Goal: Task Accomplishment & Management: Use online tool/utility

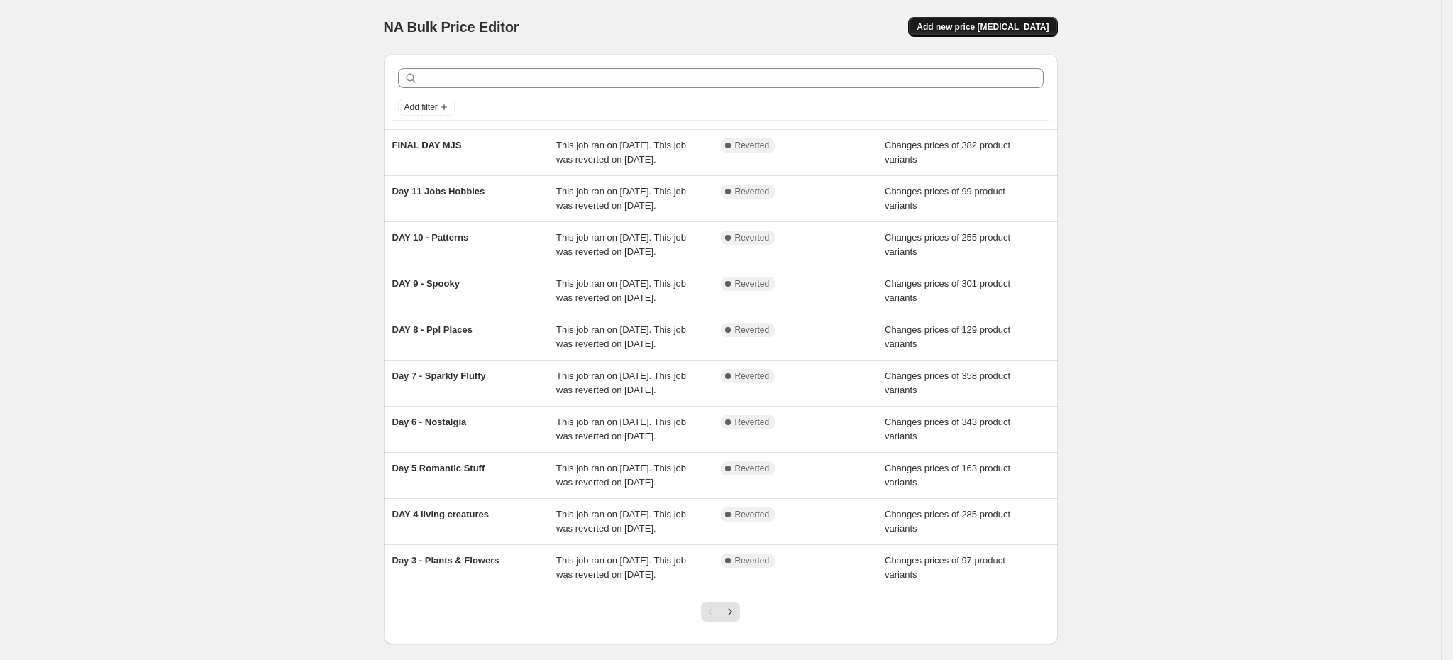
click at [1023, 24] on span "Add new price change job" at bounding box center [983, 26] width 132 height 11
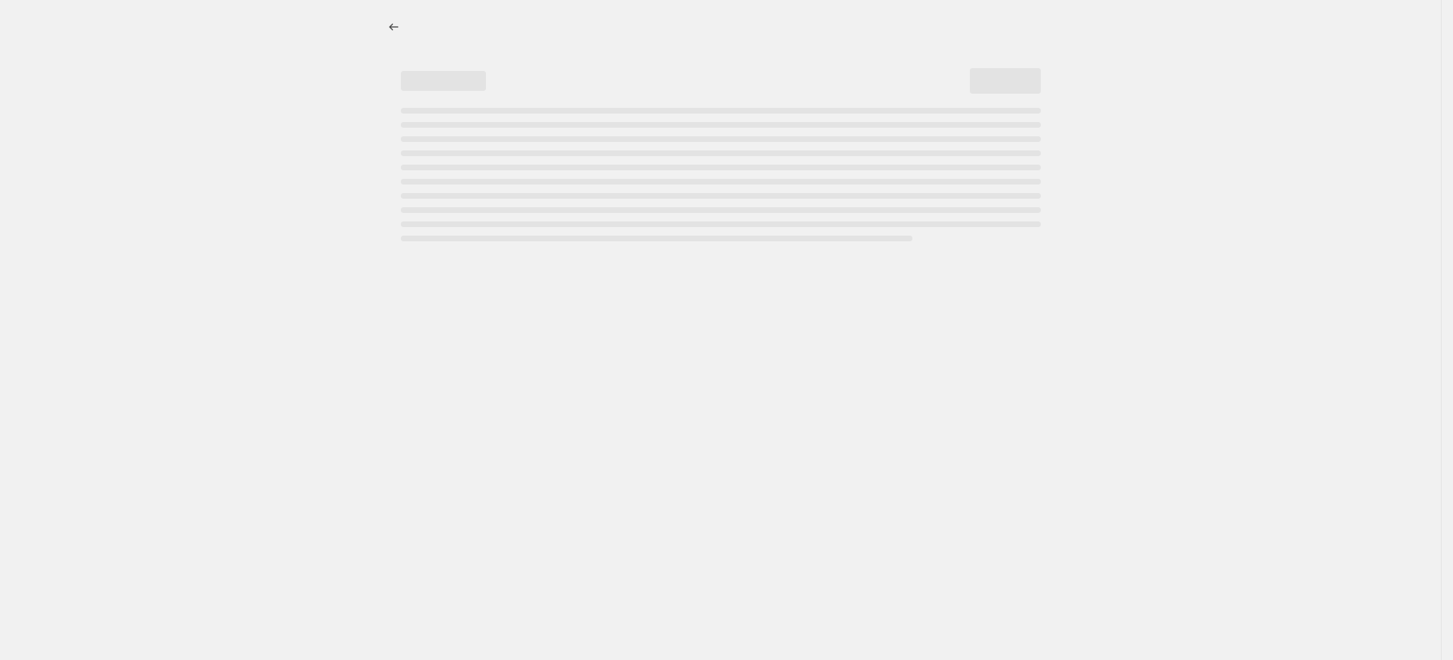
select select "percentage"
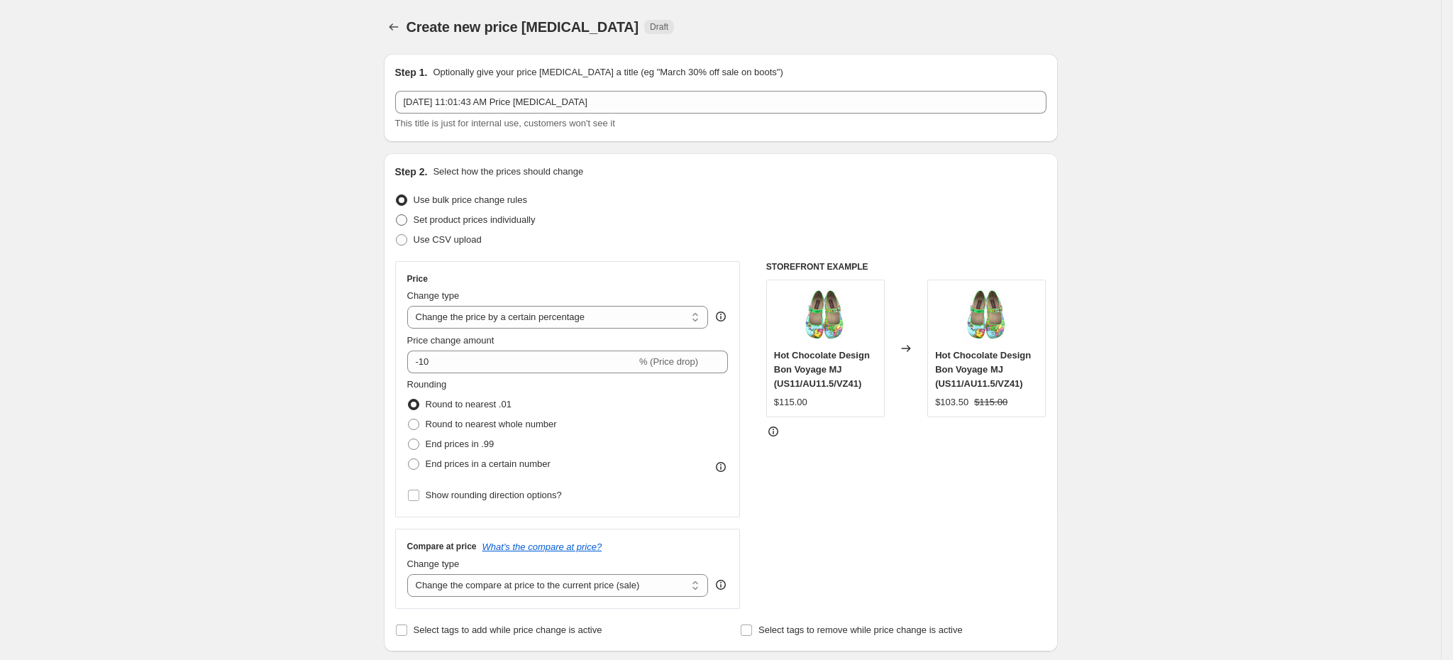
click at [480, 214] on span "Set product prices individually" at bounding box center [475, 219] width 122 height 11
click at [397, 214] on input "Set product prices individually" at bounding box center [396, 214] width 1 height 1
radio input "true"
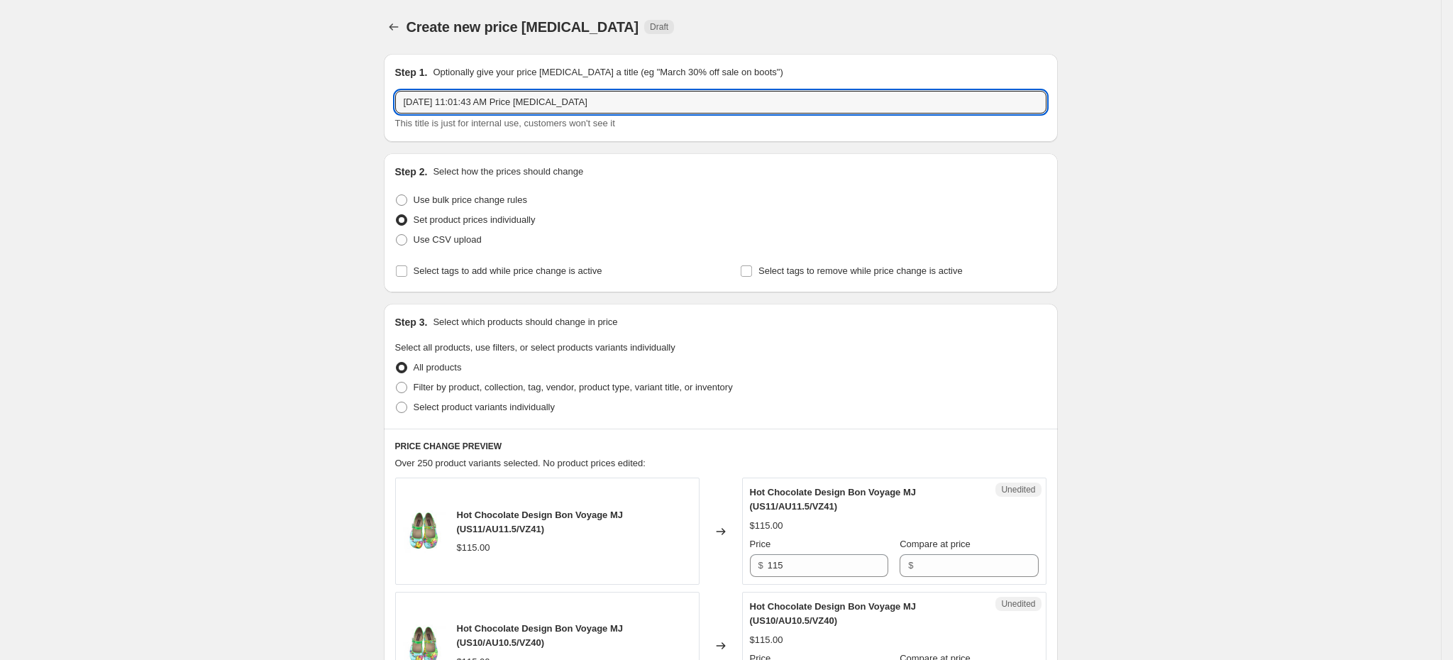
drag, startPoint x: 604, startPoint y: 99, endPoint x: 369, endPoint y: 96, distance: 234.8
type input "Spooky"
click at [598, 386] on span "Filter by product, collection, tag, vendor, product type, variant title, or inv…" at bounding box center [573, 387] width 319 height 11
click at [397, 382] on input "Filter by product, collection, tag, vendor, product type, variant title, or inv…" at bounding box center [396, 382] width 1 height 1
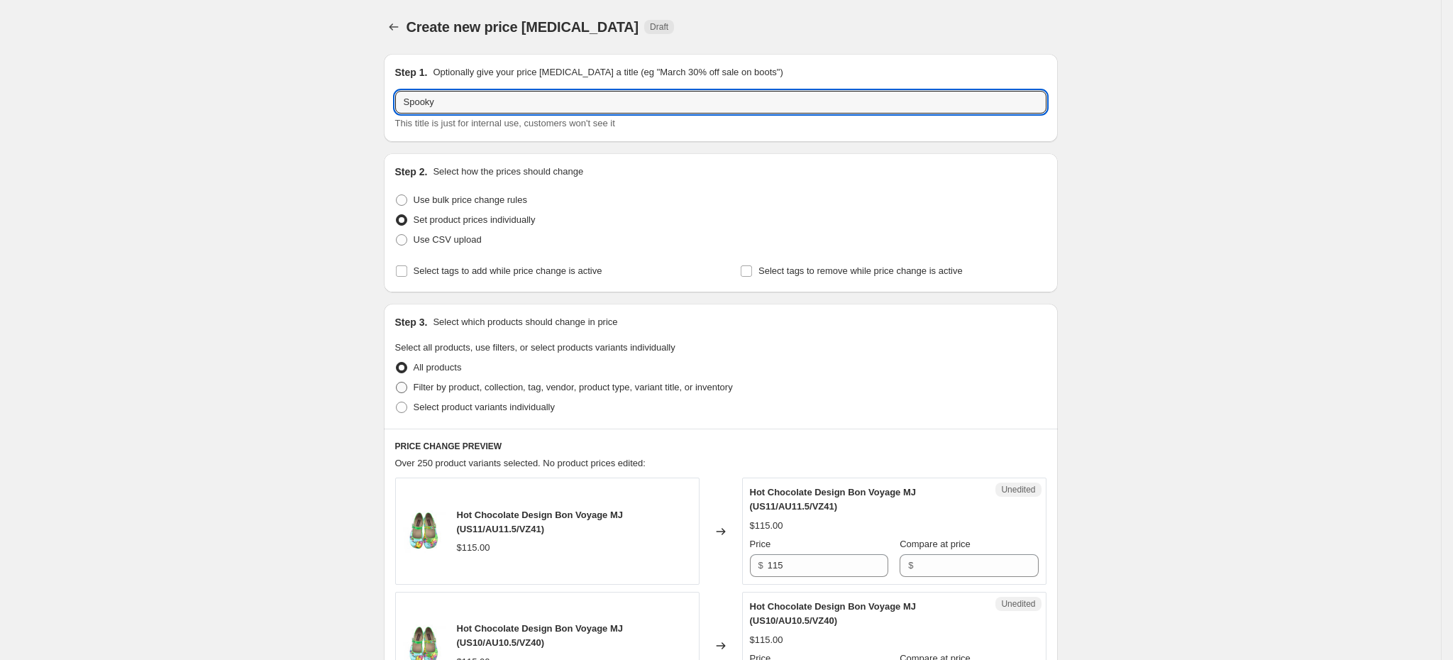
radio input "true"
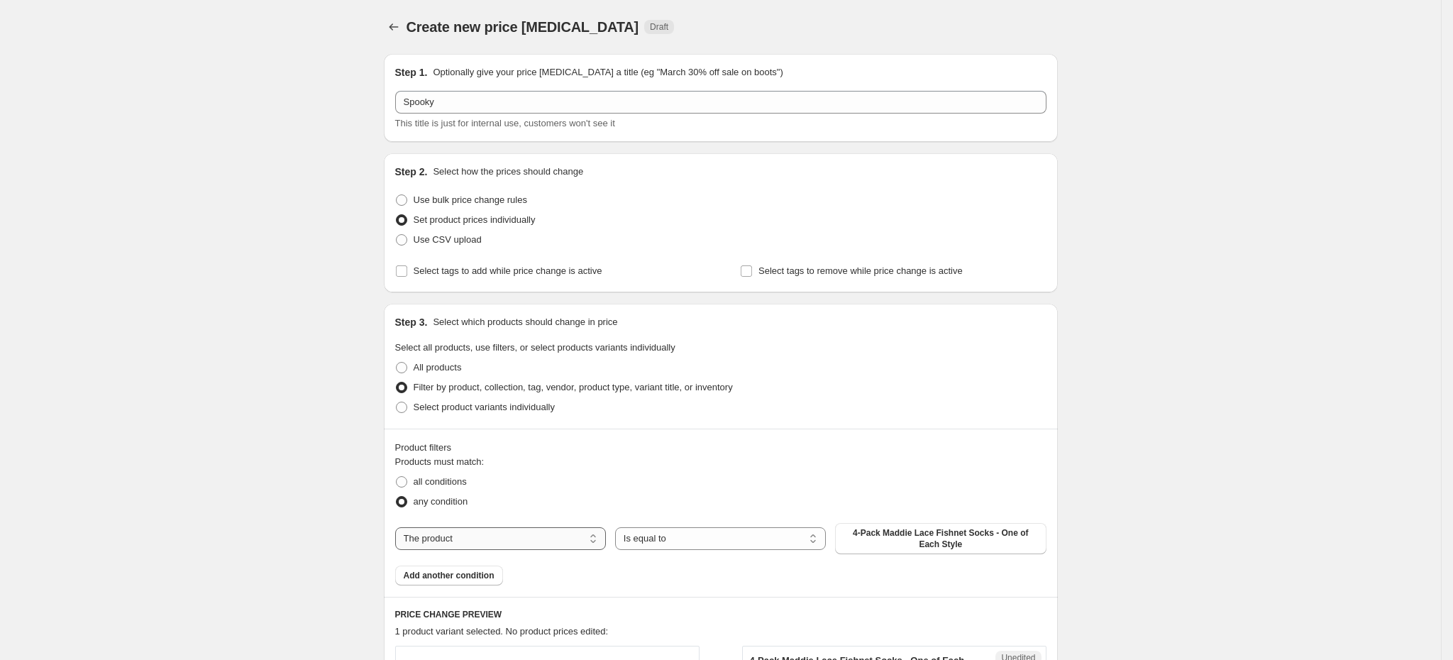
click at [534, 544] on select "The product The product's collection The product's tag The product's vendor The…" at bounding box center [500, 538] width 211 height 23
select select "collection"
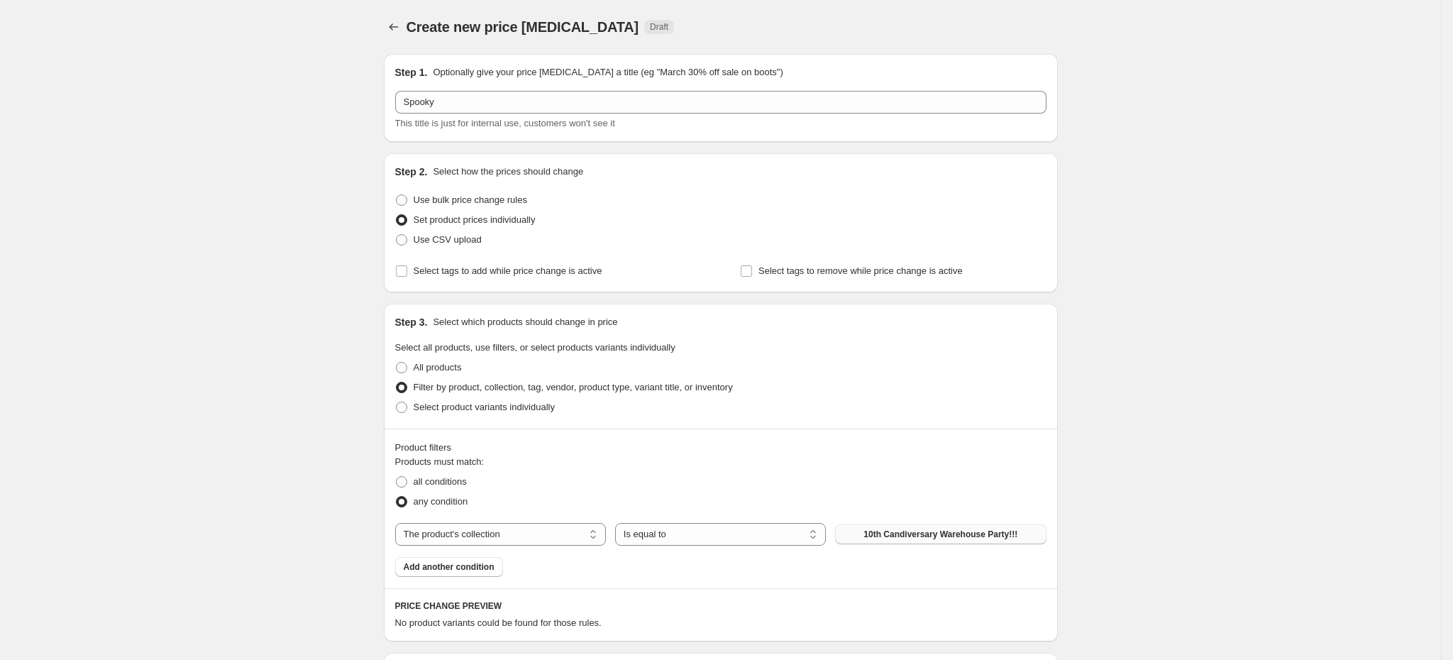
click at [876, 533] on span "10th Candiversary Warehouse Party!!!" at bounding box center [940, 534] width 154 height 11
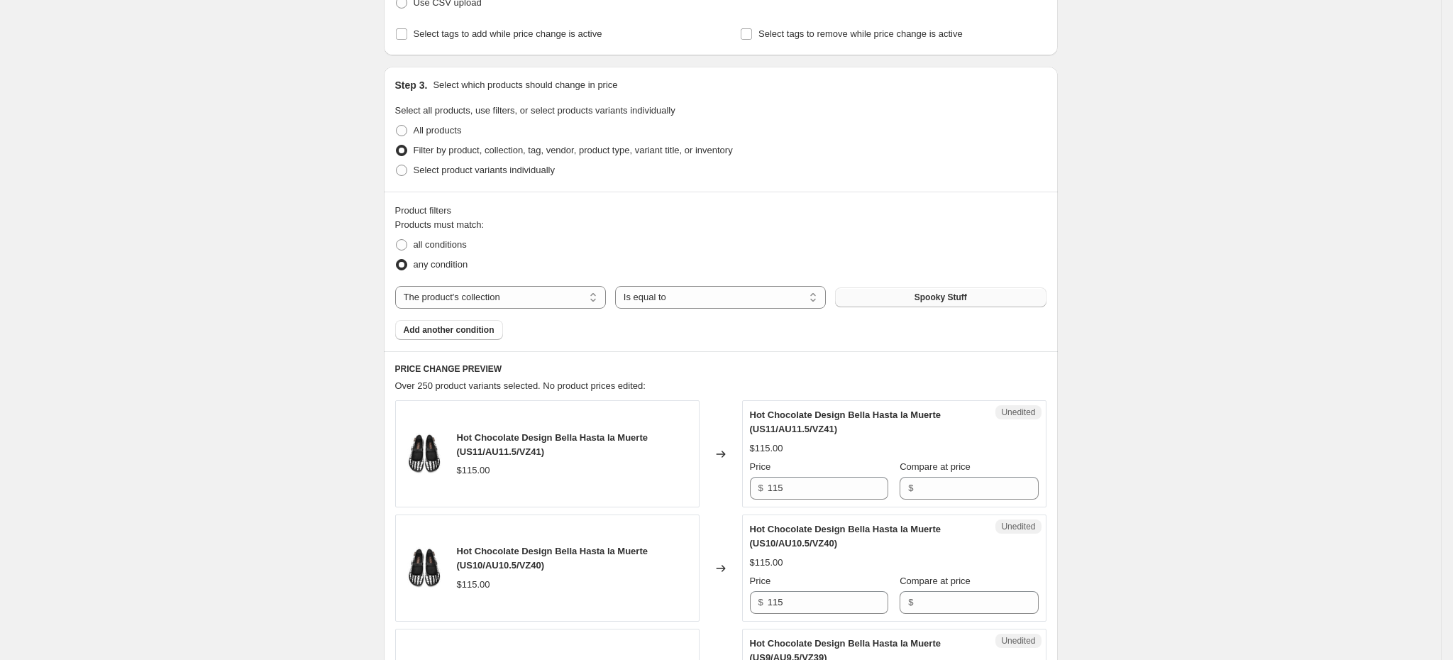
scroll to position [190, 0]
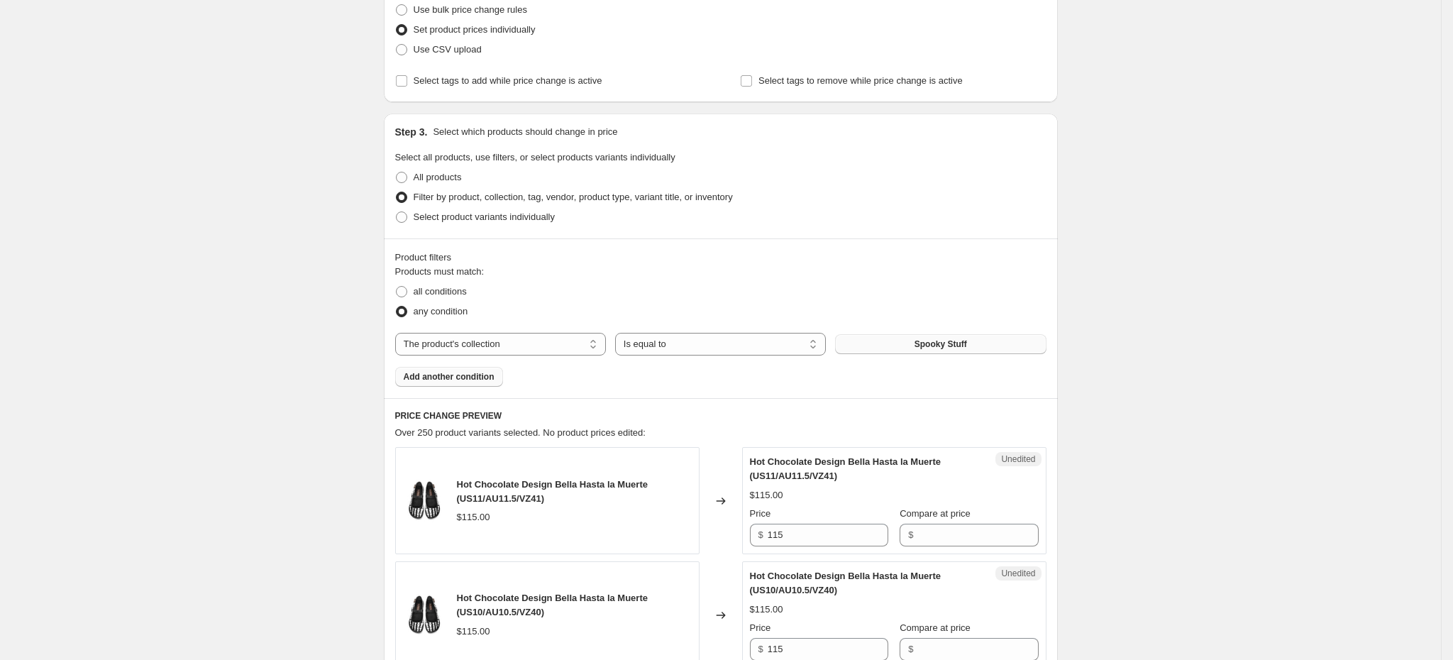
click at [471, 371] on span "Add another condition" at bounding box center [449, 376] width 91 height 11
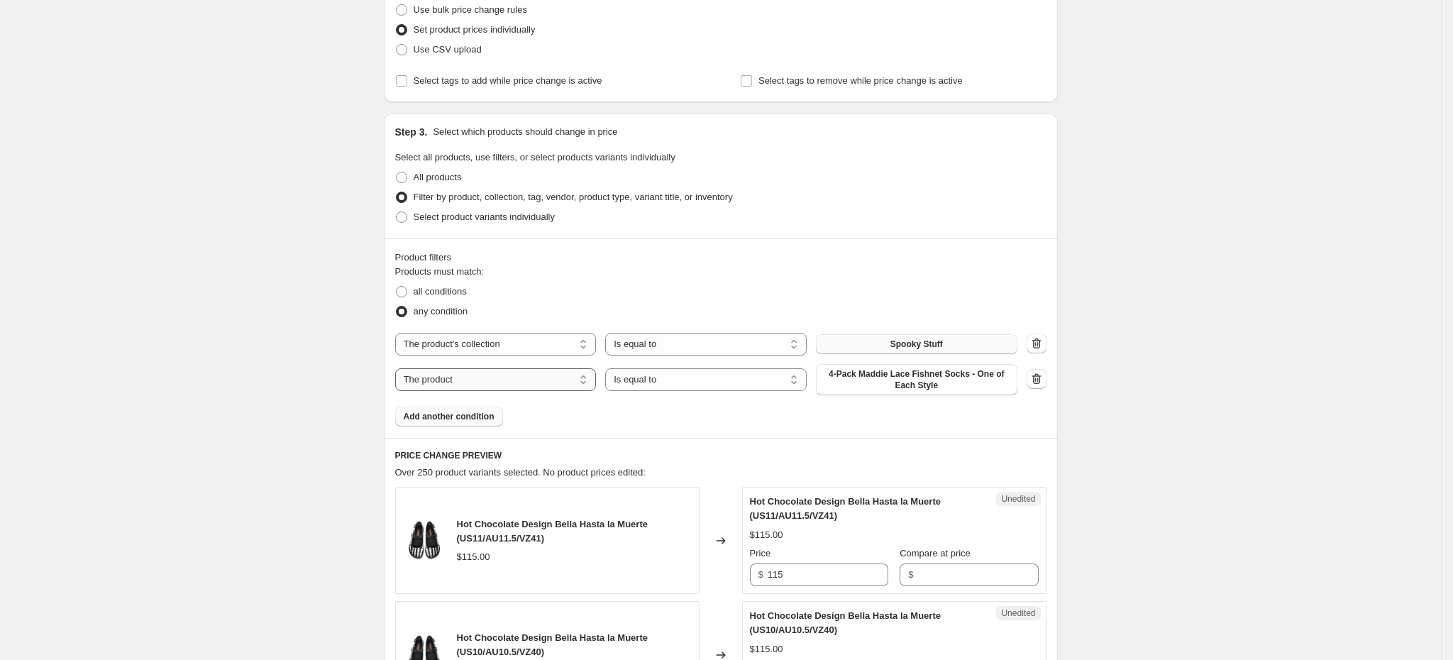
click at [497, 377] on select "The product The product's collection The product's tag The product's vendor The…" at bounding box center [495, 379] width 201 height 23
select select "product_status"
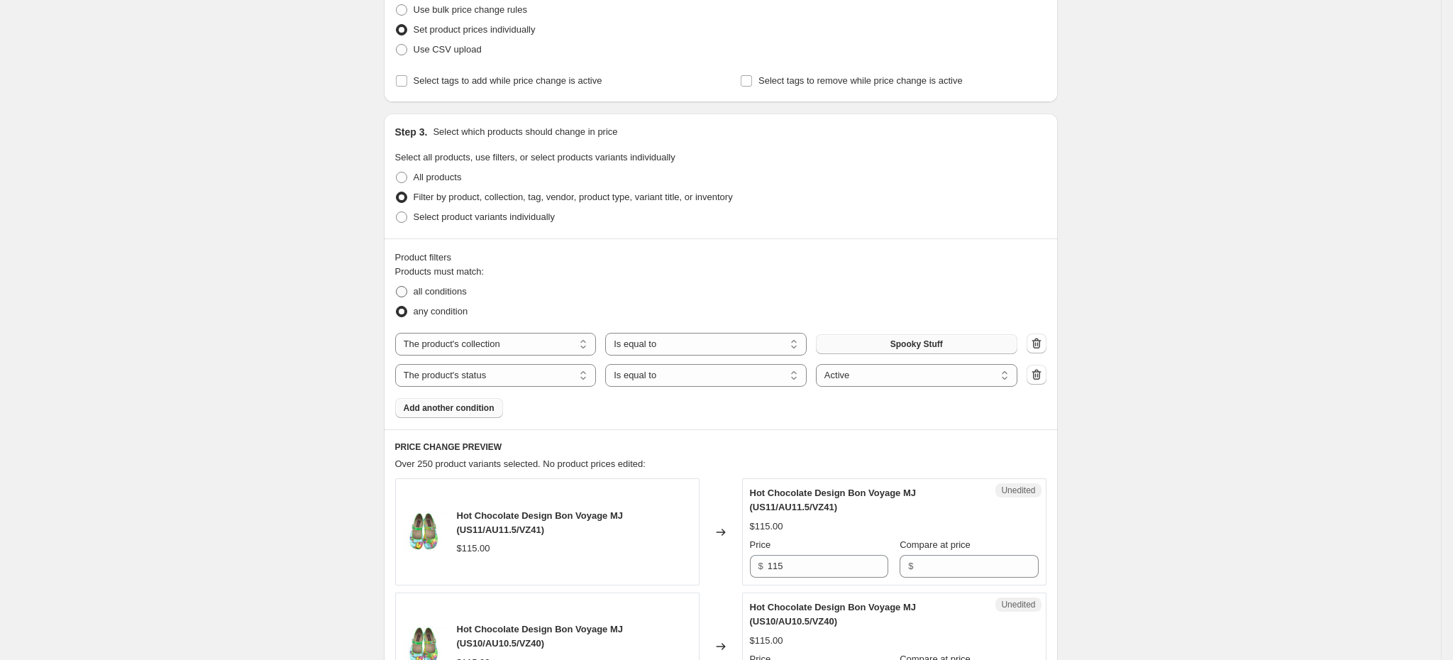
click at [446, 293] on span "all conditions" at bounding box center [440, 291] width 53 height 11
click at [397, 287] on input "all conditions" at bounding box center [396, 286] width 1 height 1
radio input "true"
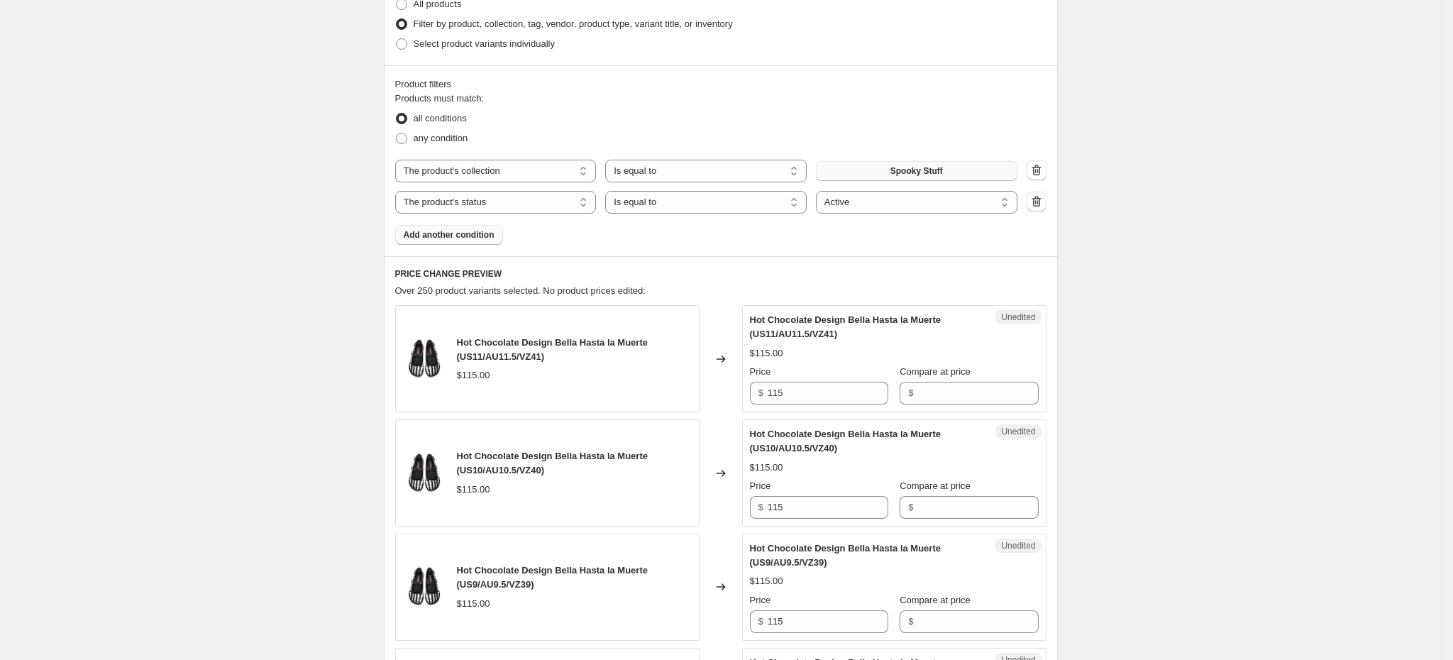
scroll to position [307, 0]
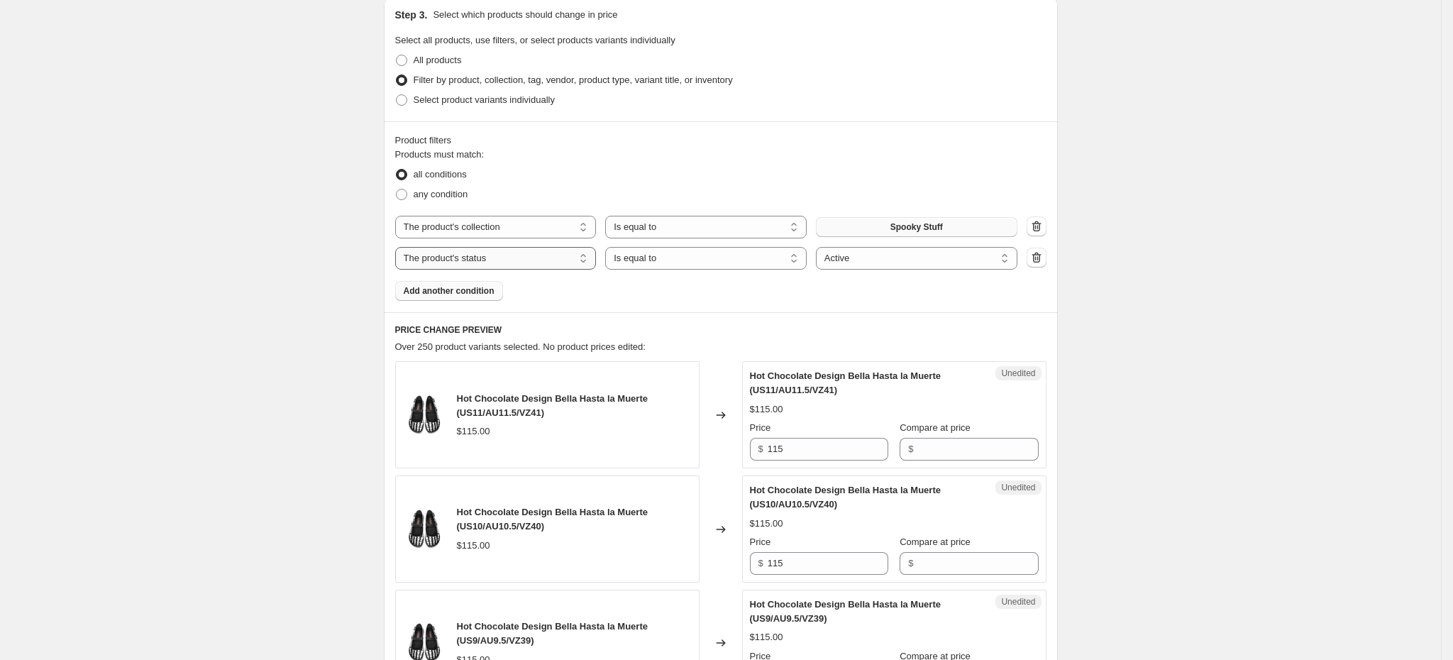
click at [529, 255] on select "The product The product's collection The product's tag The product's vendor The…" at bounding box center [495, 258] width 201 height 23
select select "inventory_quantity"
click at [701, 265] on select "Is equal to Is not equal to Is greater than Is less than" at bounding box center [705, 258] width 201 height 23
select select ">"
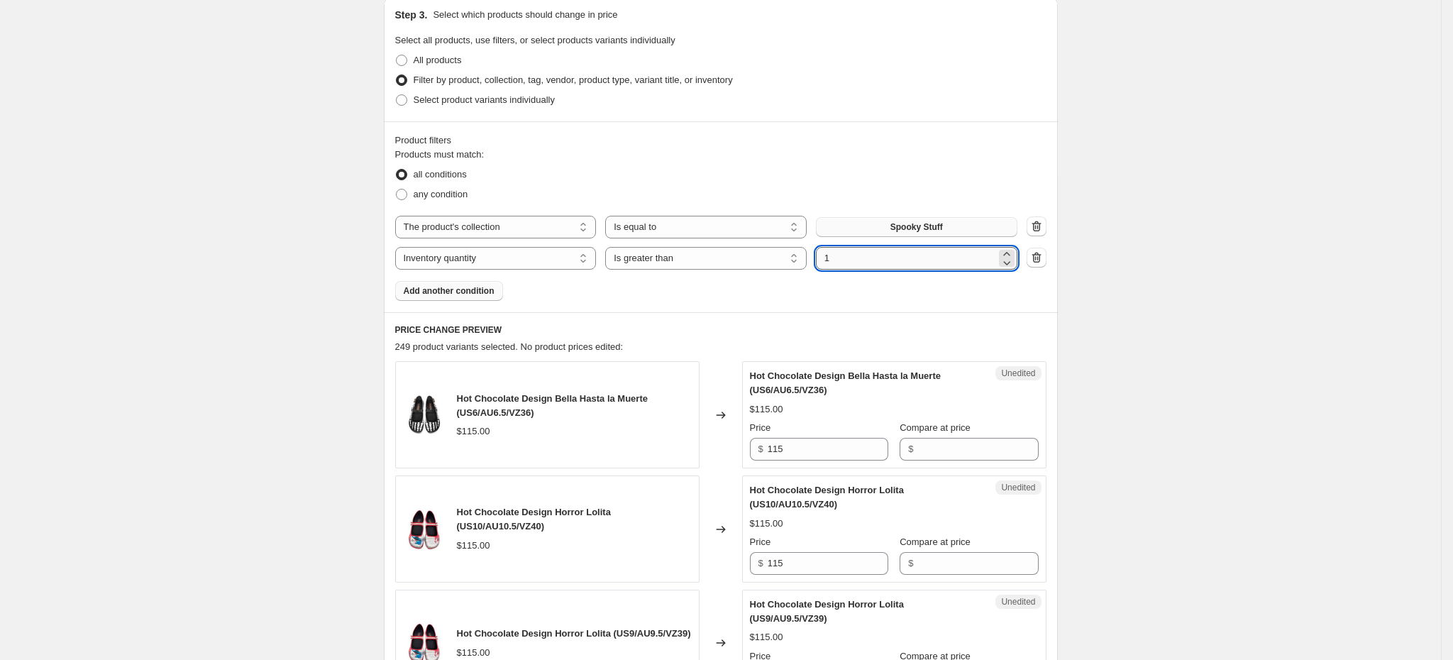
drag, startPoint x: 841, startPoint y: 260, endPoint x: 824, endPoint y: 257, distance: 17.3
click at [824, 257] on input "1" at bounding box center [906, 258] width 180 height 23
type input "0"
click at [776, 256] on select "Is equal to Is not equal to Is greater than Is less than" at bounding box center [705, 258] width 201 height 23
click at [835, 255] on input "0" at bounding box center [906, 258] width 180 height 23
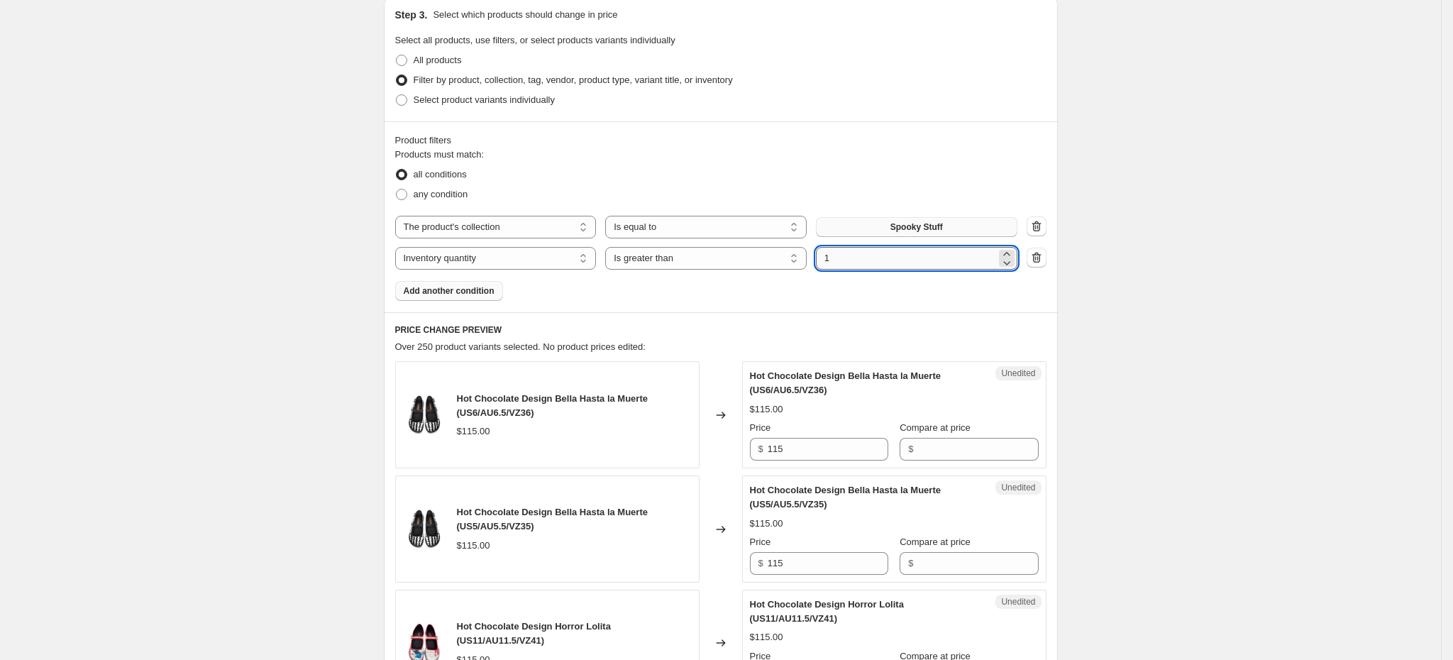
type input "1"
click at [795, 255] on select "Is equal to Is not equal to Is greater than Is less than" at bounding box center [705, 258] width 201 height 23
select select "not_equal"
drag, startPoint x: 841, startPoint y: 260, endPoint x: 826, endPoint y: 257, distance: 14.5
click at [826, 257] on input "1" at bounding box center [906, 258] width 180 height 23
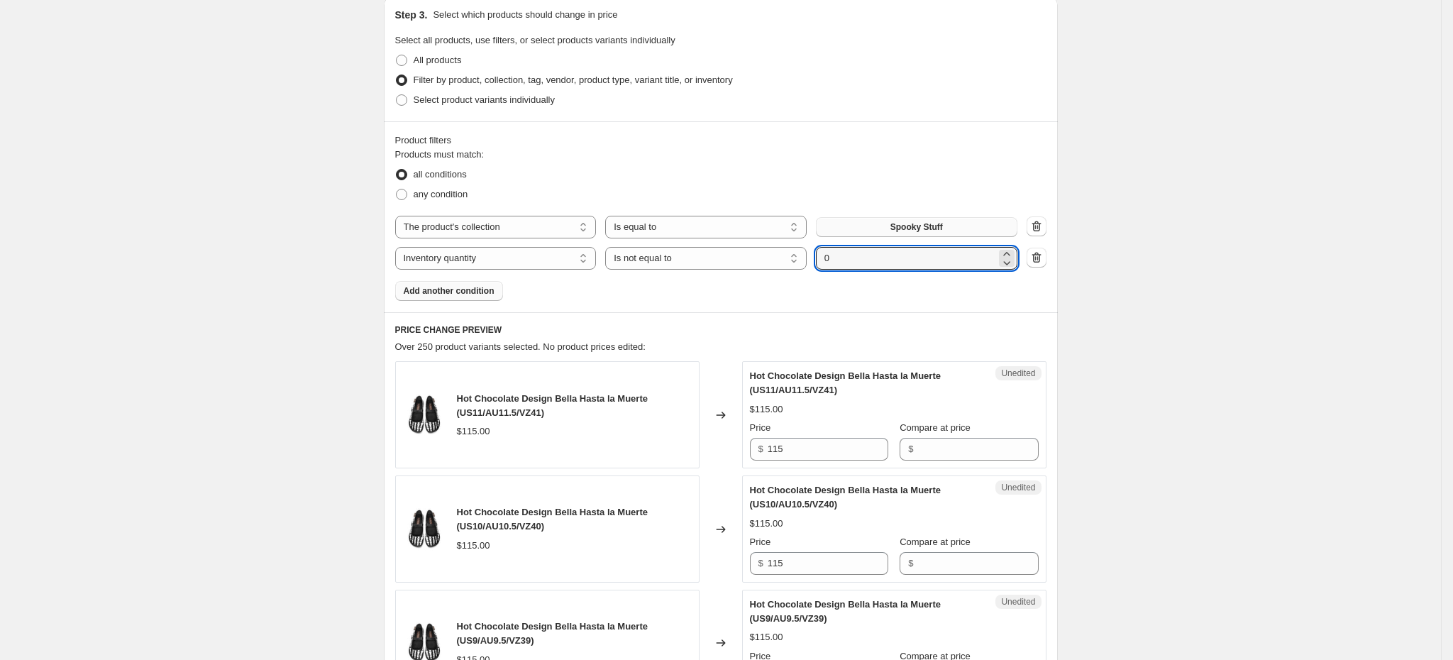
type input "0"
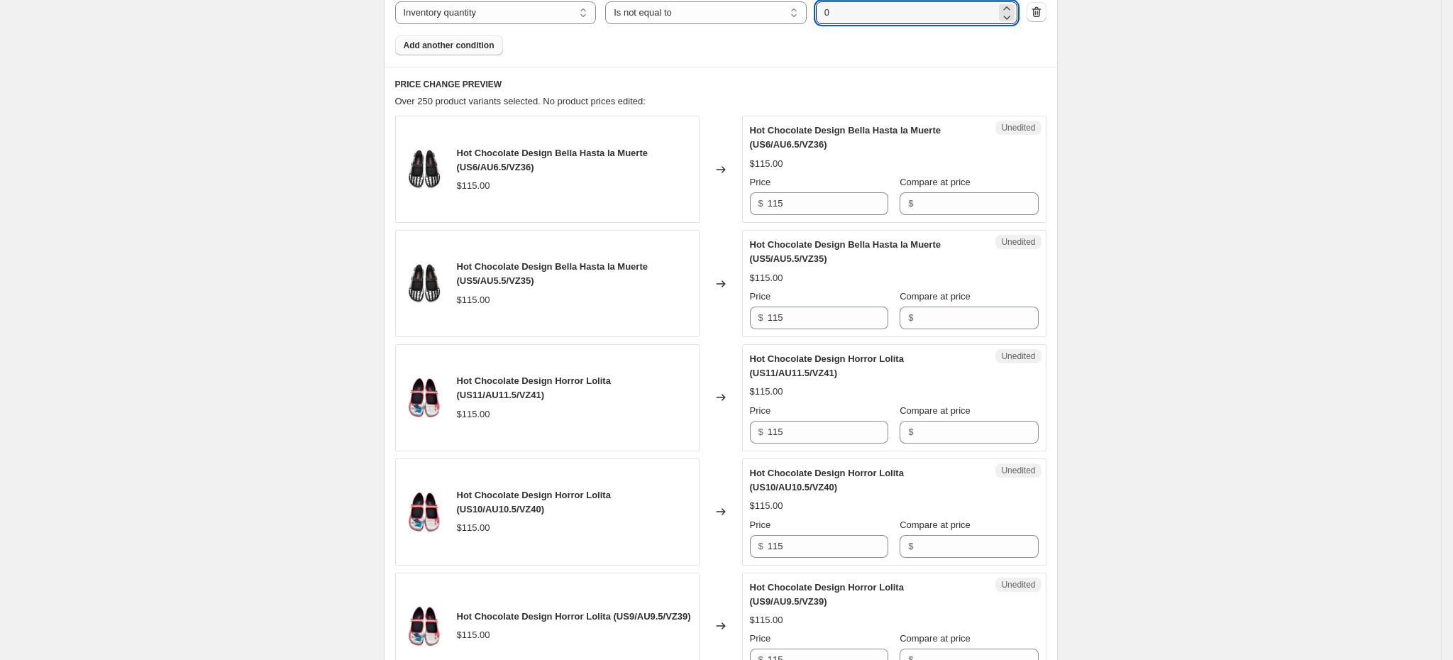
scroll to position [570, 0]
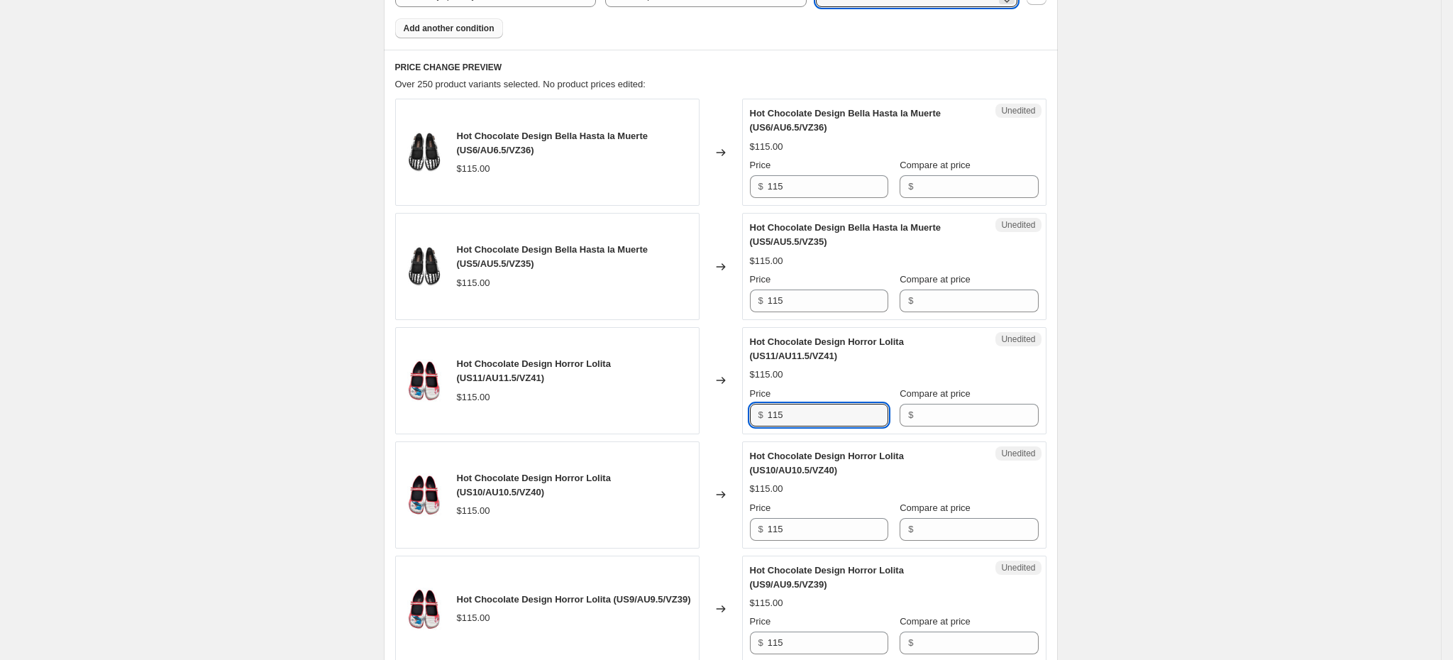
drag, startPoint x: 800, startPoint y: 408, endPoint x: 761, endPoint y: 410, distance: 38.4
click at [761, 410] on div "$ 115" at bounding box center [819, 415] width 138 height 23
type input "55"
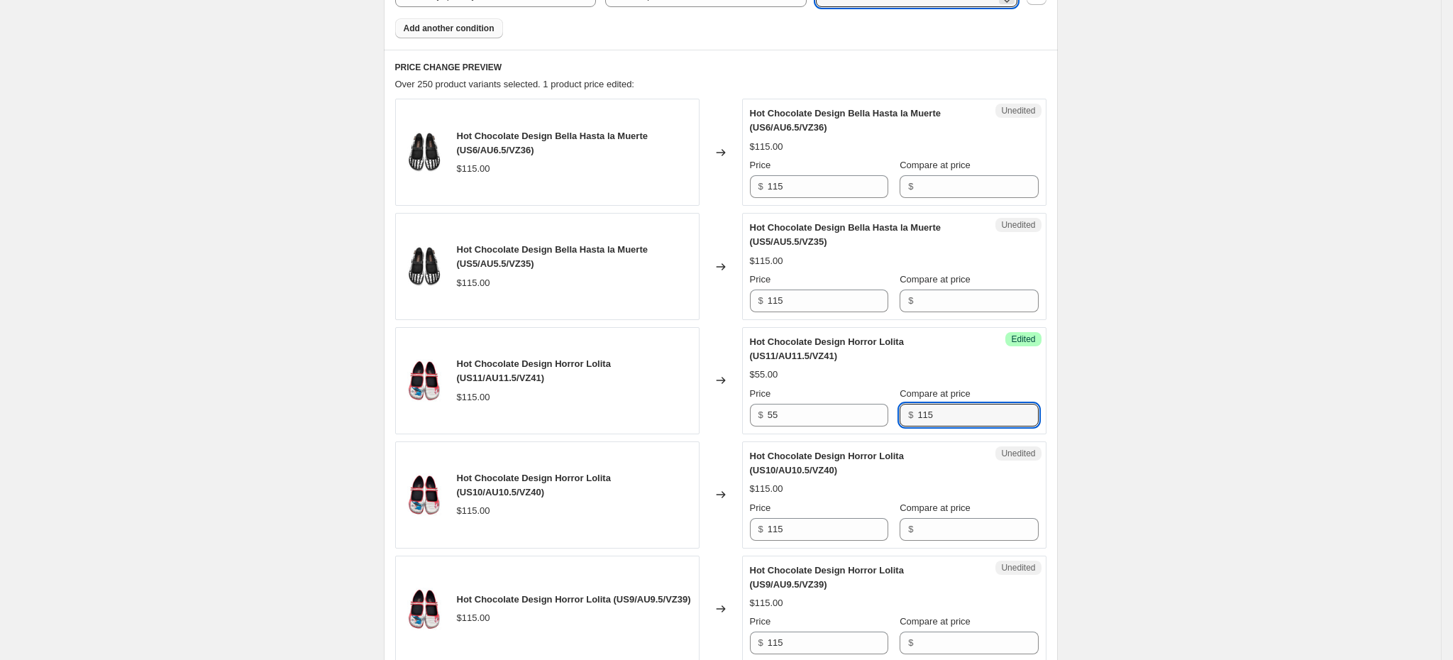
type input "115"
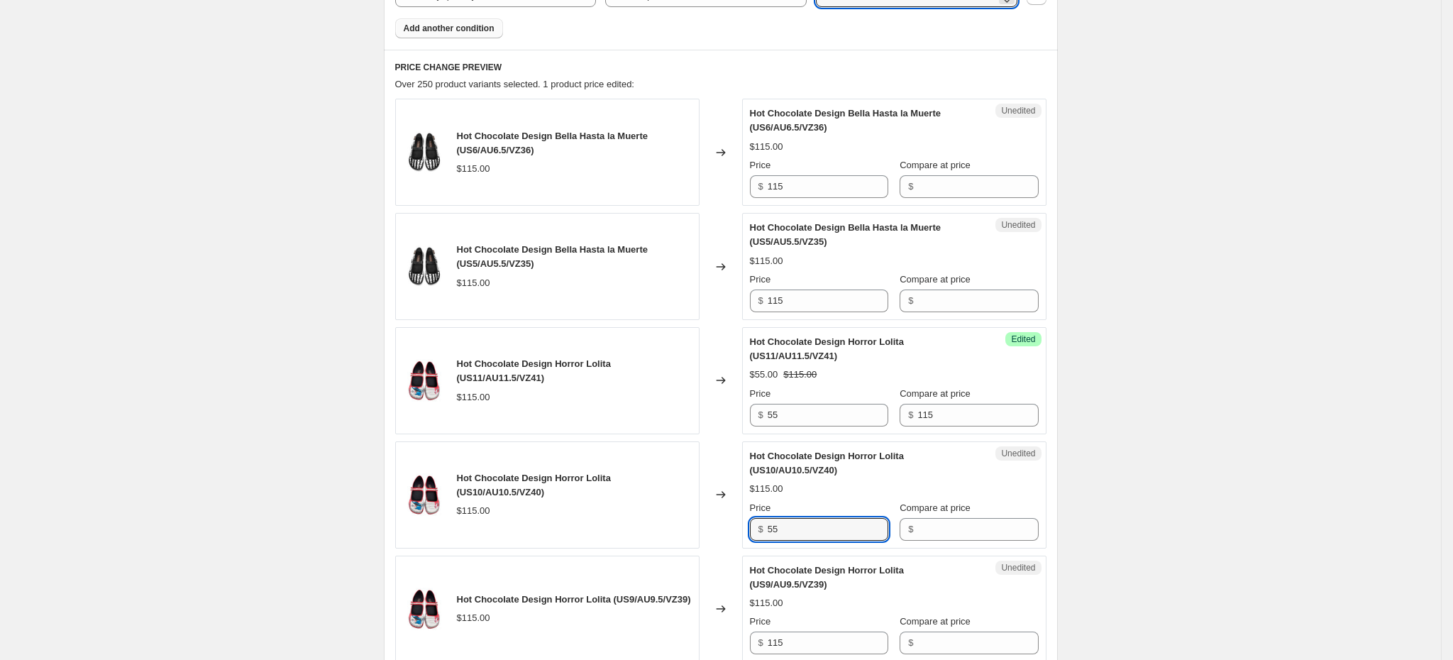
type input "55"
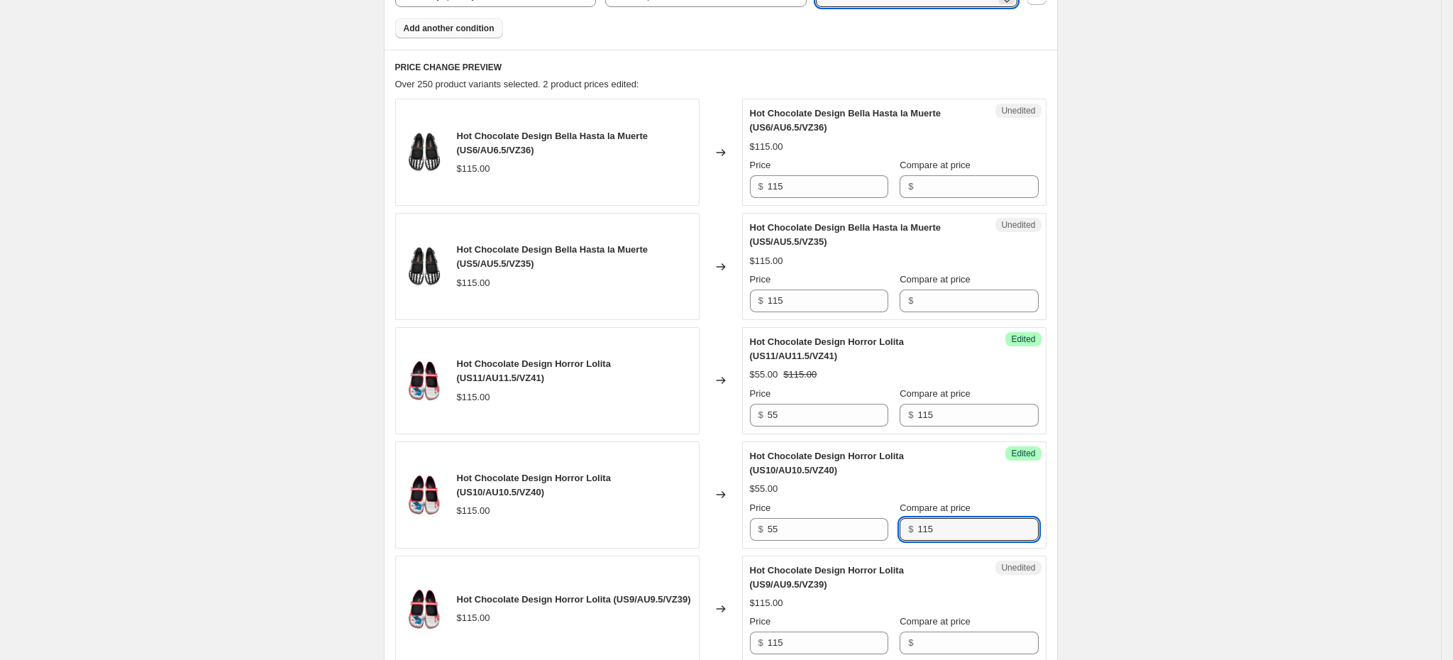
type input "115"
type input "55"
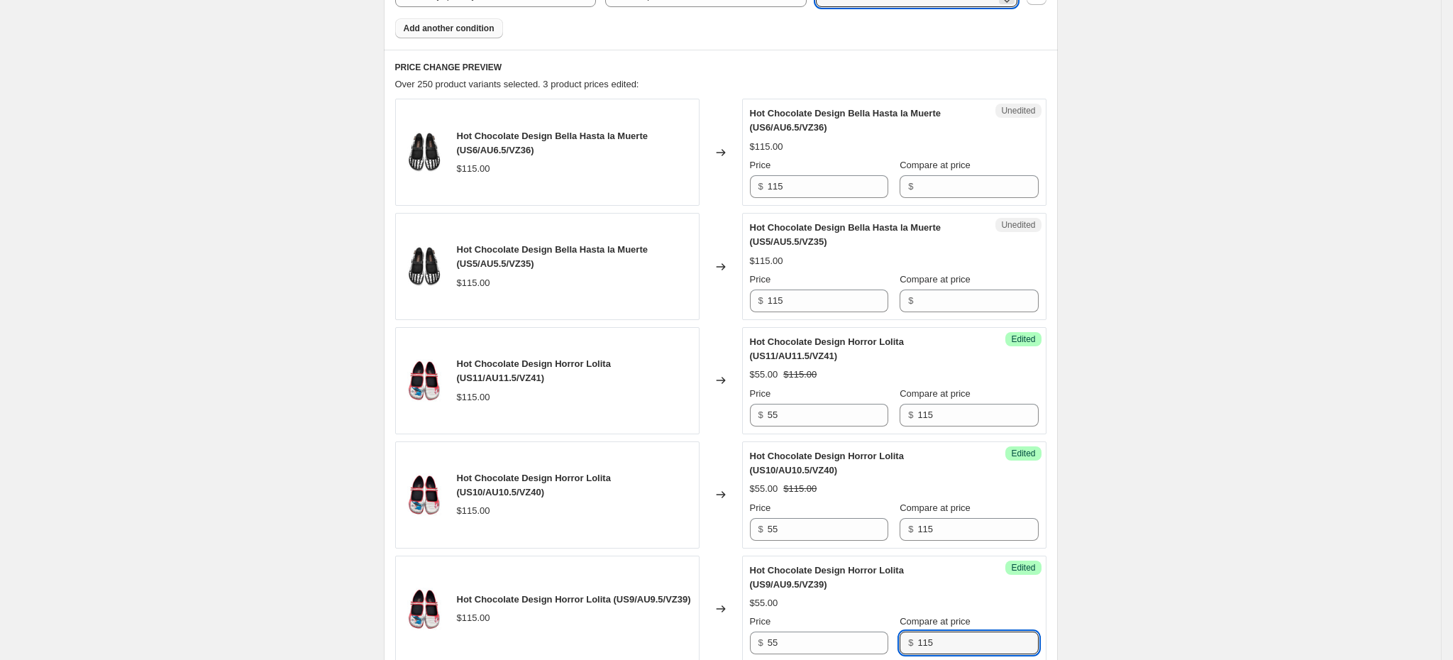
type input "115"
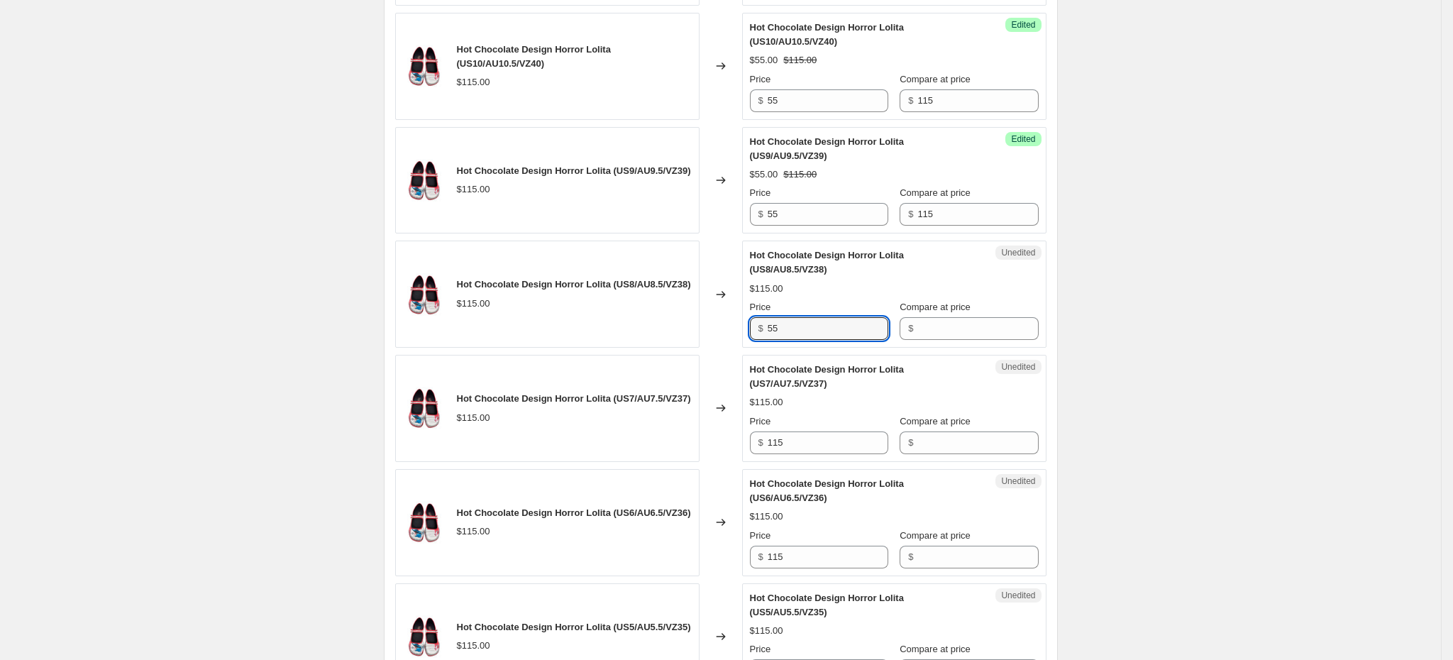
type input "55"
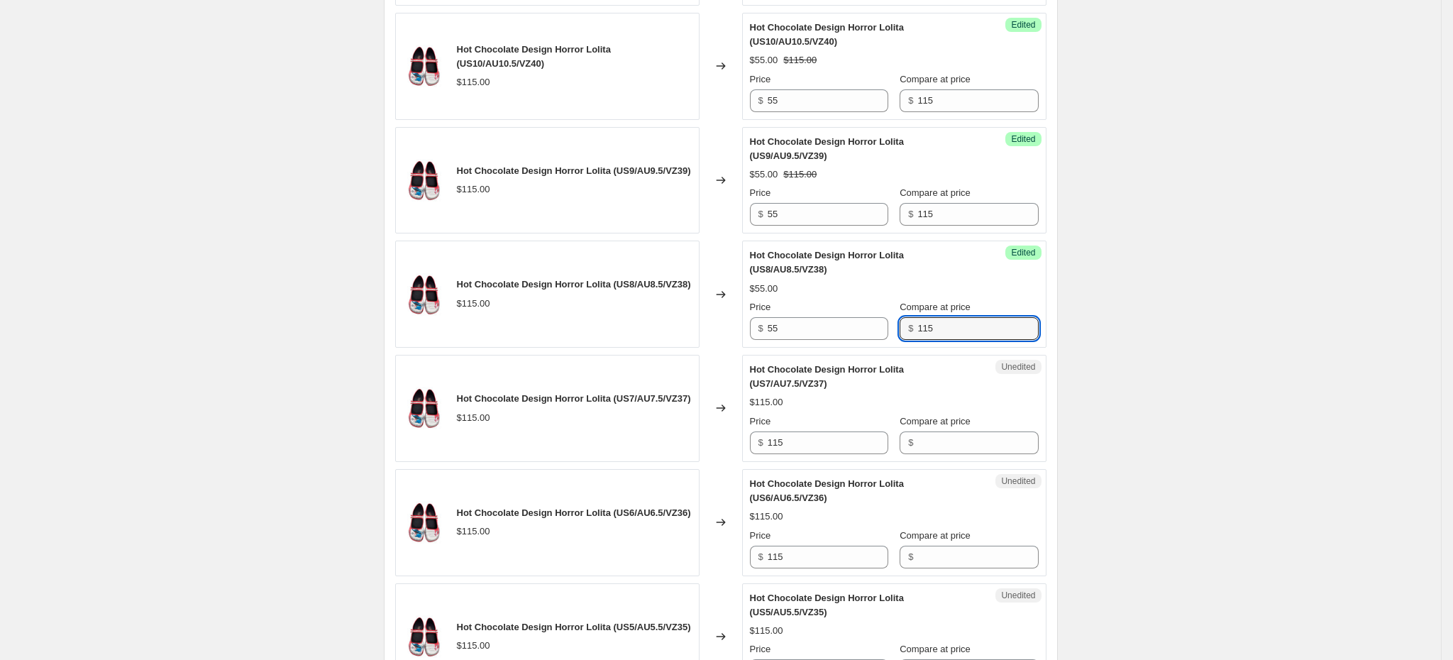
type input "115"
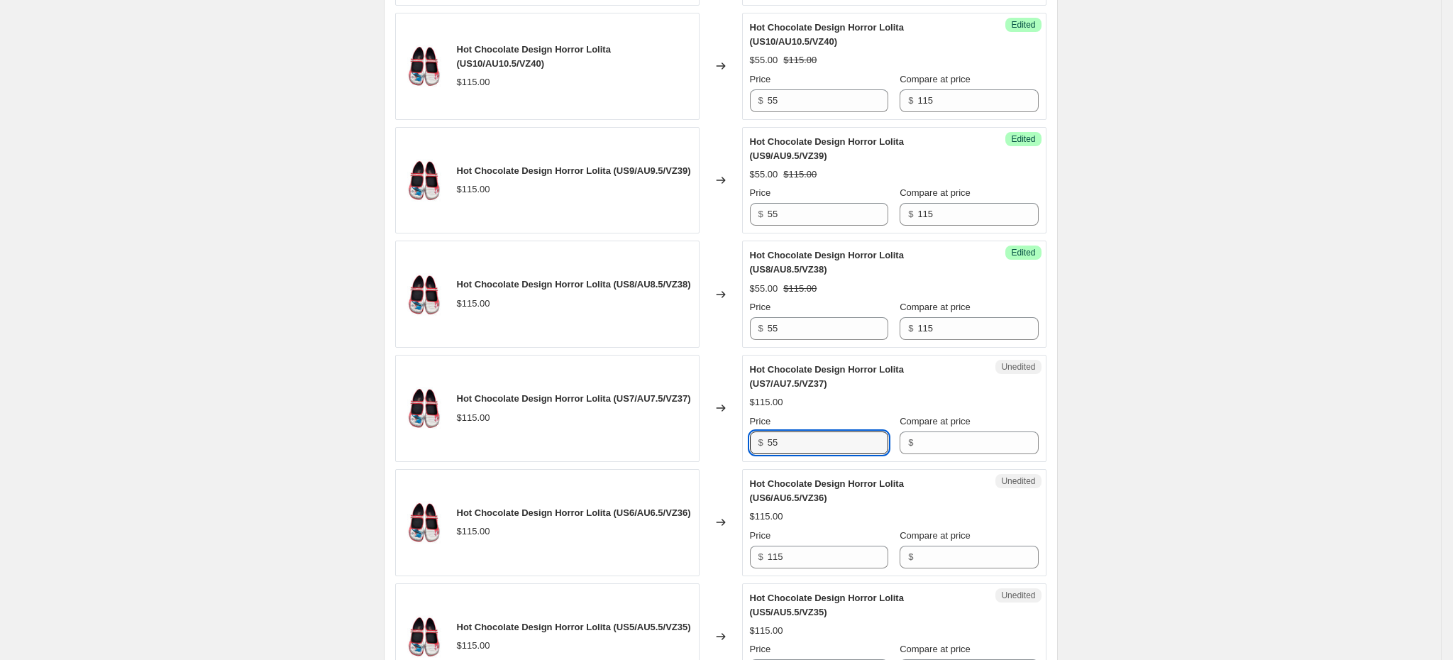
type input "55"
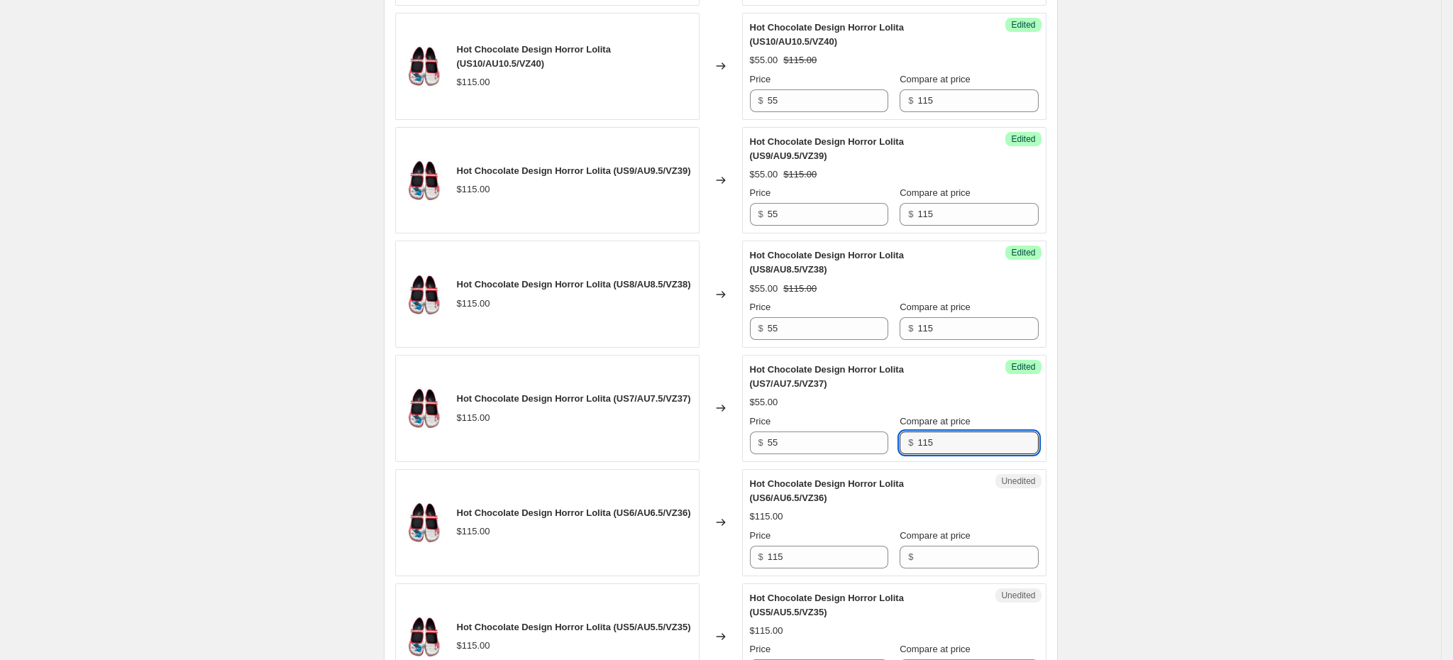
type input "115"
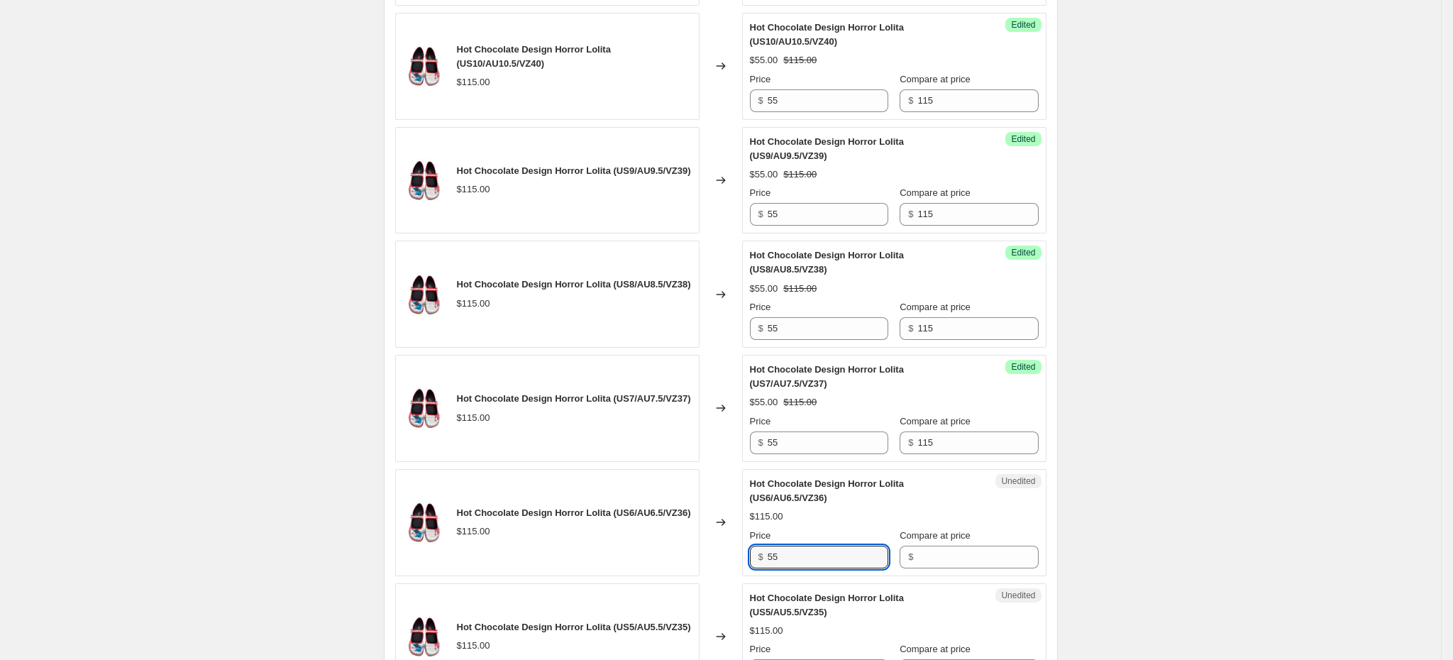
type input "55"
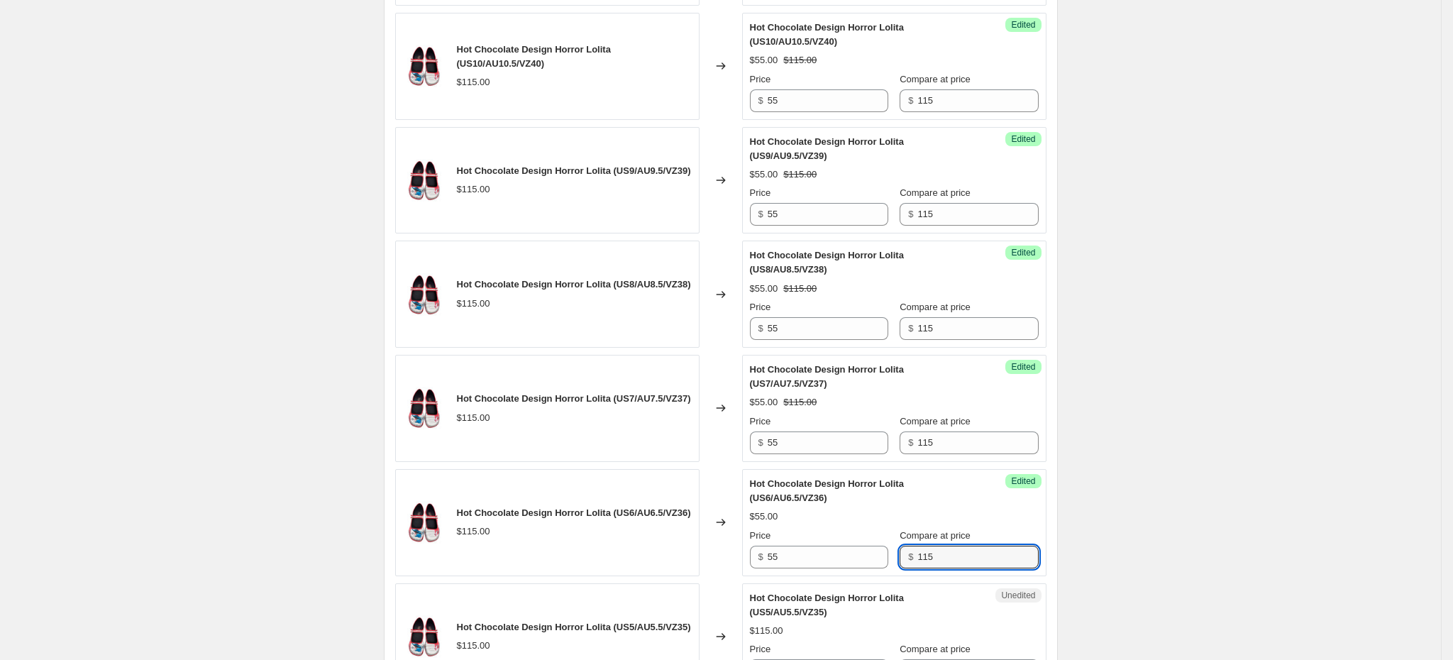
type input "115"
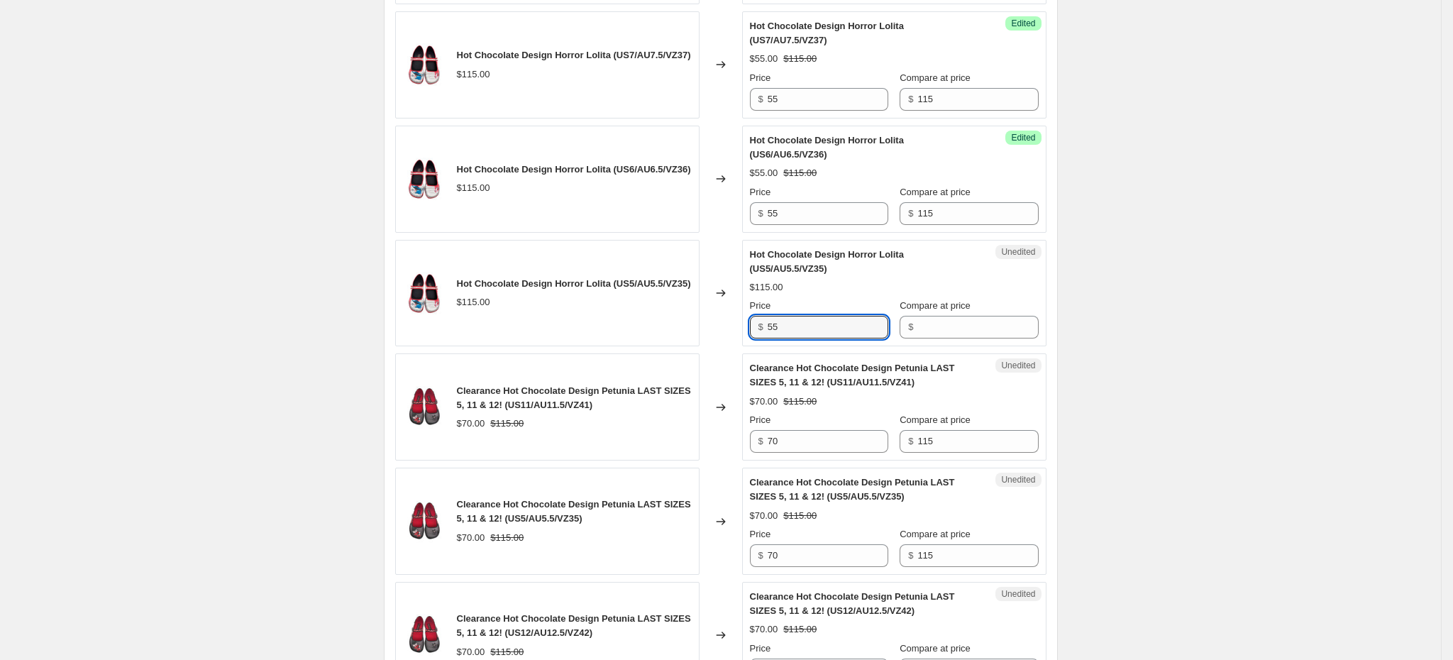
type input "55"
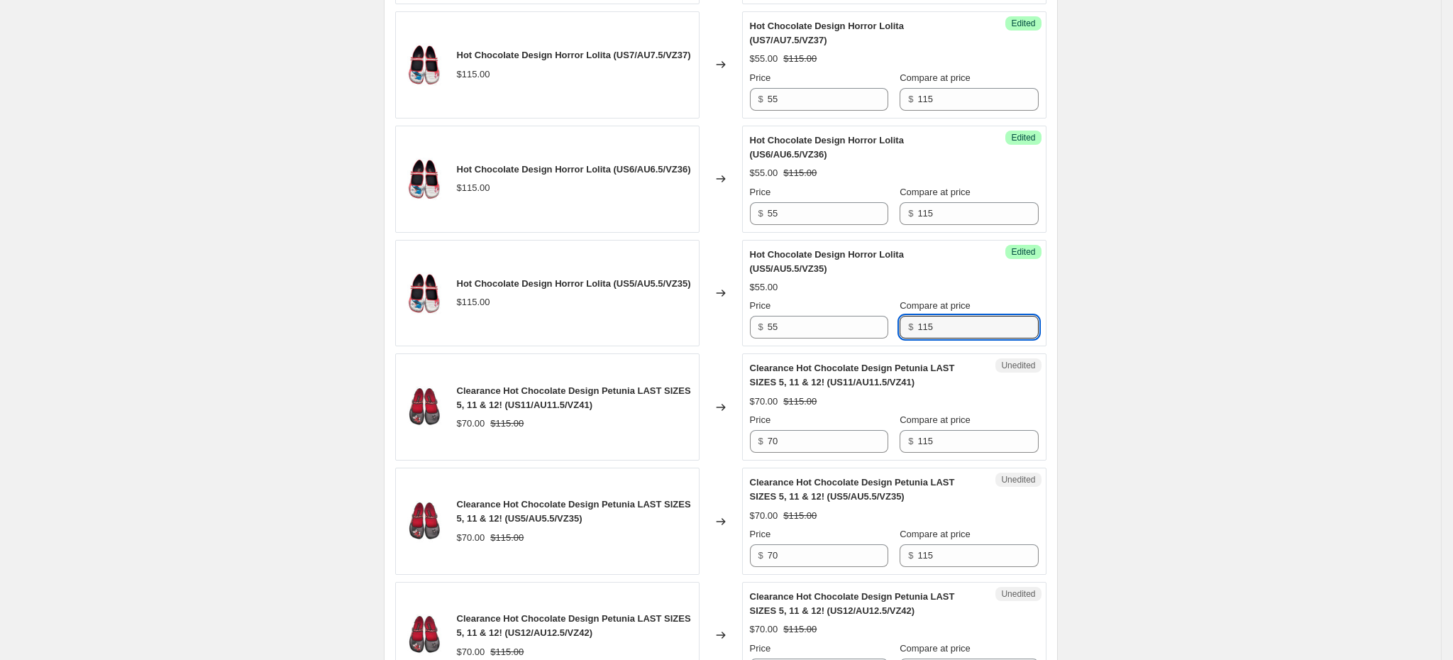
type input "115"
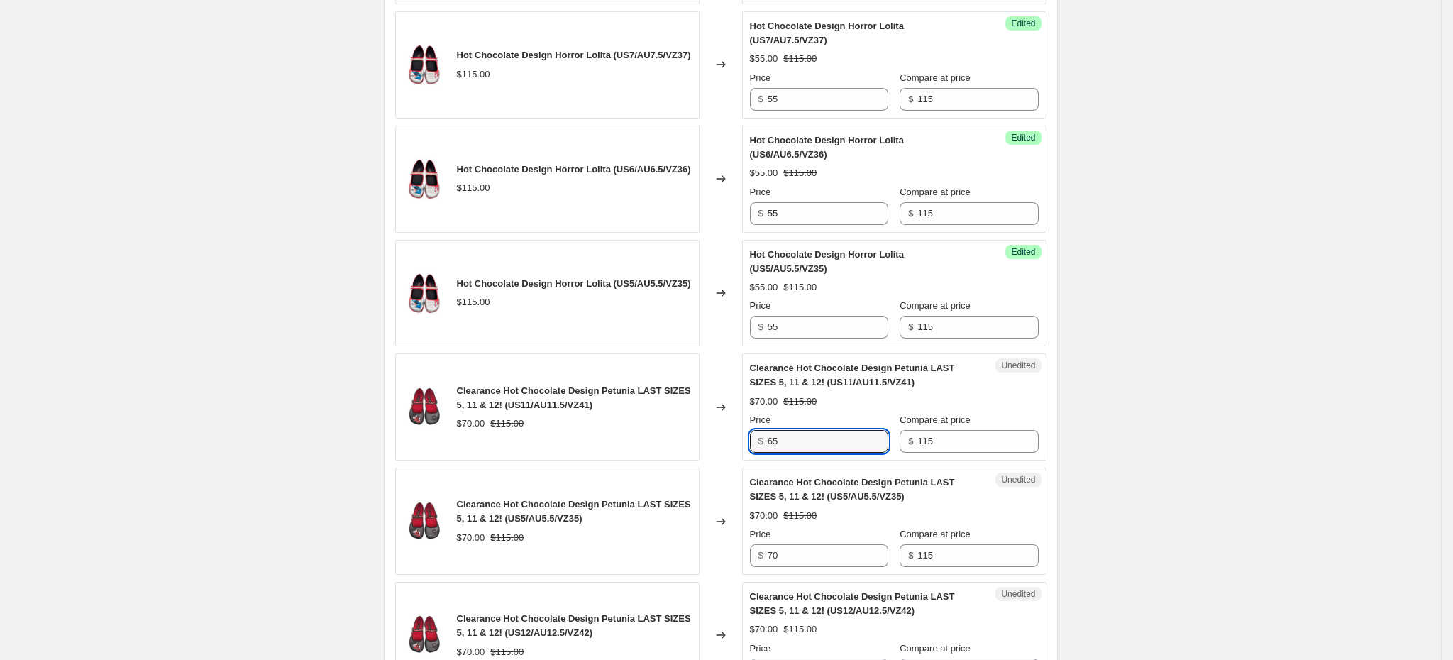
type input "65"
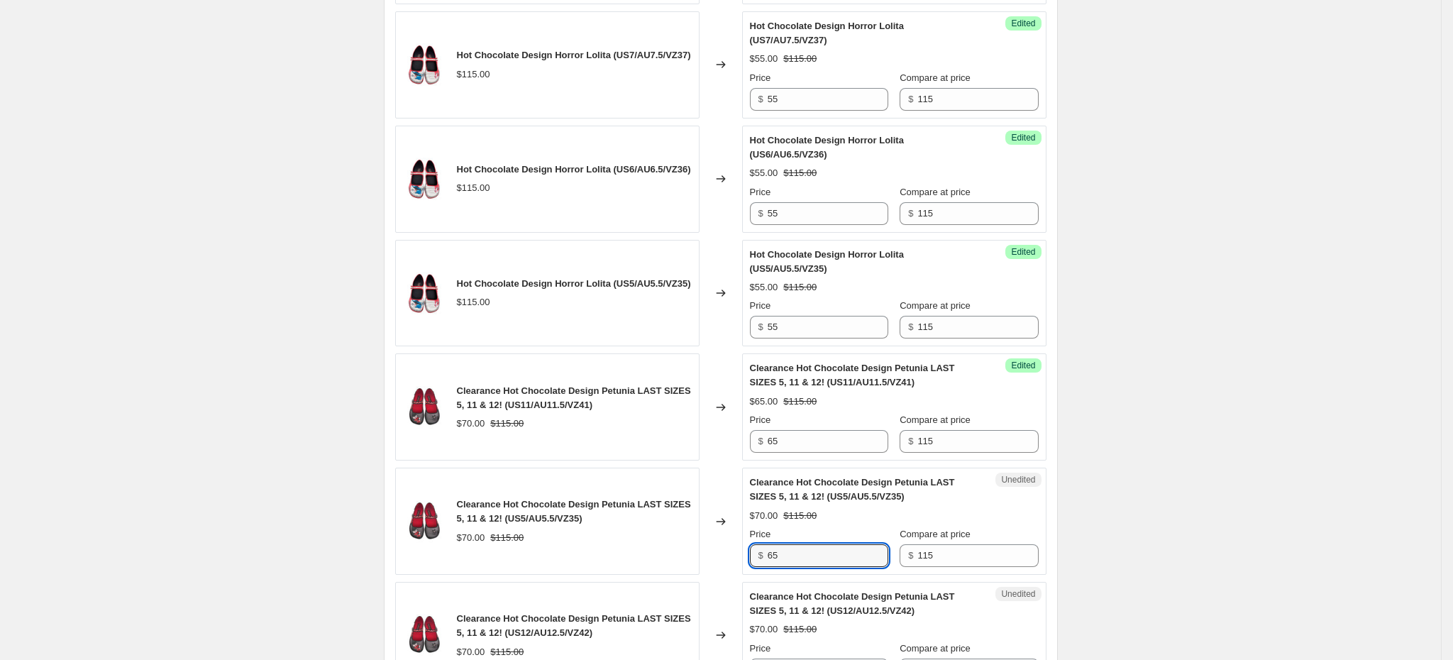
type input "65"
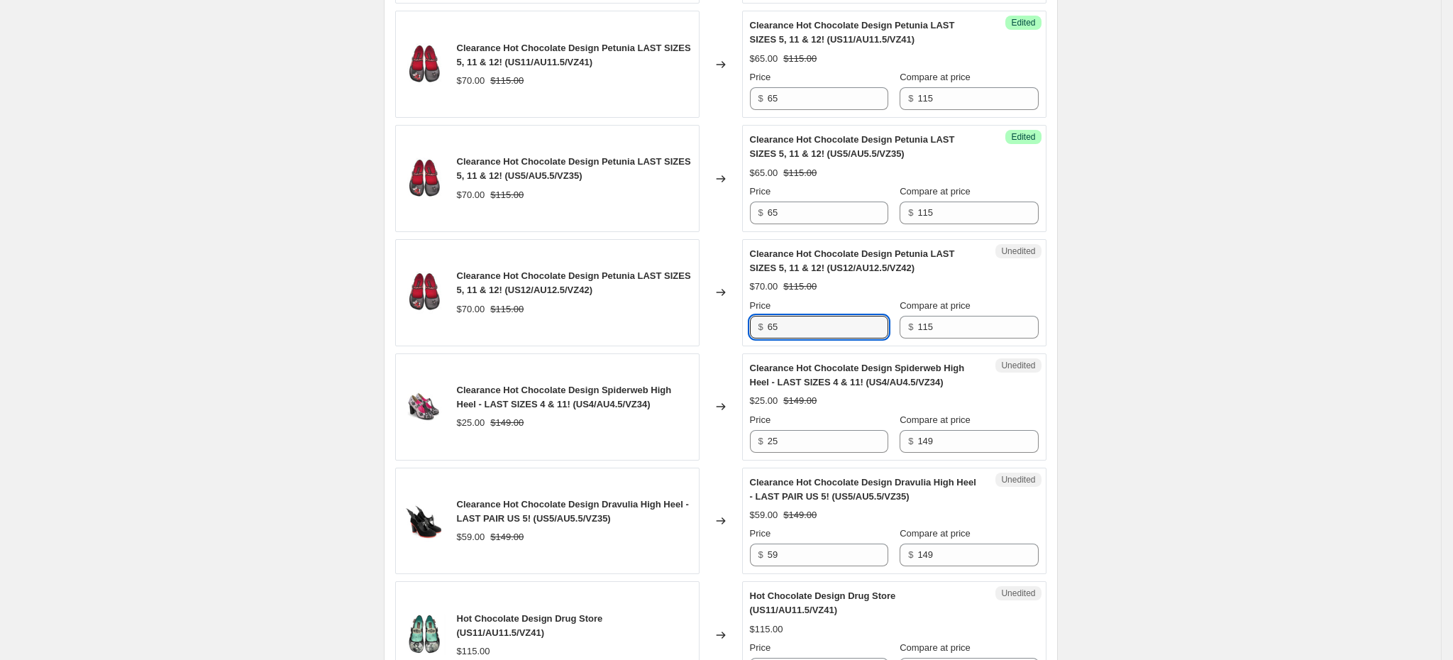
type input "65"
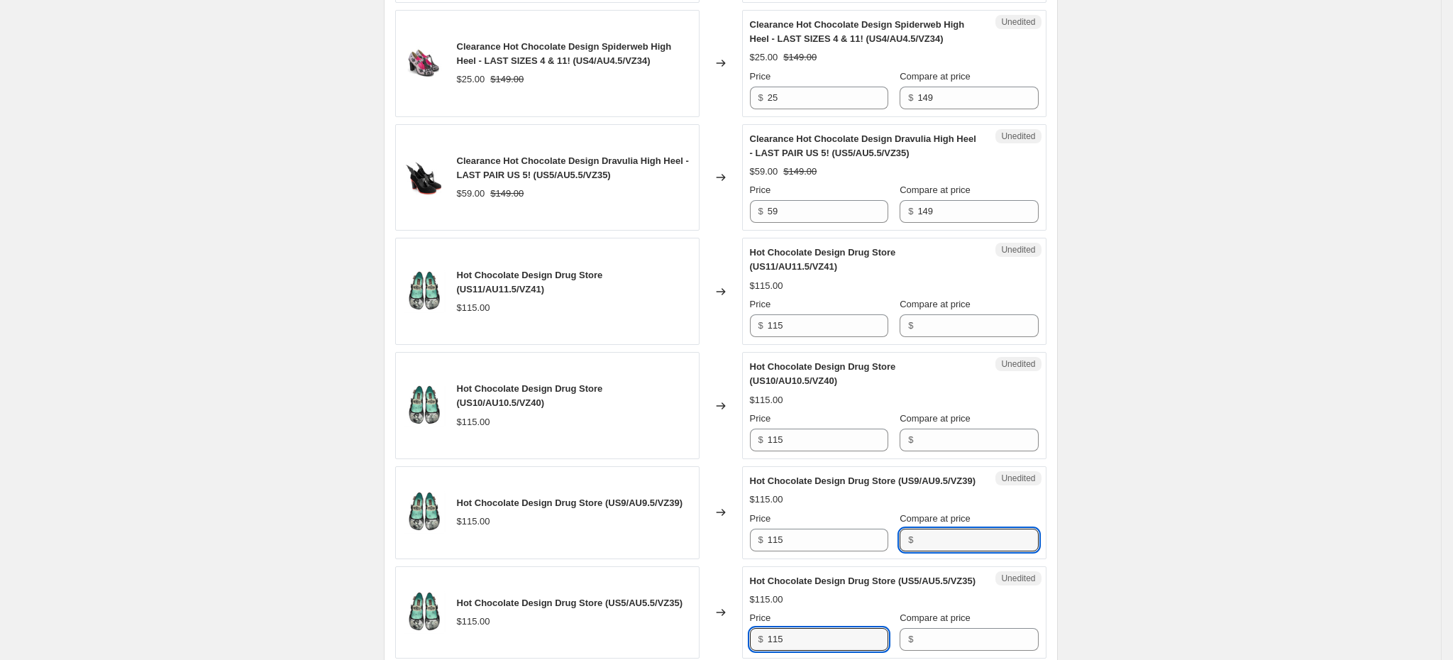
scroll to position [2370, 0]
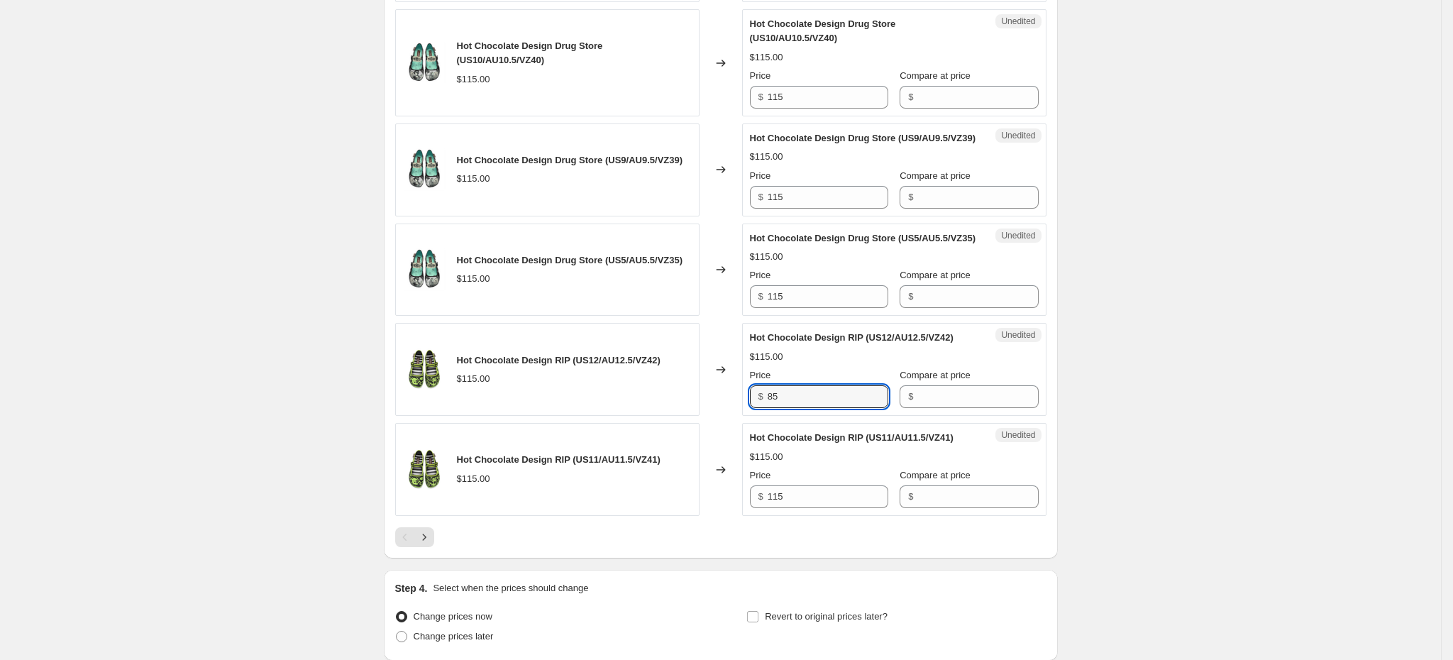
type input "85"
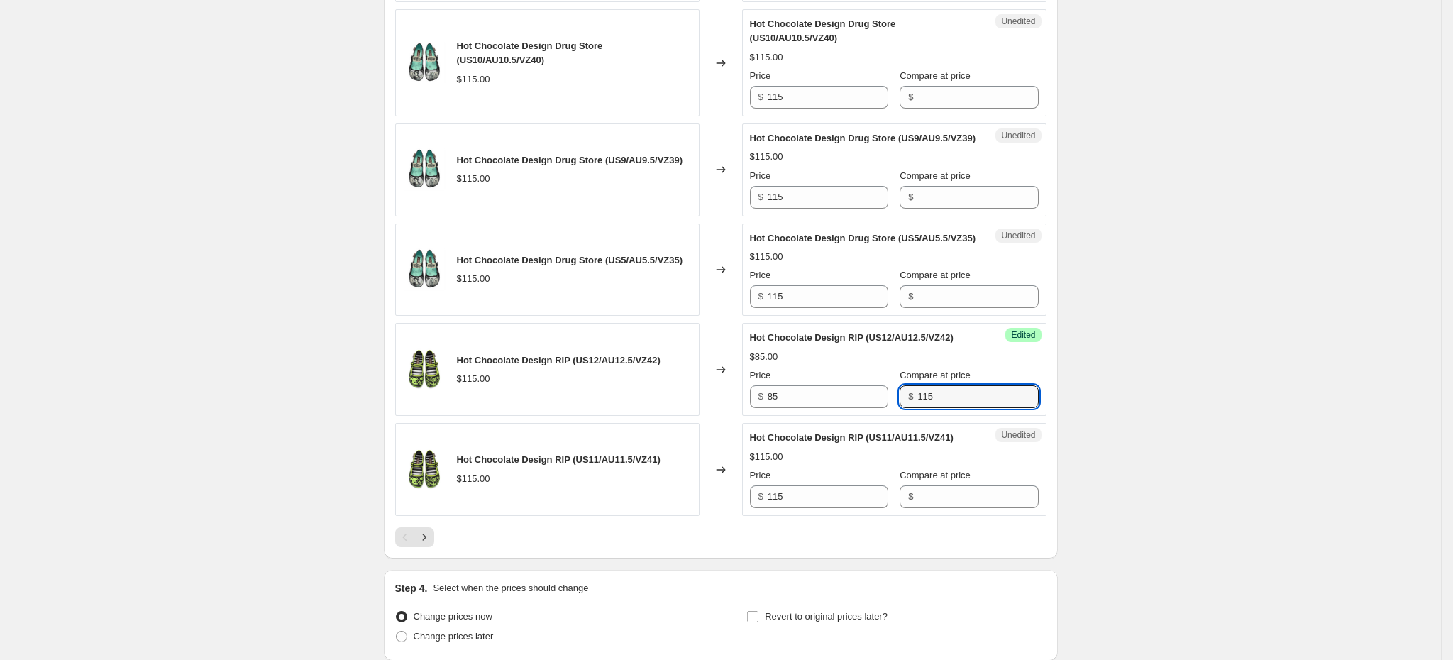
type input "115"
type input "85"
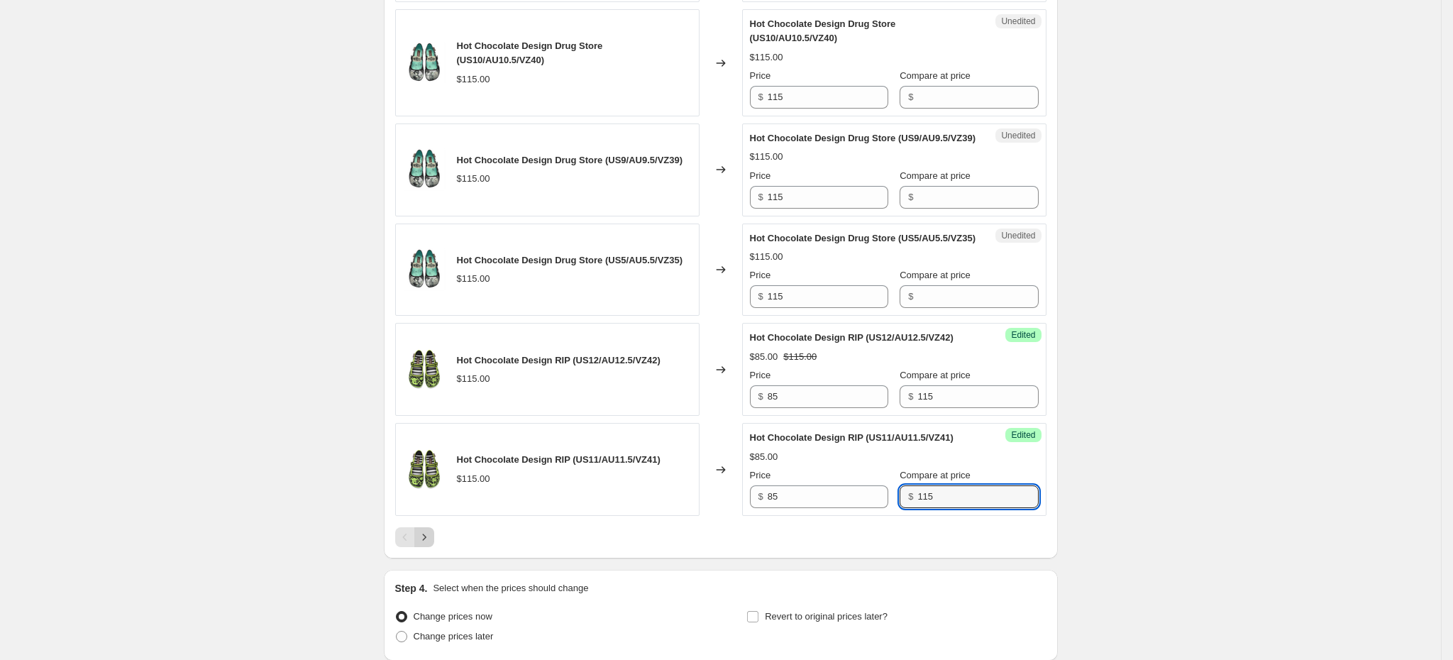
type input "115"
click at [427, 544] on icon "Next" at bounding box center [424, 537] width 14 height 14
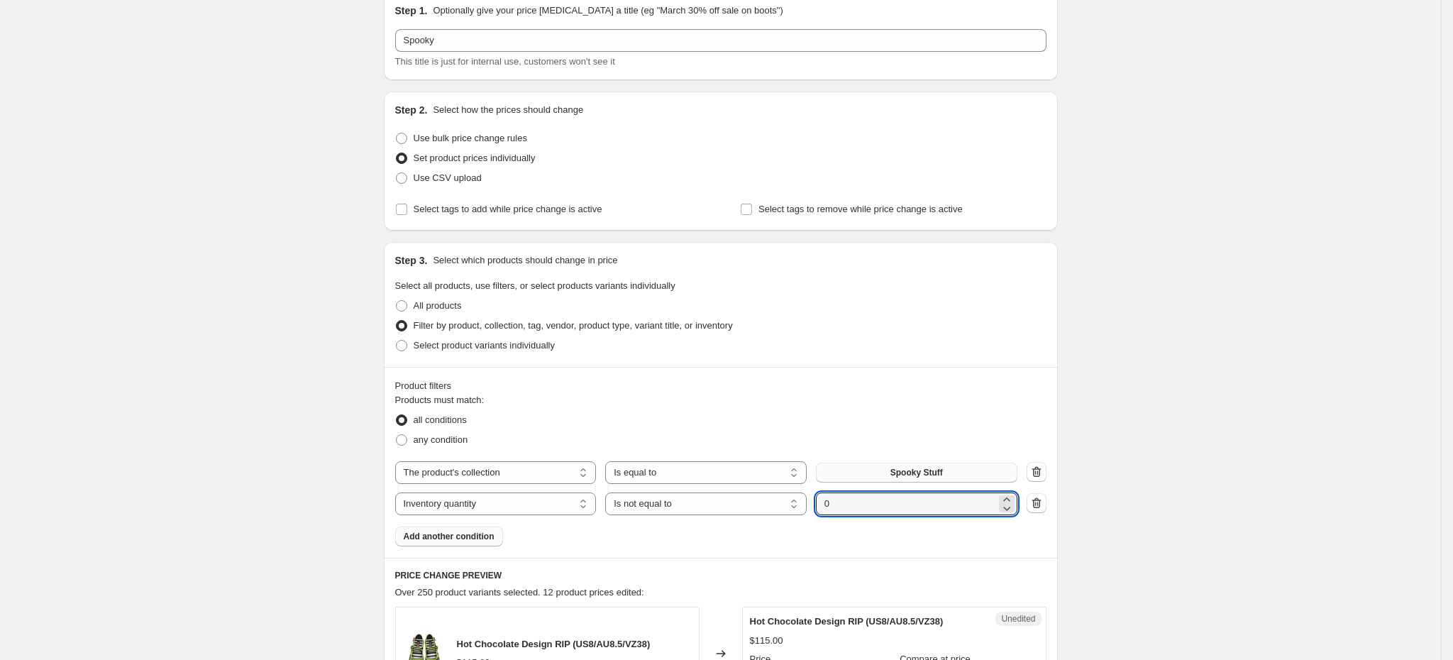
scroll to position [104, 0]
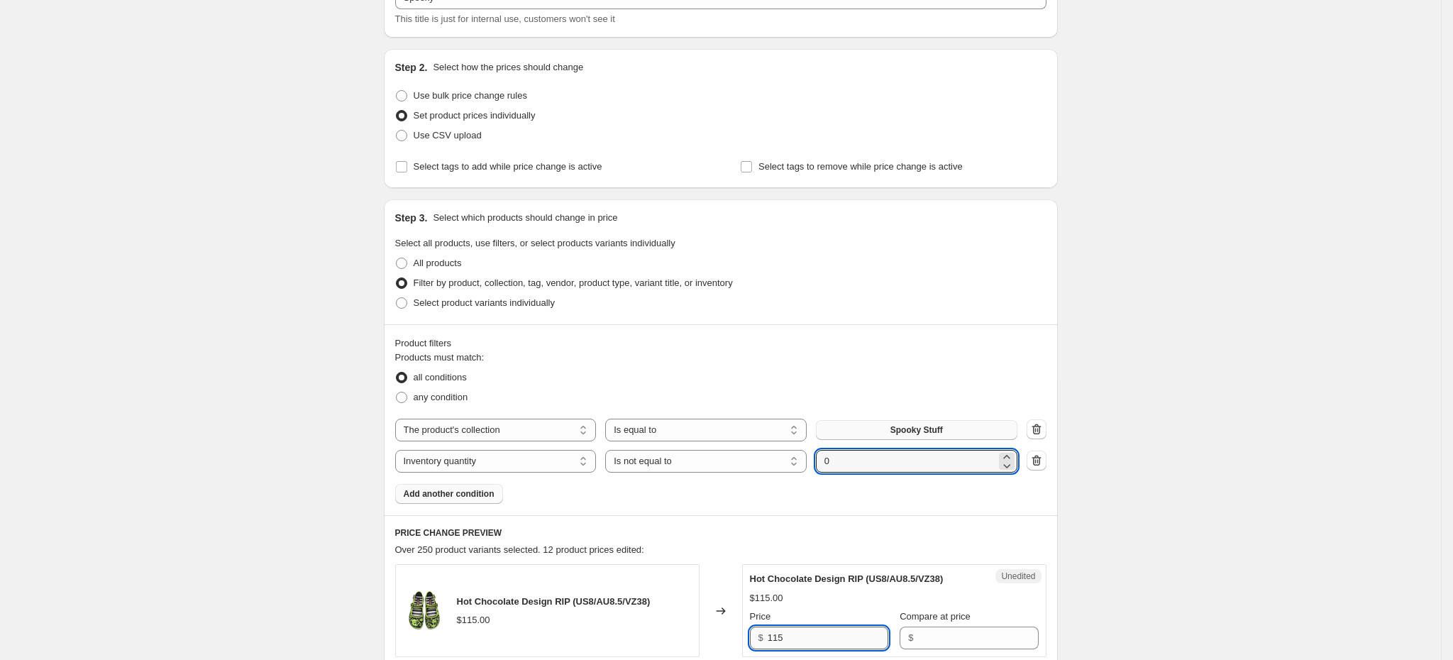
click at [802, 637] on input "115" at bounding box center [828, 637] width 121 height 23
type input "85"
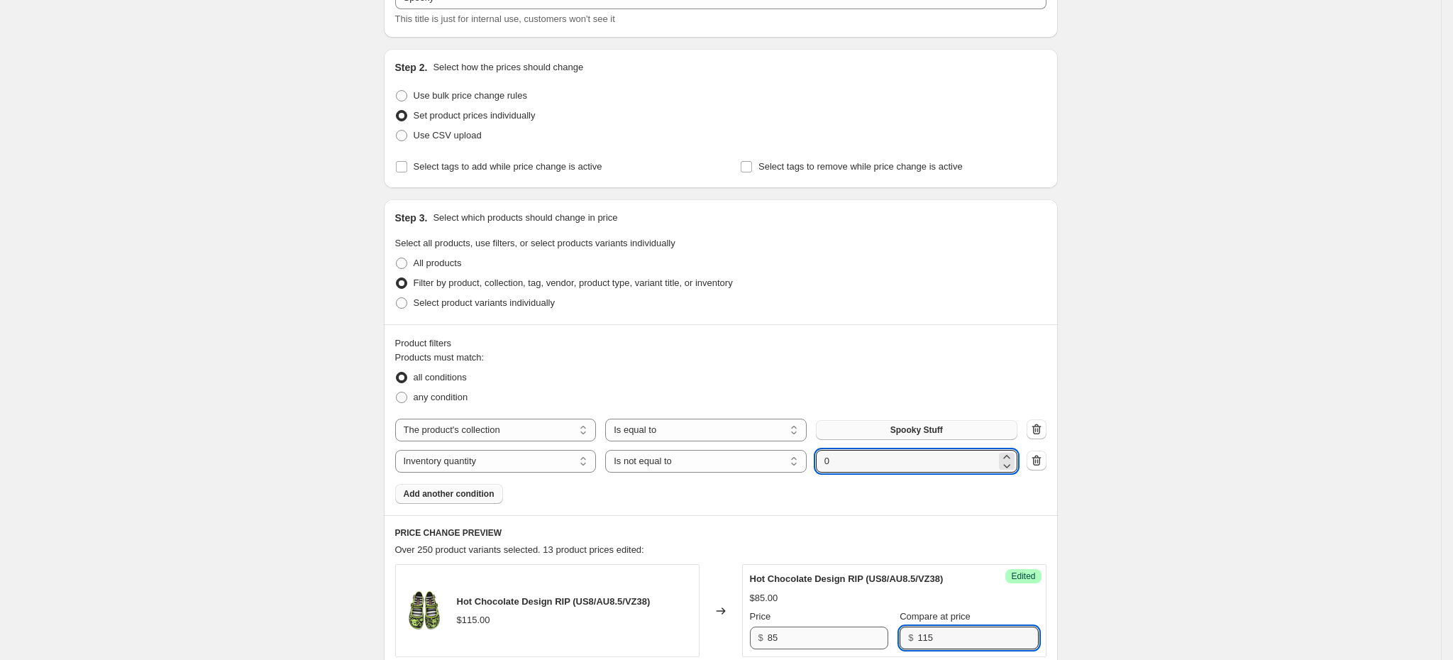
type input "115"
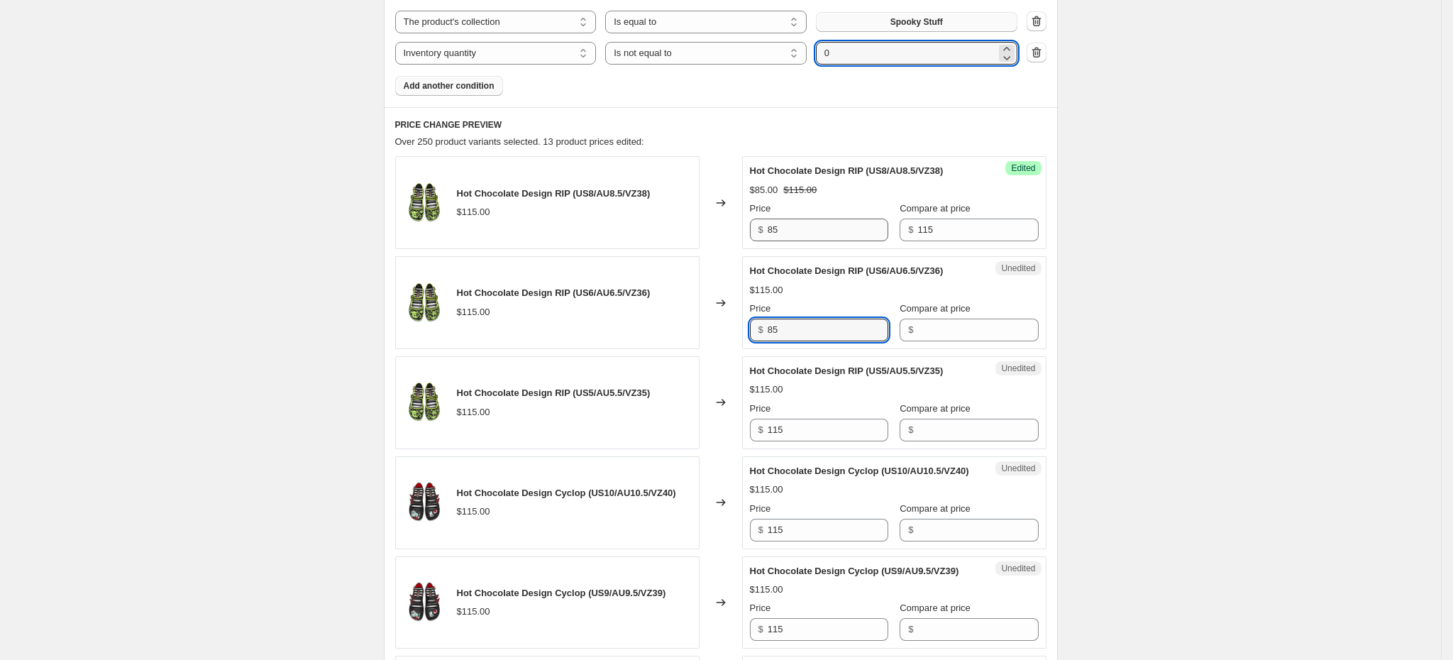
type input "85"
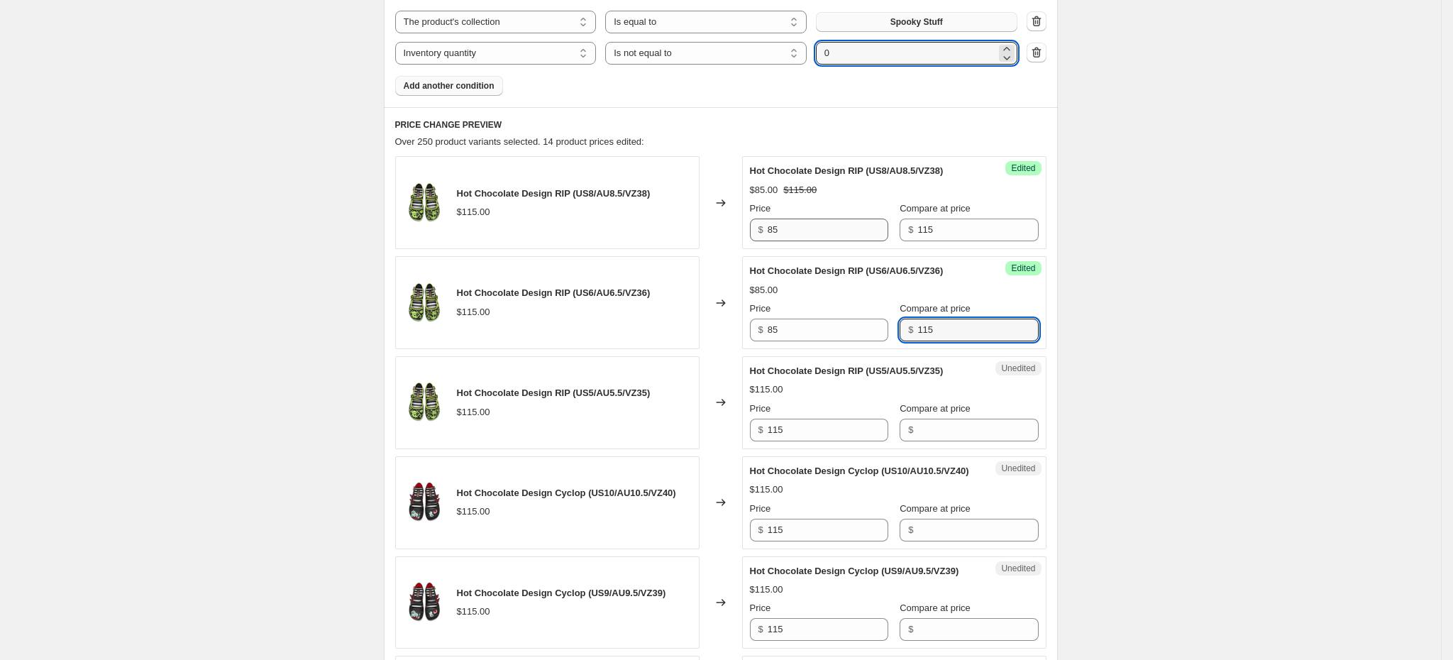
type input "115"
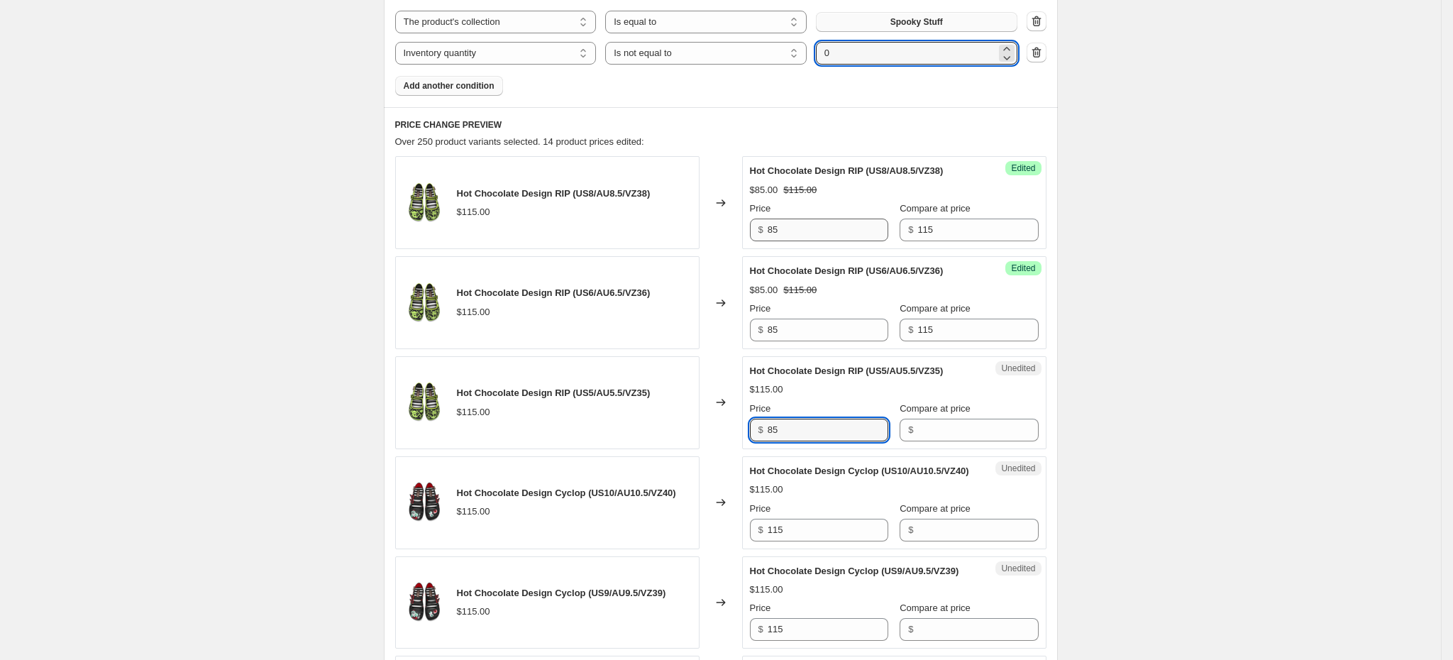
type input "85"
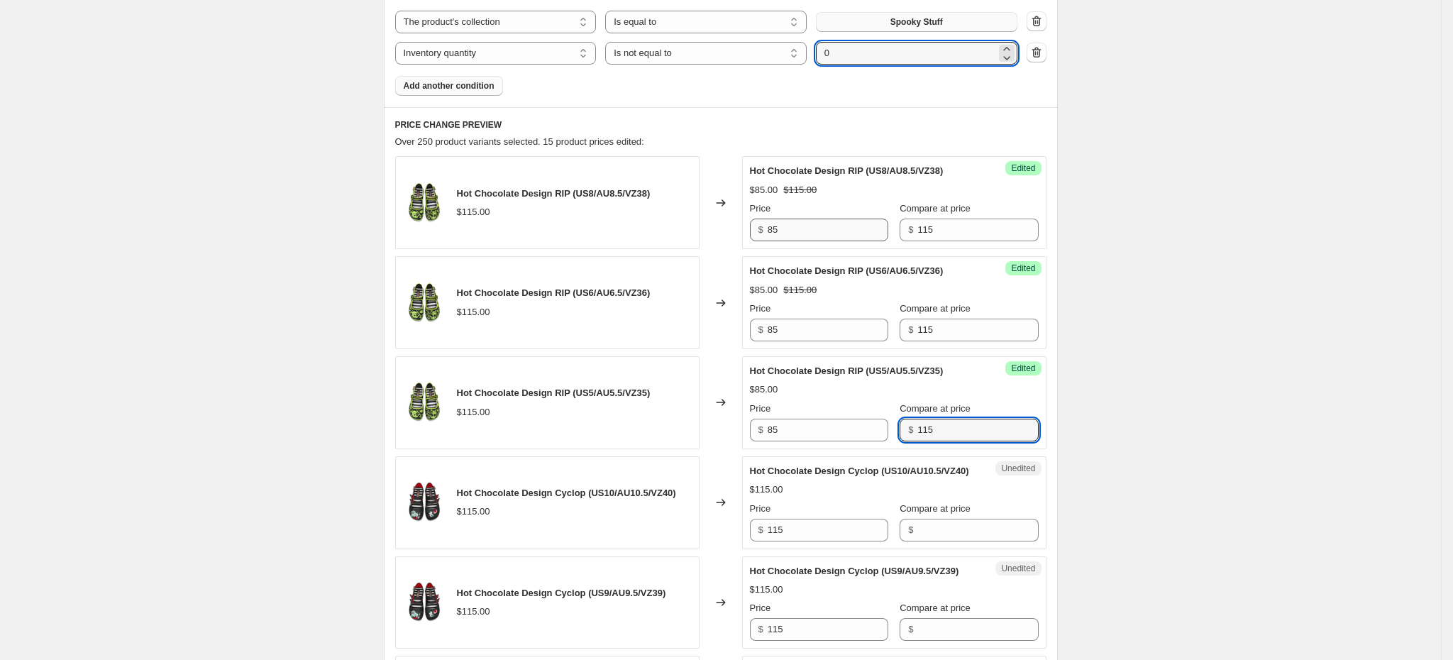
type input "115"
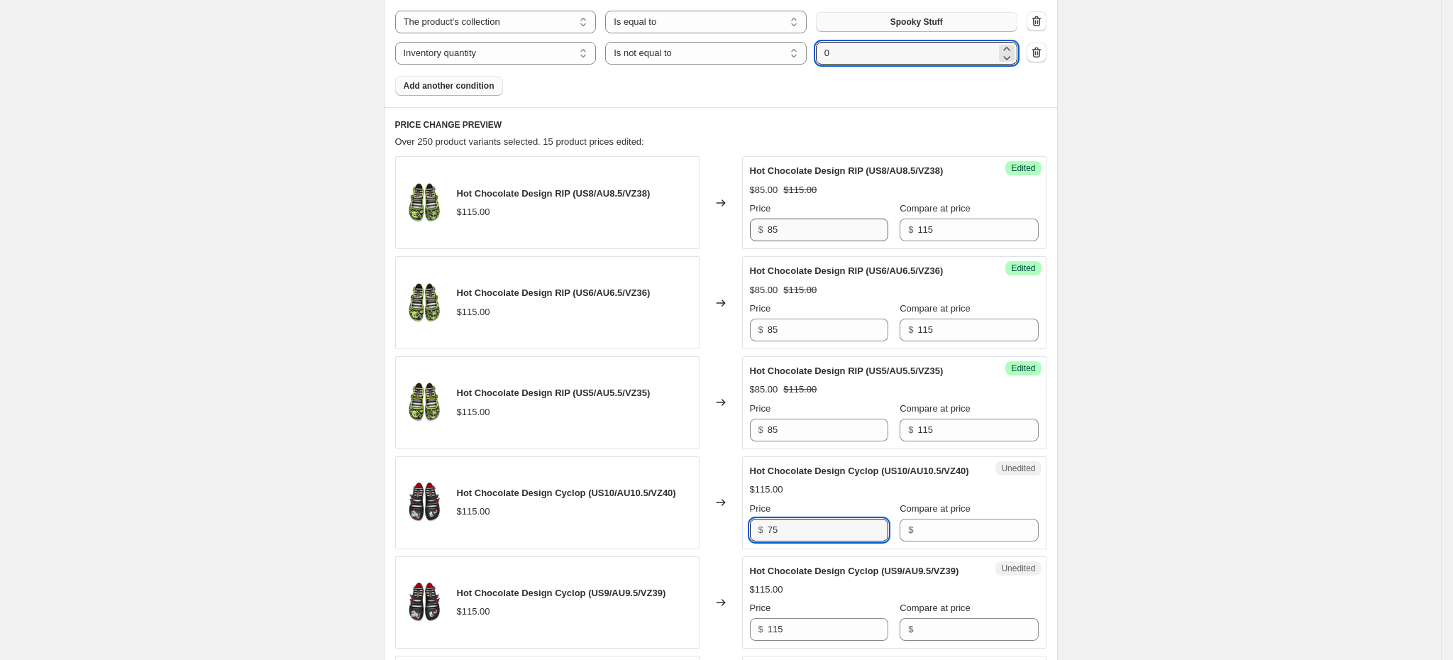
type input "75"
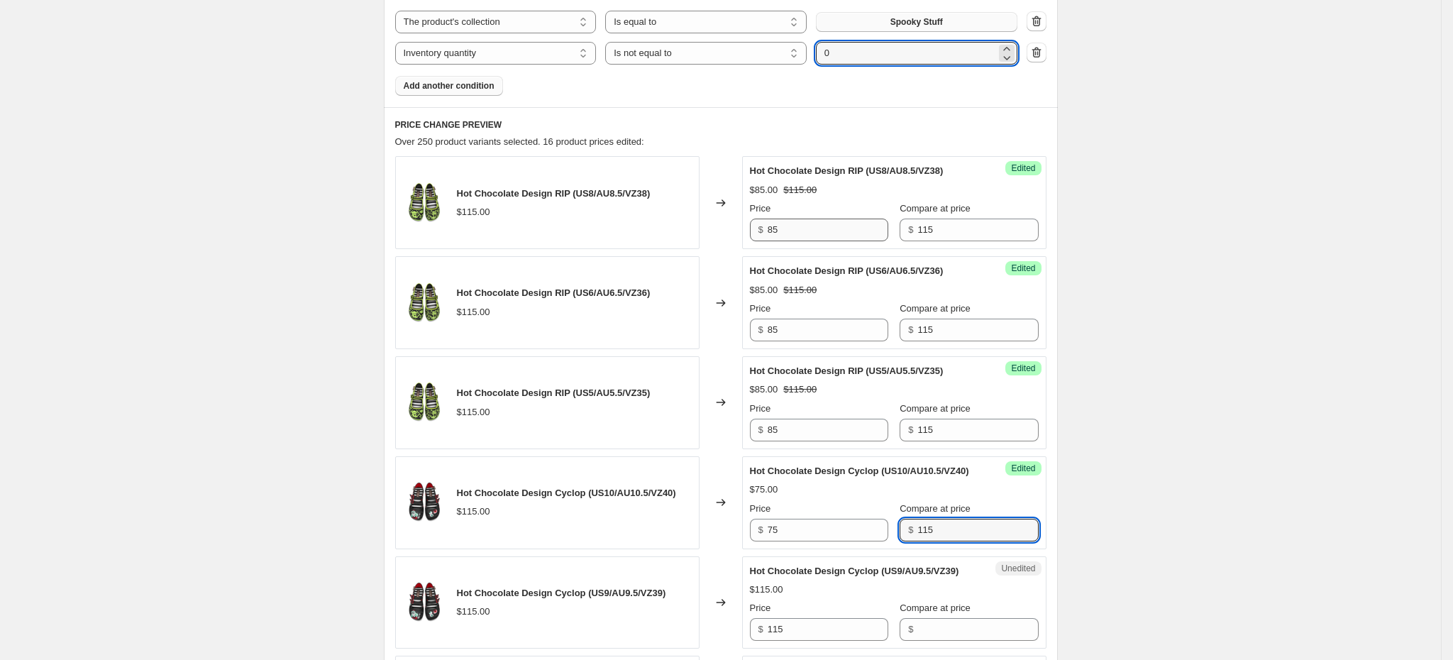
type input "115"
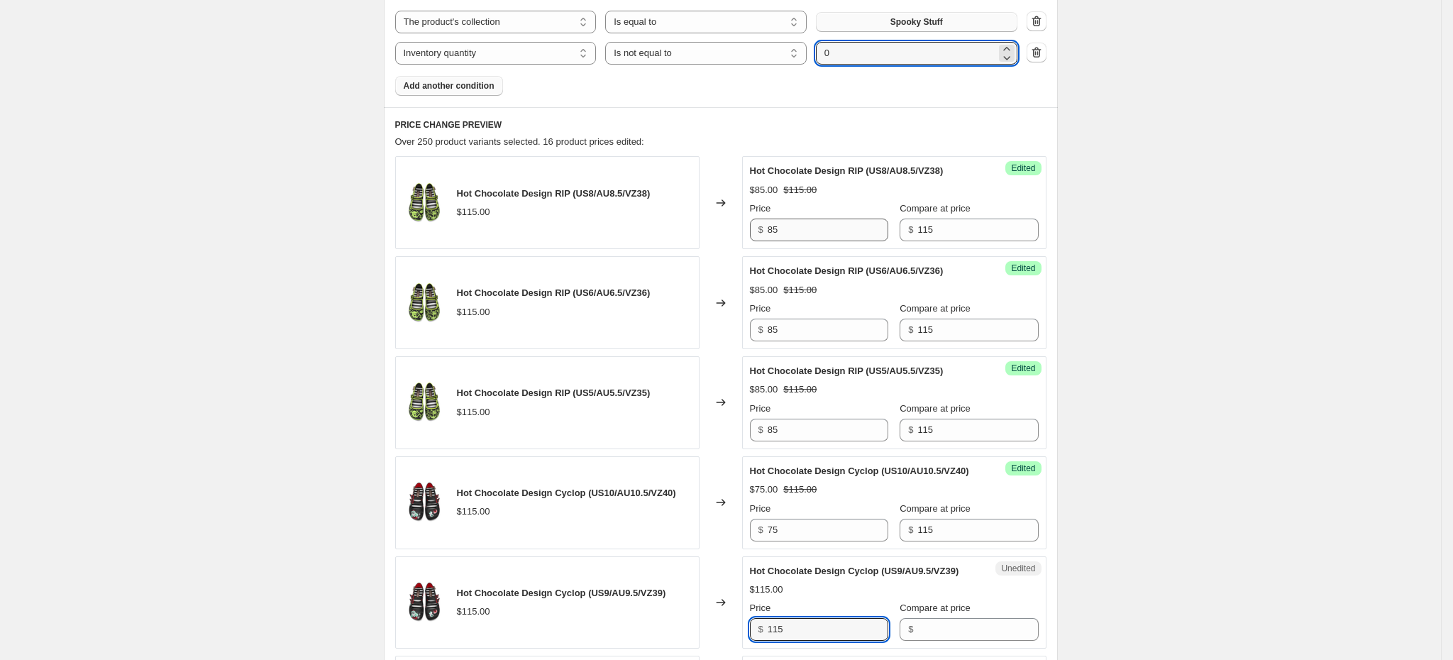
scroll to position [522, 0]
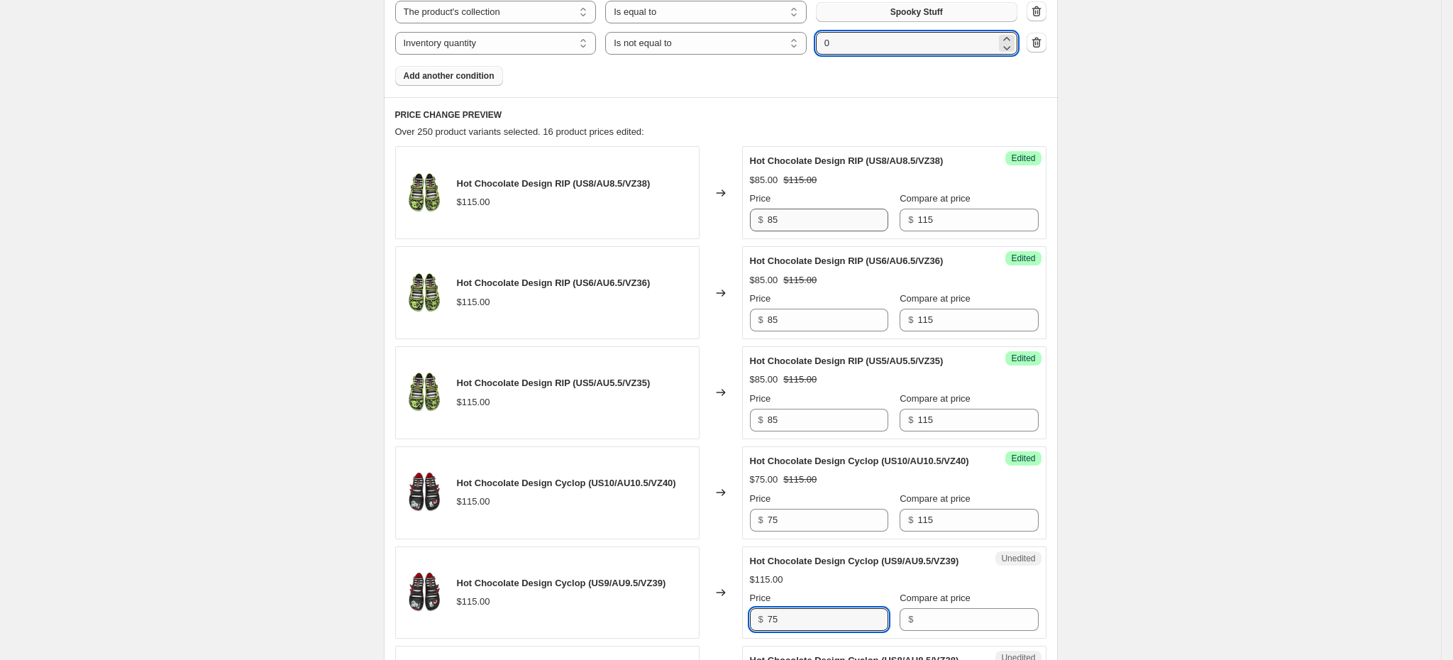
type input "75"
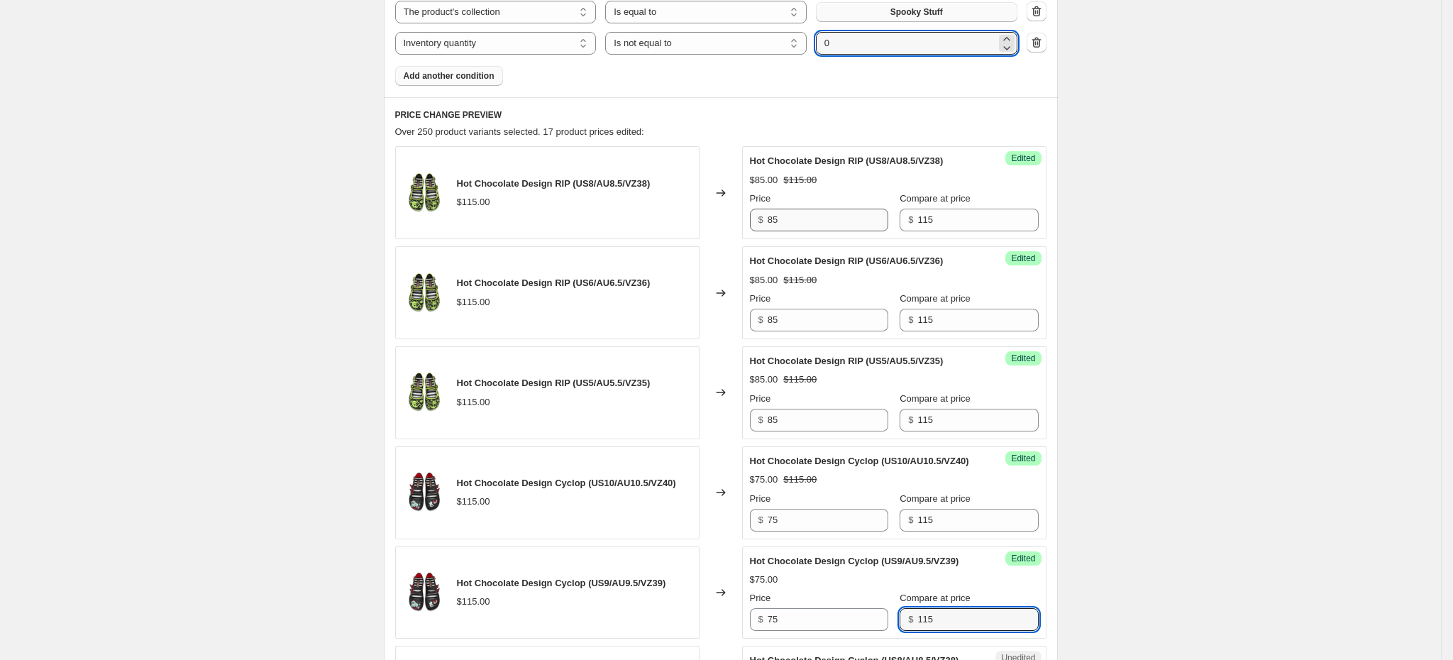
type input "115"
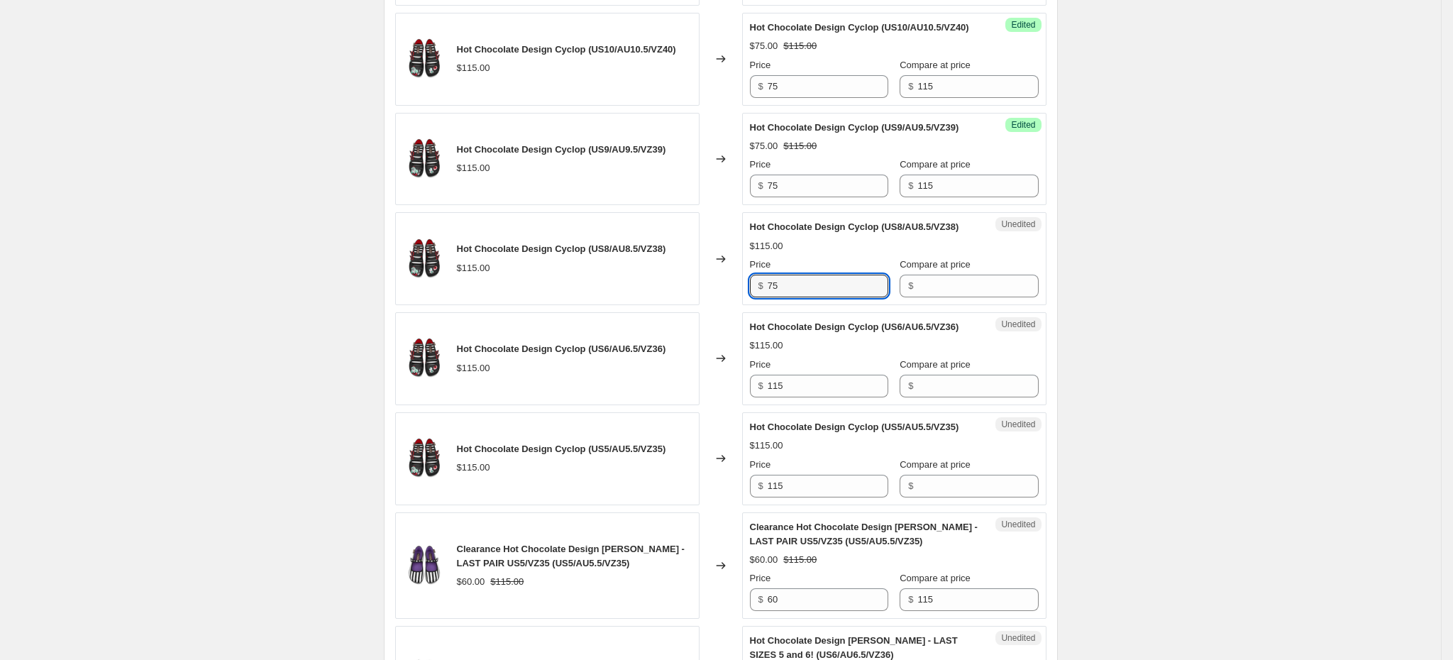
type input "75"
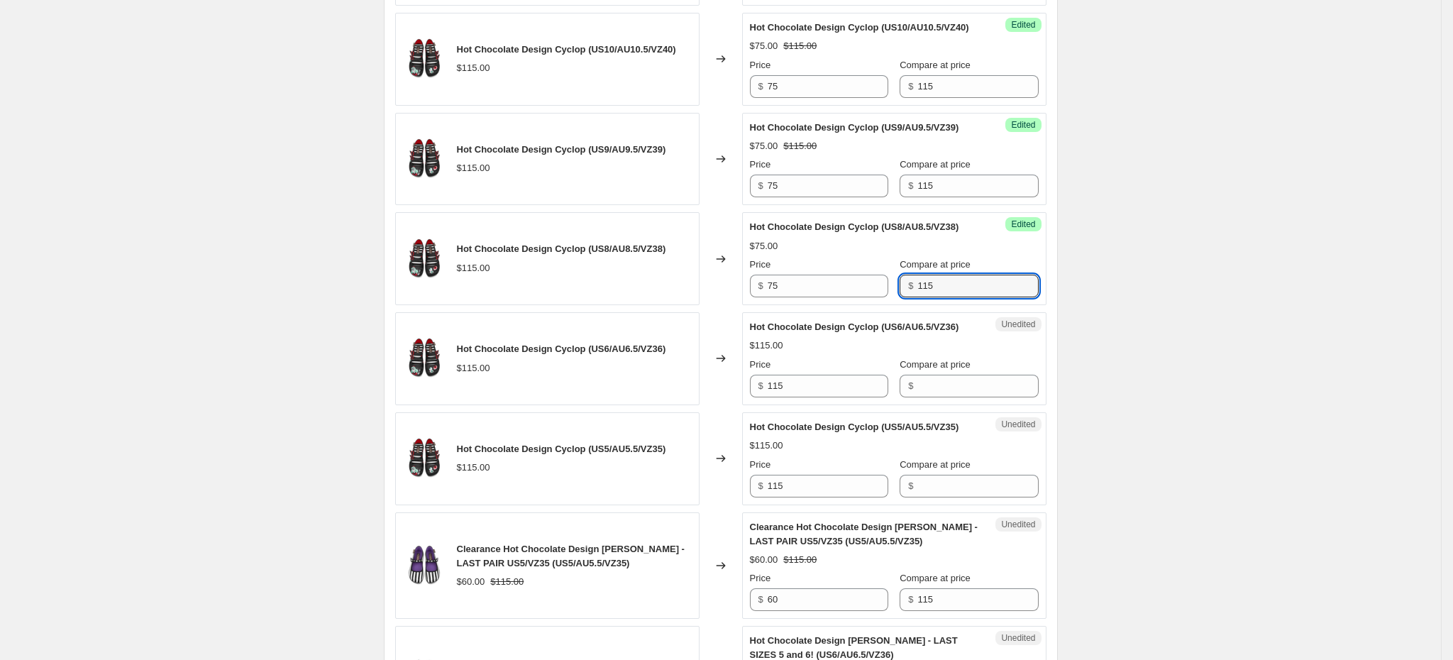
type input "115"
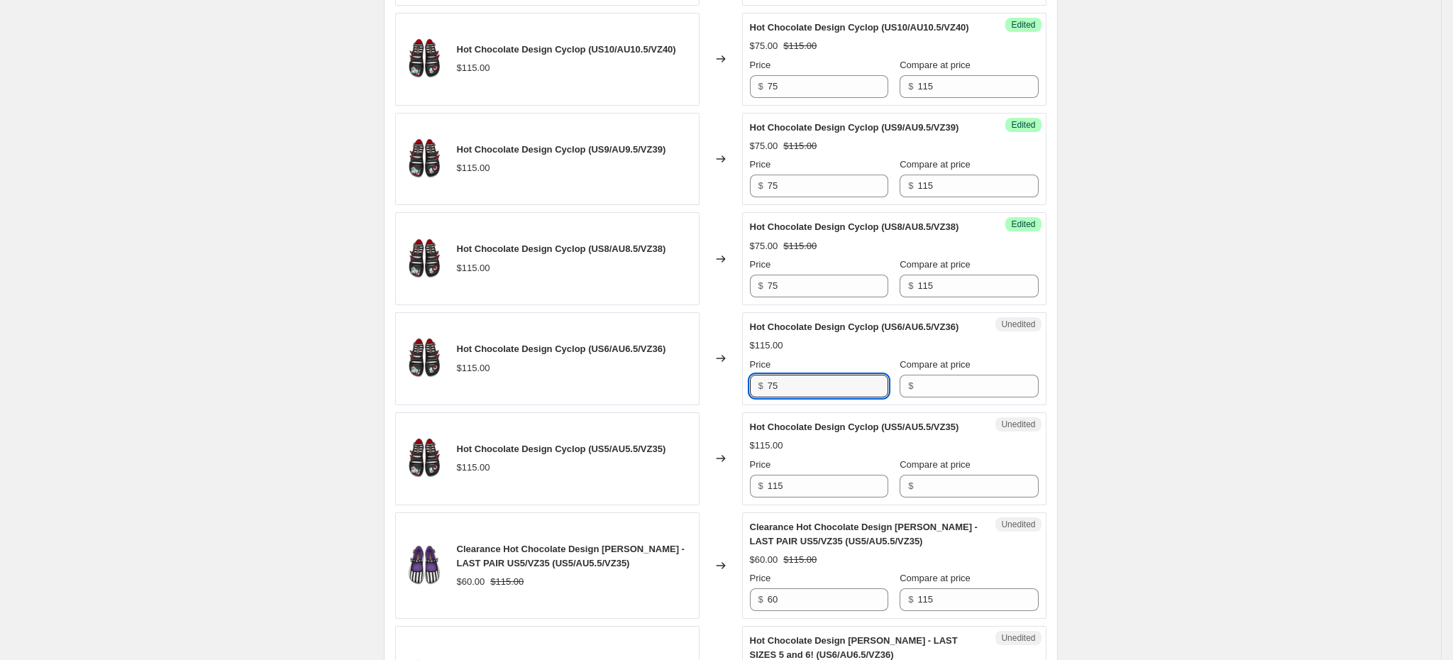
type input "75"
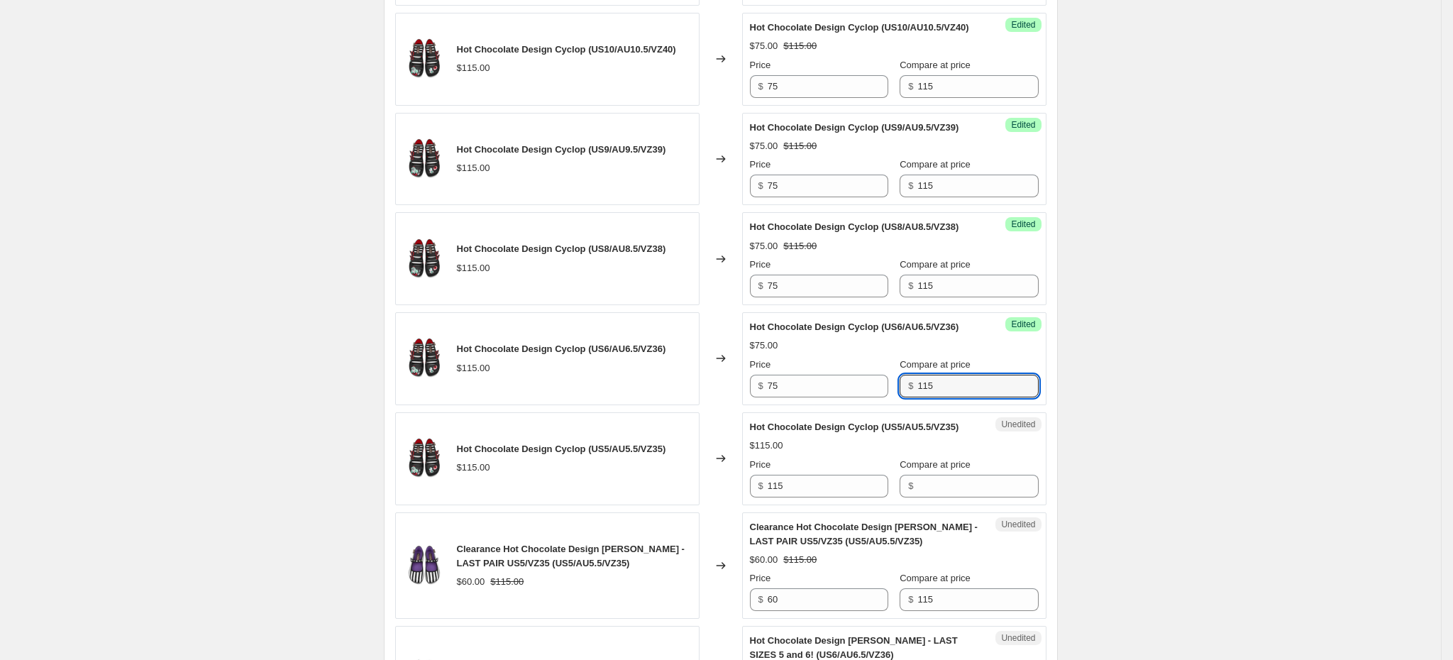
type input "115"
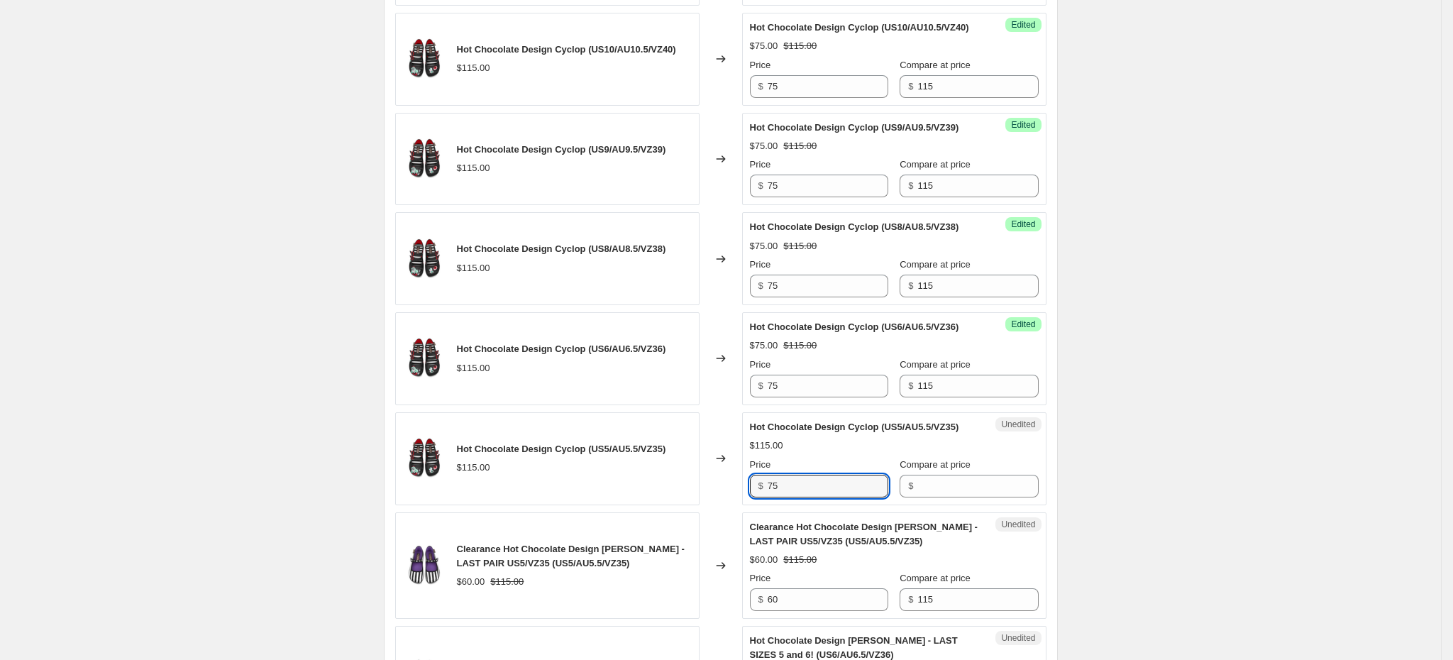
type input "75"
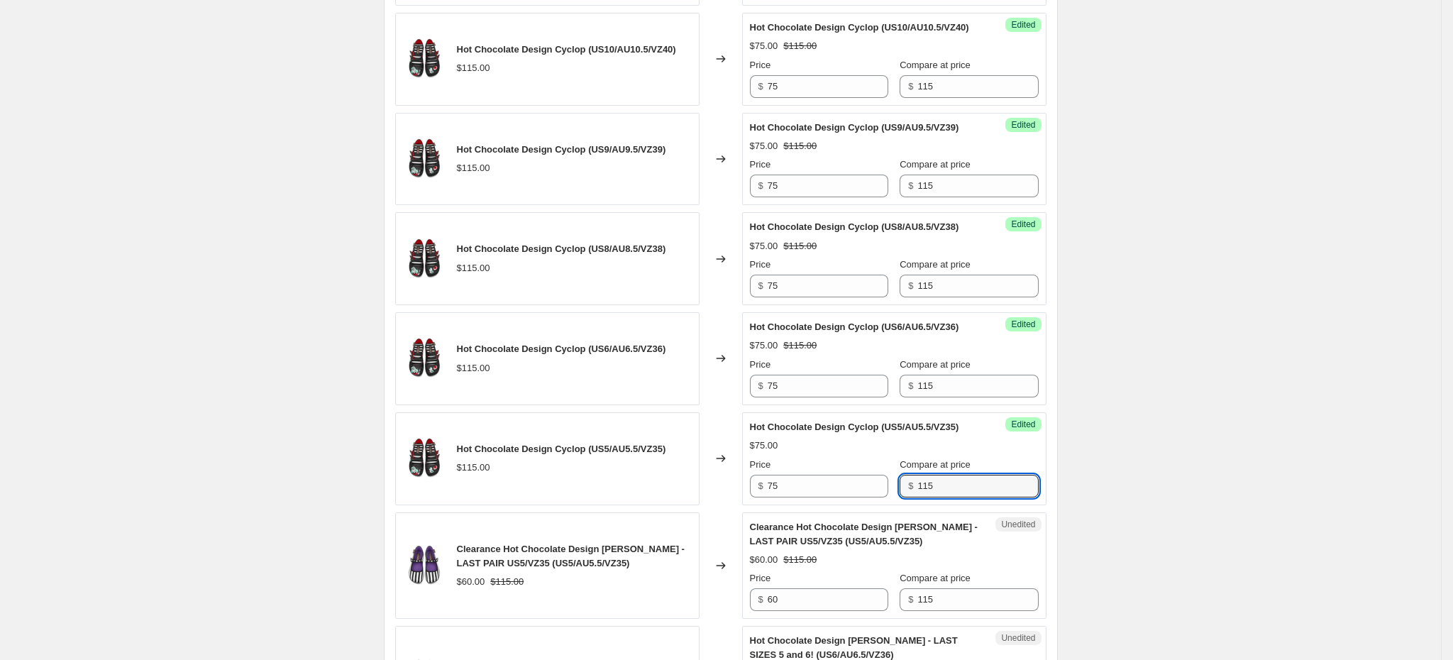
type input "115"
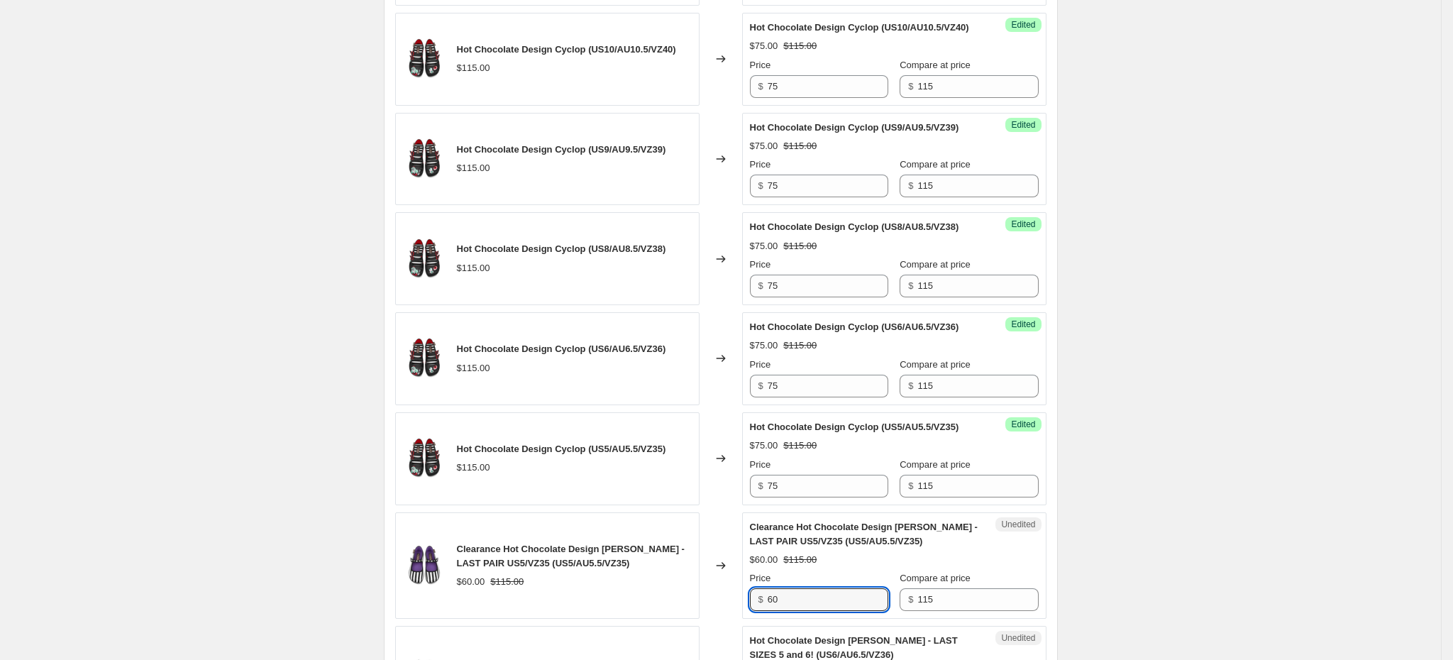
scroll to position [1299, 0]
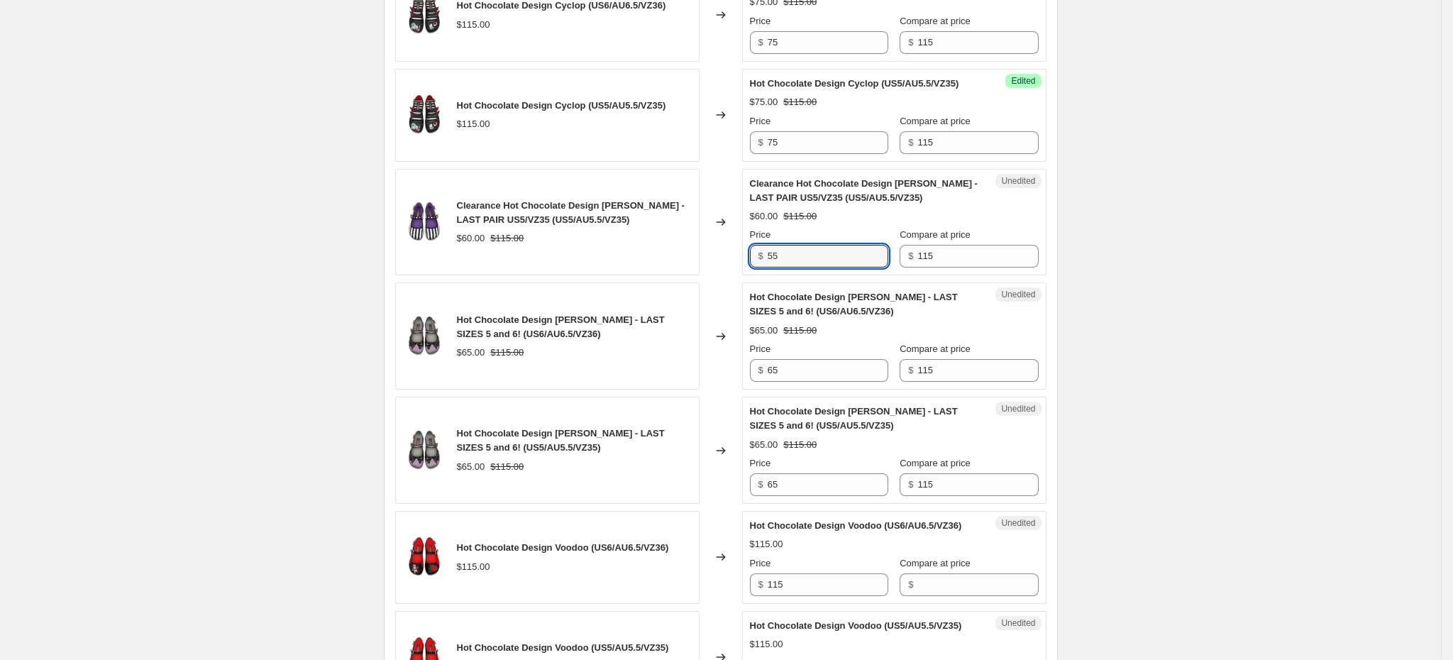
type input "55"
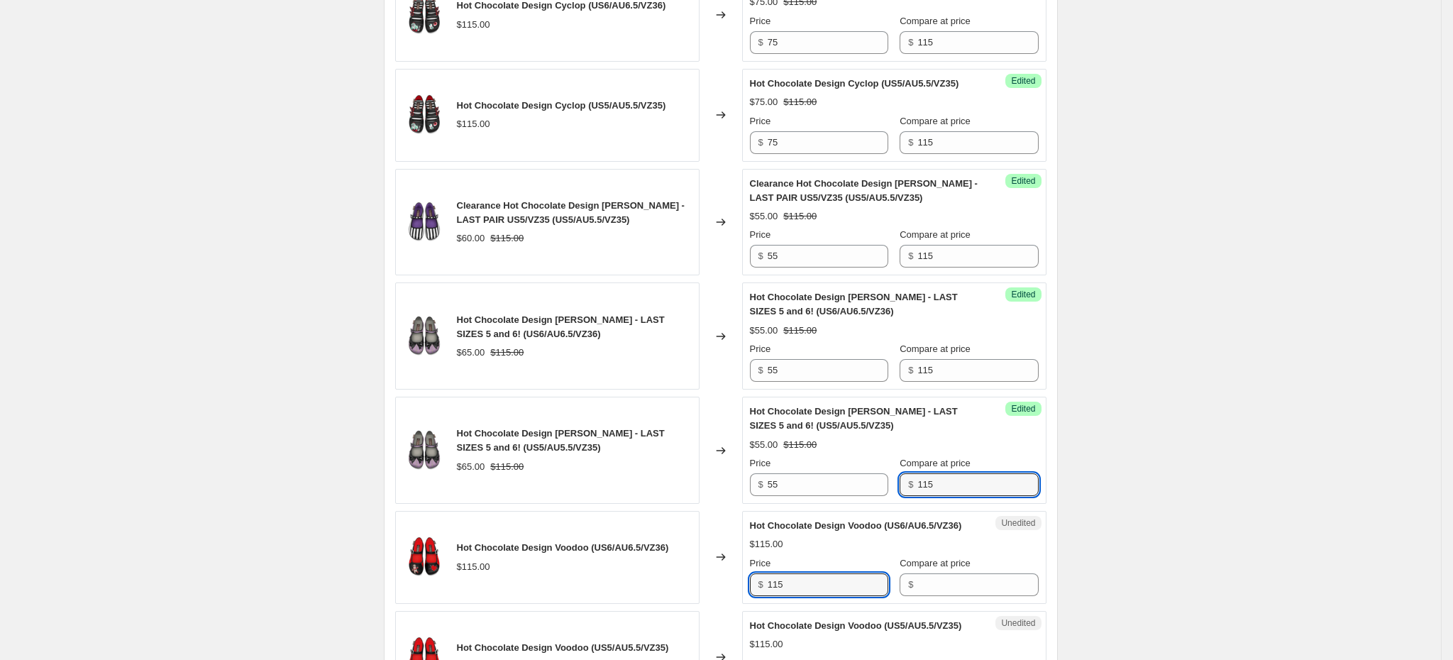
scroll to position [1642, 0]
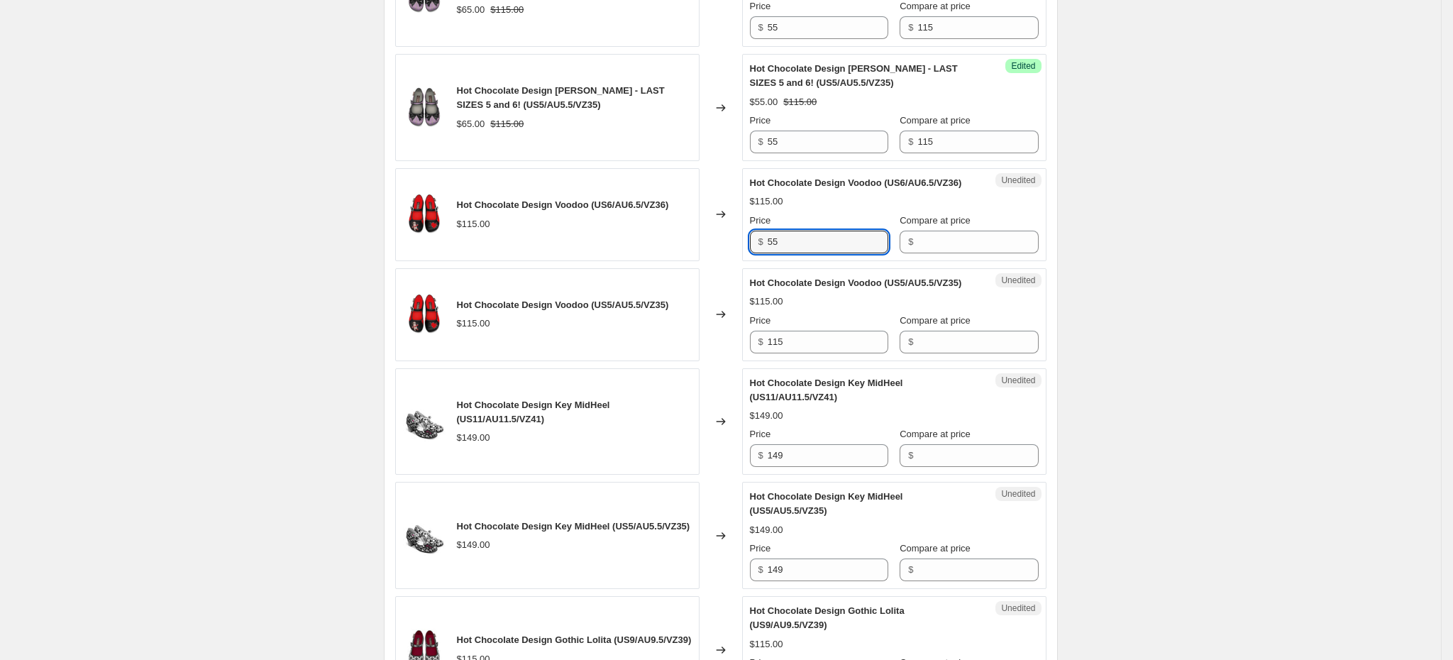
type input "55"
type input "115"
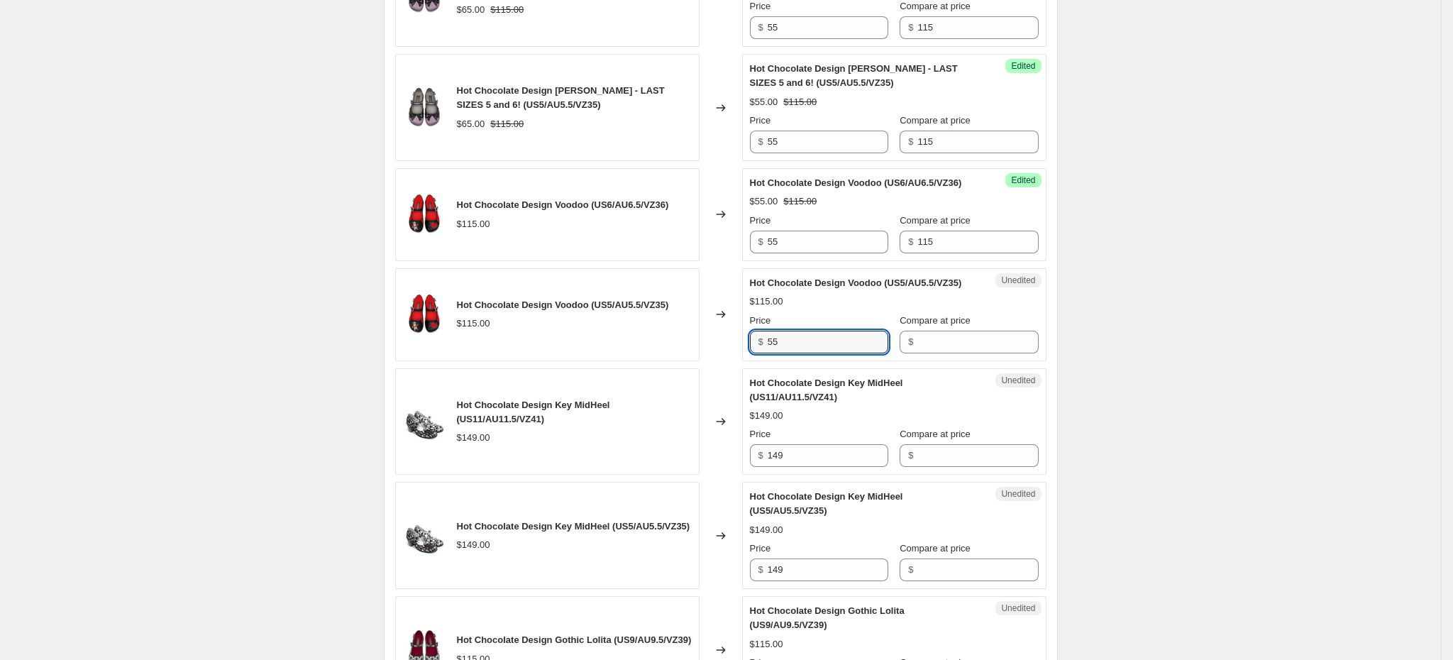
type input "55"
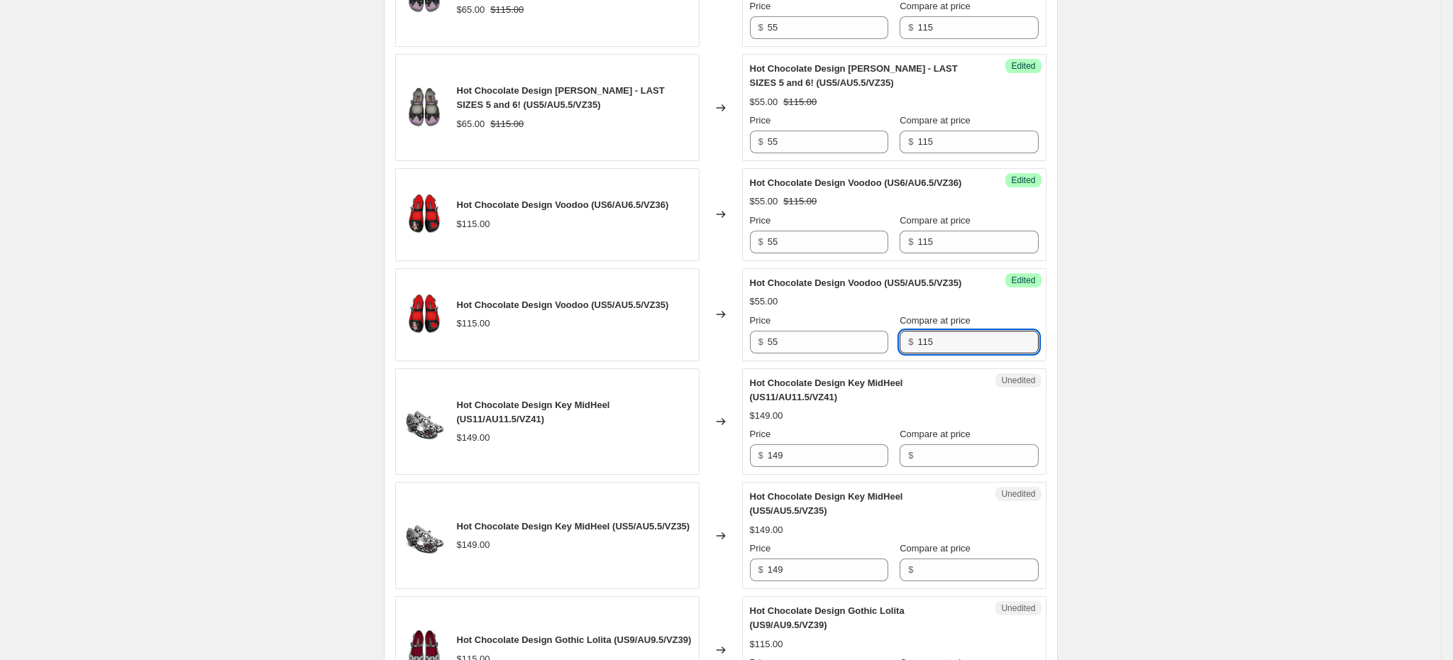
type input "115"
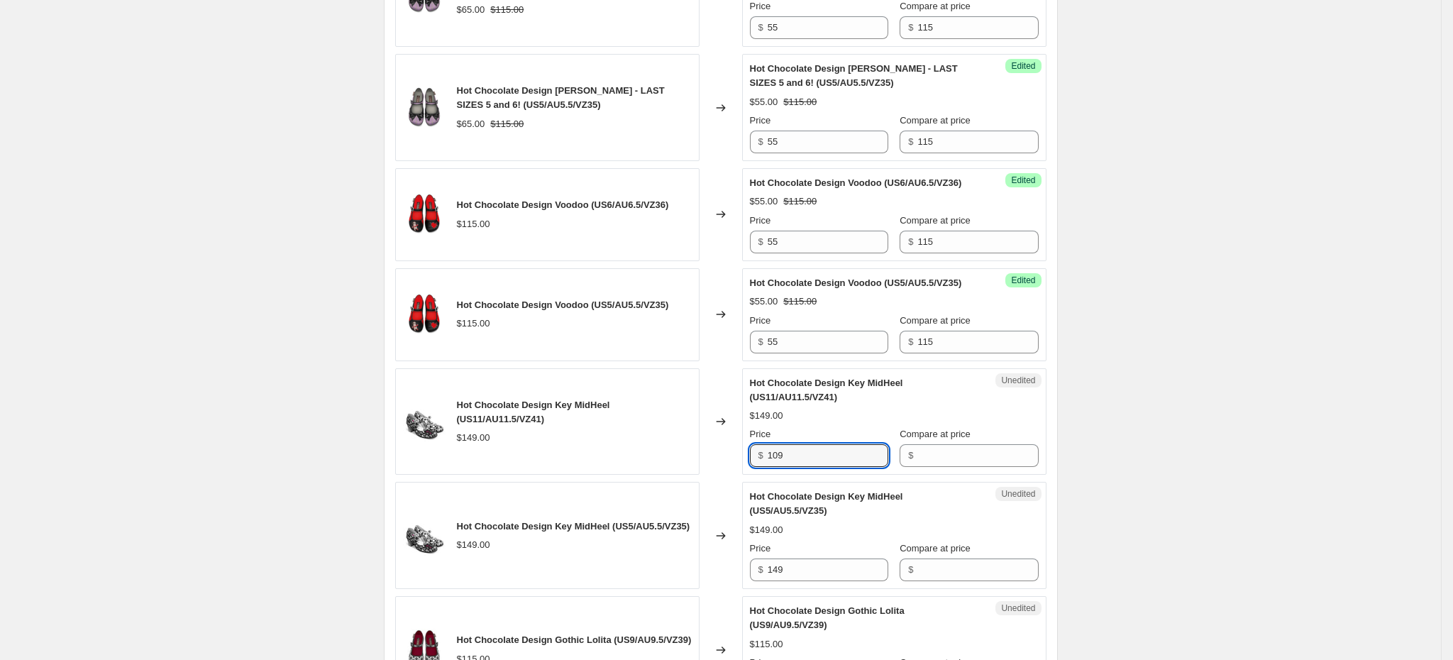
type input "109"
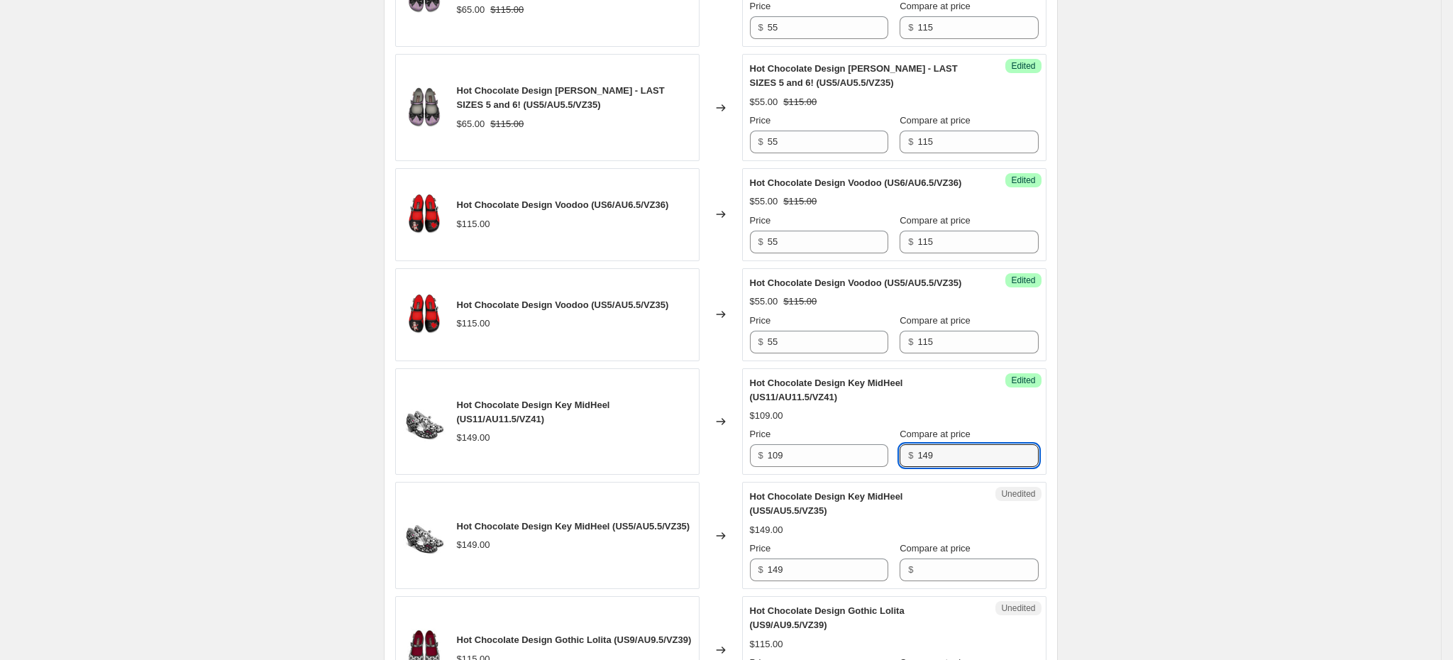
type input "149"
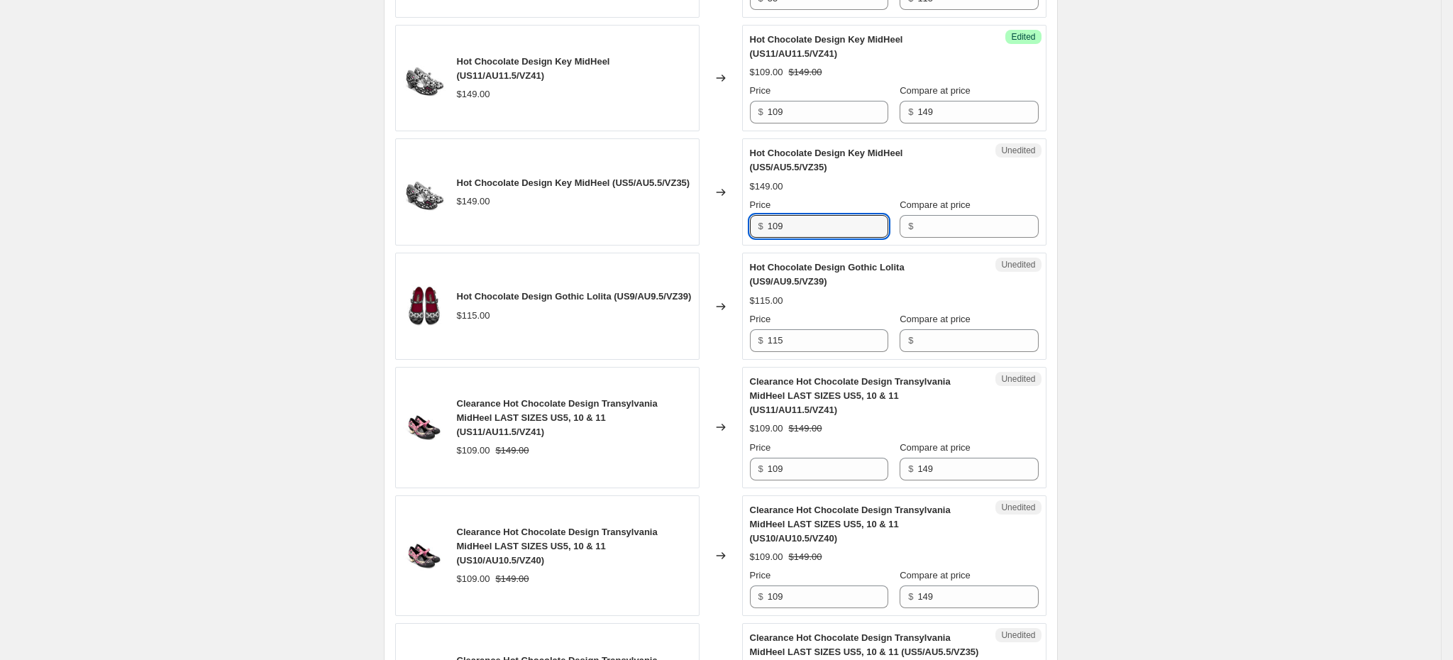
type input "109"
type input "149"
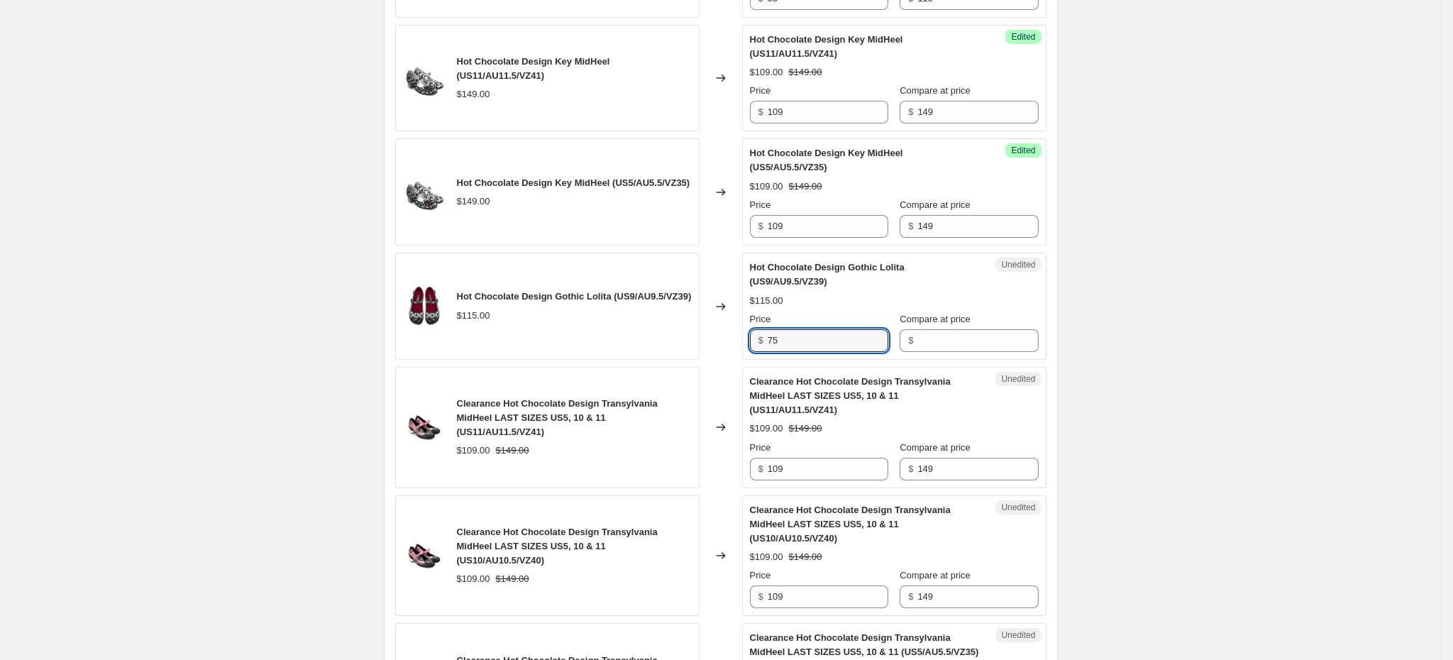
type input "75"
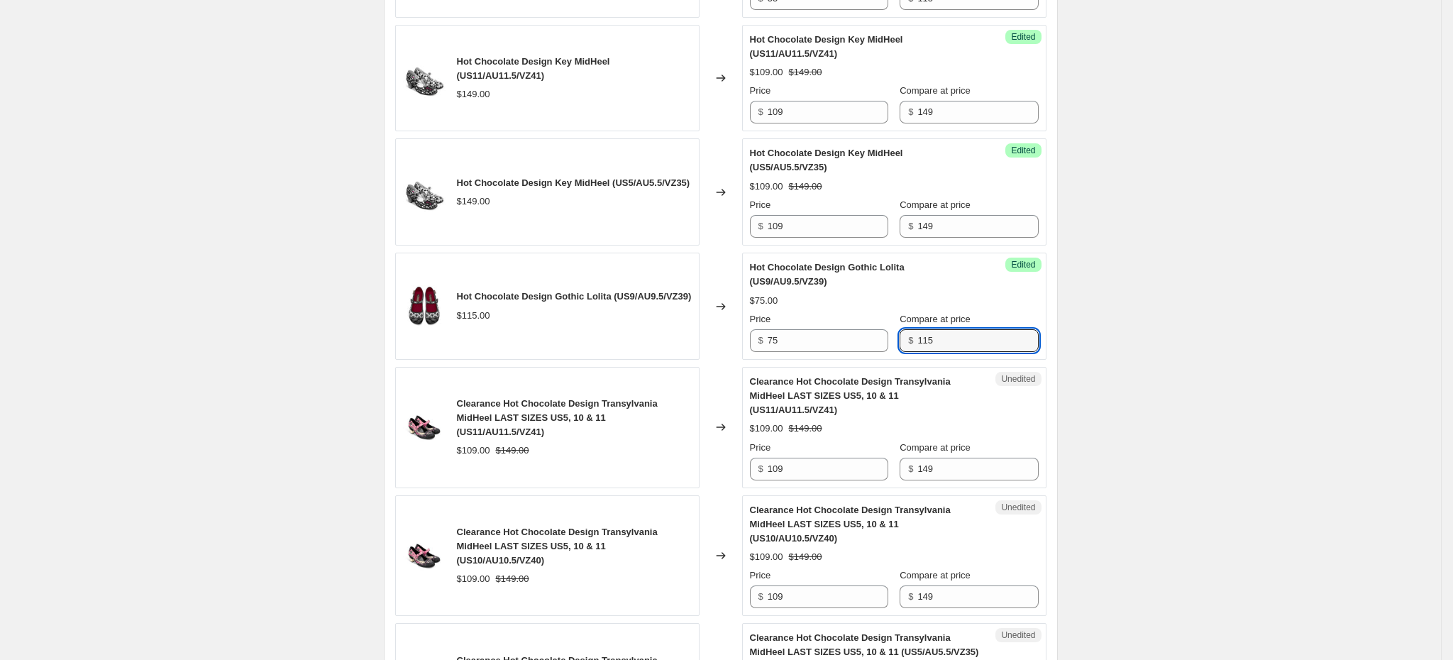
type input "115"
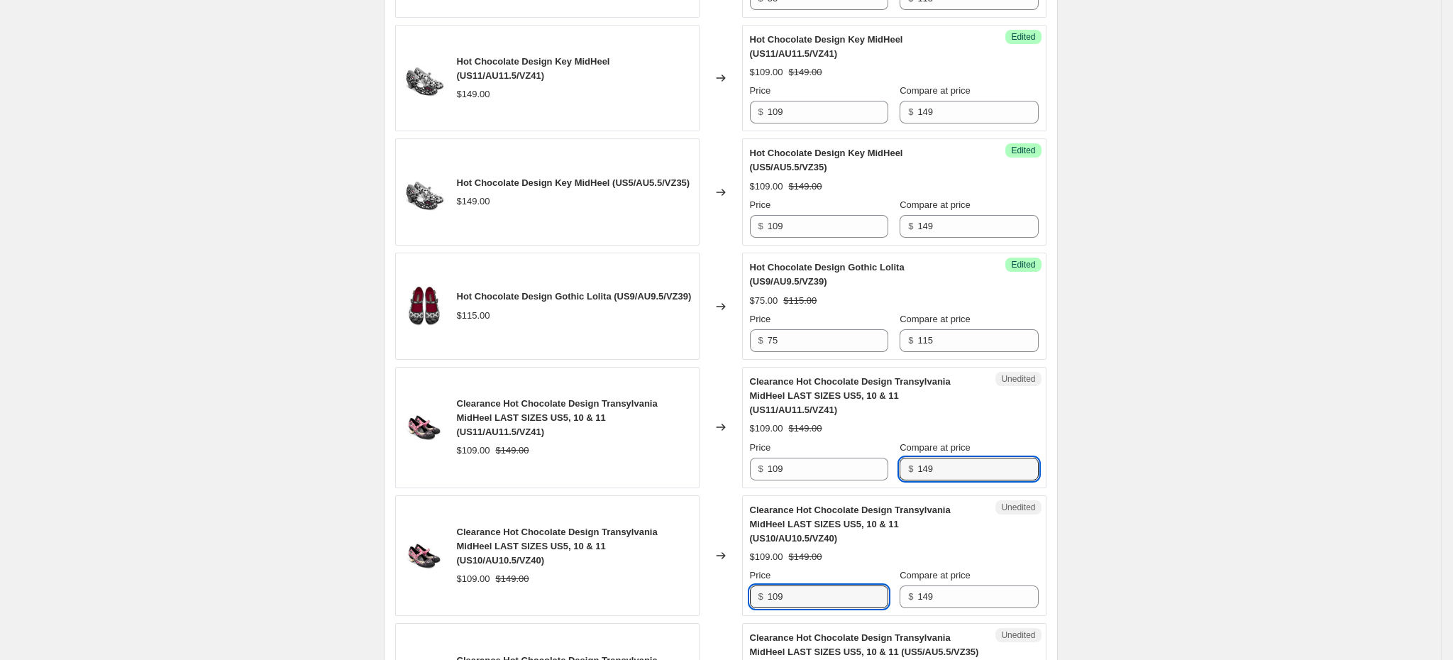
scroll to position [2356, 0]
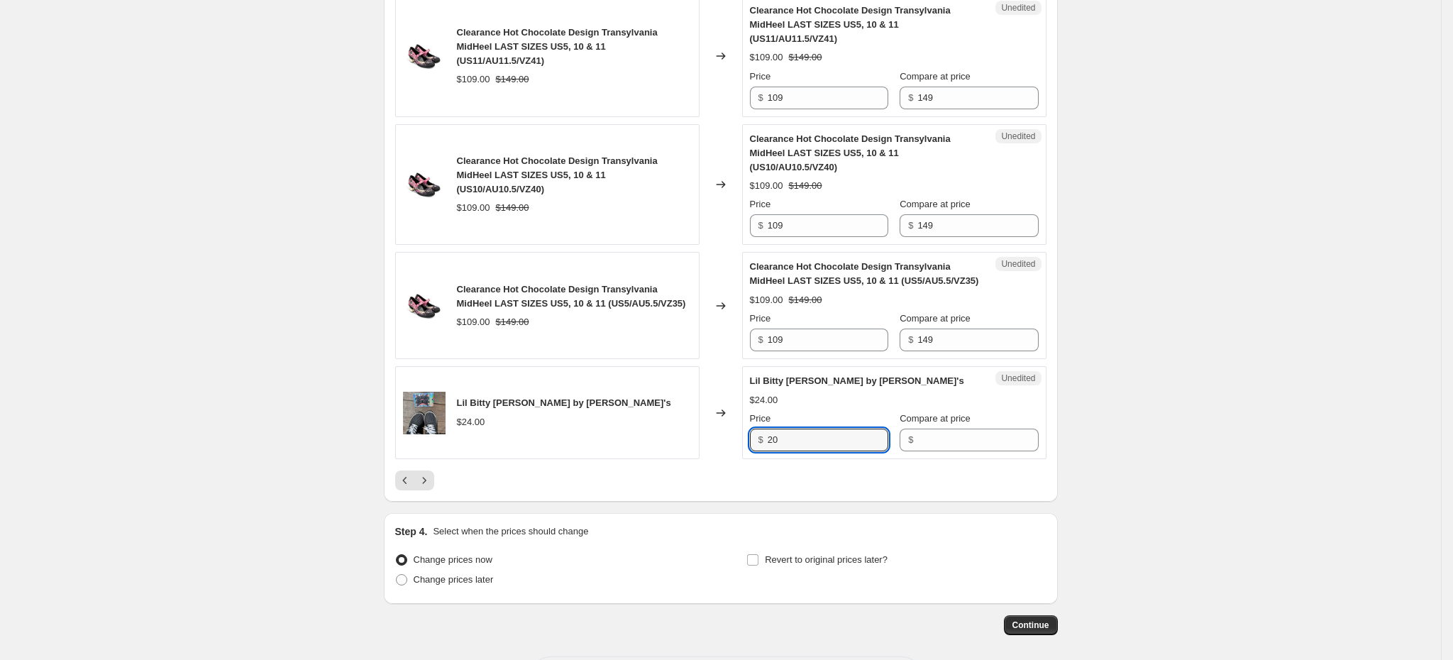
type input "20"
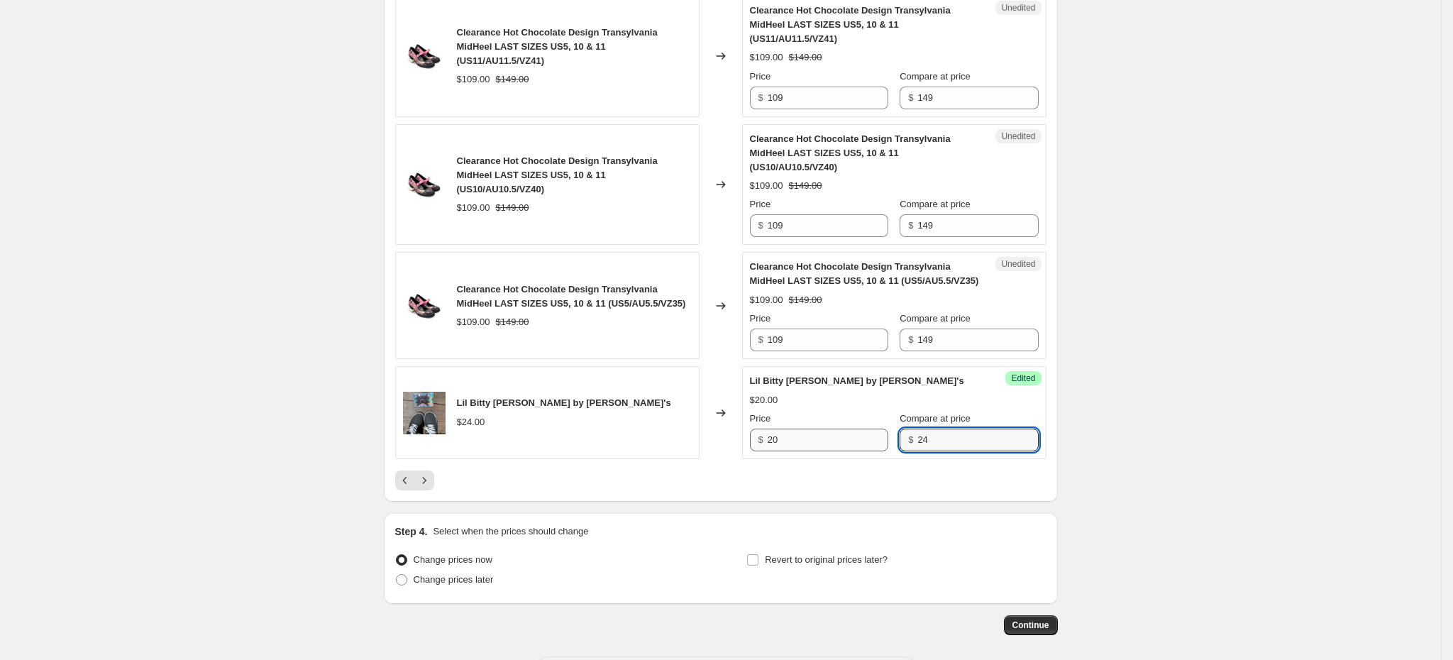
type input "24"
click at [784, 451] on input "20" at bounding box center [828, 439] width 121 height 23
type input "24"
click at [431, 487] on icon "Next" at bounding box center [424, 480] width 14 height 14
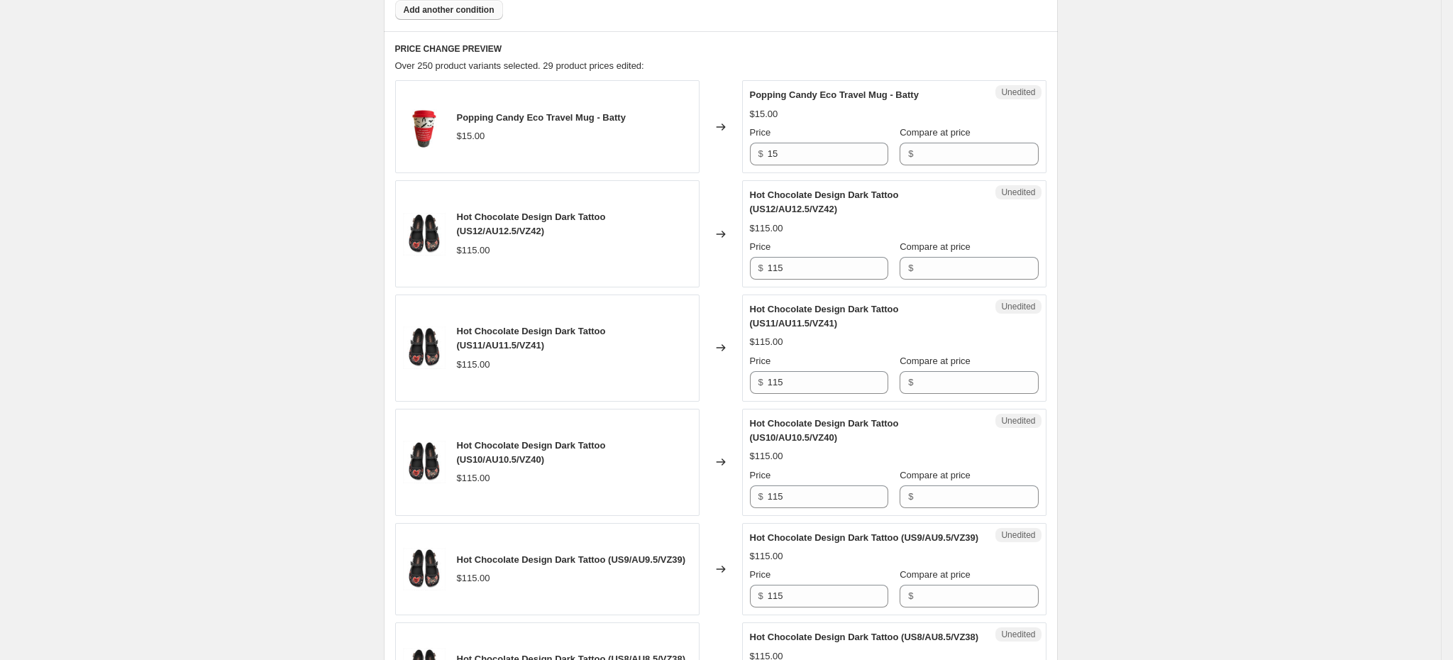
scroll to position [584, 0]
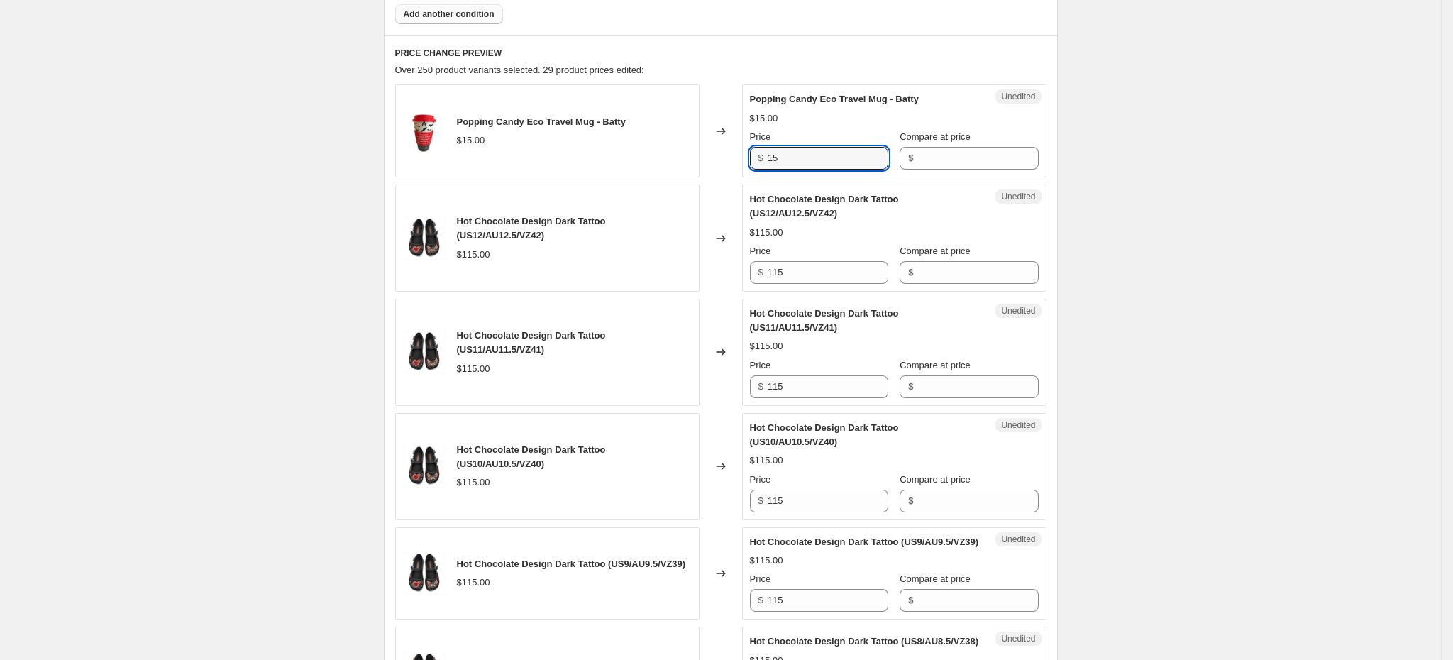
drag, startPoint x: 801, startPoint y: 153, endPoint x: 757, endPoint y: 157, distance: 44.1
click at [757, 157] on div "$ 15" at bounding box center [819, 158] width 138 height 23
type input "5"
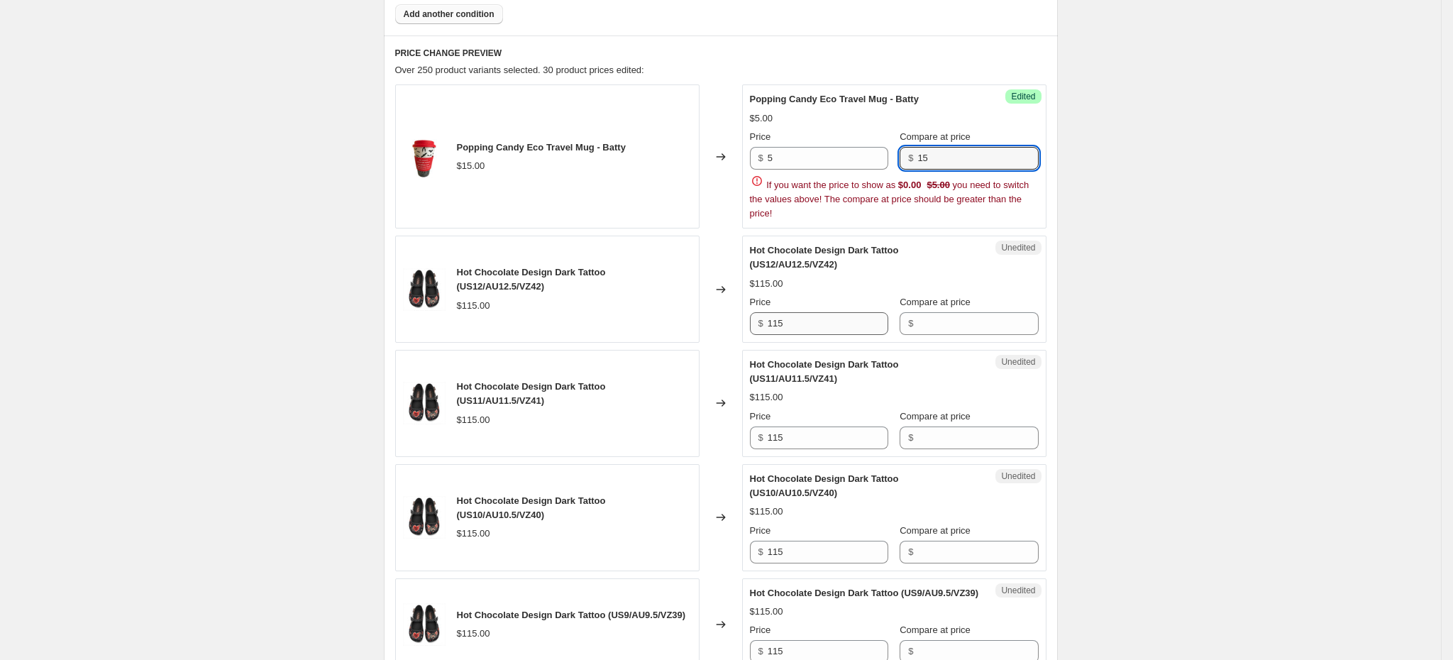
type input "15"
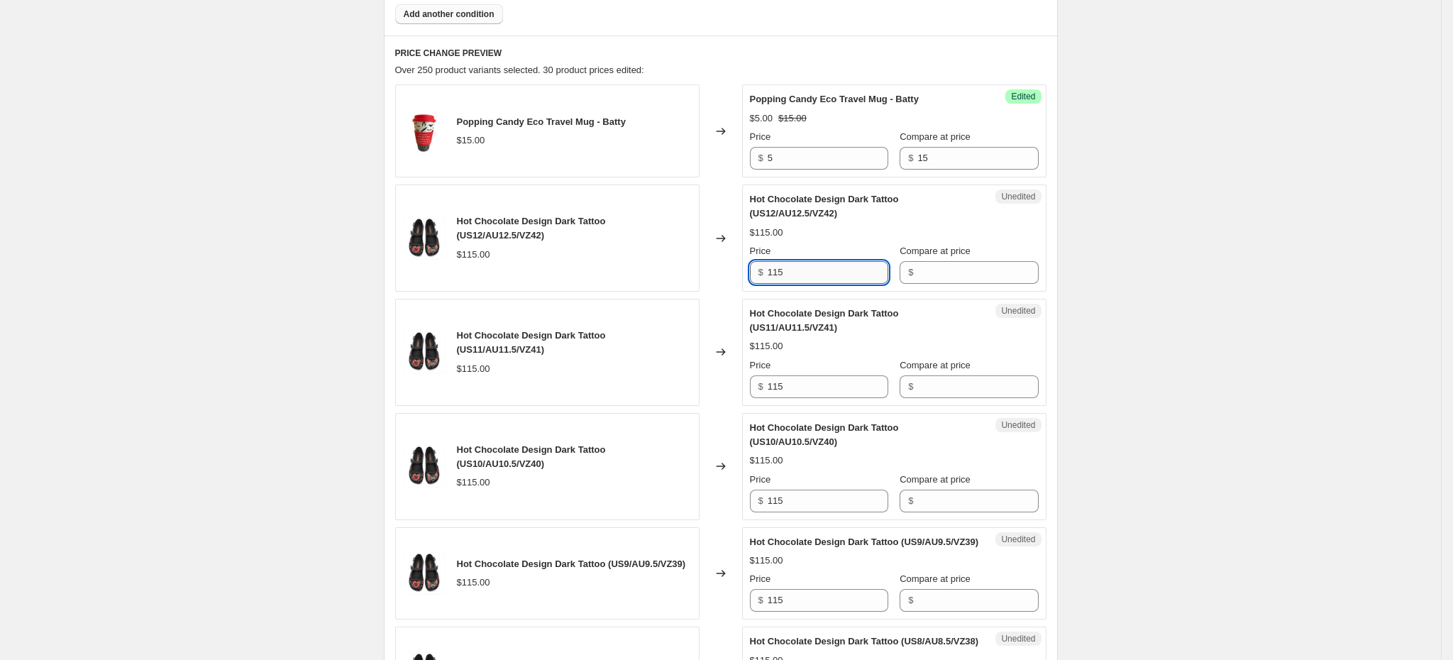
type input "1"
type input "105"
type input "115"
type input "105"
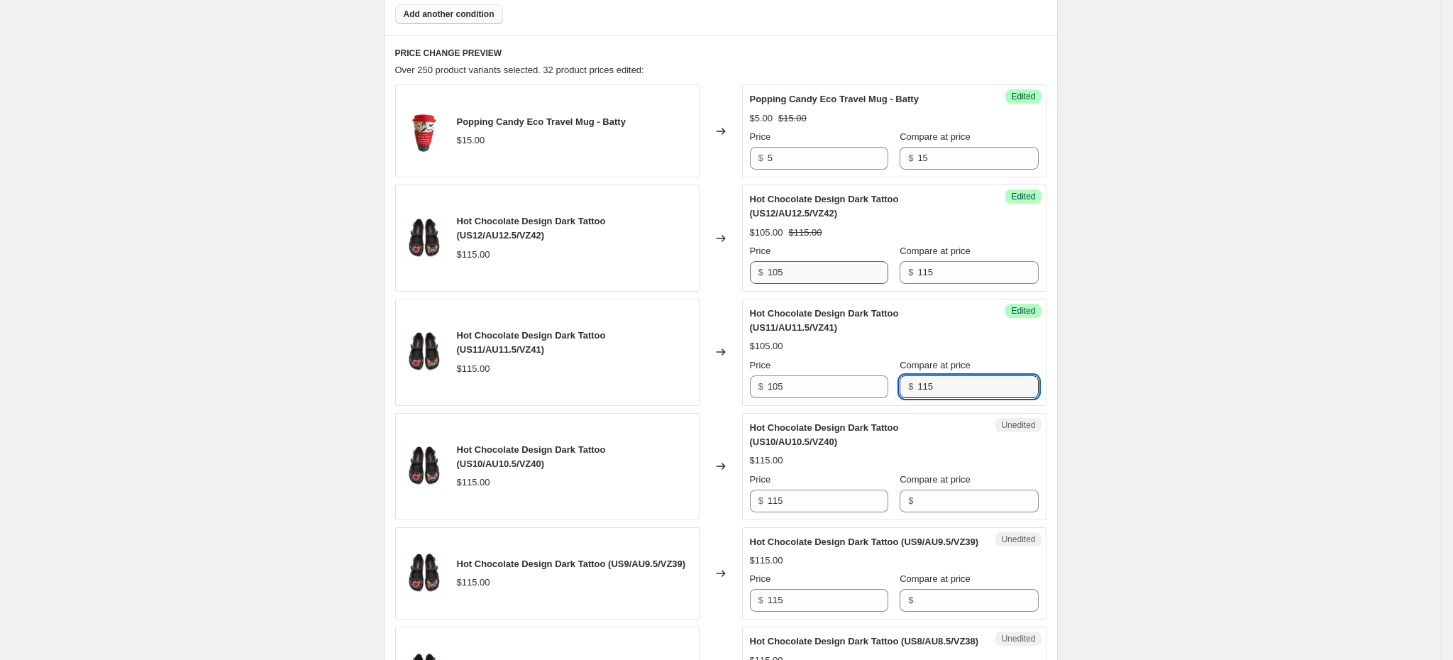
type input "115"
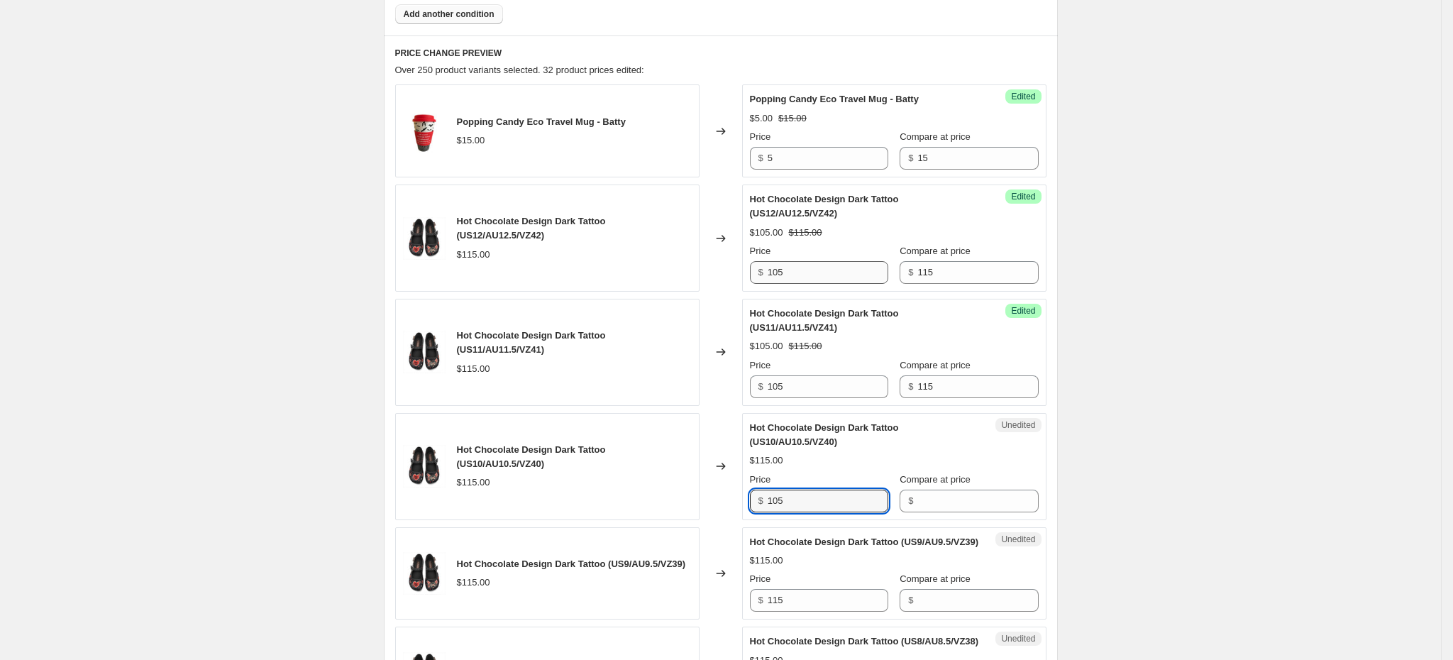
type input "105"
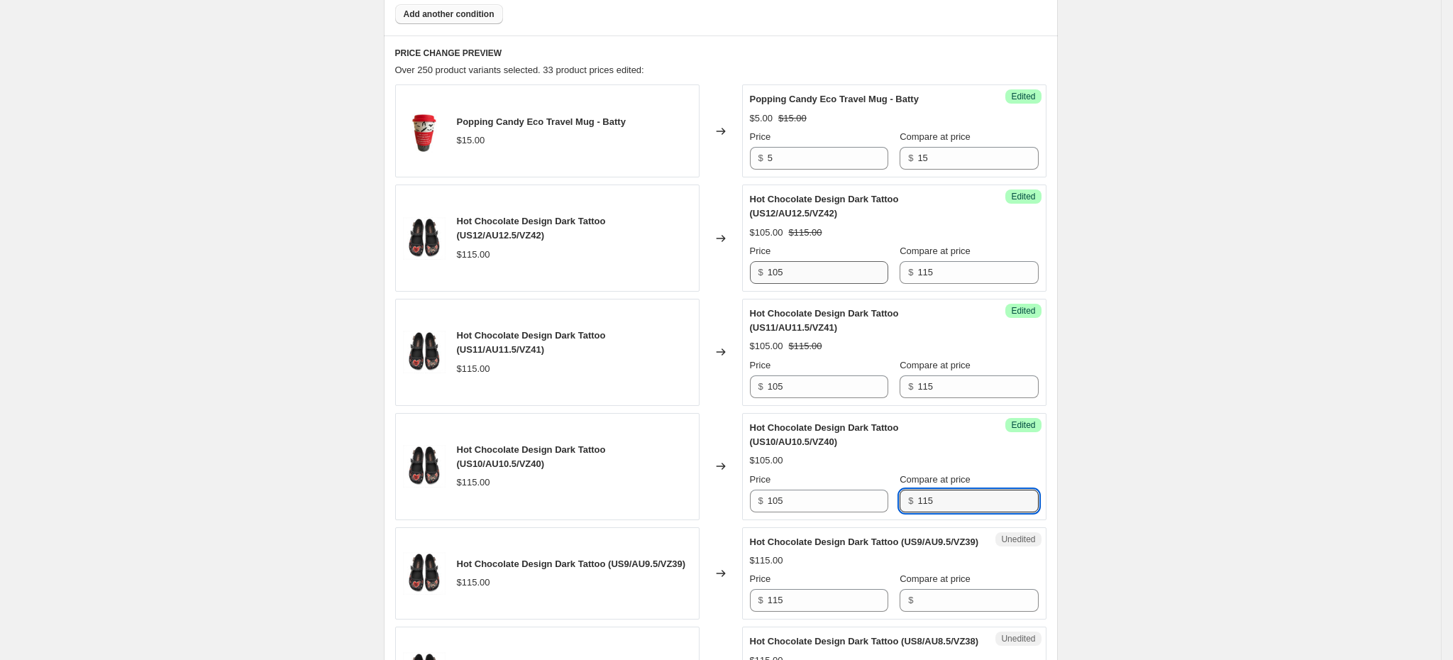
type input "115"
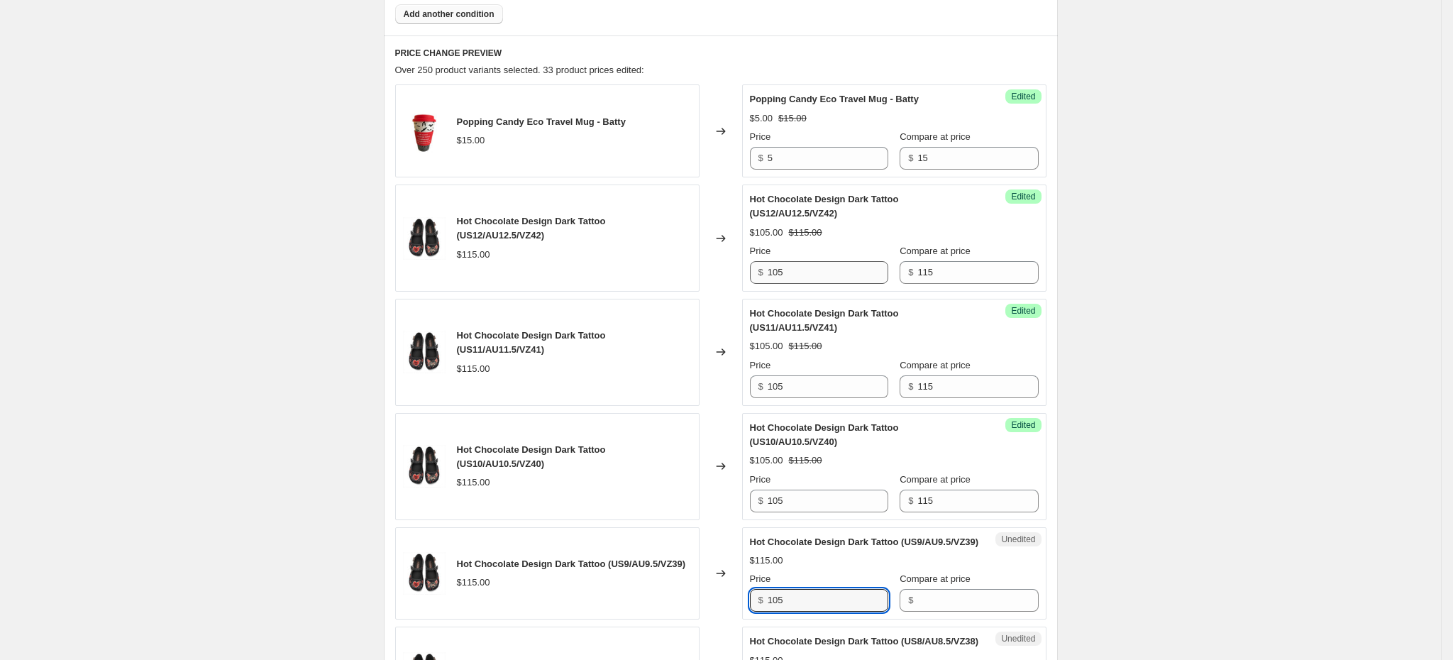
type input "105"
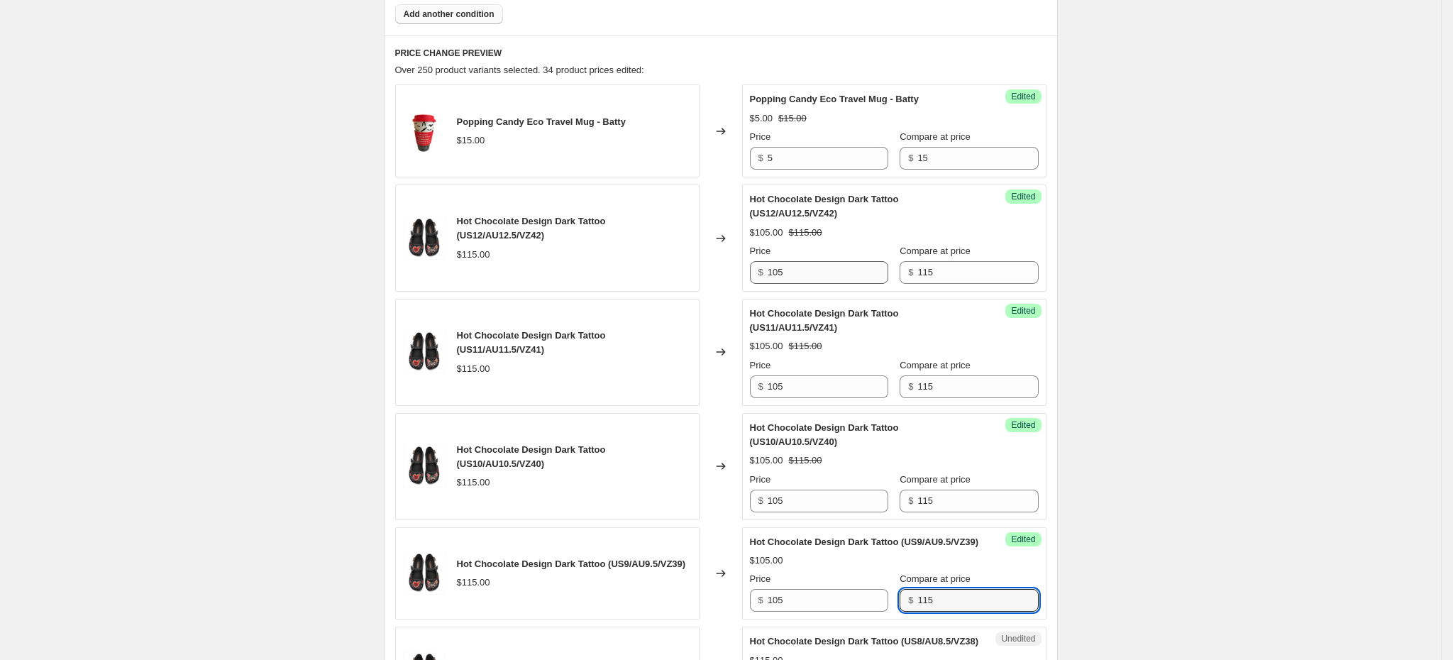
type input "115"
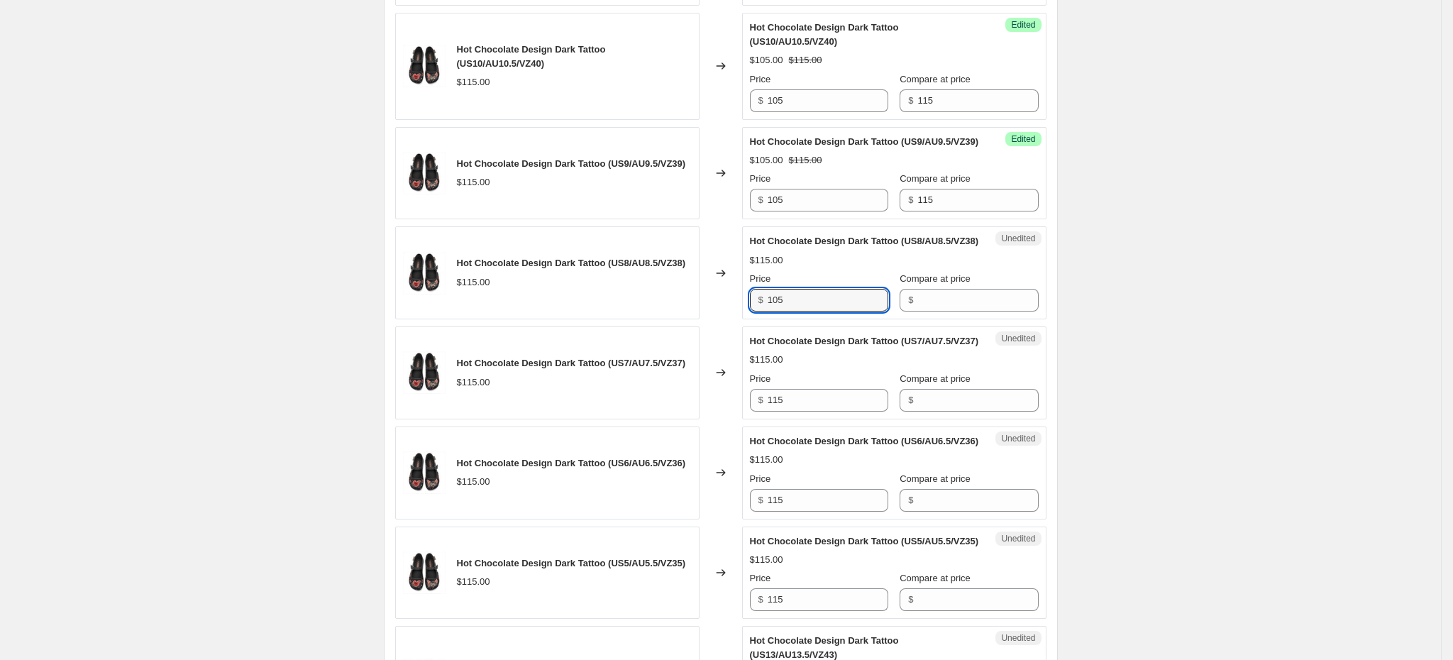
type input "105"
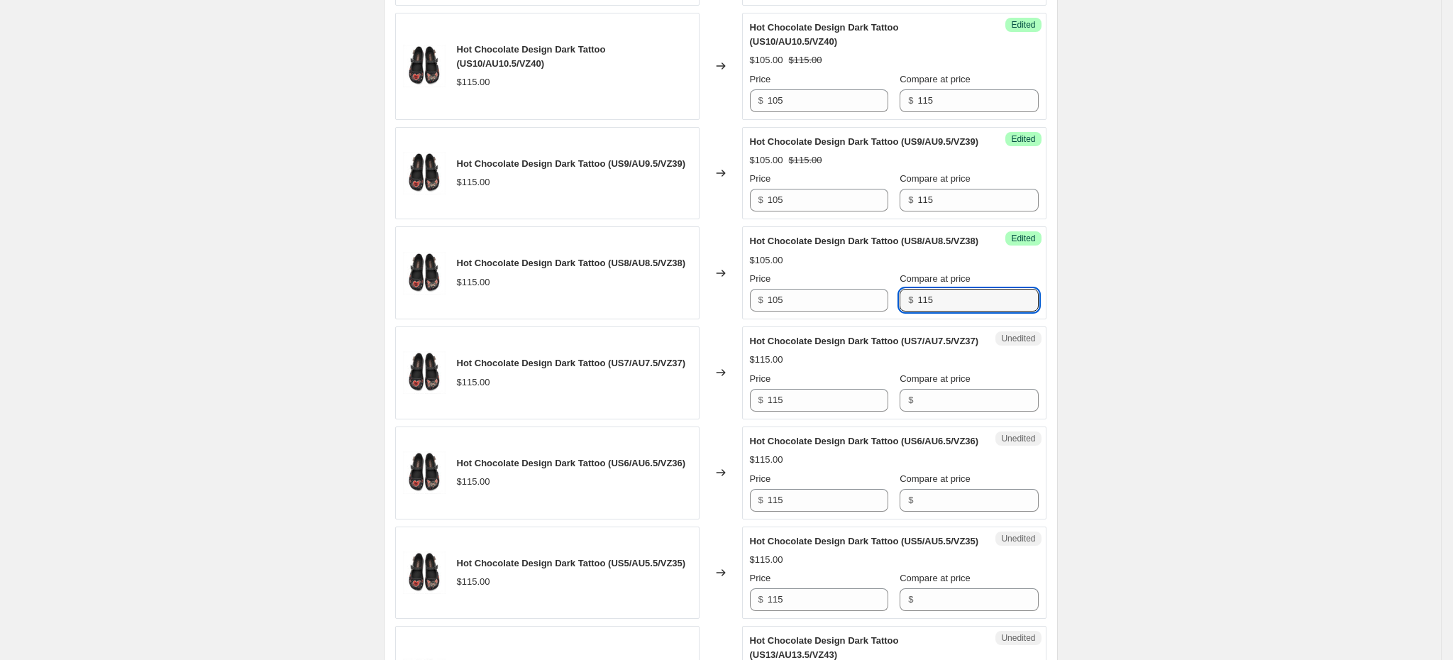
type input "115"
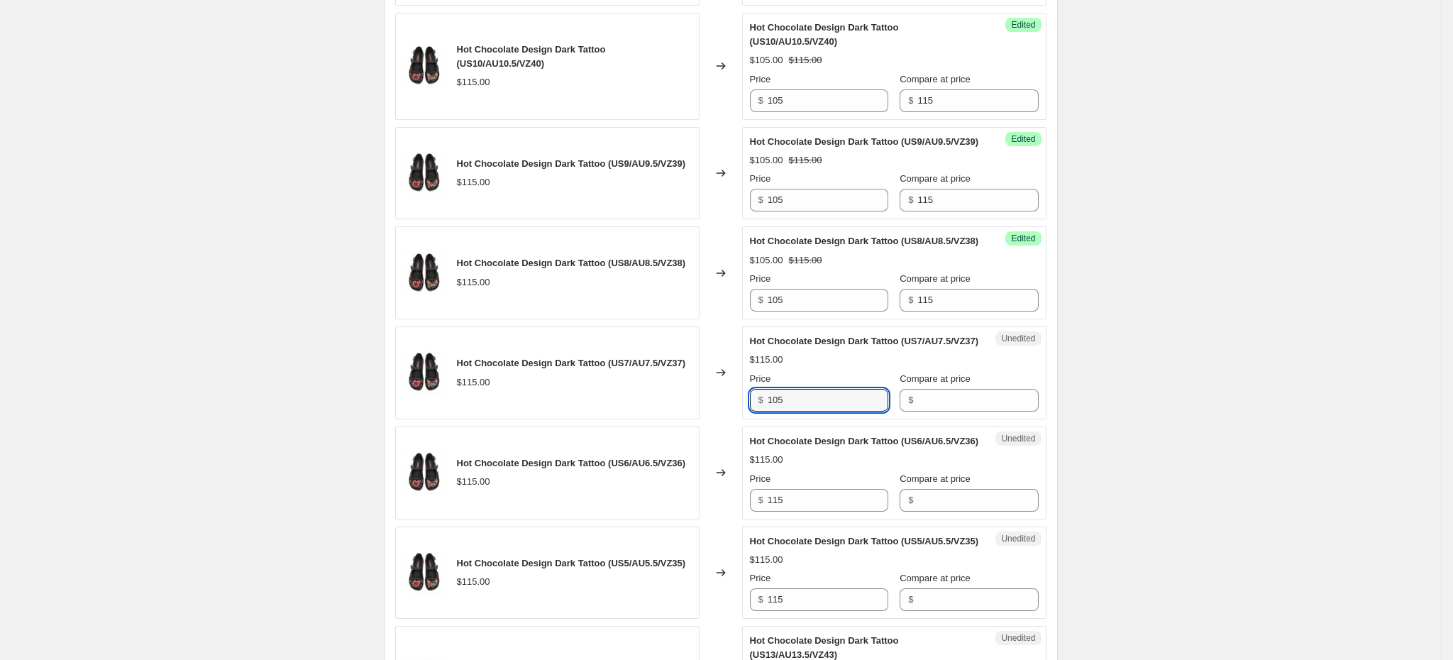
type input "105"
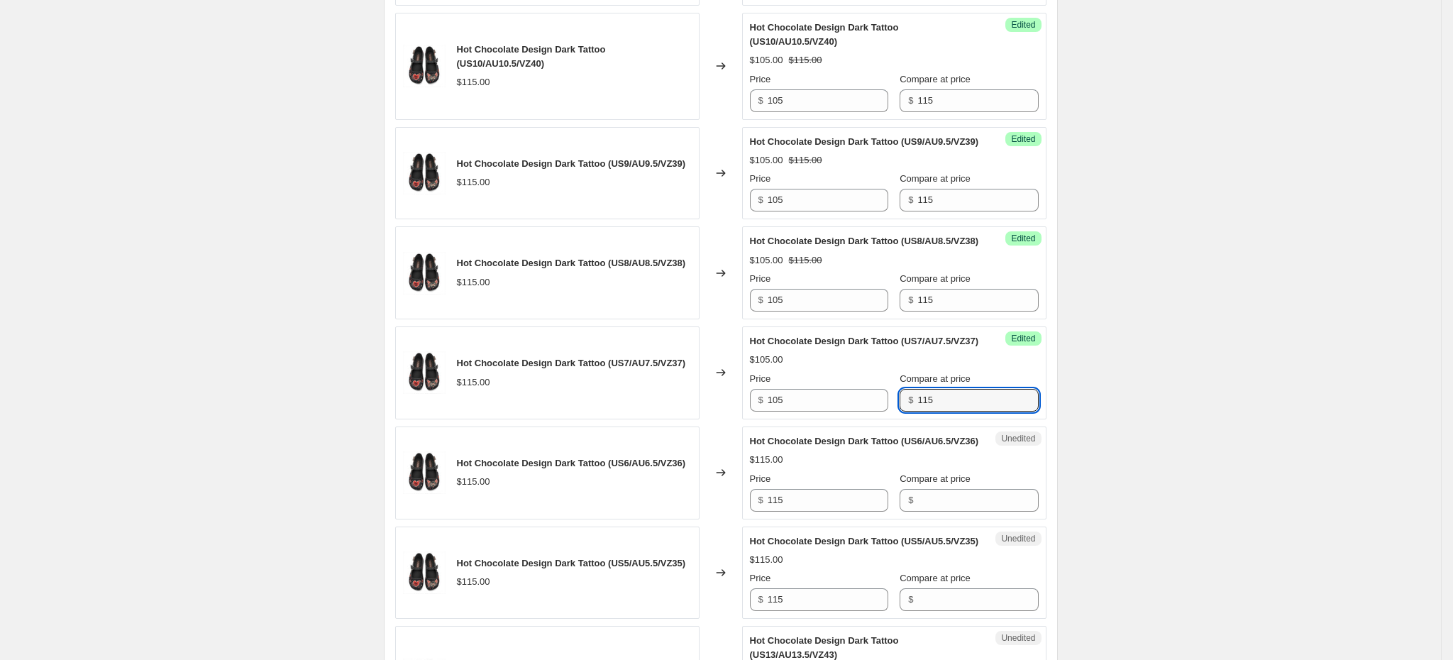
type input "115"
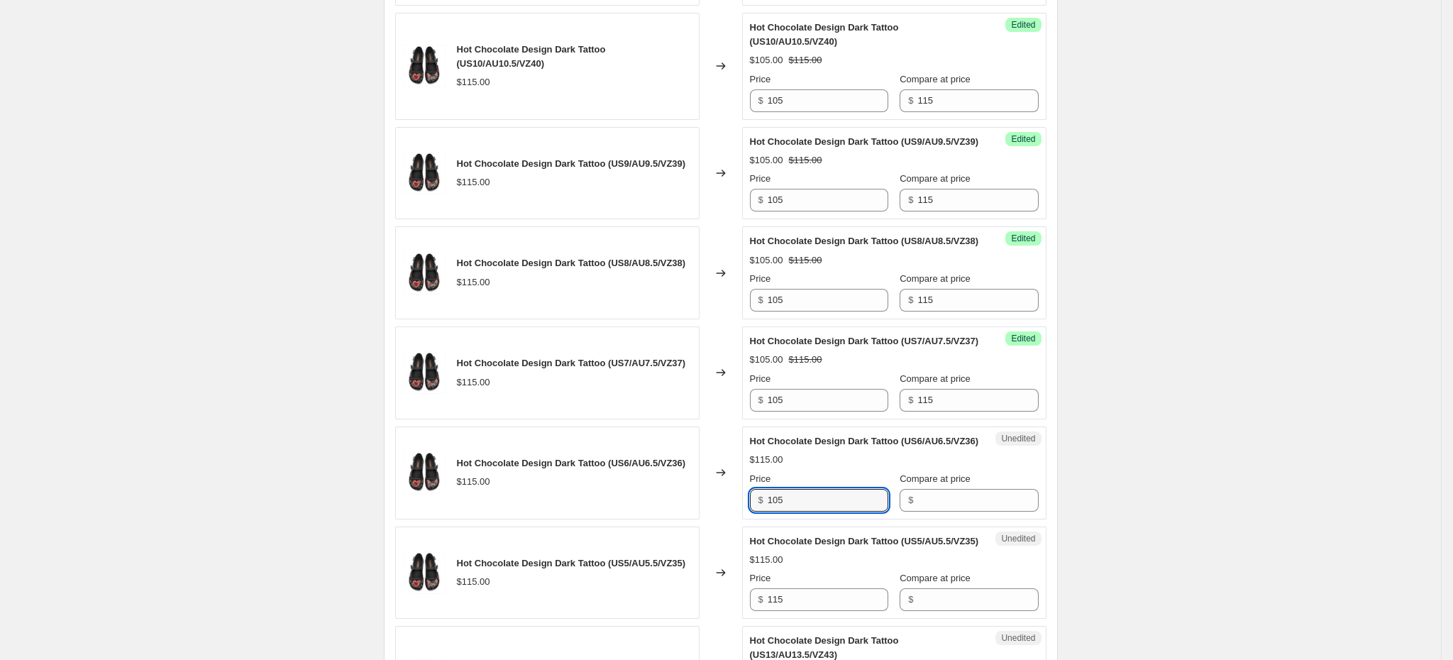
type input "105"
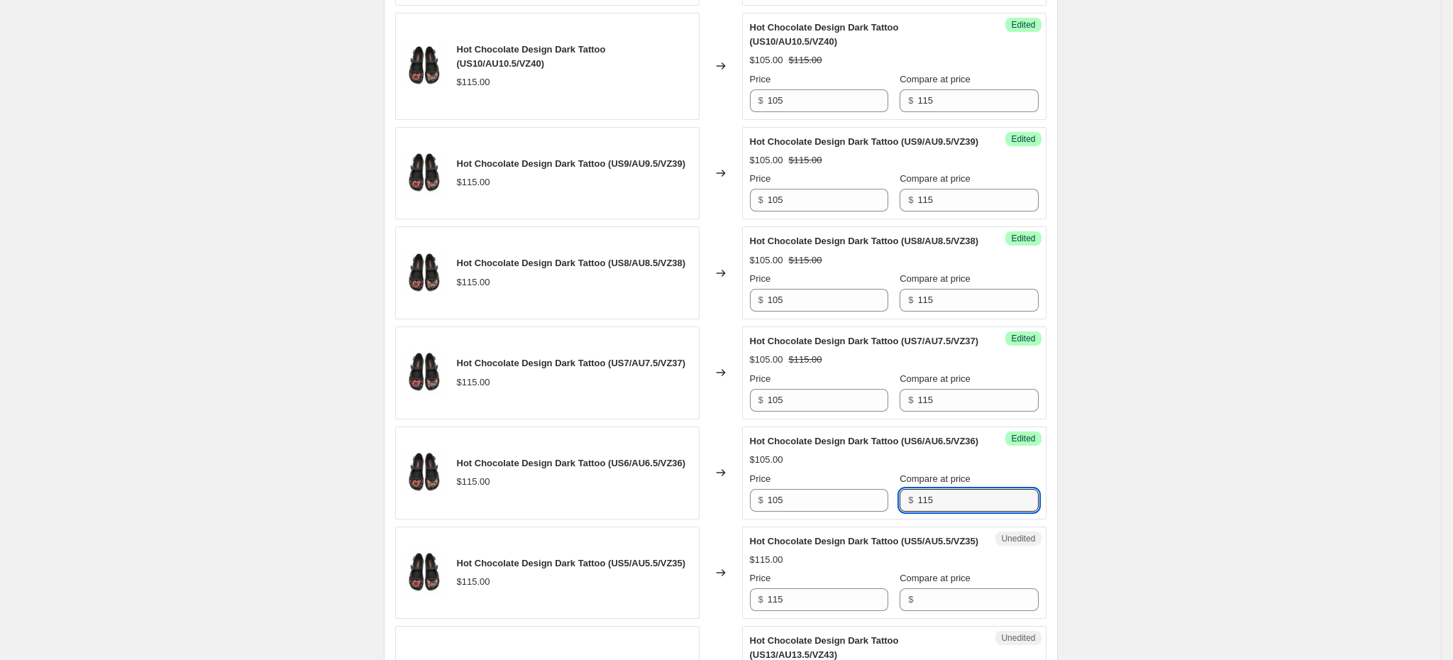
type input "115"
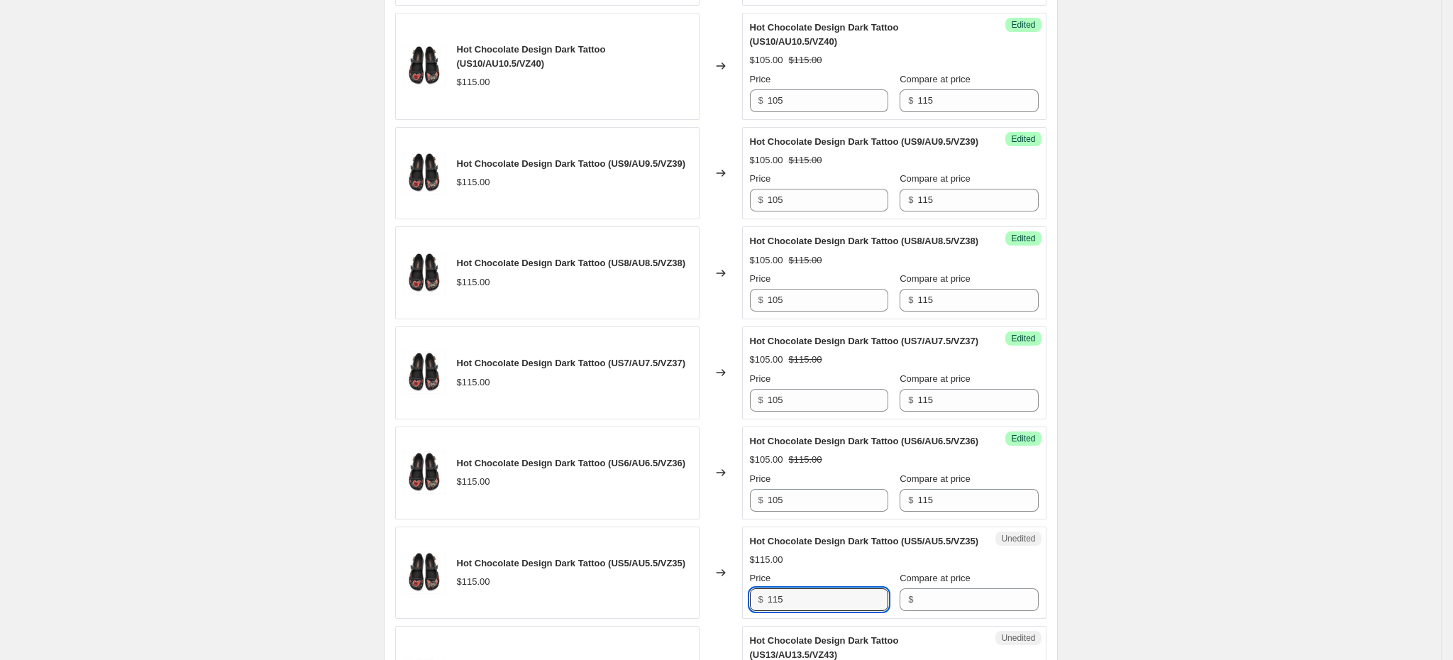
scroll to position [1327, 0]
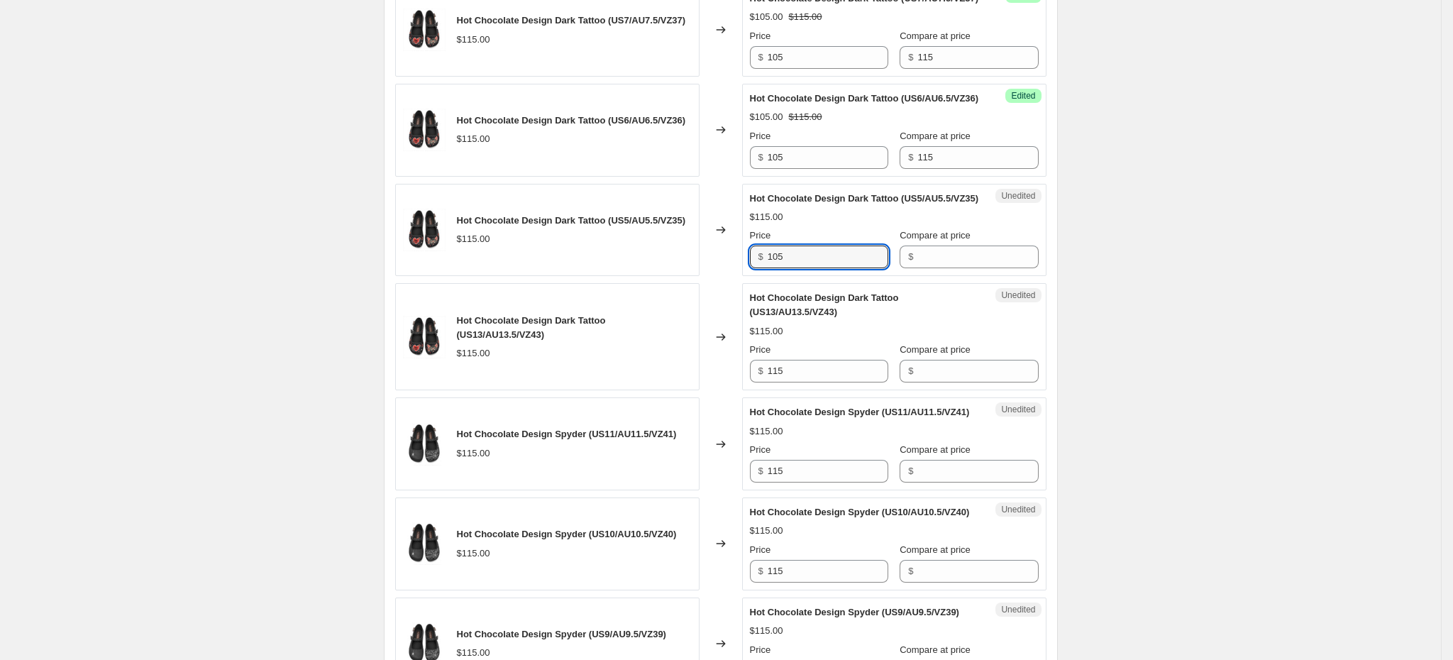
type input "105"
type input "115"
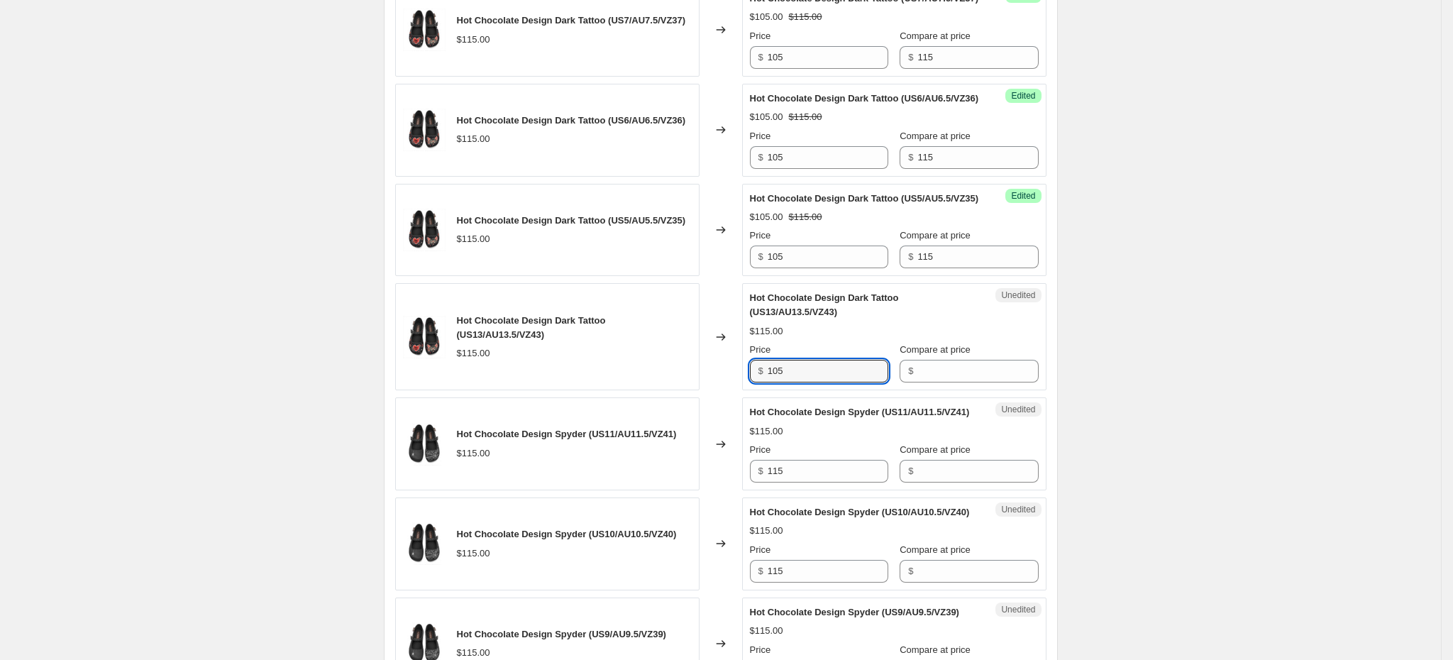
type input "105"
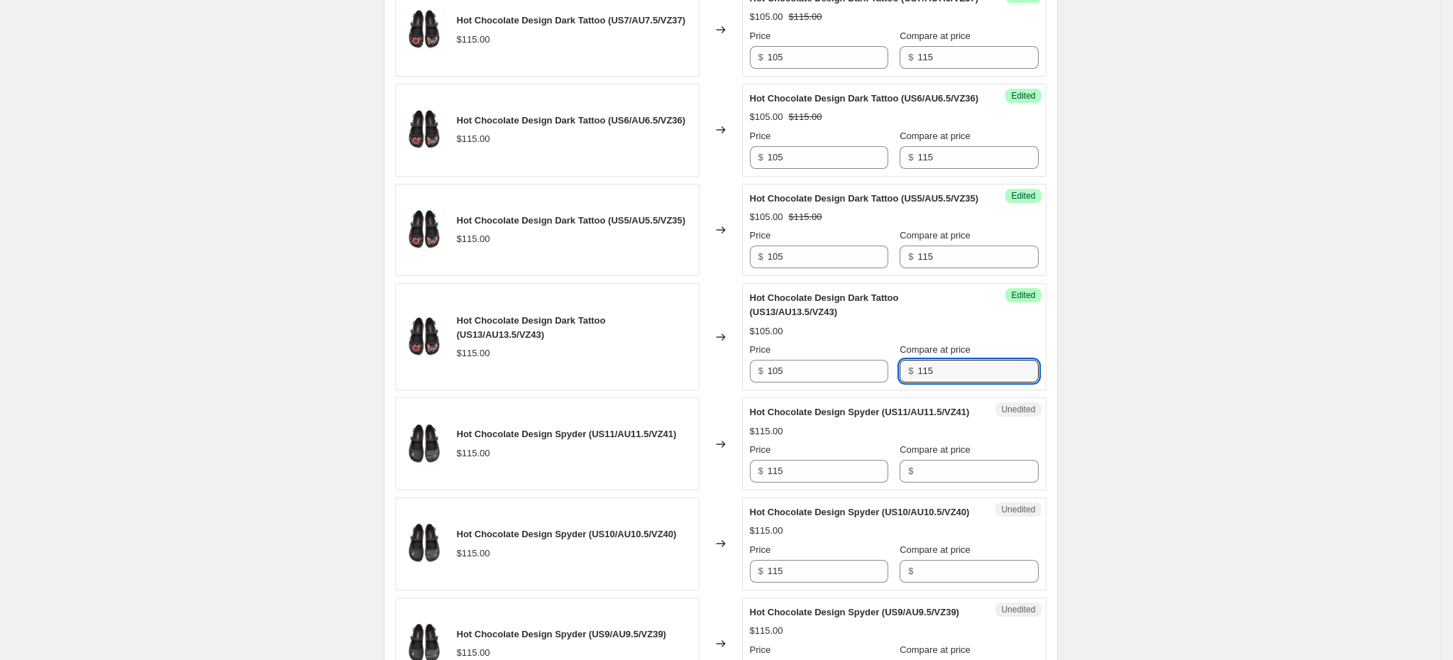
type input "115"
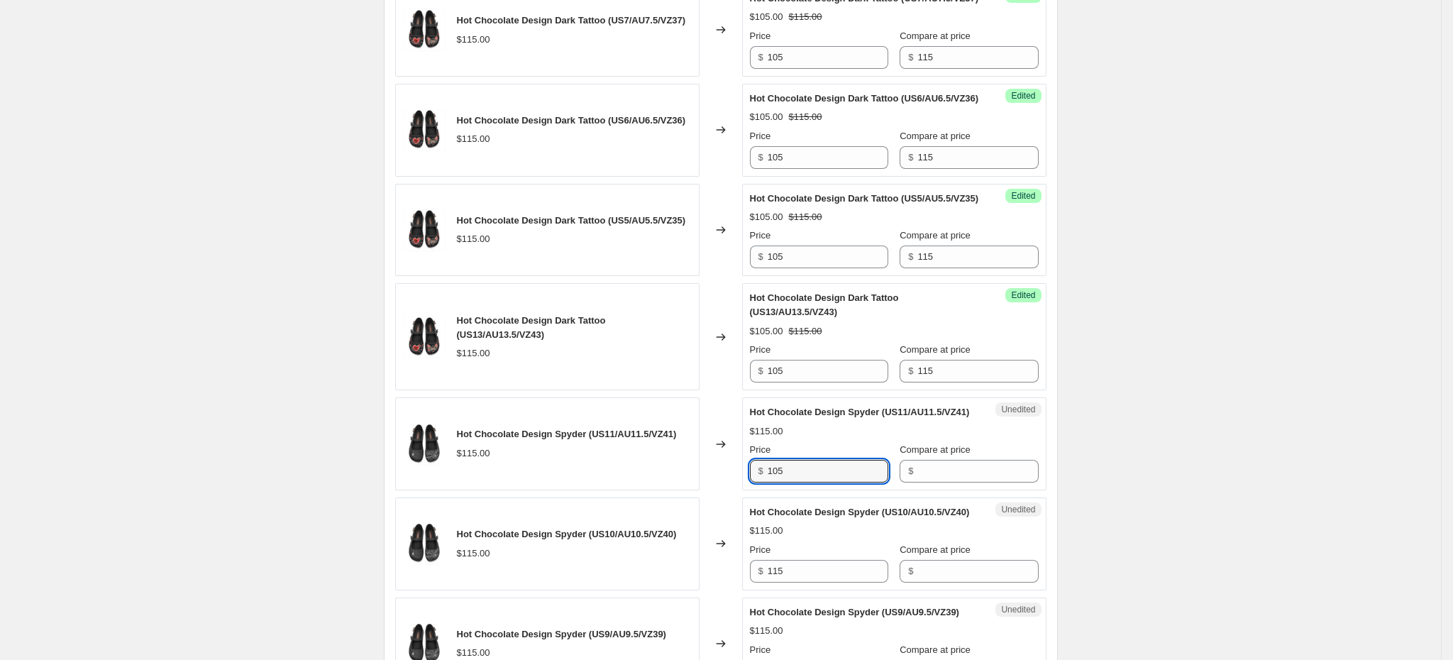
type input "105"
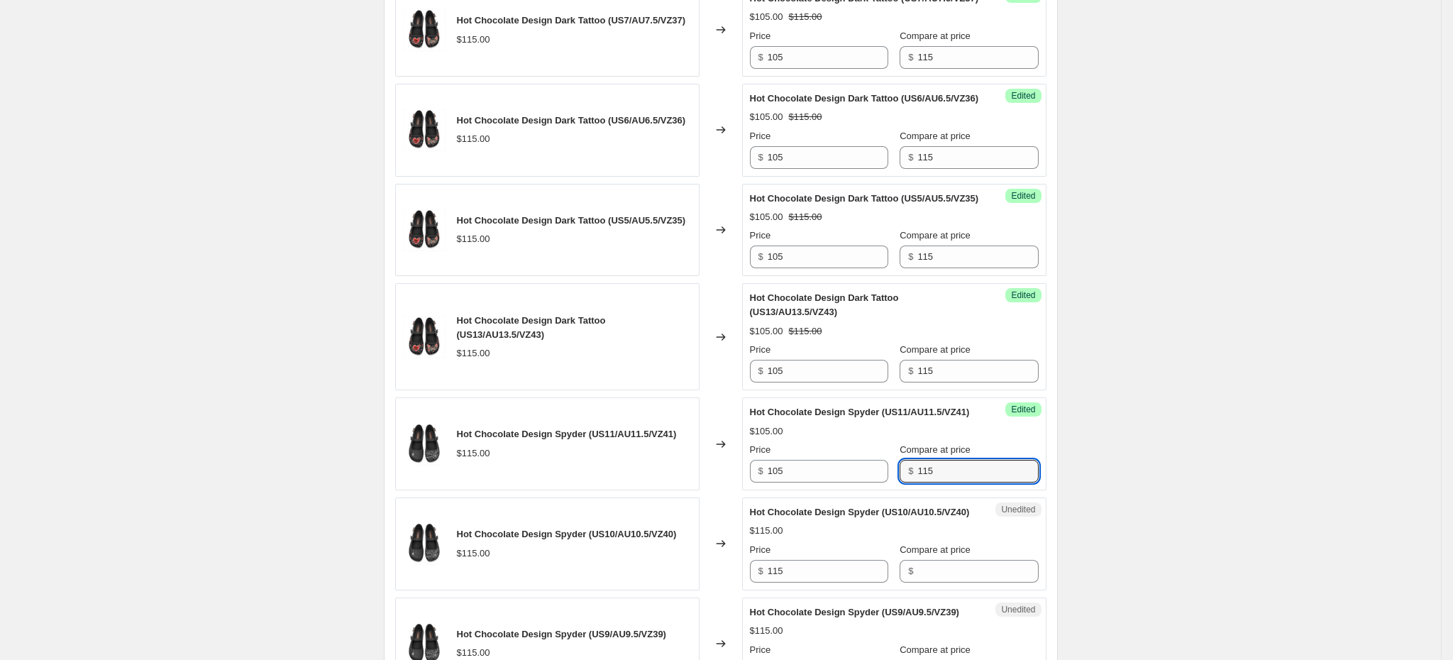
type input "115"
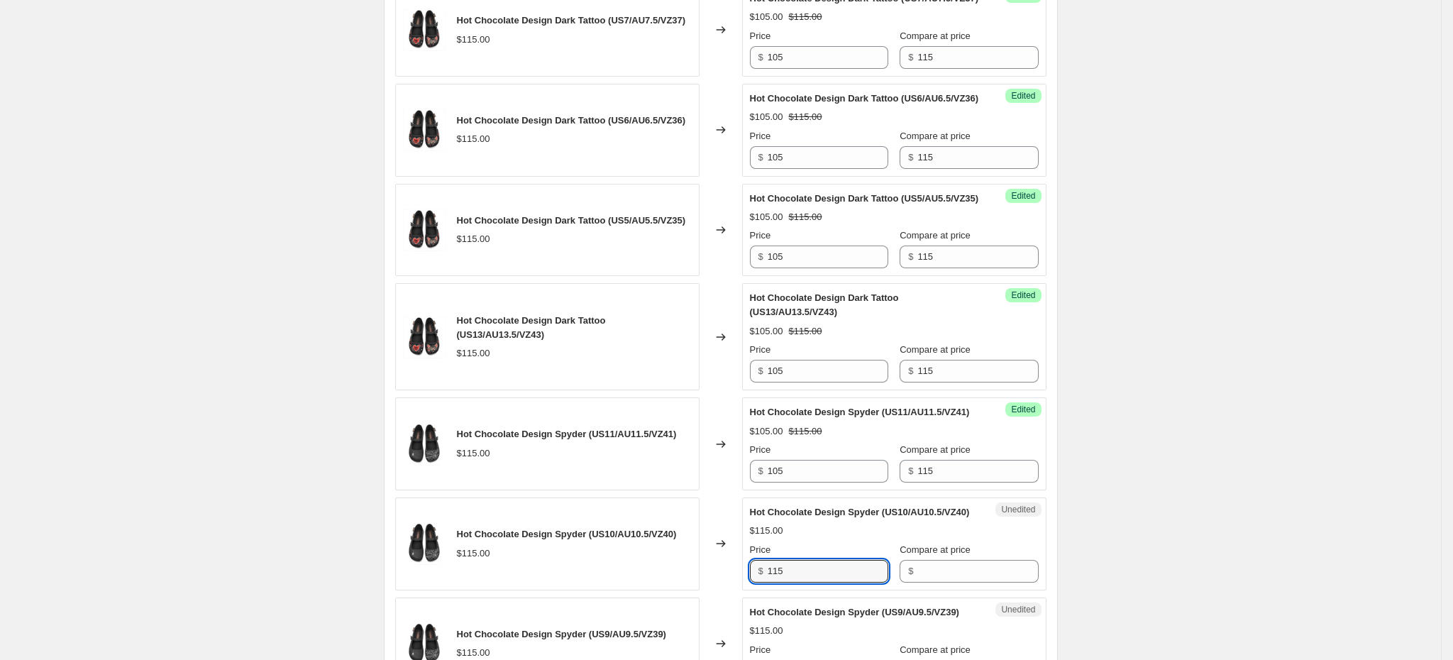
scroll to position [1670, 0]
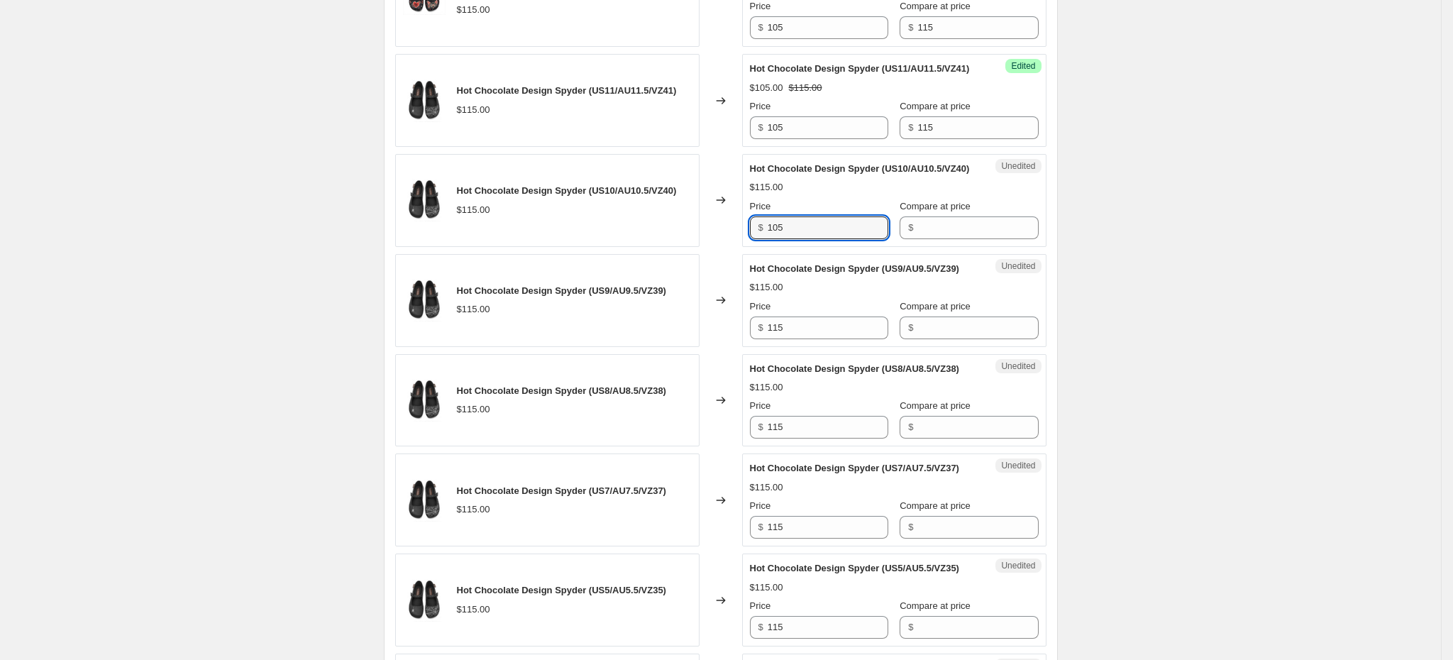
type input "105"
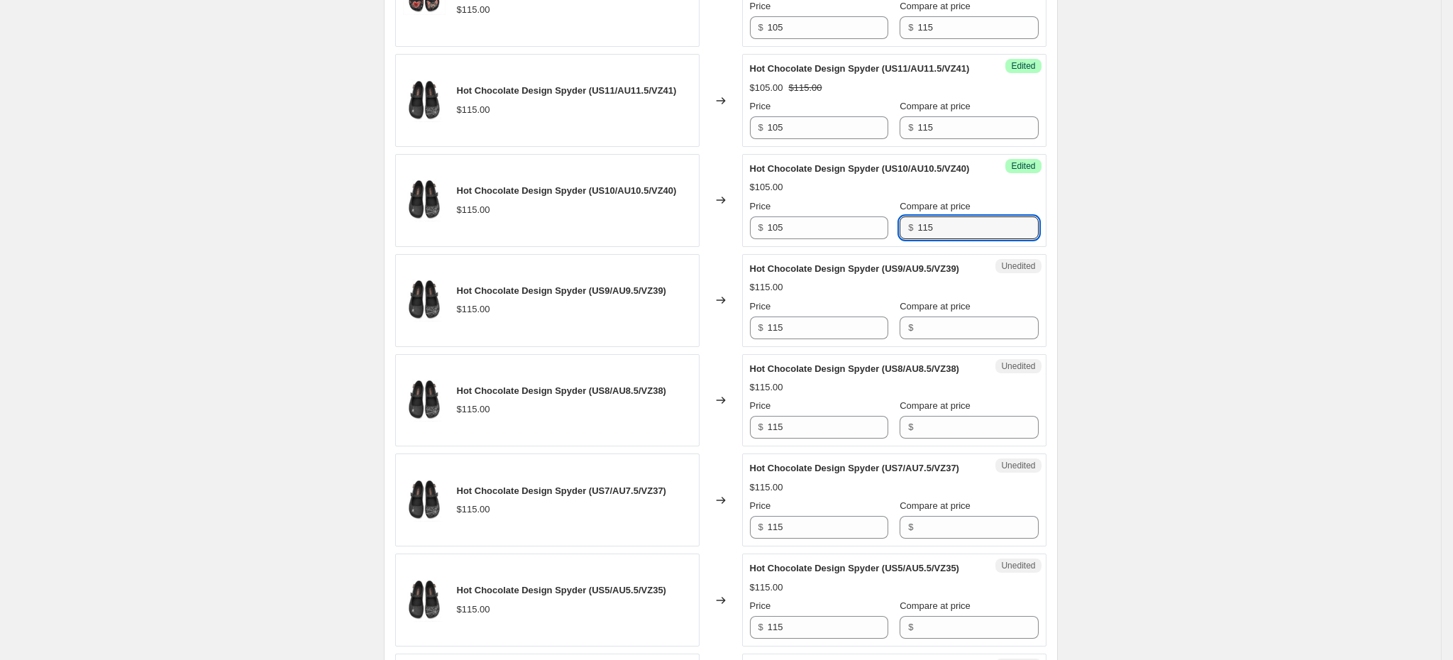
type input "115"
type input "105"
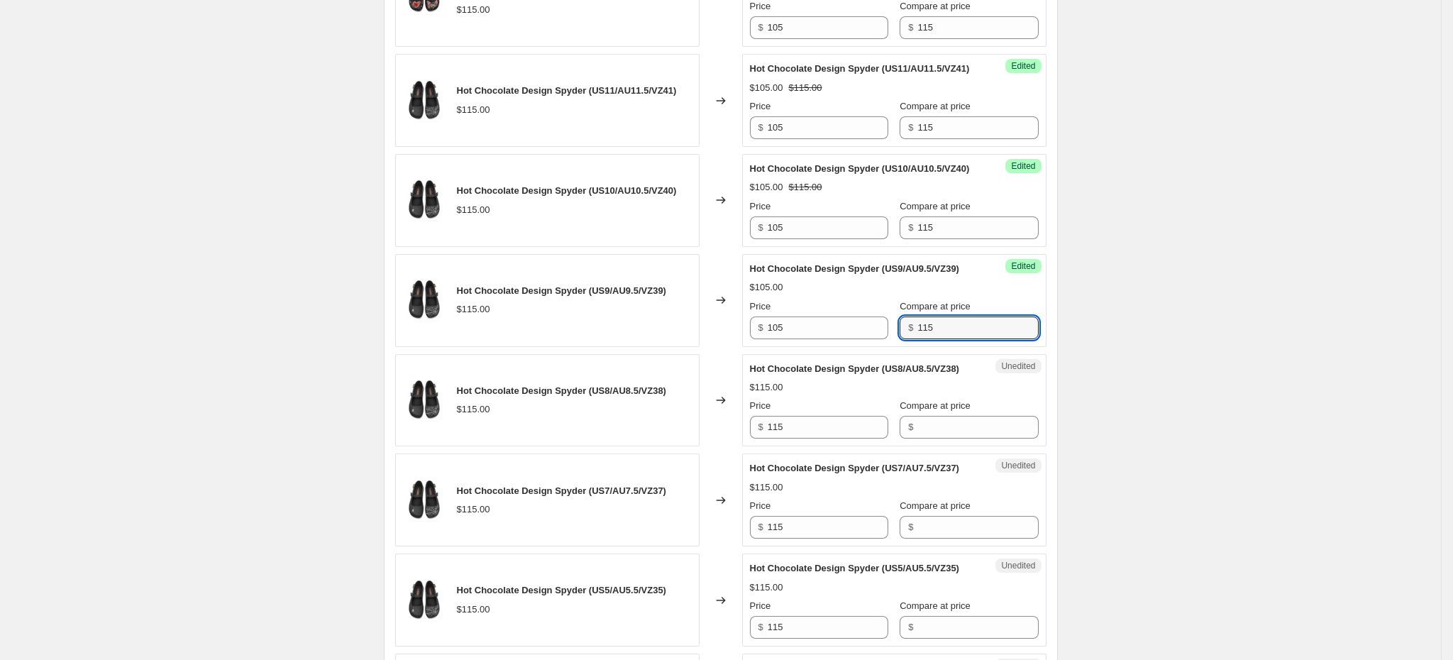
type input "115"
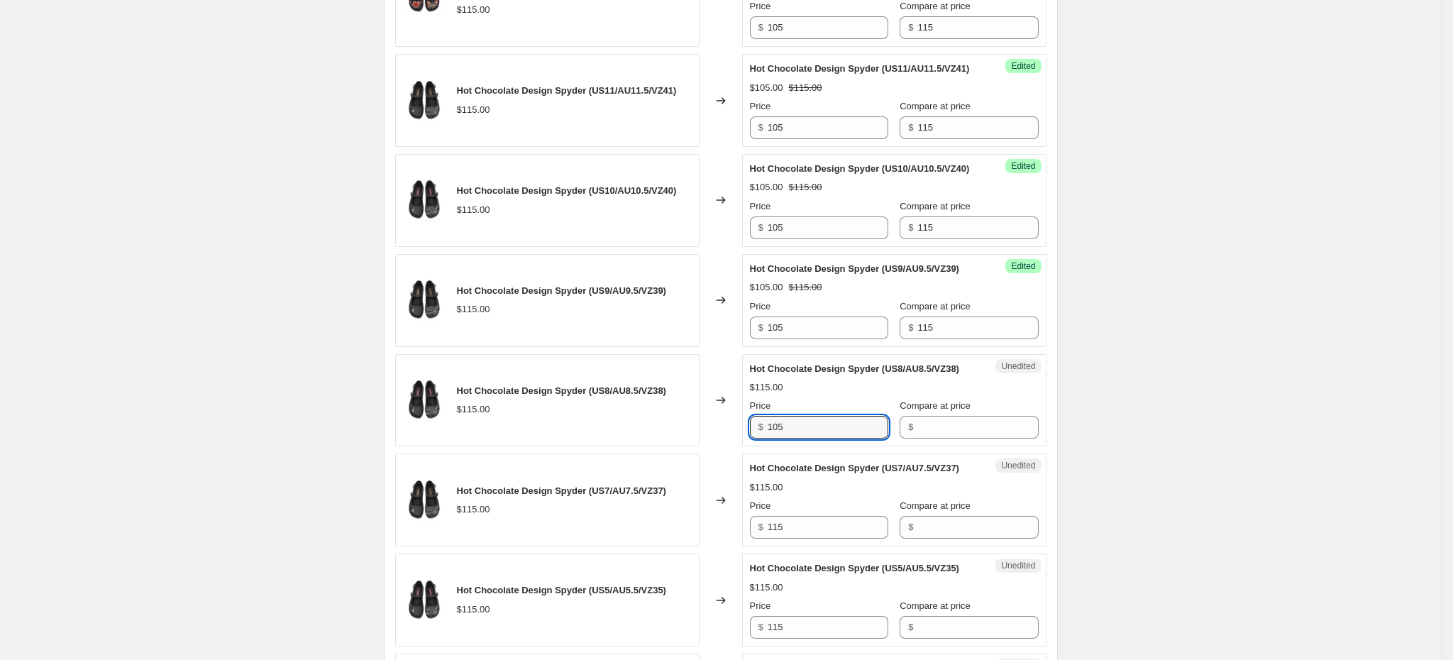
type input "105"
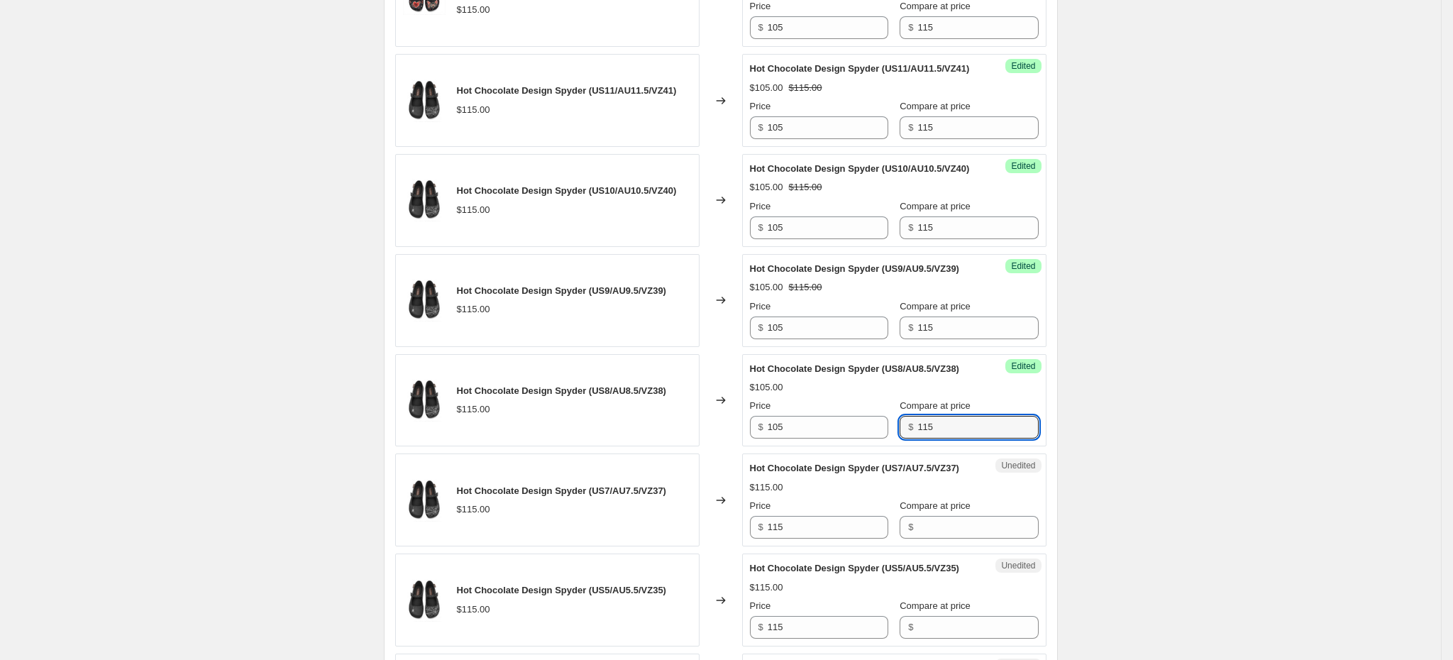
type input "115"
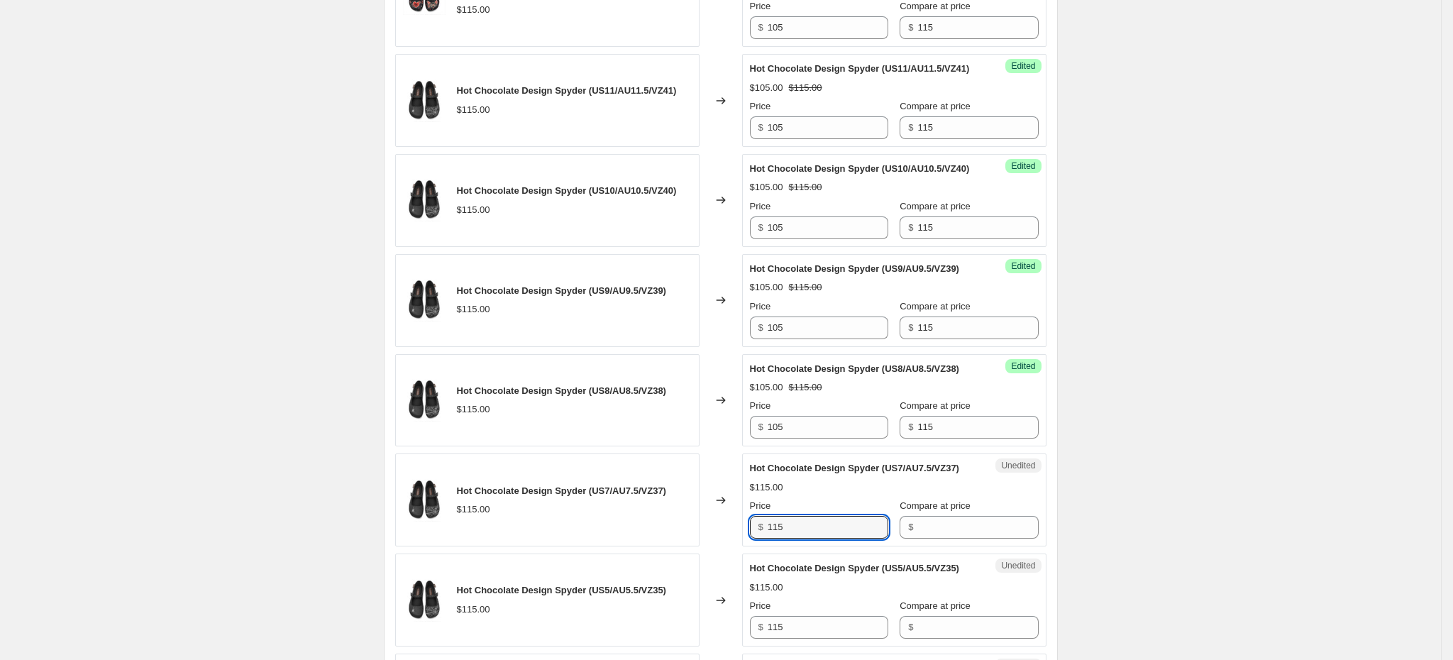
scroll to position [2013, 0]
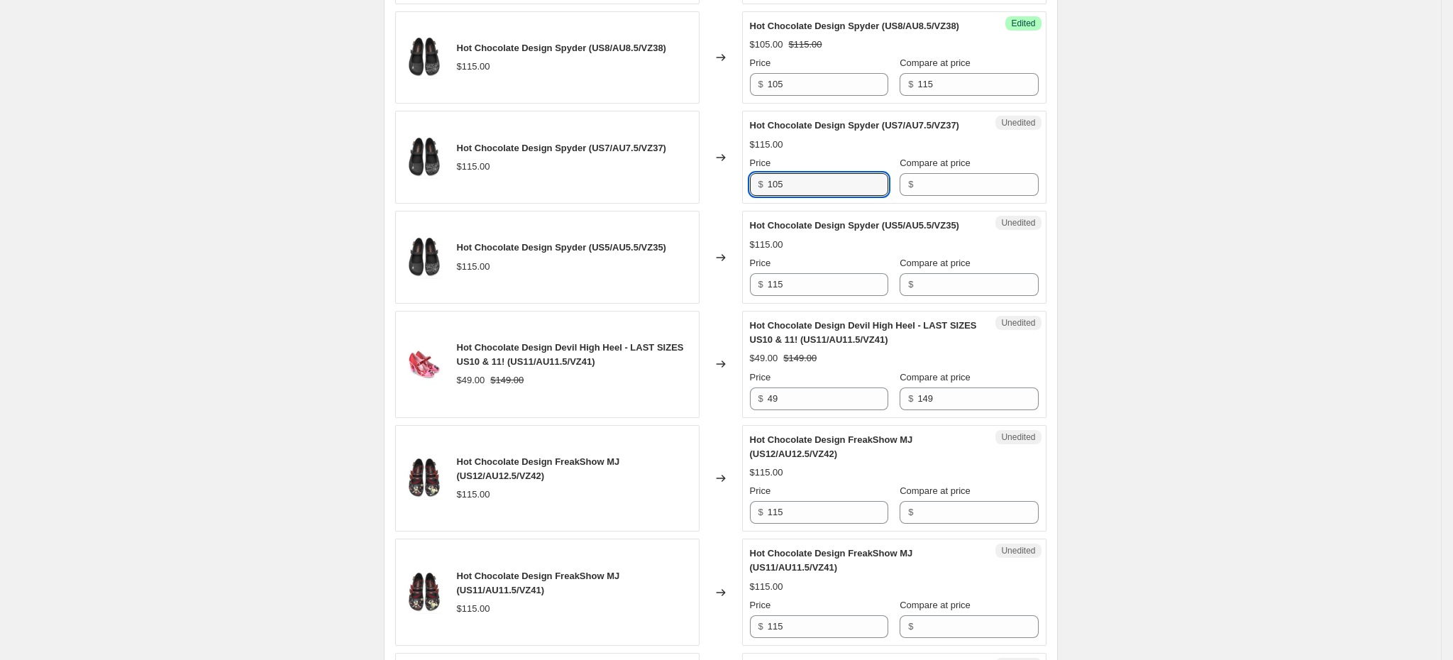
type input "105"
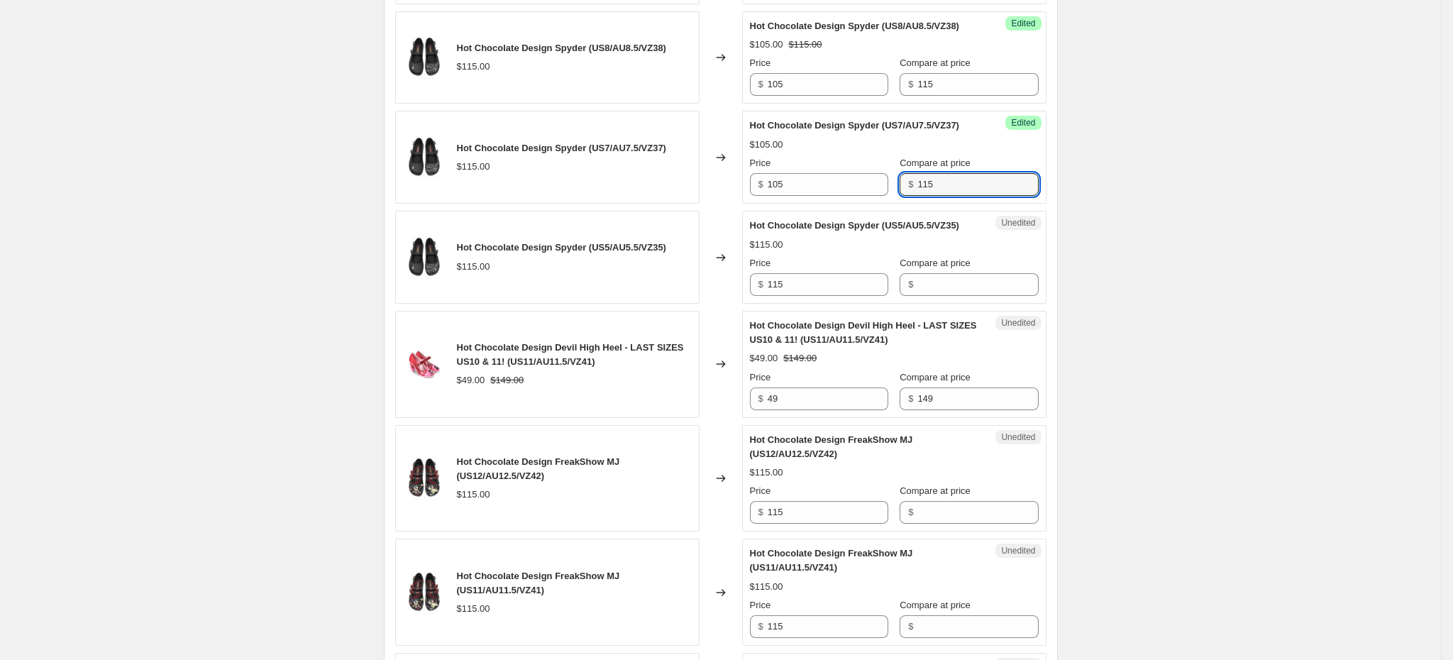
type input "115"
type input "105"
type input "115"
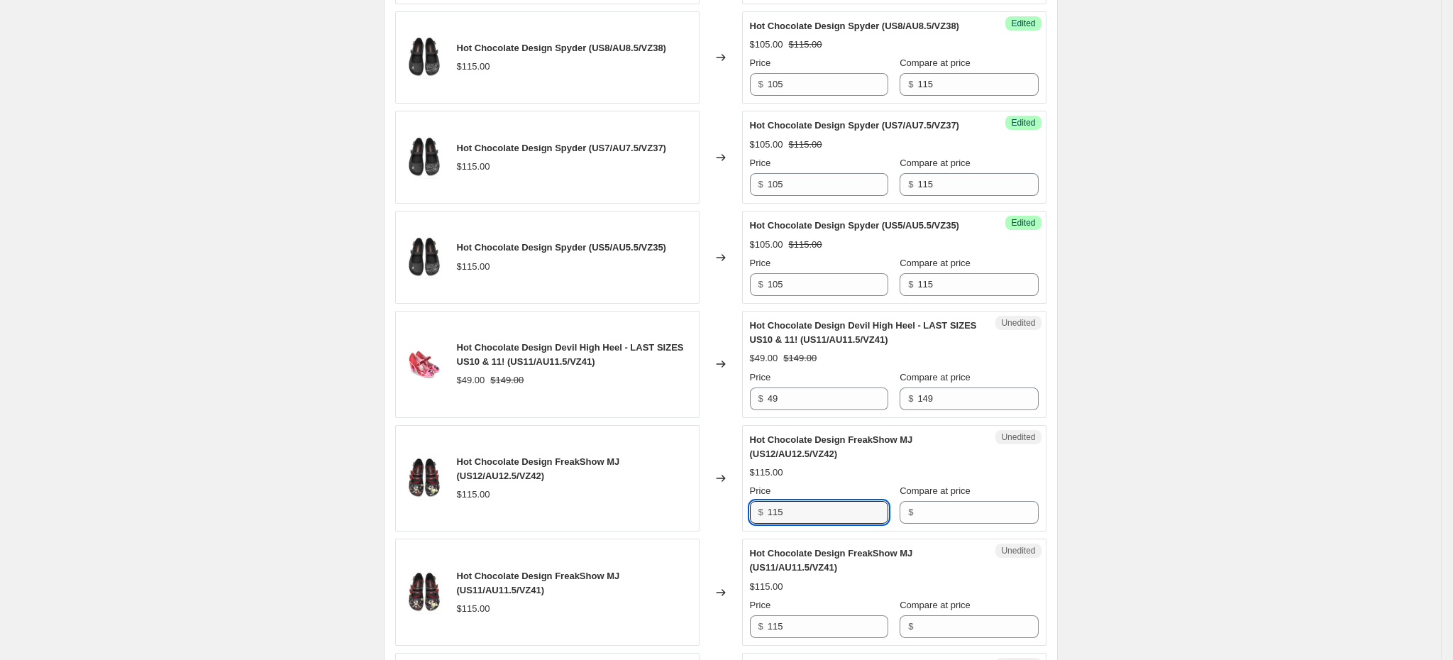
scroll to position [2356, 0]
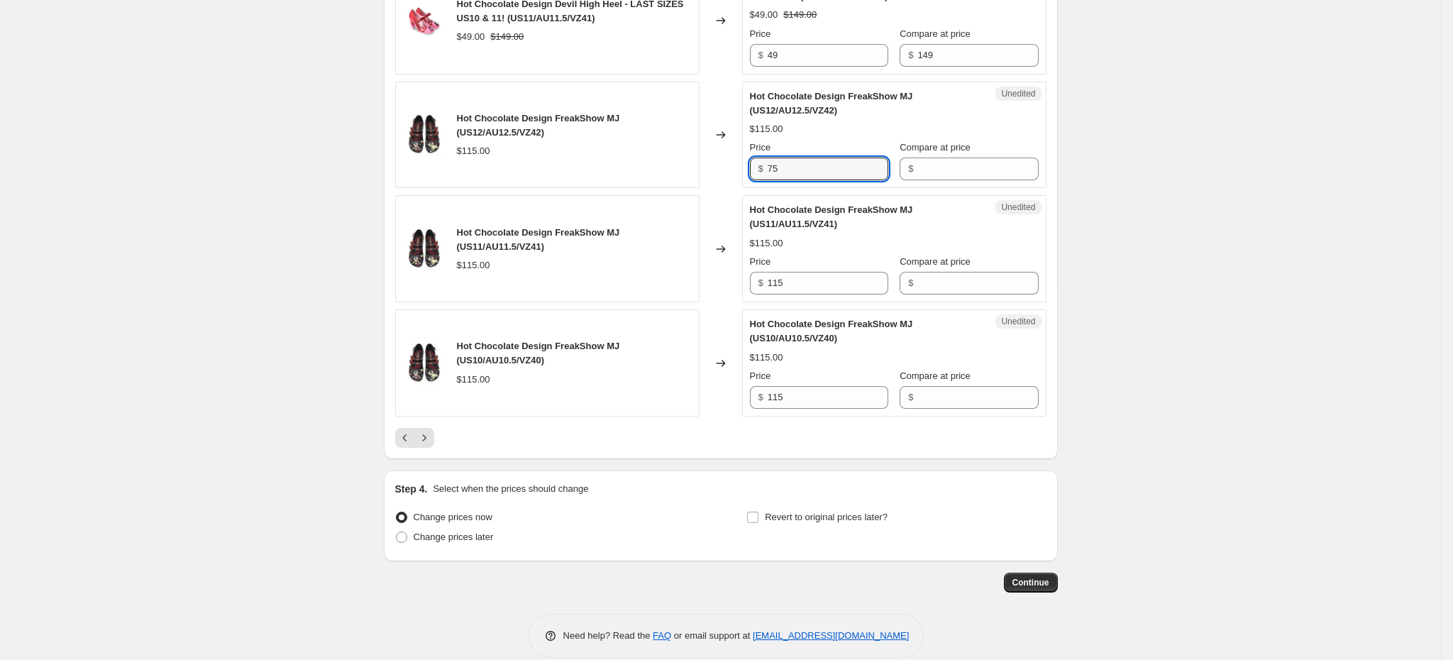
type input "75"
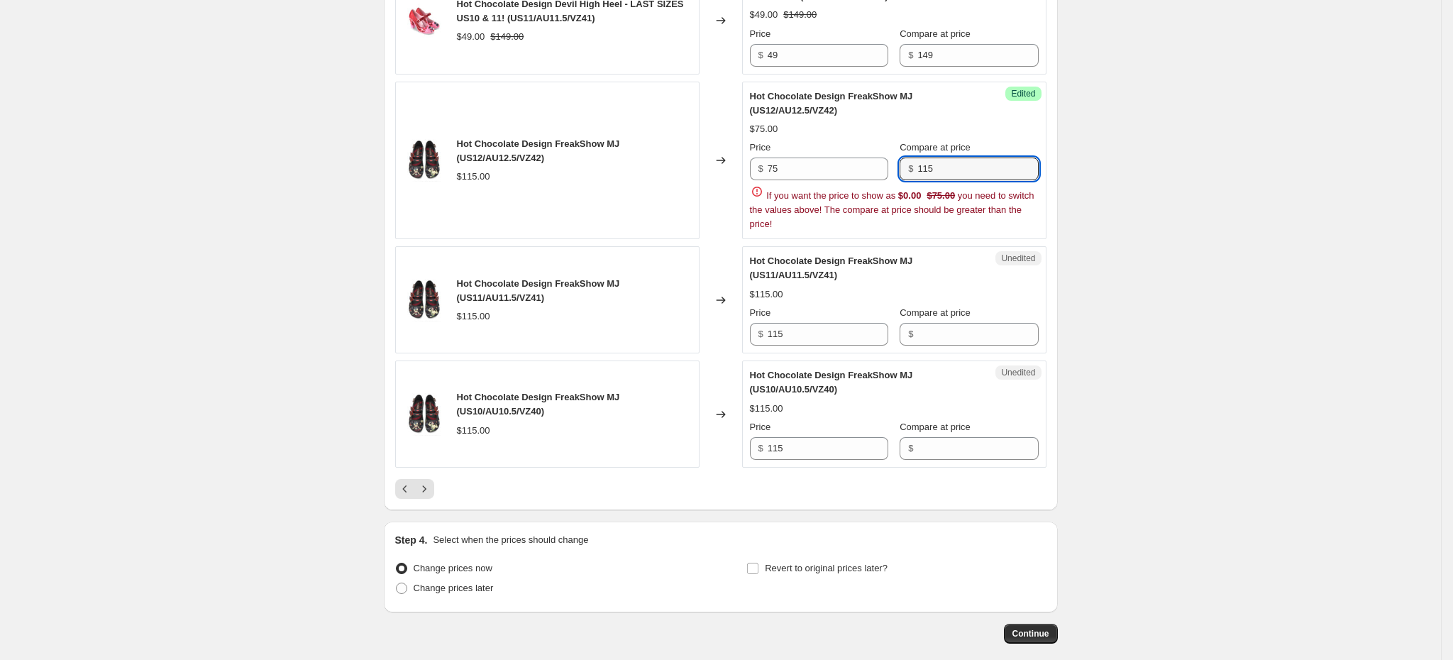
type input "115"
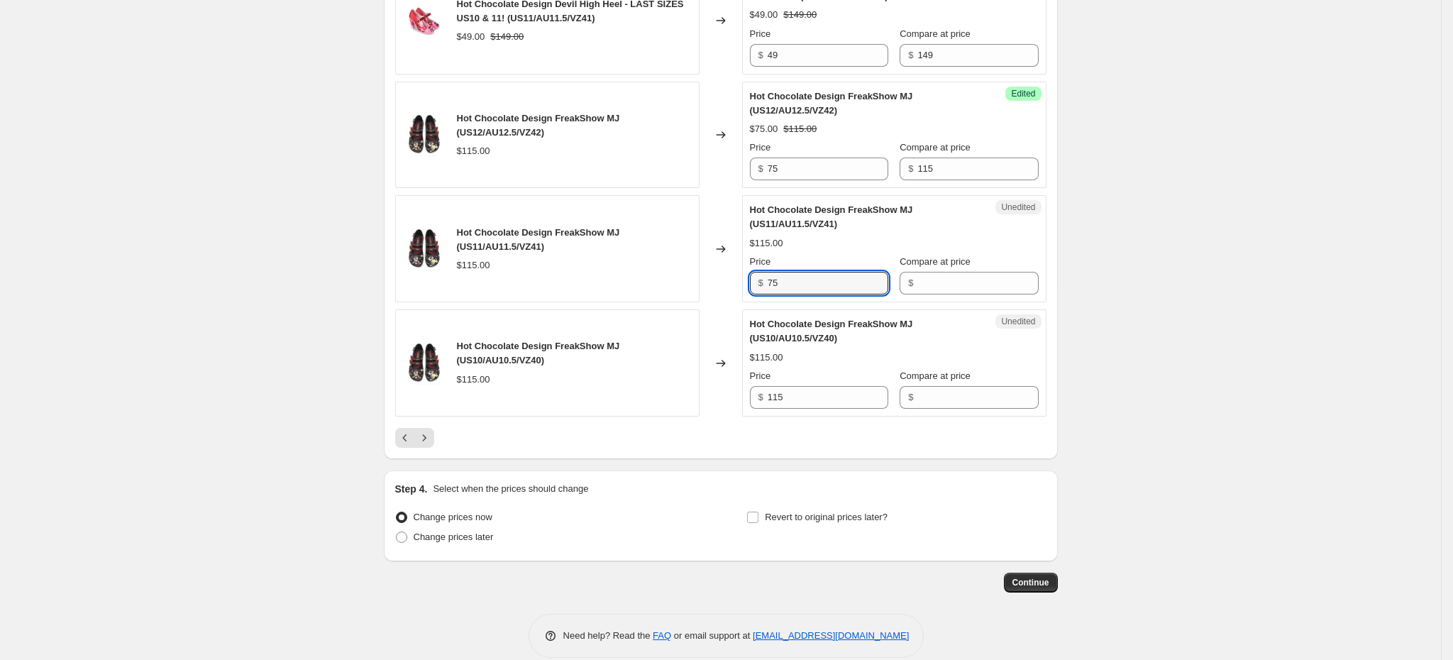
type input "75"
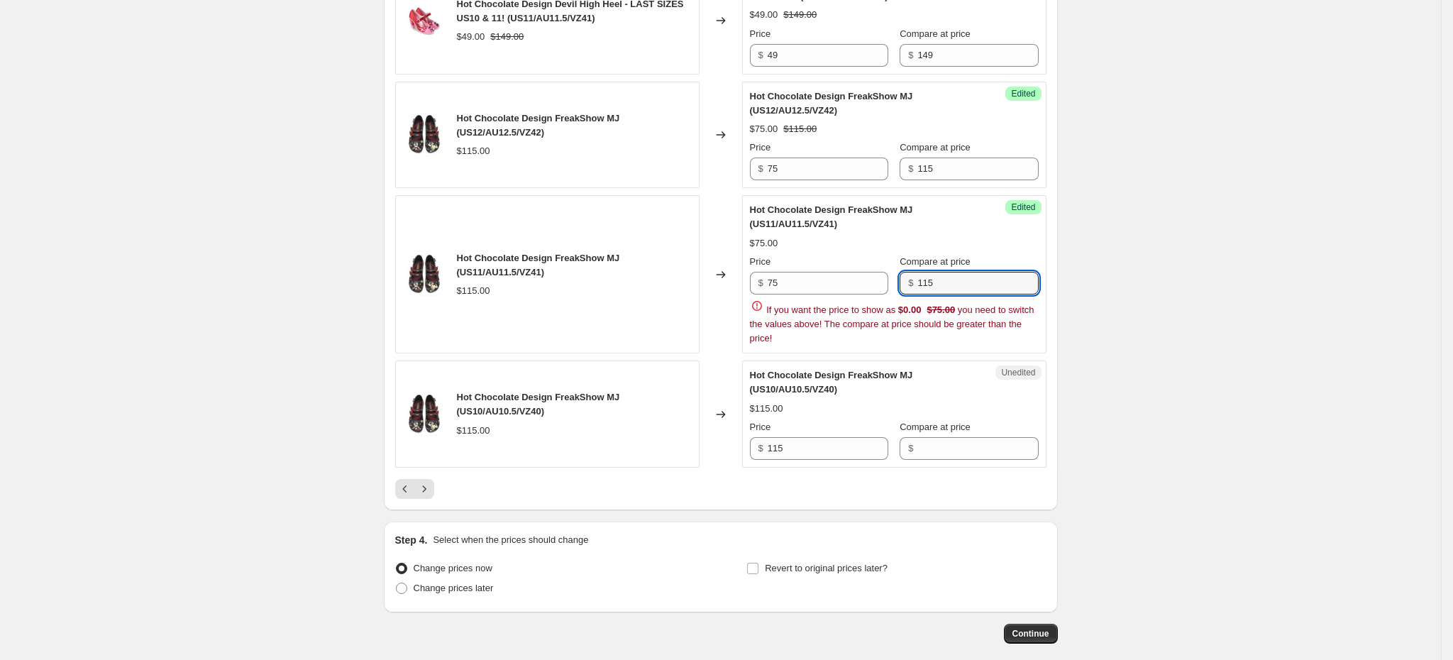
type input "115"
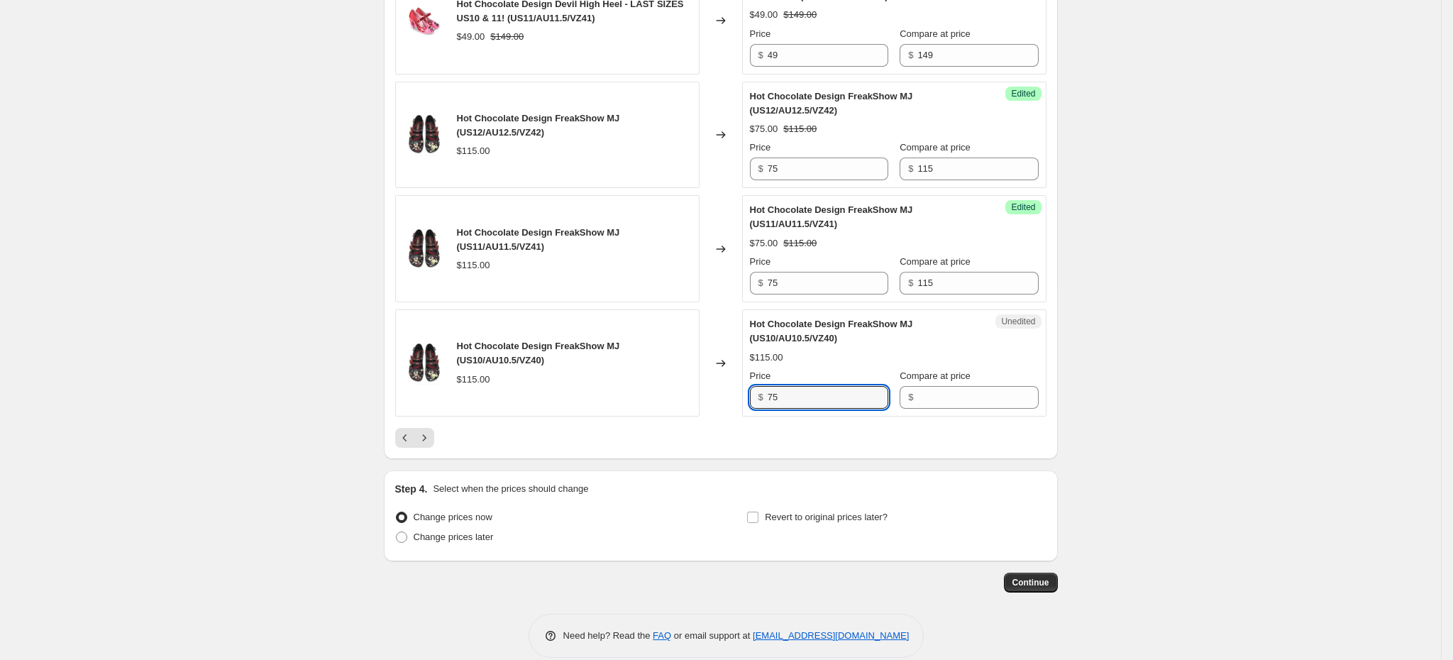
type input "75"
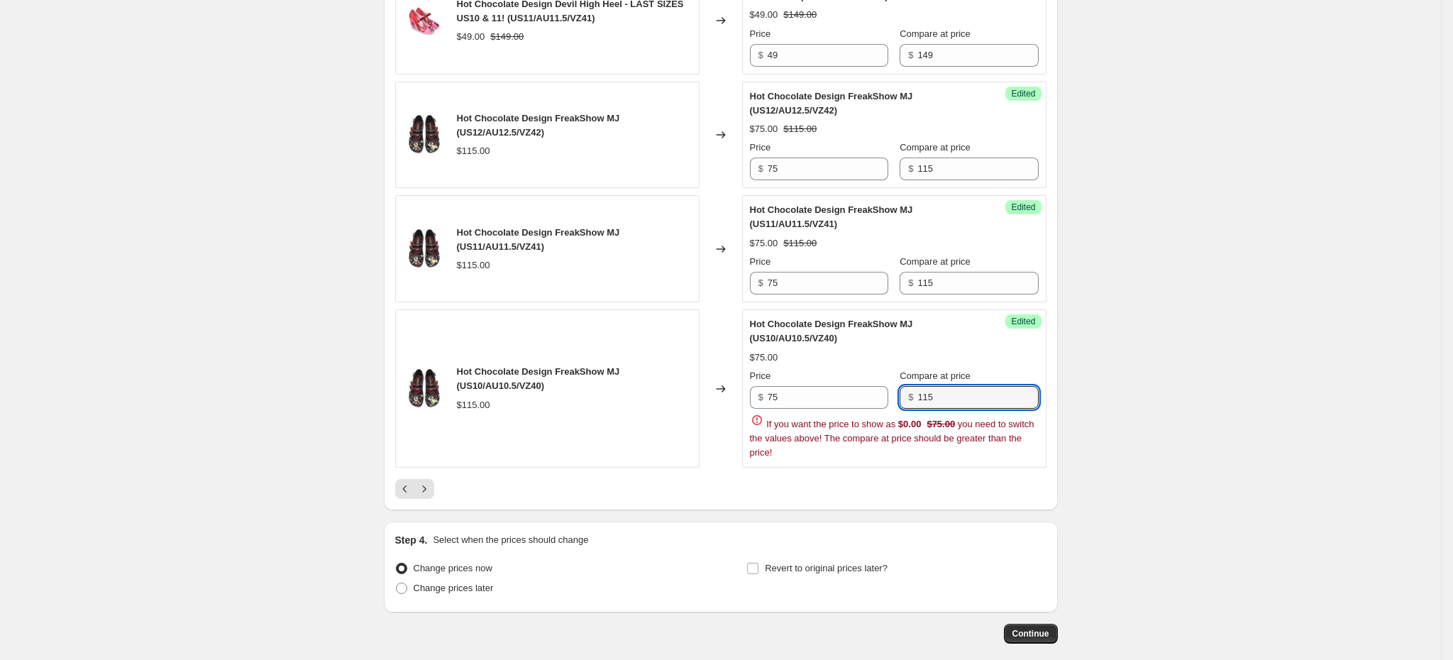
type input "115"
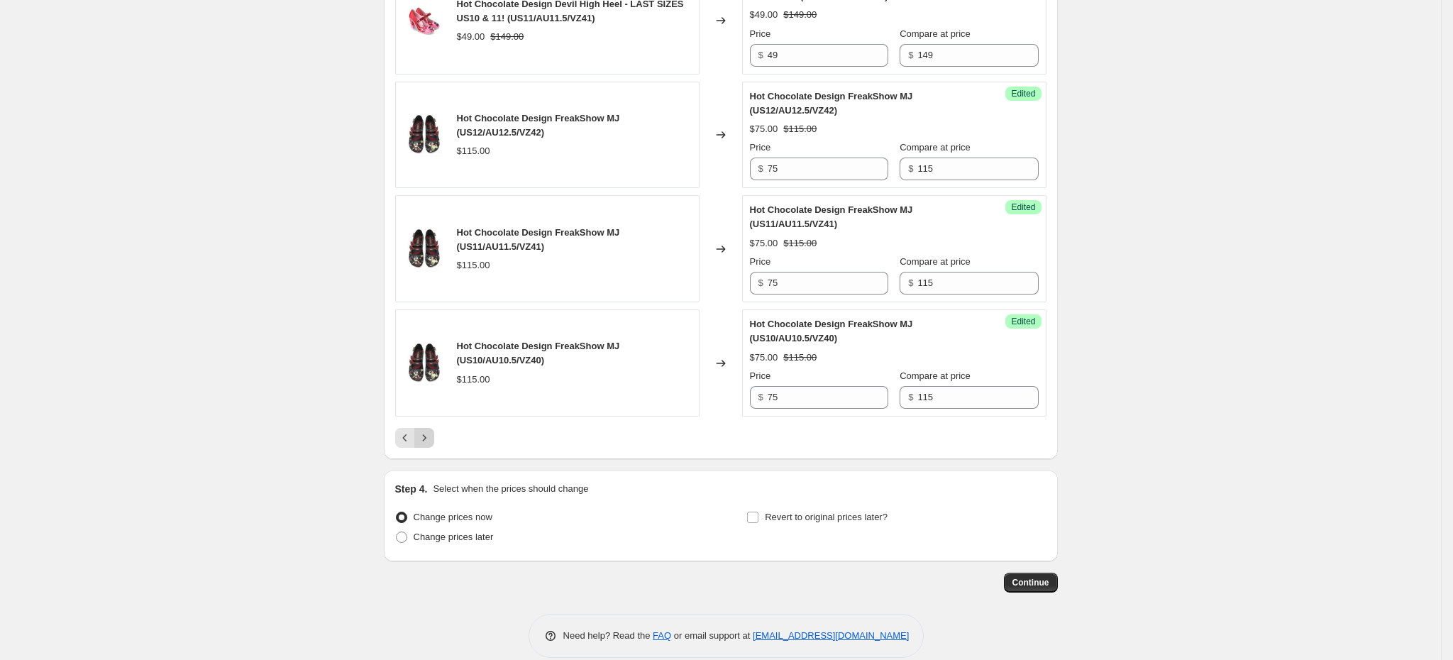
click at [431, 445] on icon "Next" at bounding box center [424, 438] width 14 height 14
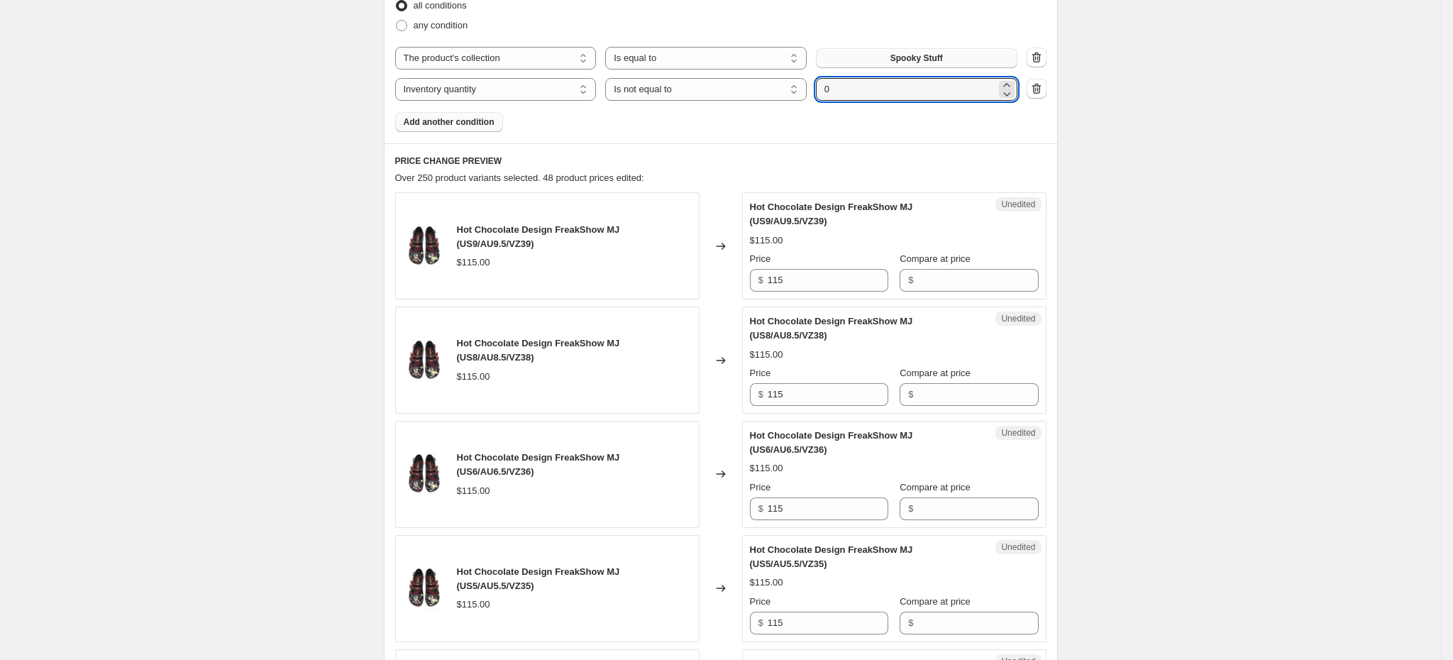
scroll to position [485, 0]
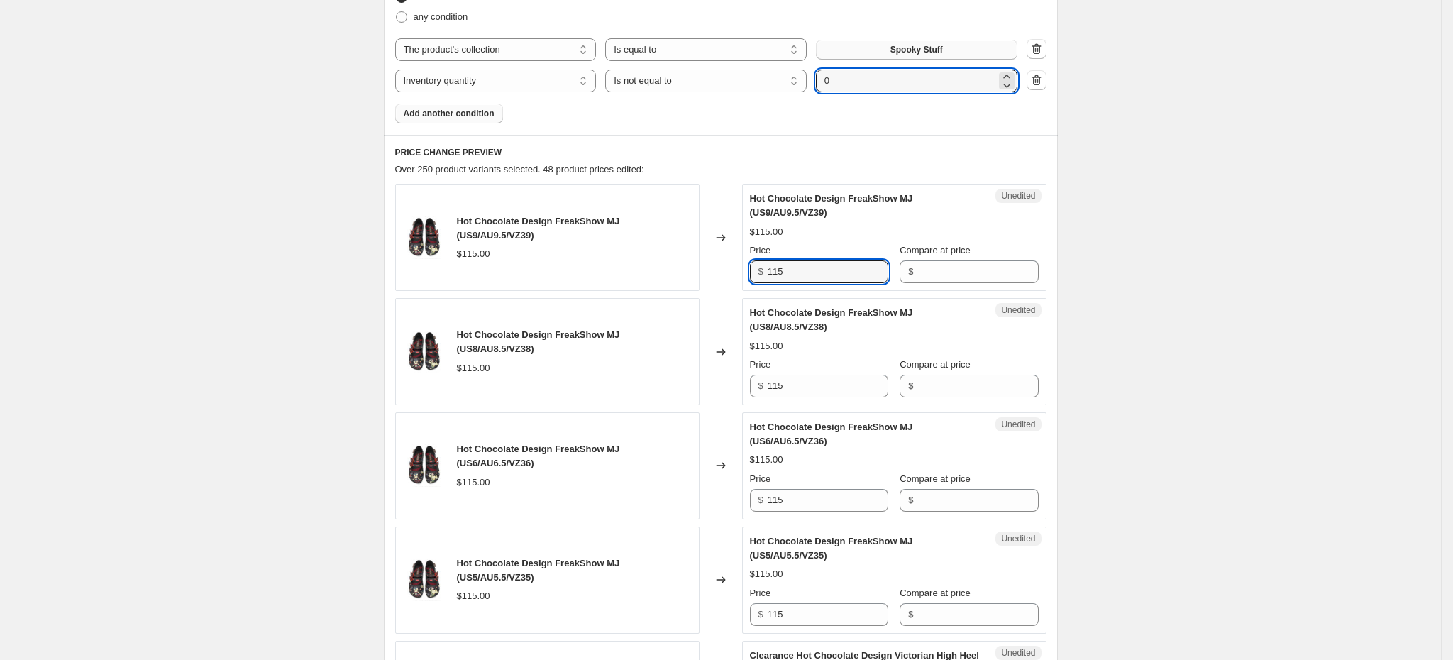
drag, startPoint x: 800, startPoint y: 272, endPoint x: 757, endPoint y: 271, distance: 42.6
click at [757, 271] on div "$ 115" at bounding box center [819, 271] width 138 height 23
type input "75"
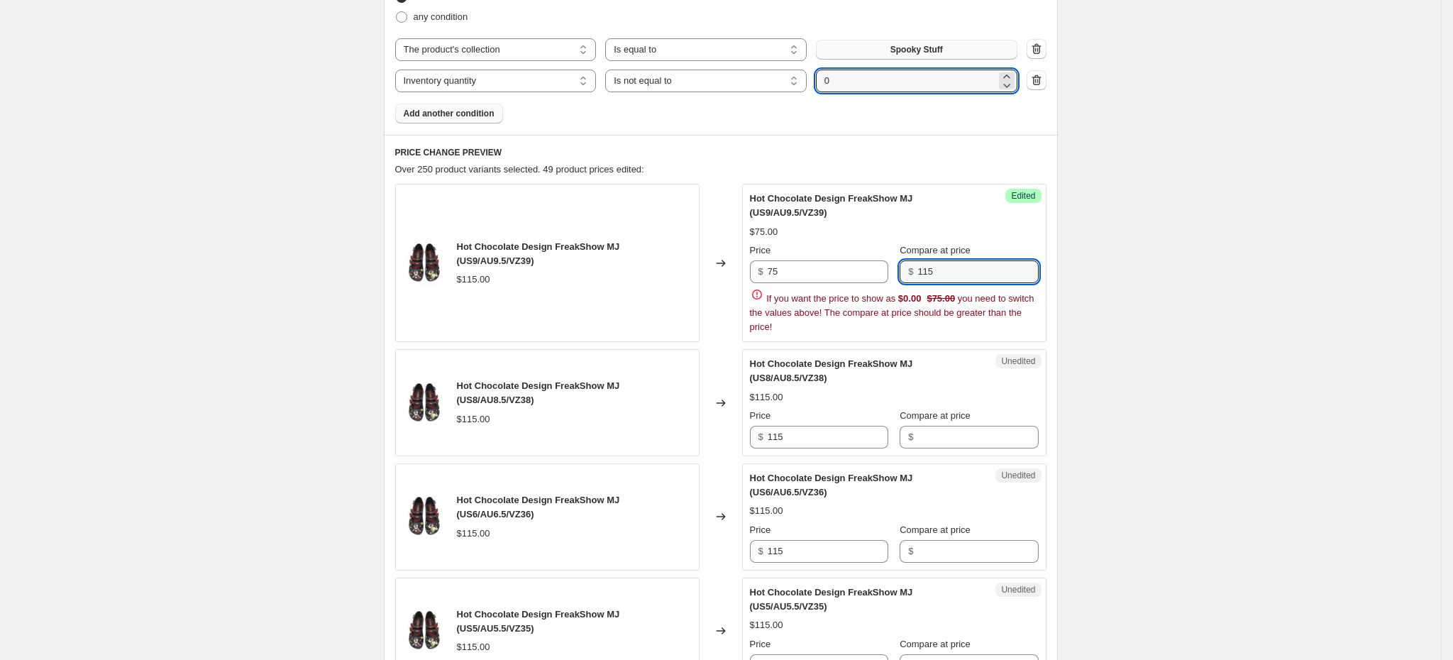
type input "115"
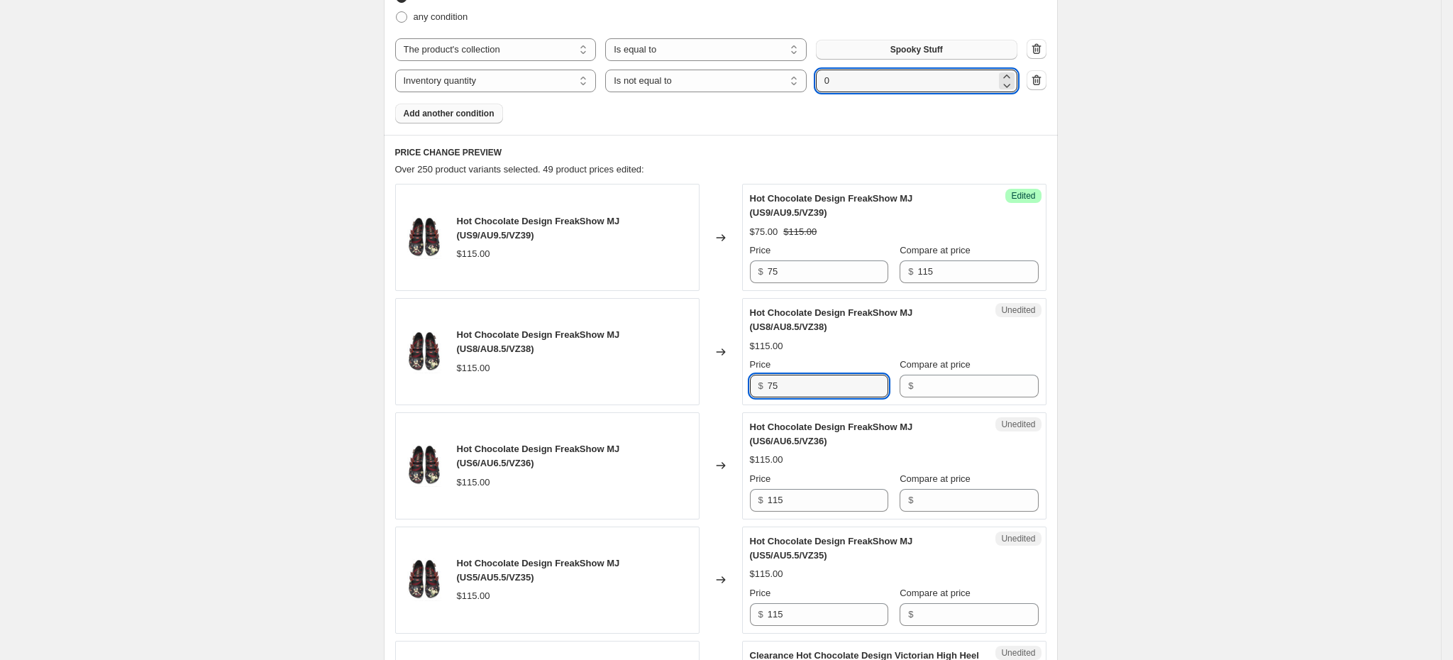
type input "75"
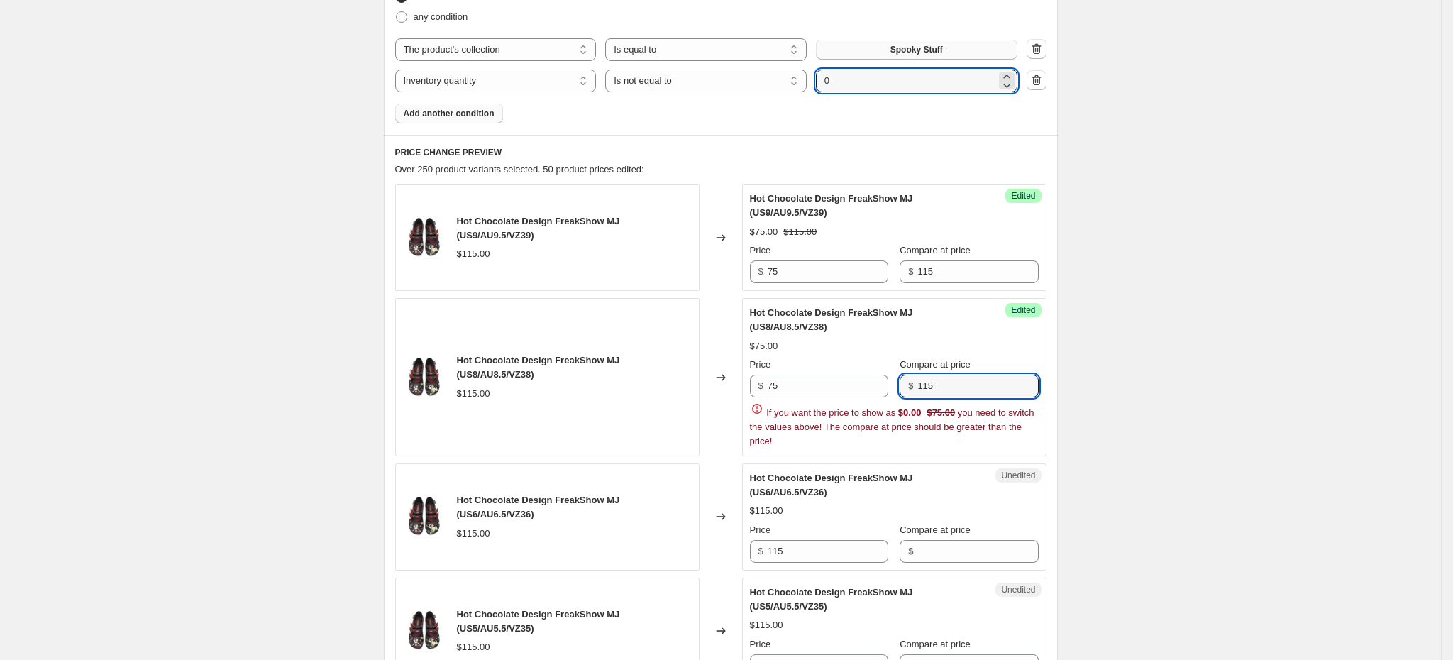
type input "115"
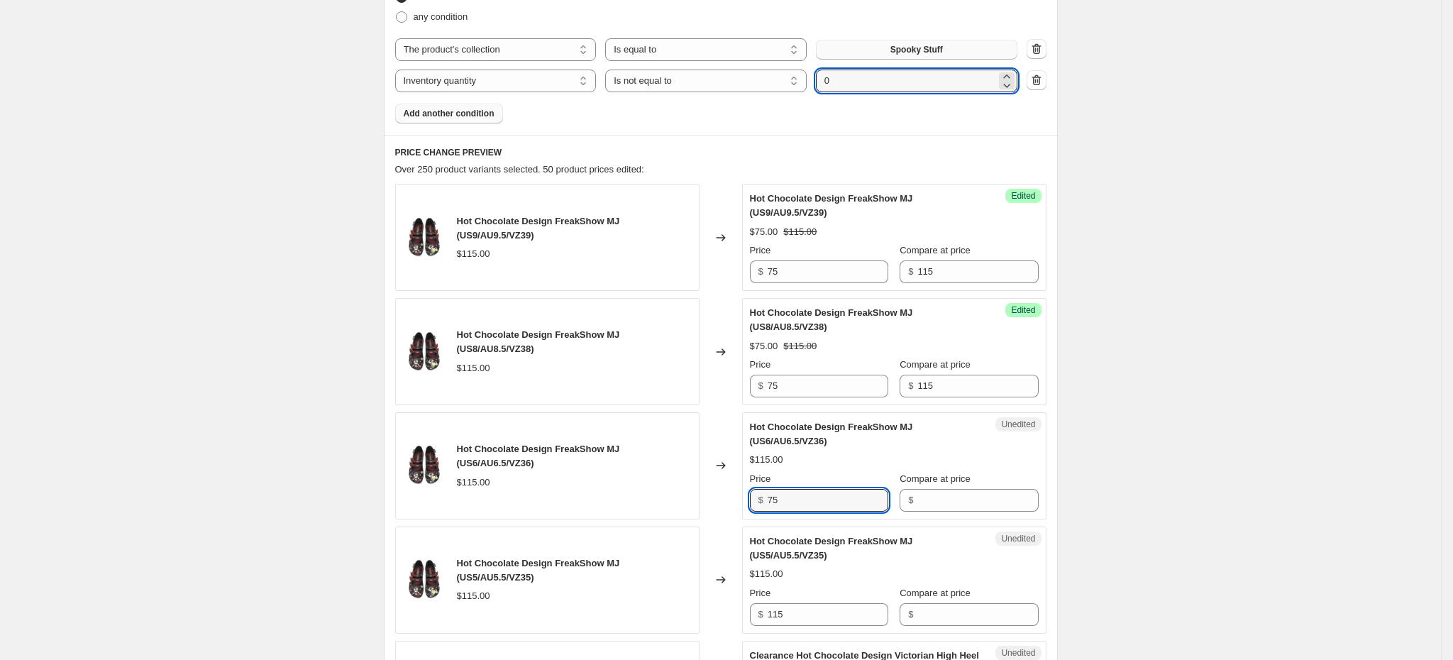
type input "75"
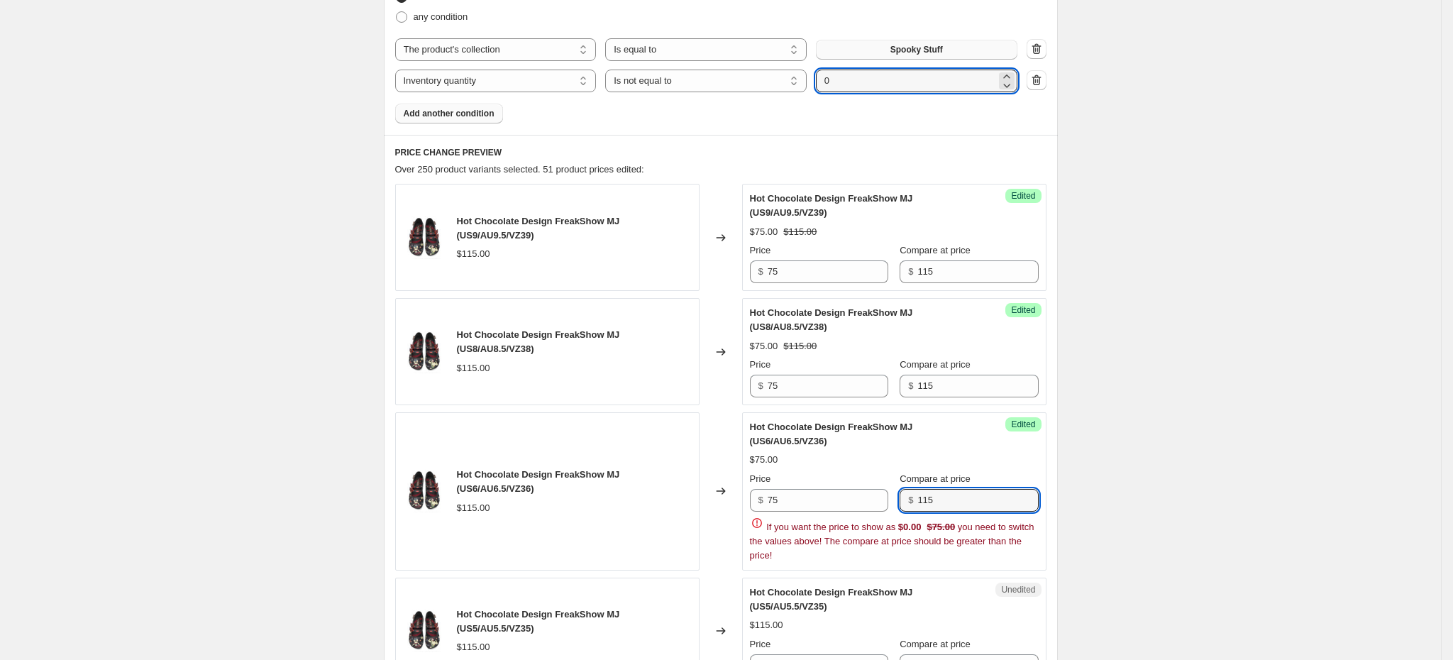
type input "115"
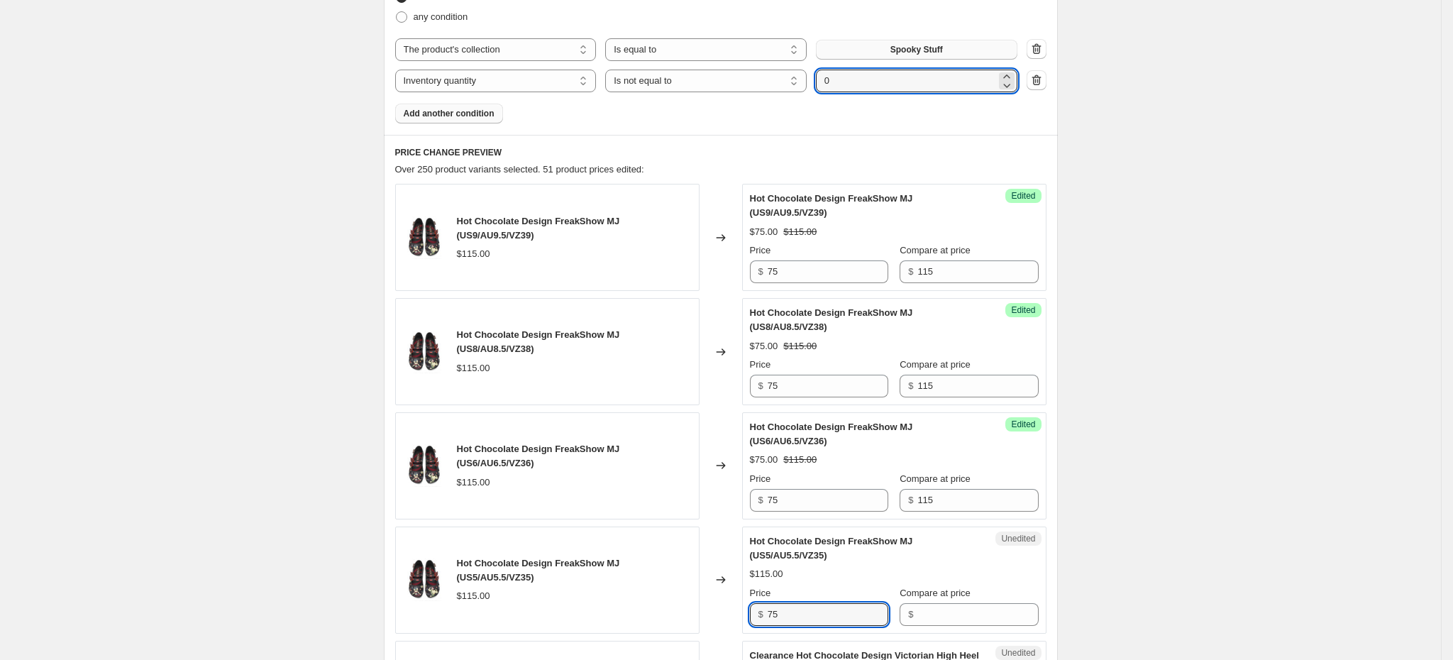
type input "75"
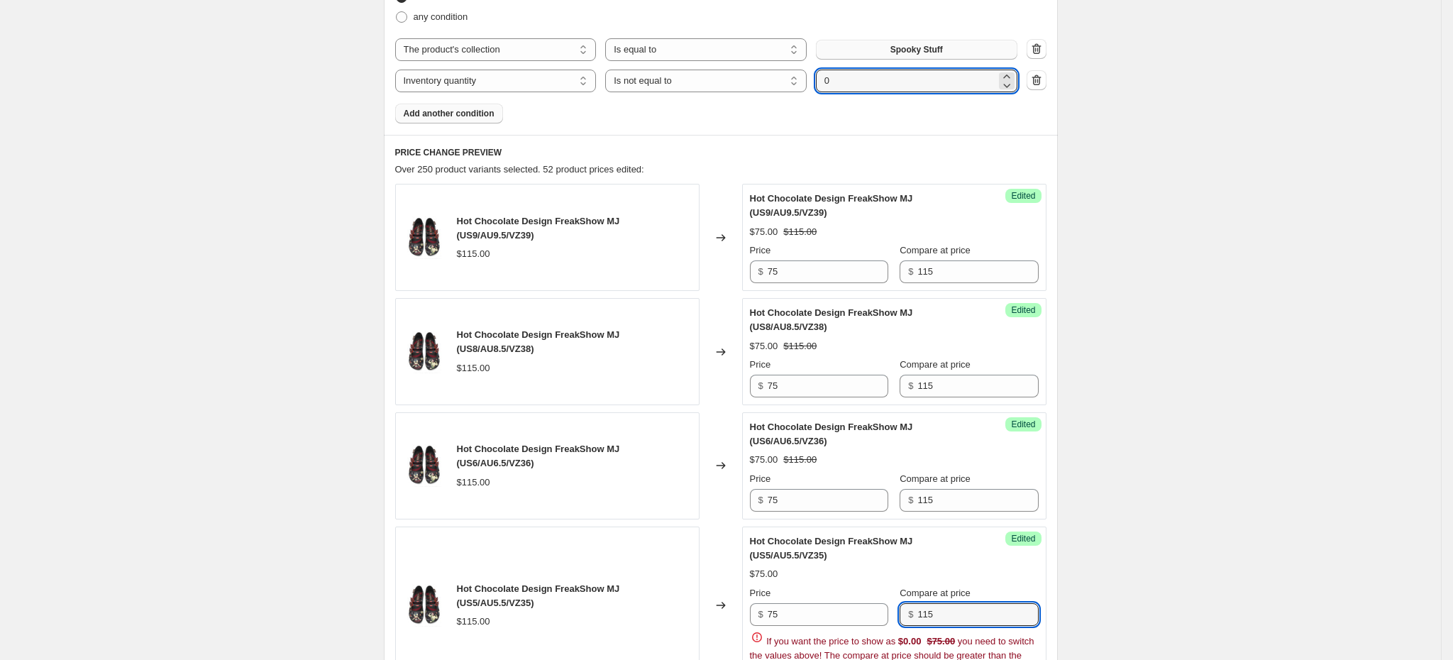
type input "115"
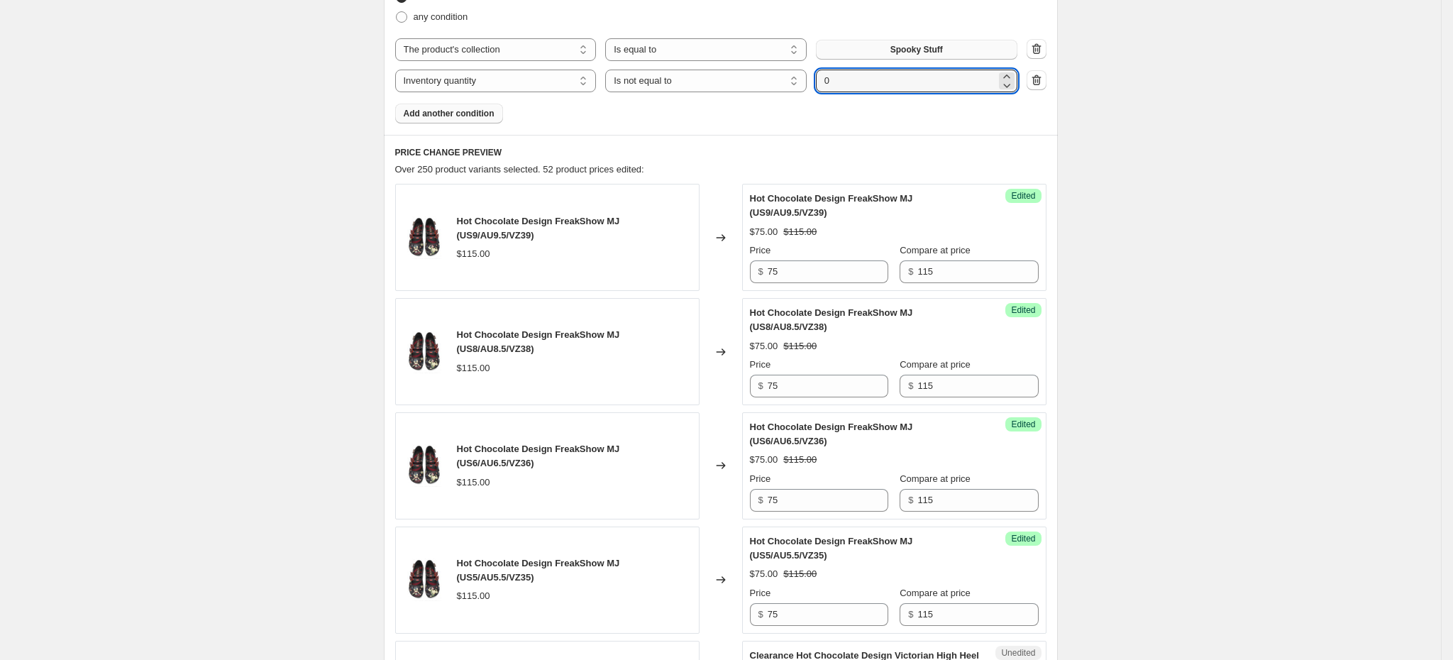
scroll to position [884, 0]
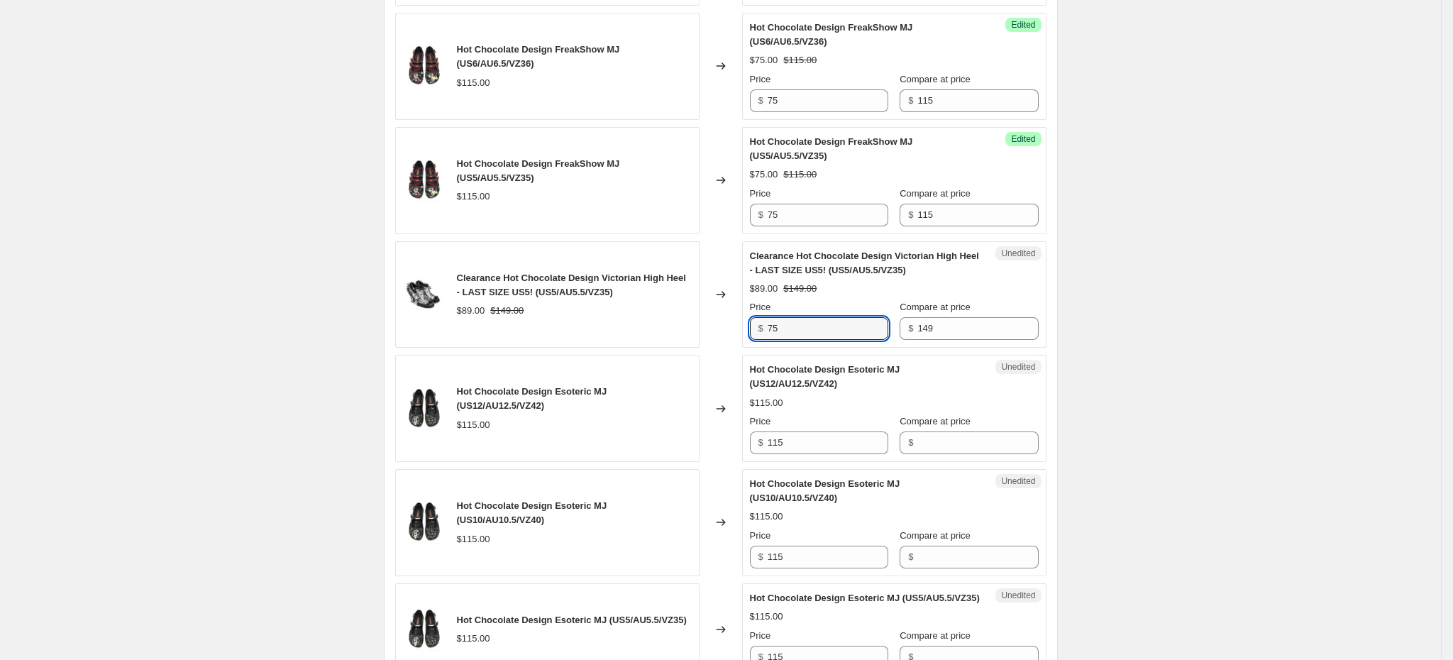
type input "75"
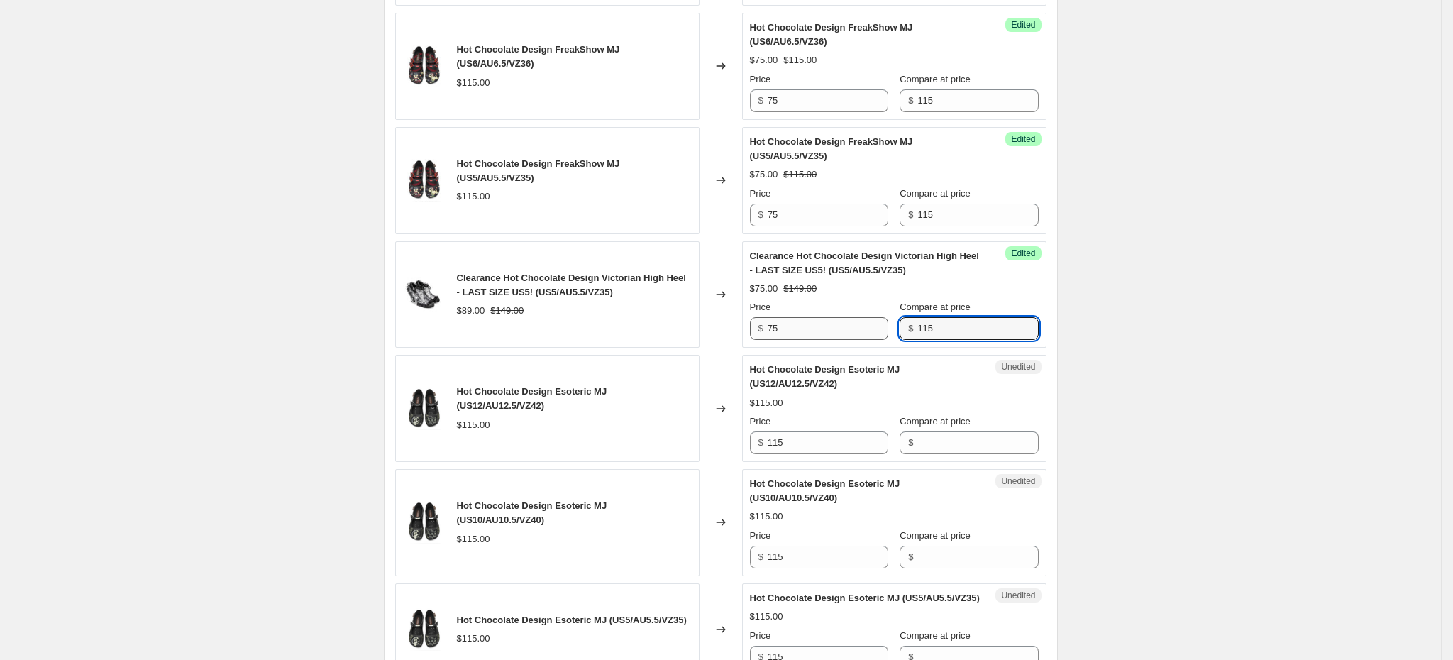
type input "115"
click at [793, 324] on input "75" at bounding box center [828, 328] width 121 height 23
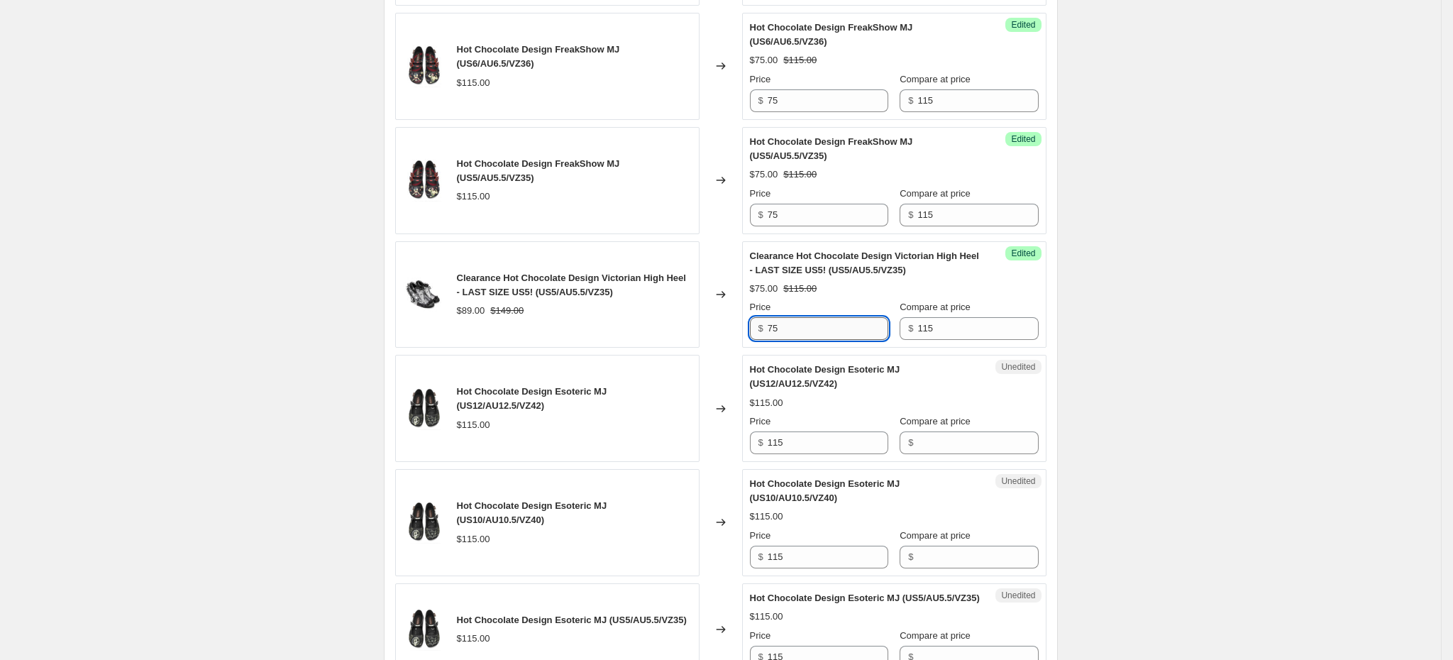
type input "7"
type input "89"
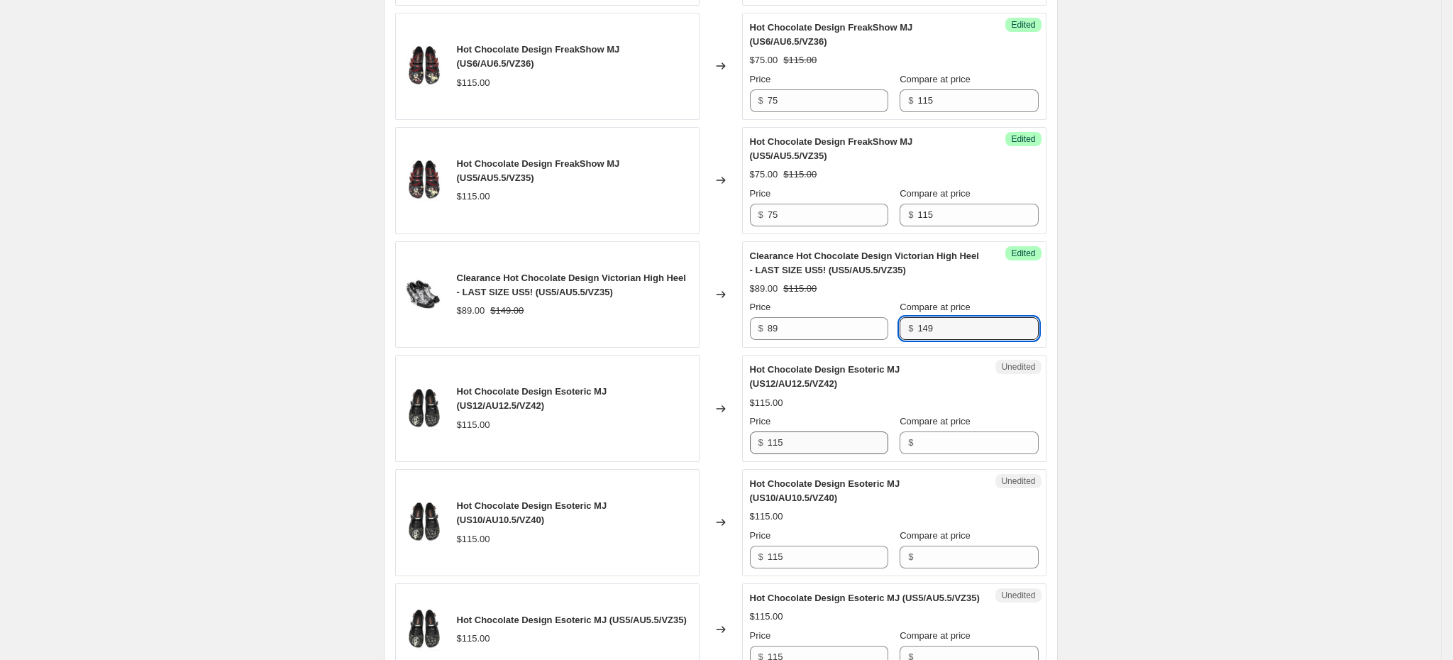
type input "149"
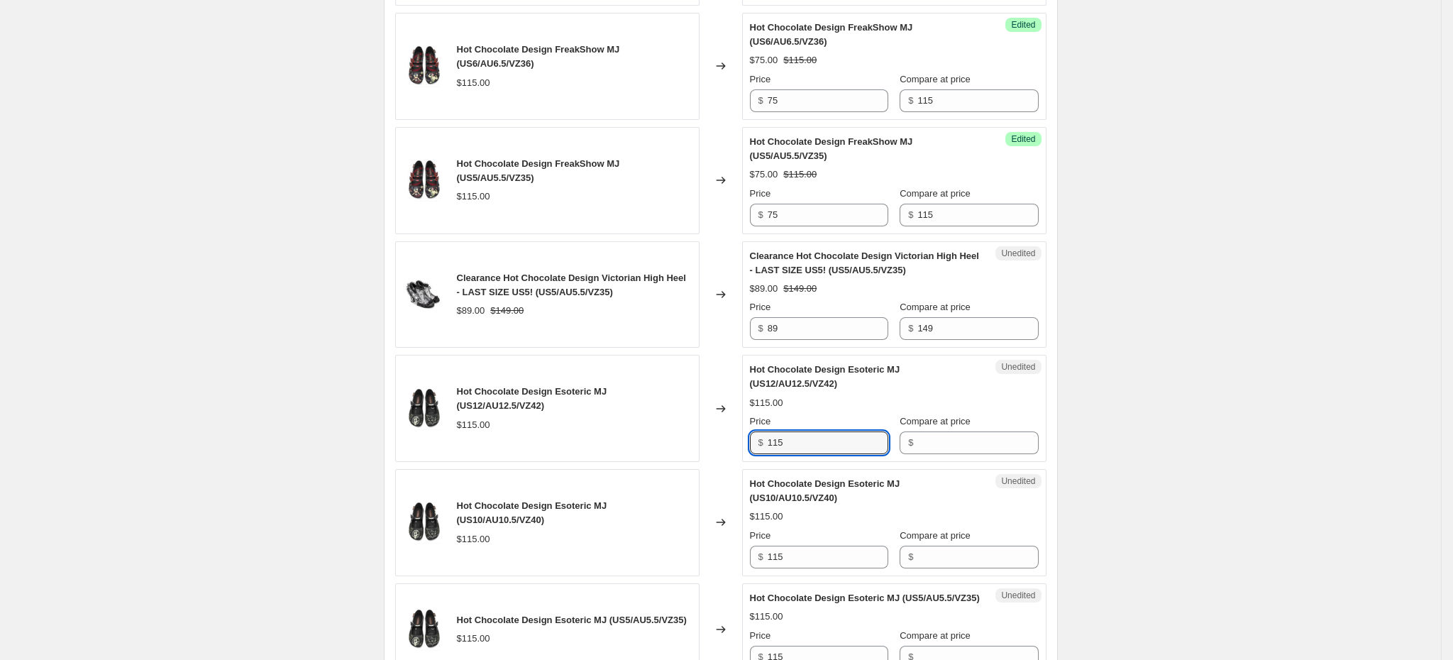
drag, startPoint x: 790, startPoint y: 440, endPoint x: 761, endPoint y: 438, distance: 29.2
click at [761, 438] on div "$ 115" at bounding box center [819, 442] width 138 height 23
type input "85"
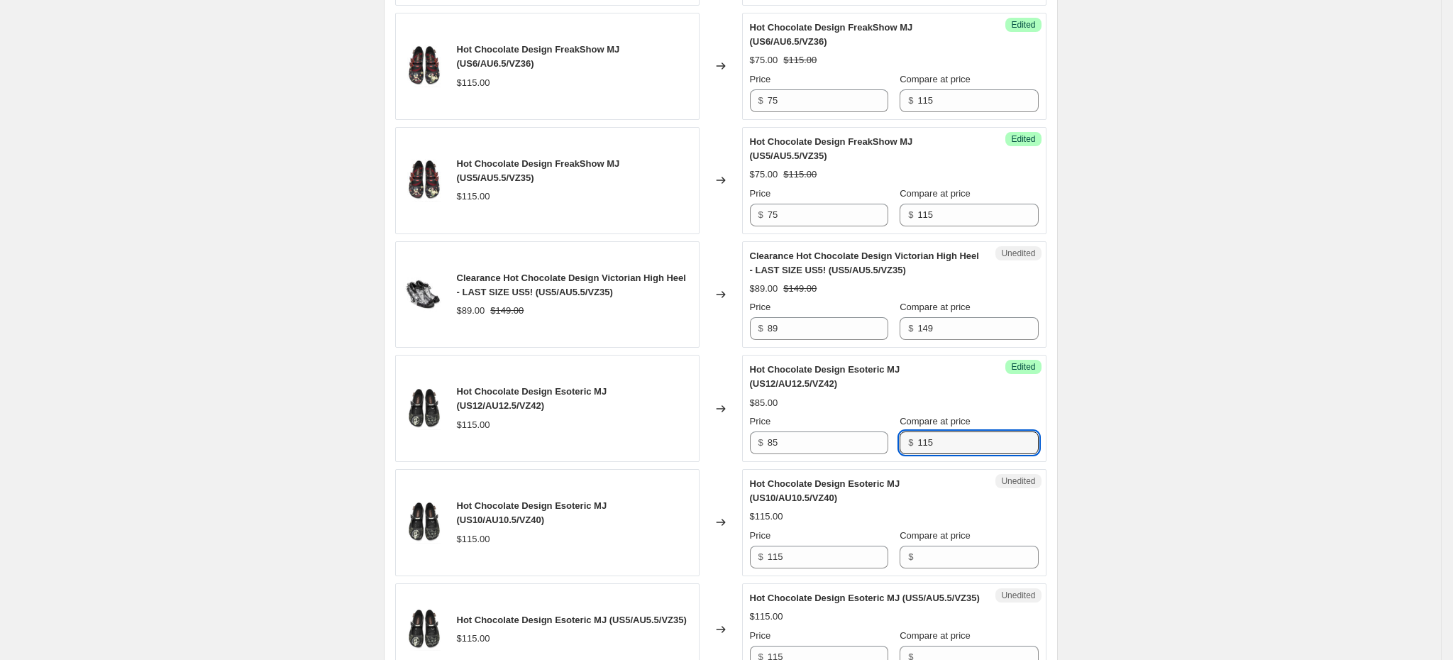
type input "115"
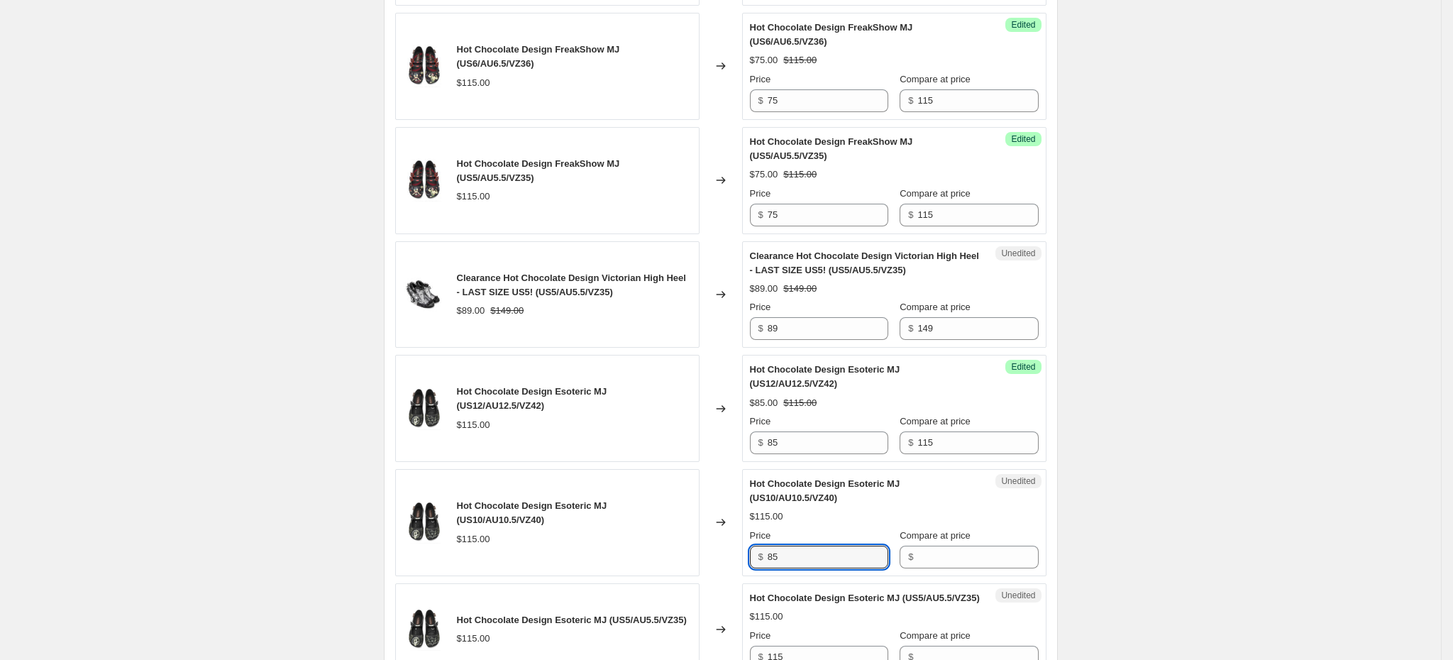
type input "85"
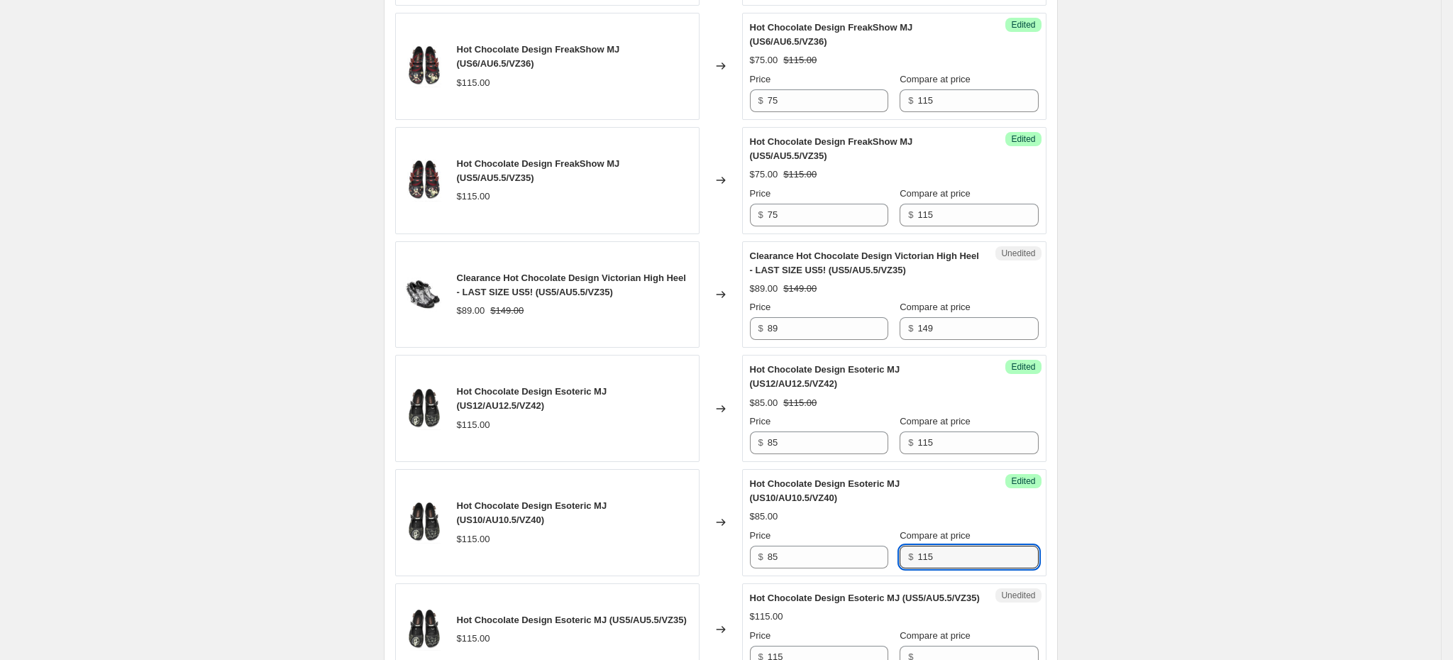
type input "115"
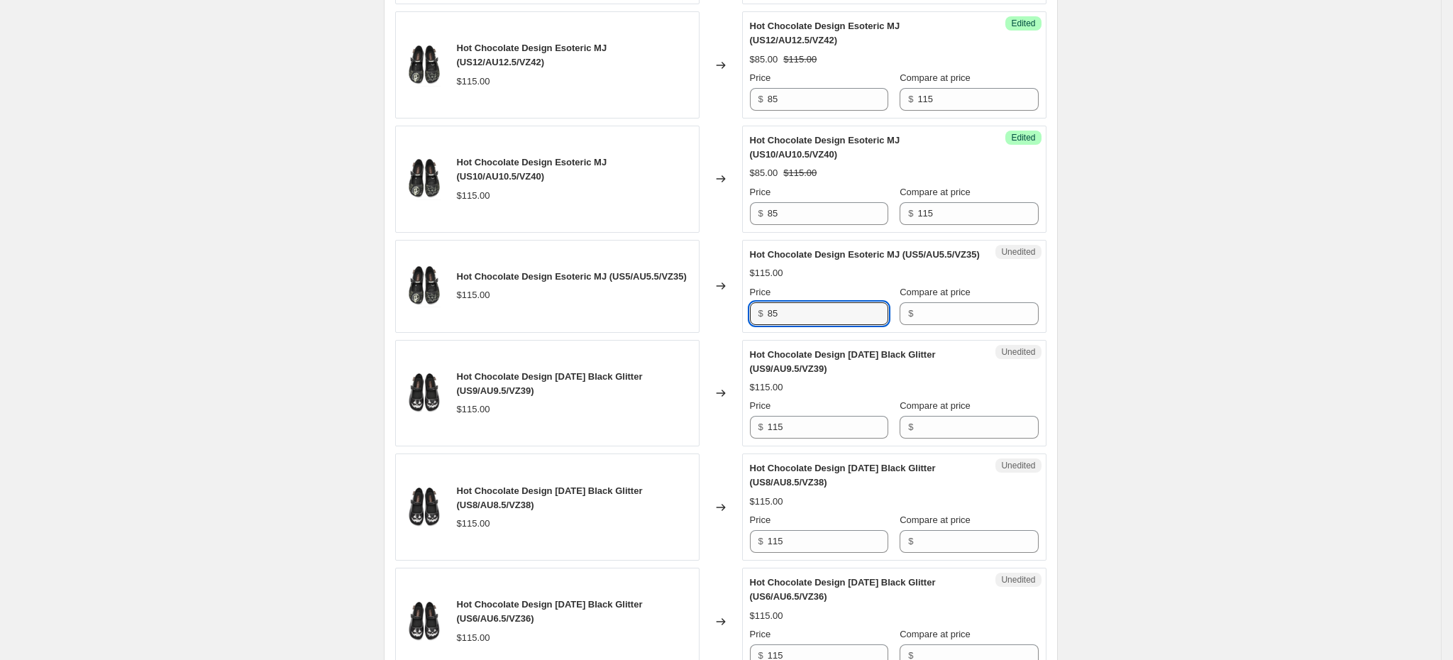
type input "85"
type input "115"
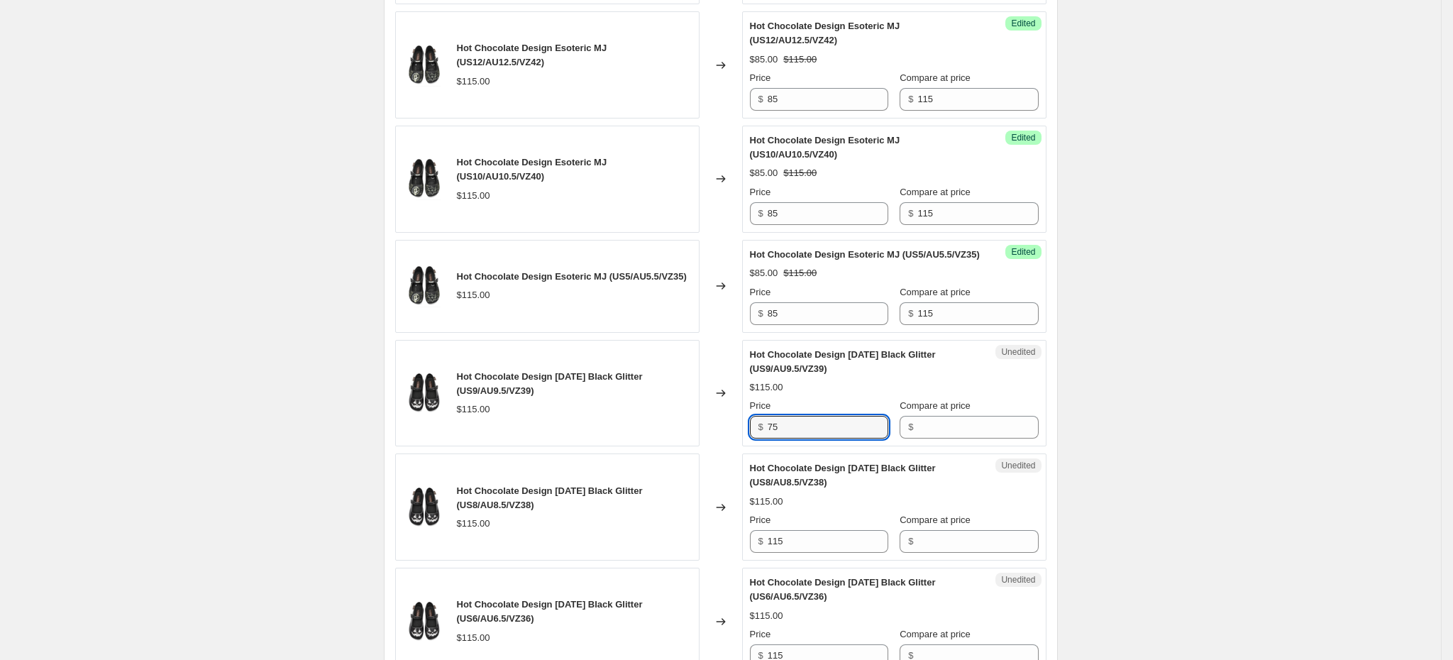
type input "75"
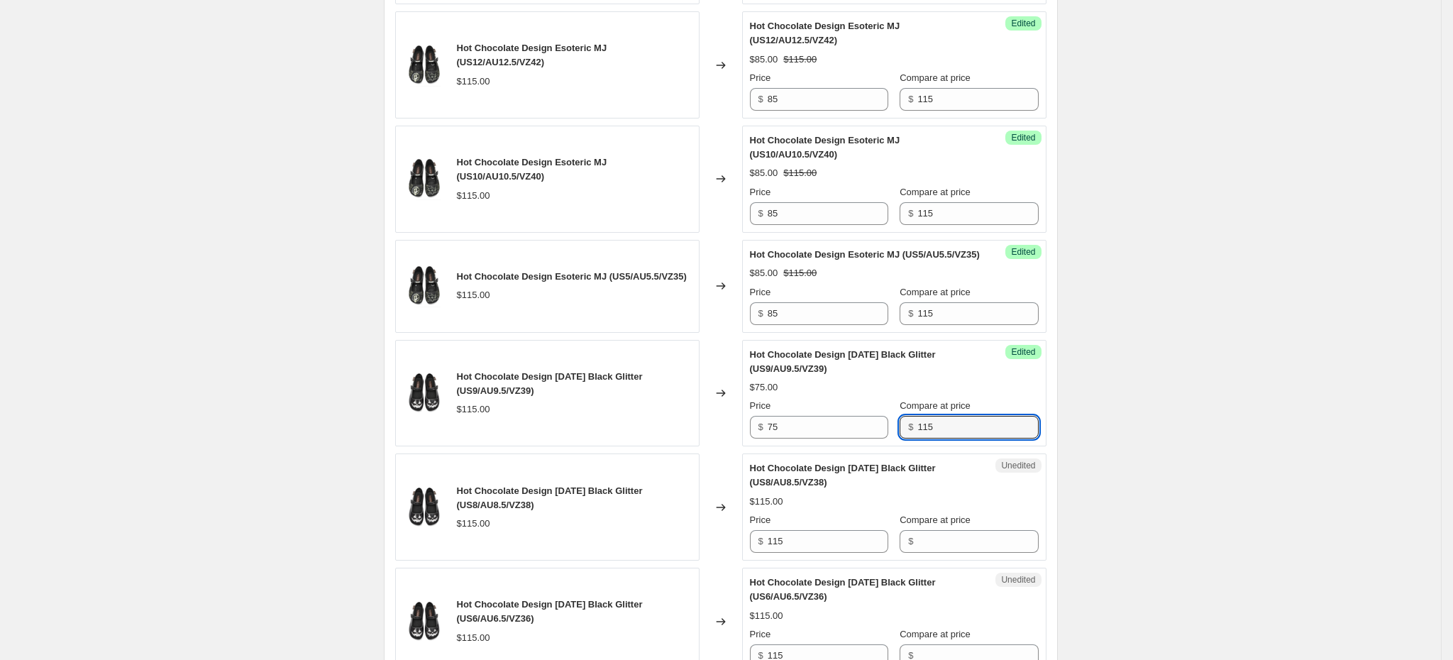
type input "115"
type input "75"
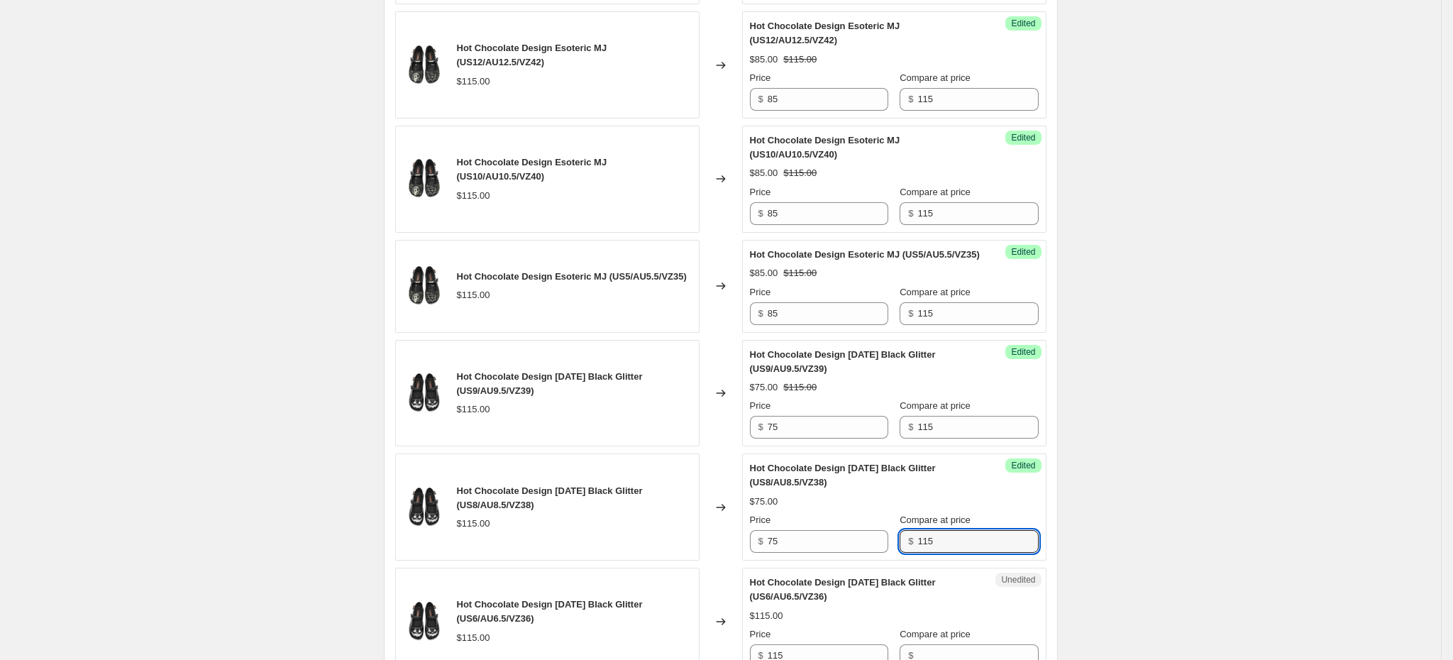
type input "115"
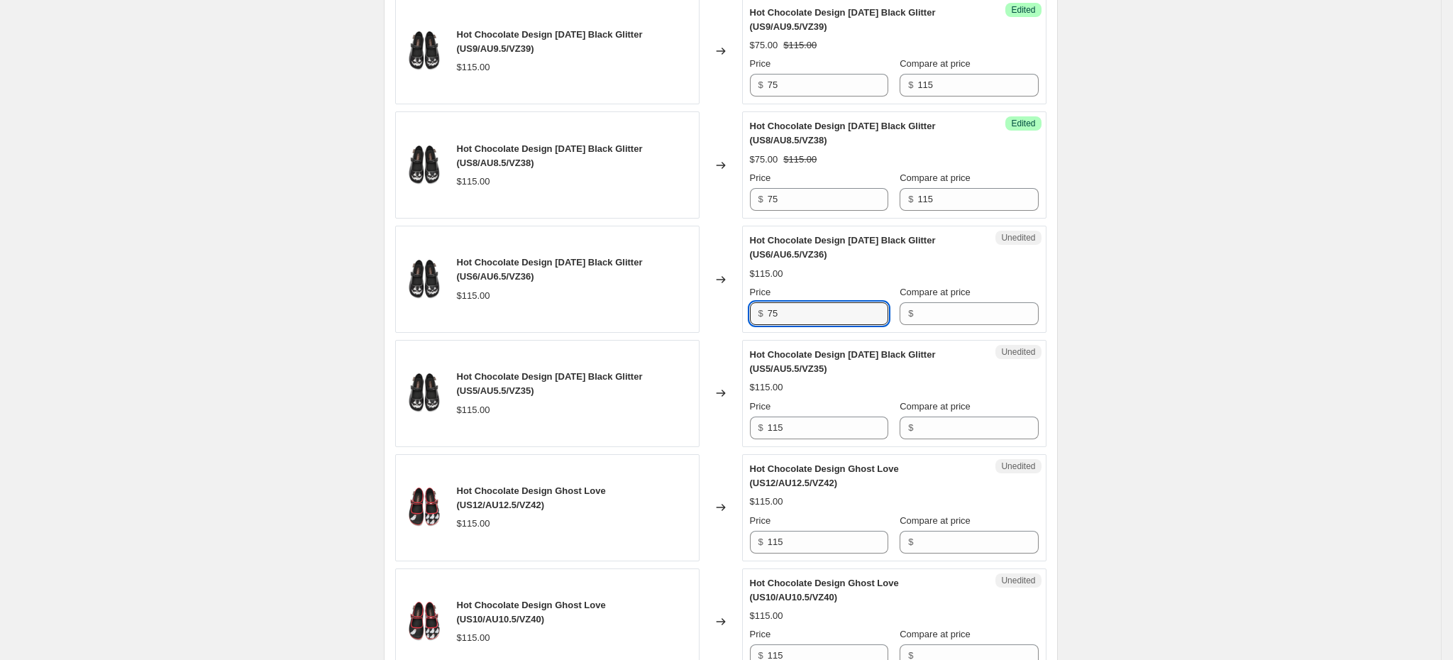
type input "75"
type input "115"
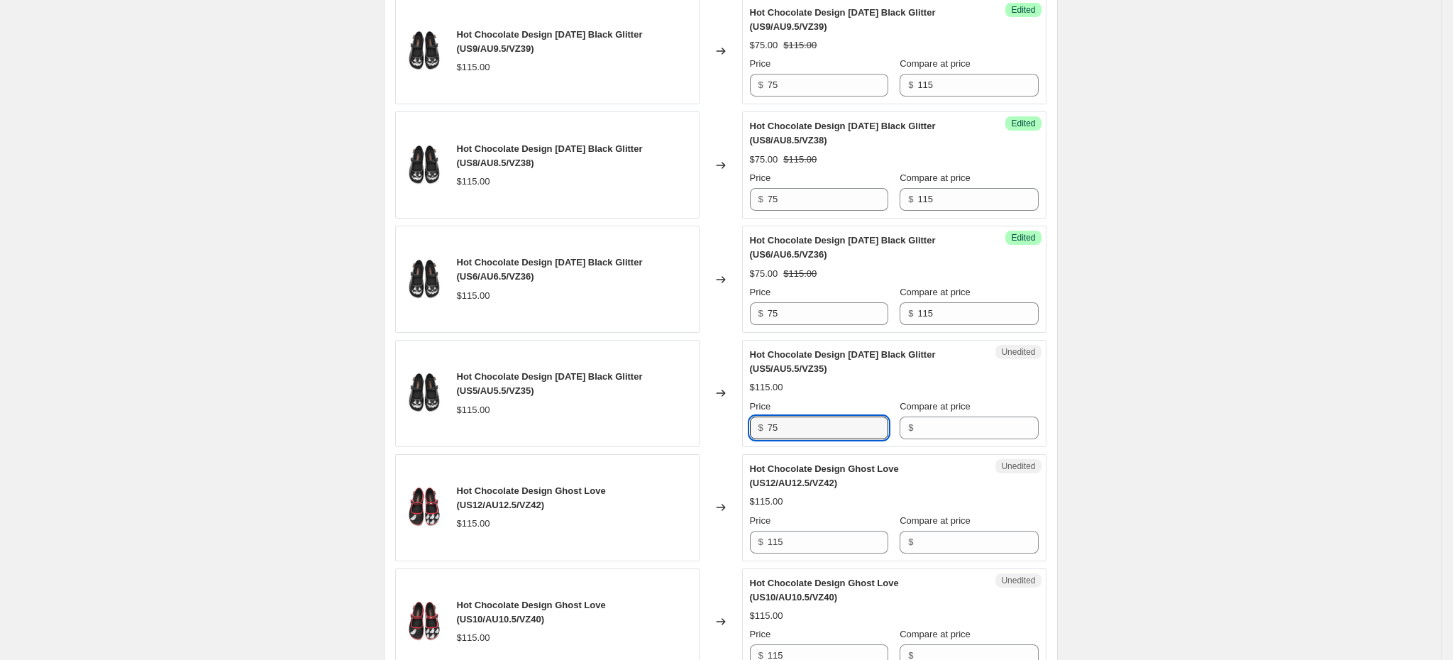
type input "75"
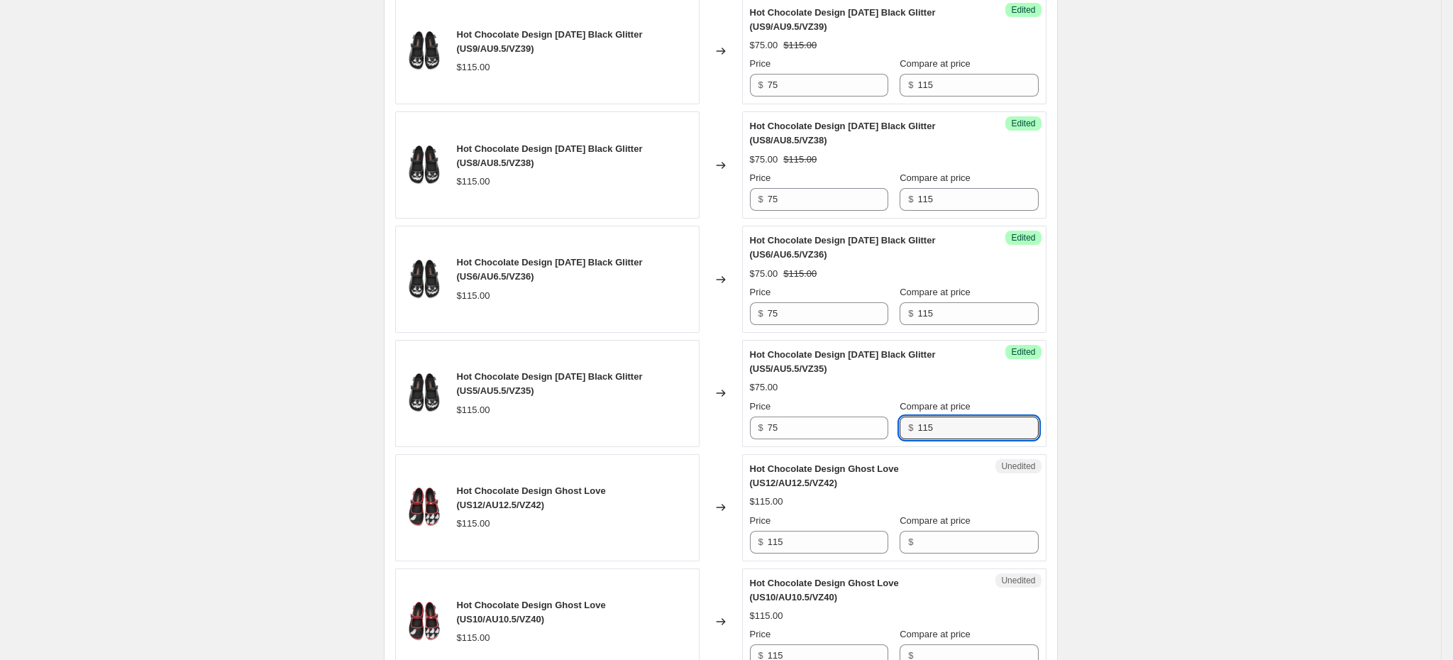
type input "115"
type input "75"
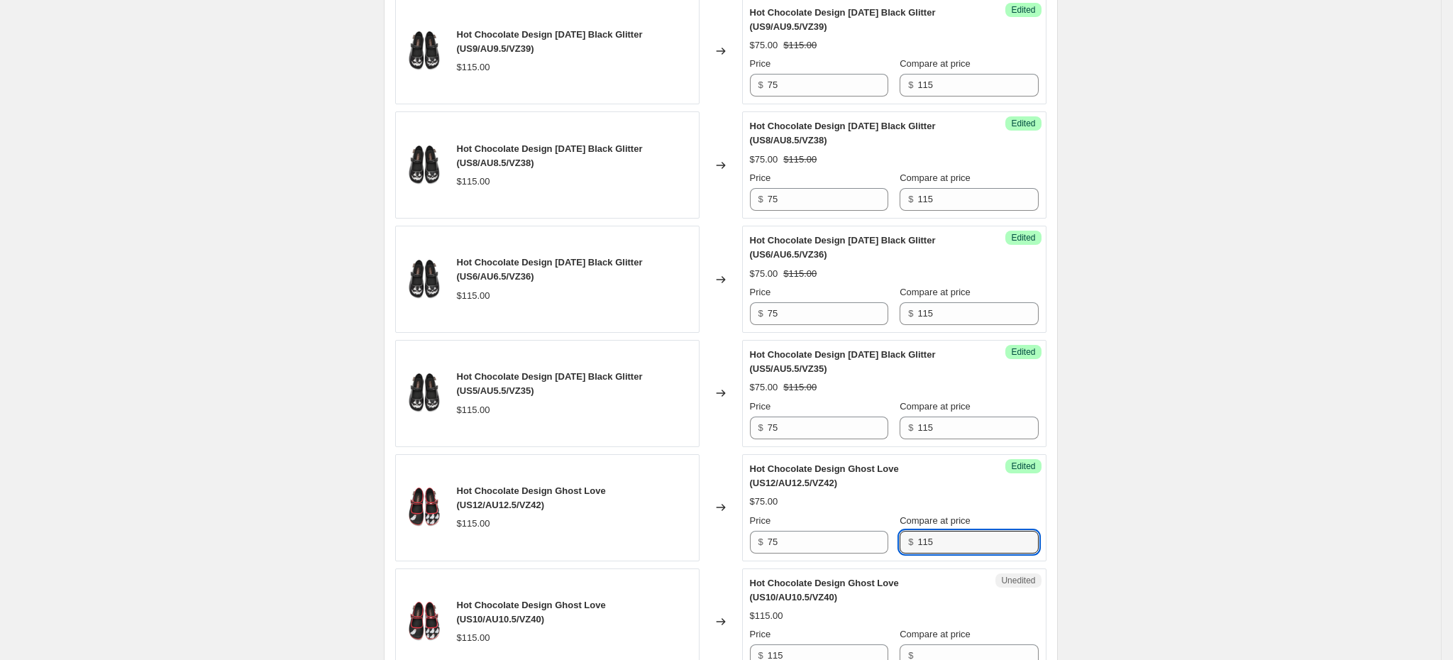
type input "115"
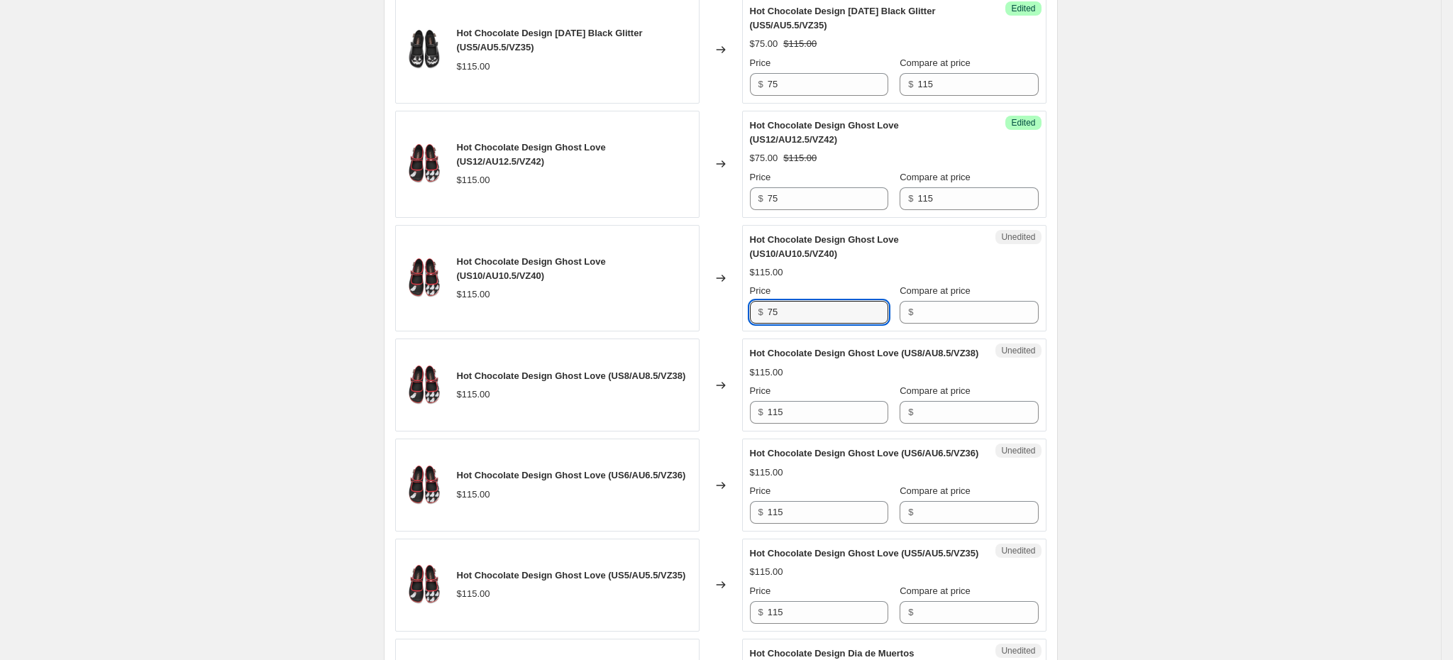
type input "75"
type input "115"
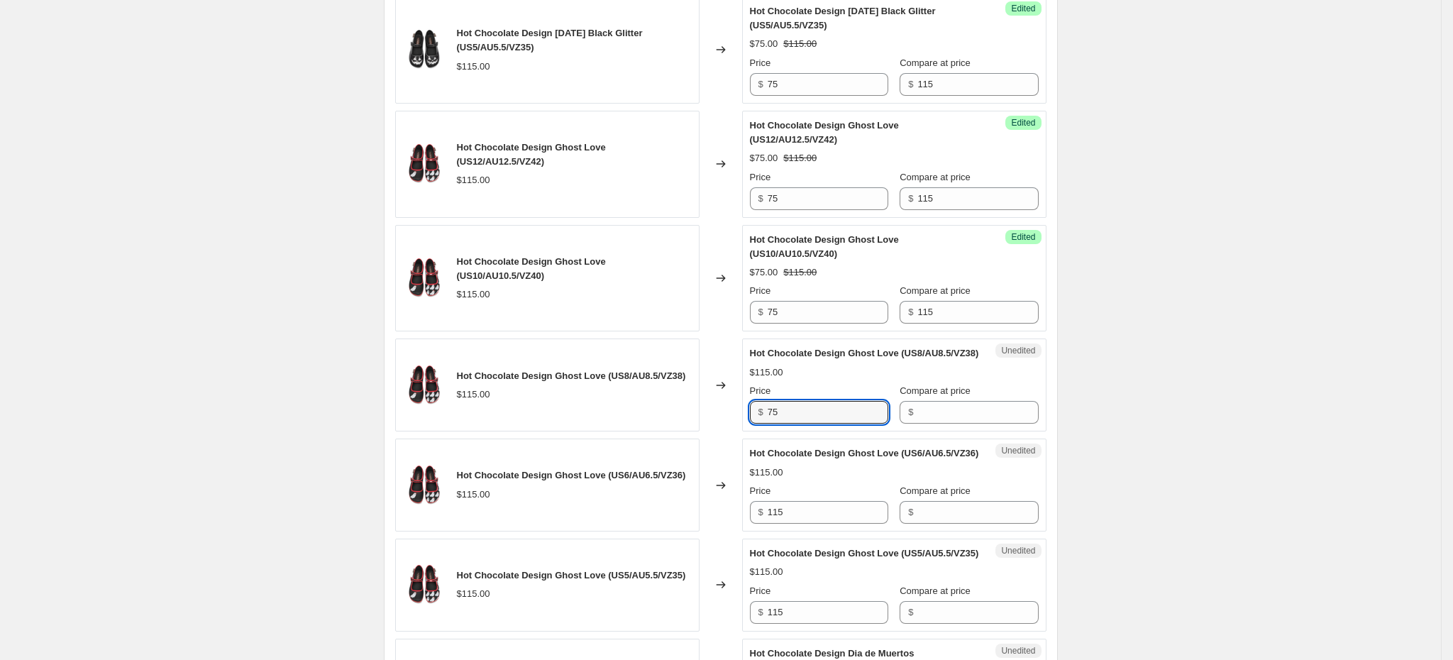
type input "75"
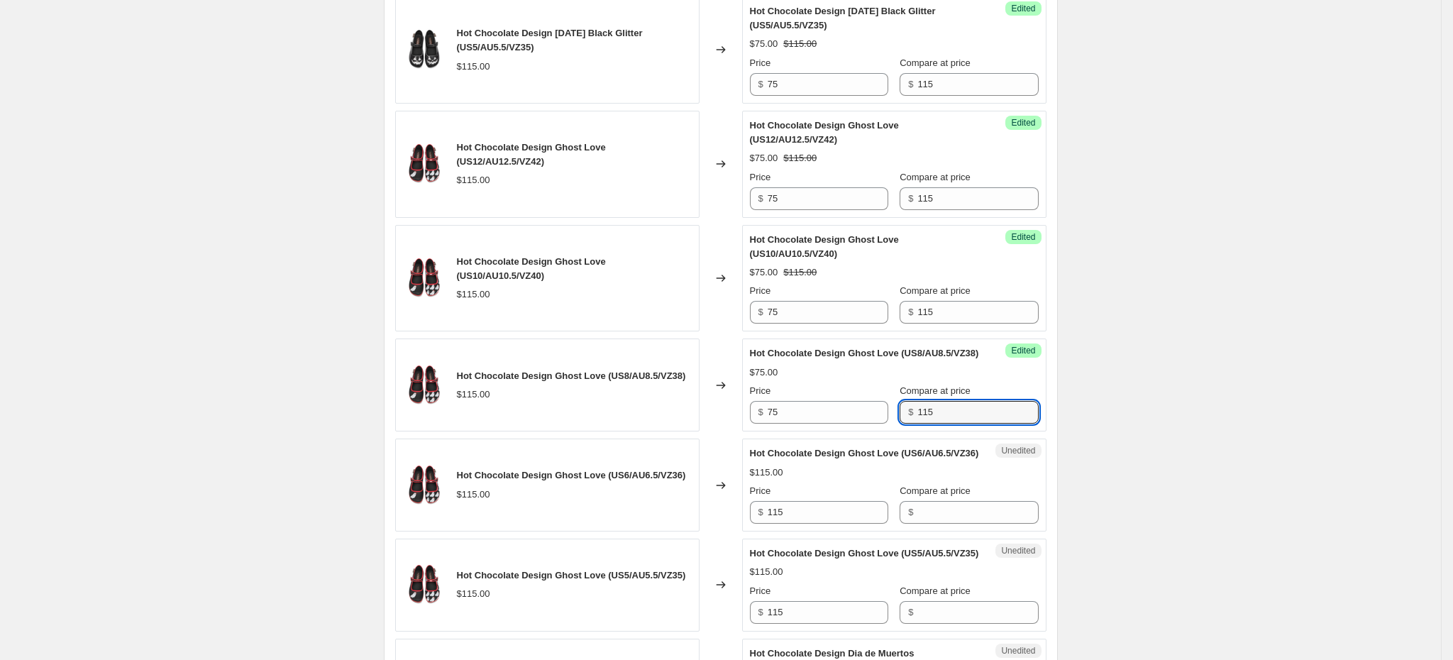
type input "115"
type input "75"
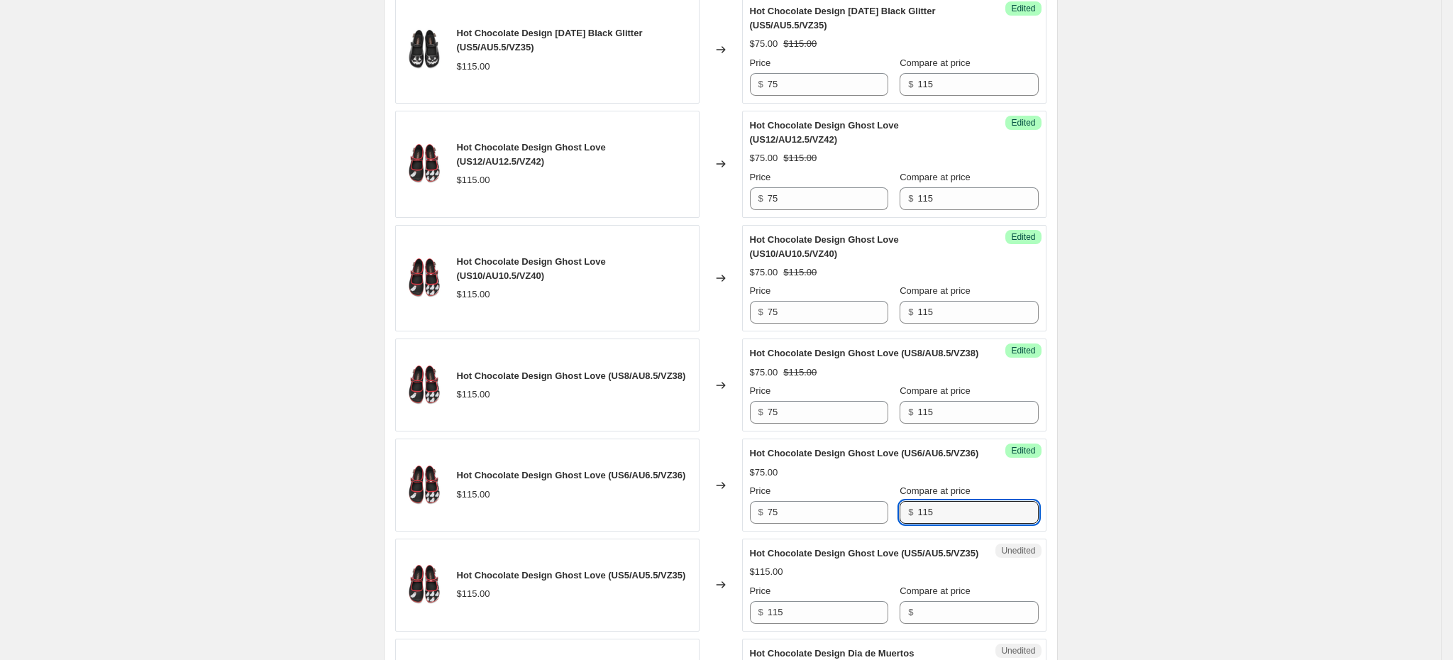
type input "115"
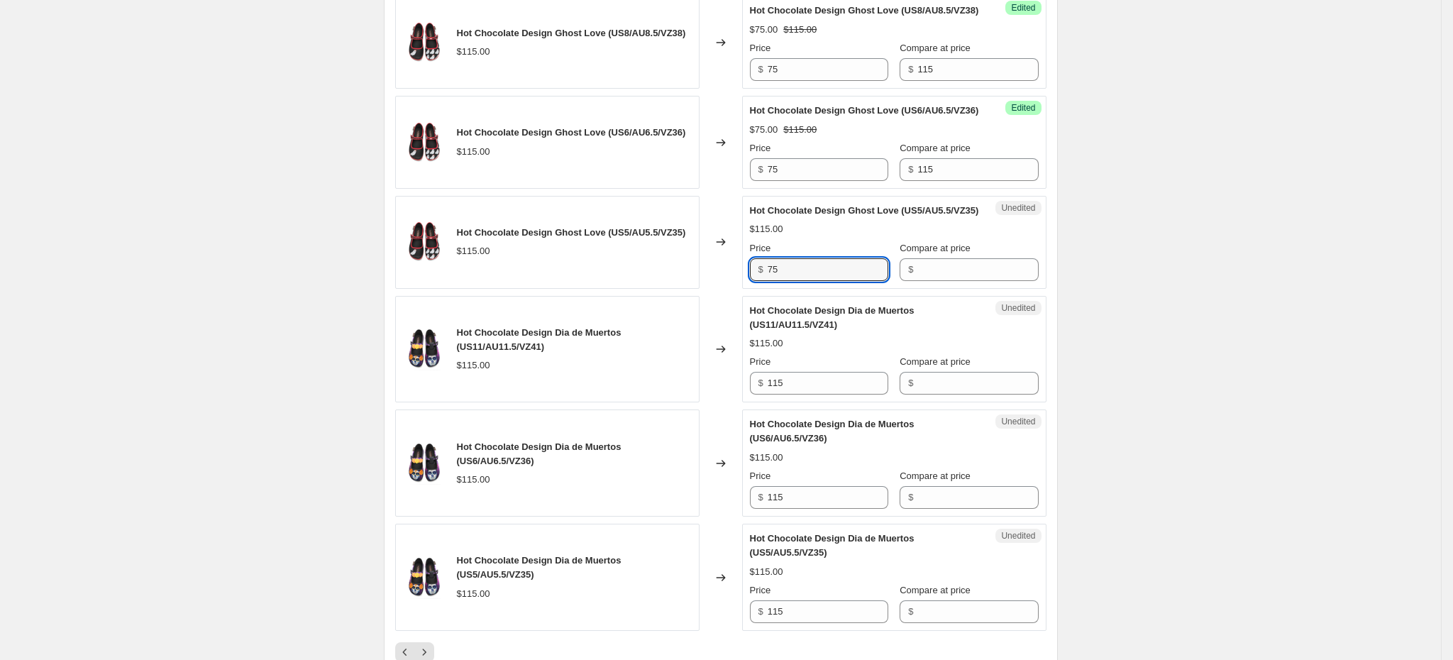
type input "75"
type input "115"
type input "65"
type input "115"
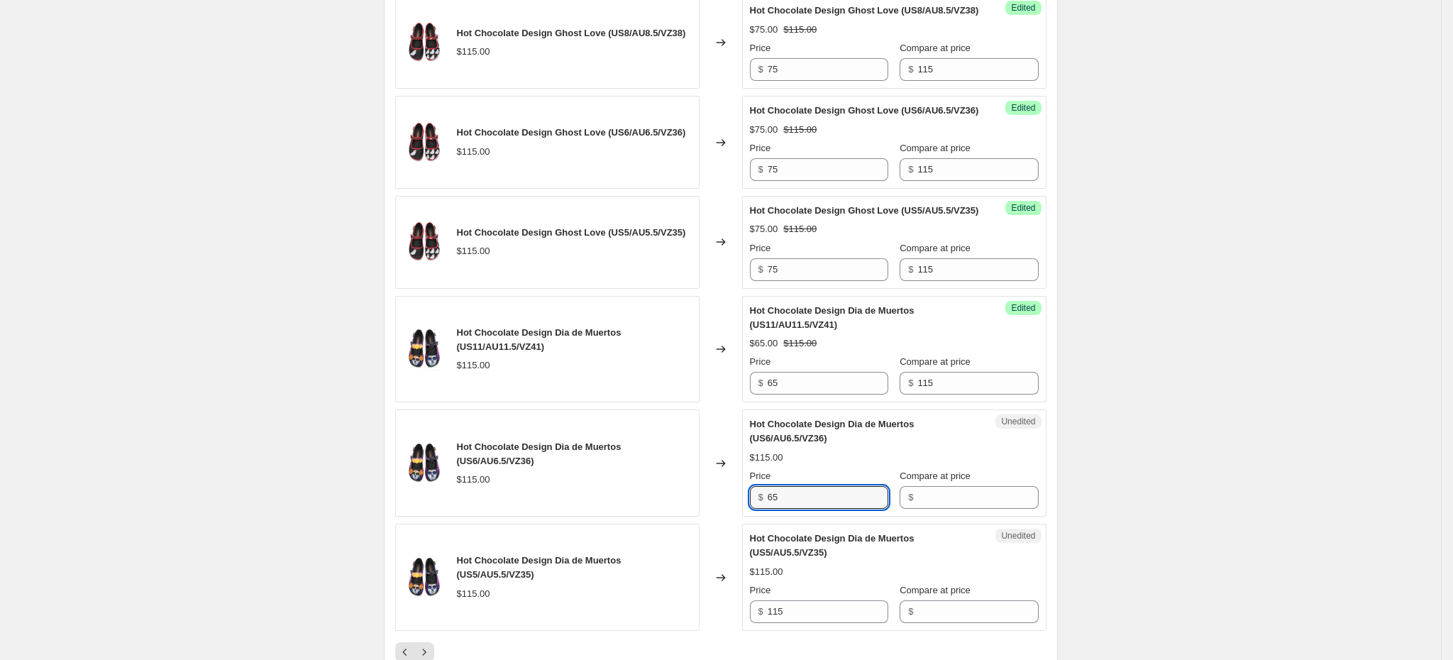
type input "65"
type input "115"
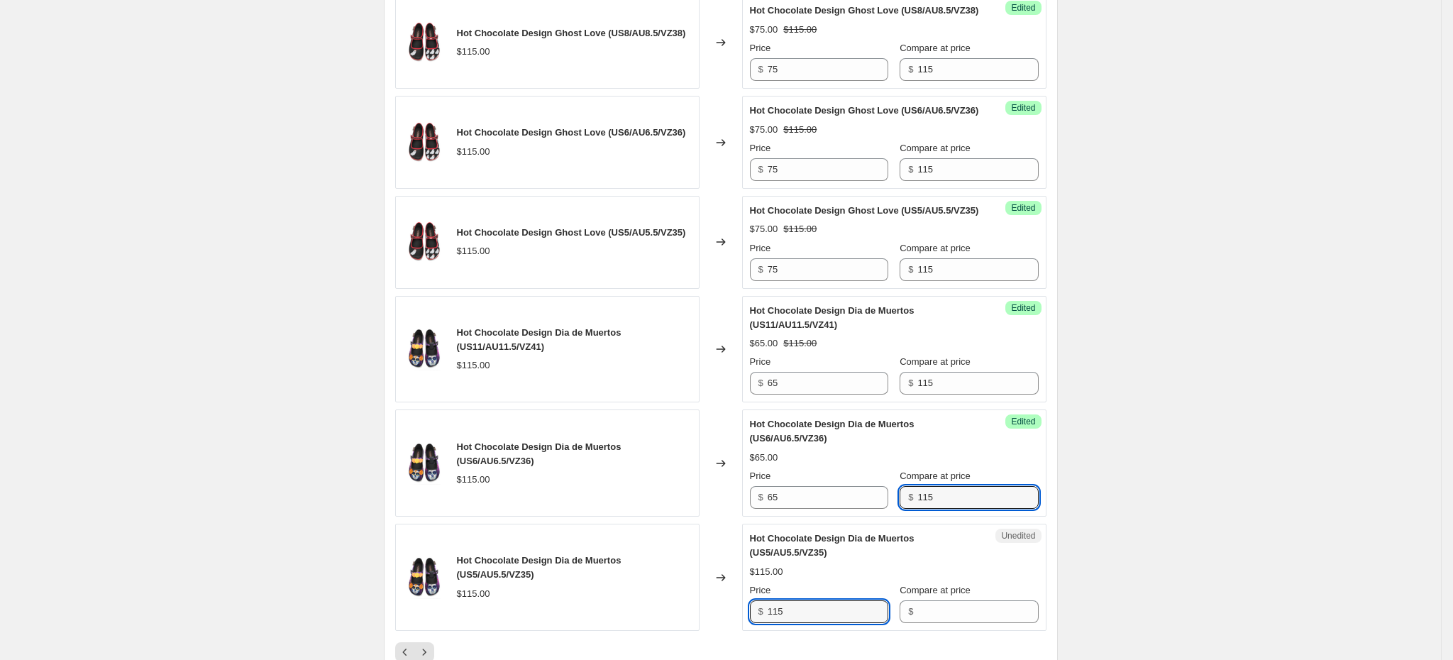
scroll to position [2551, 0]
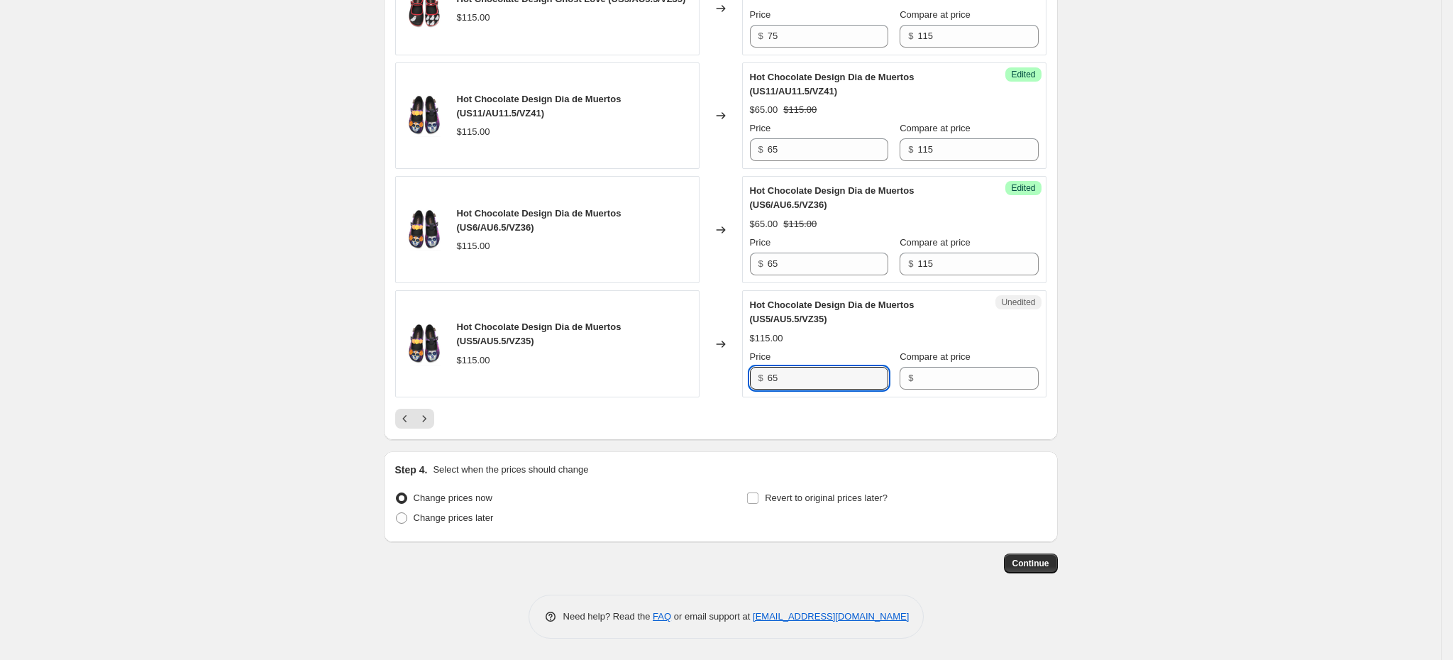
type input "65"
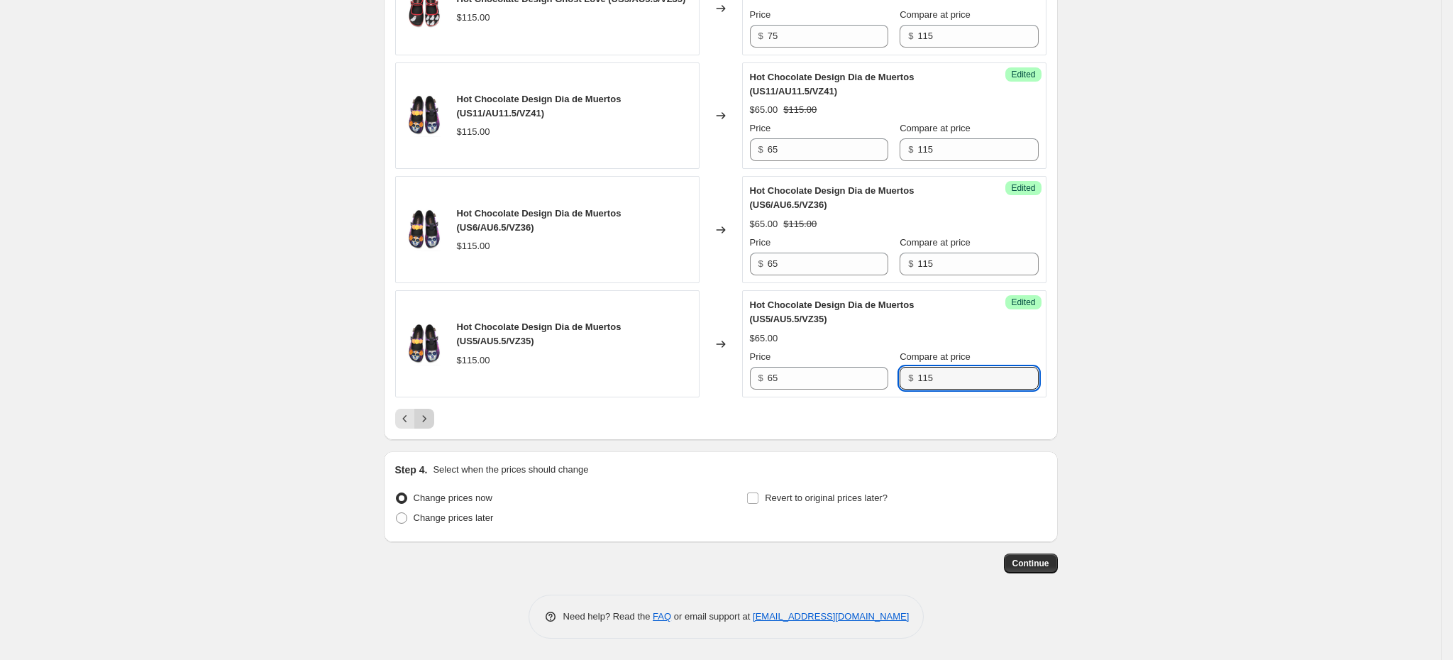
type input "115"
click at [434, 418] on button "Next" at bounding box center [424, 419] width 20 height 20
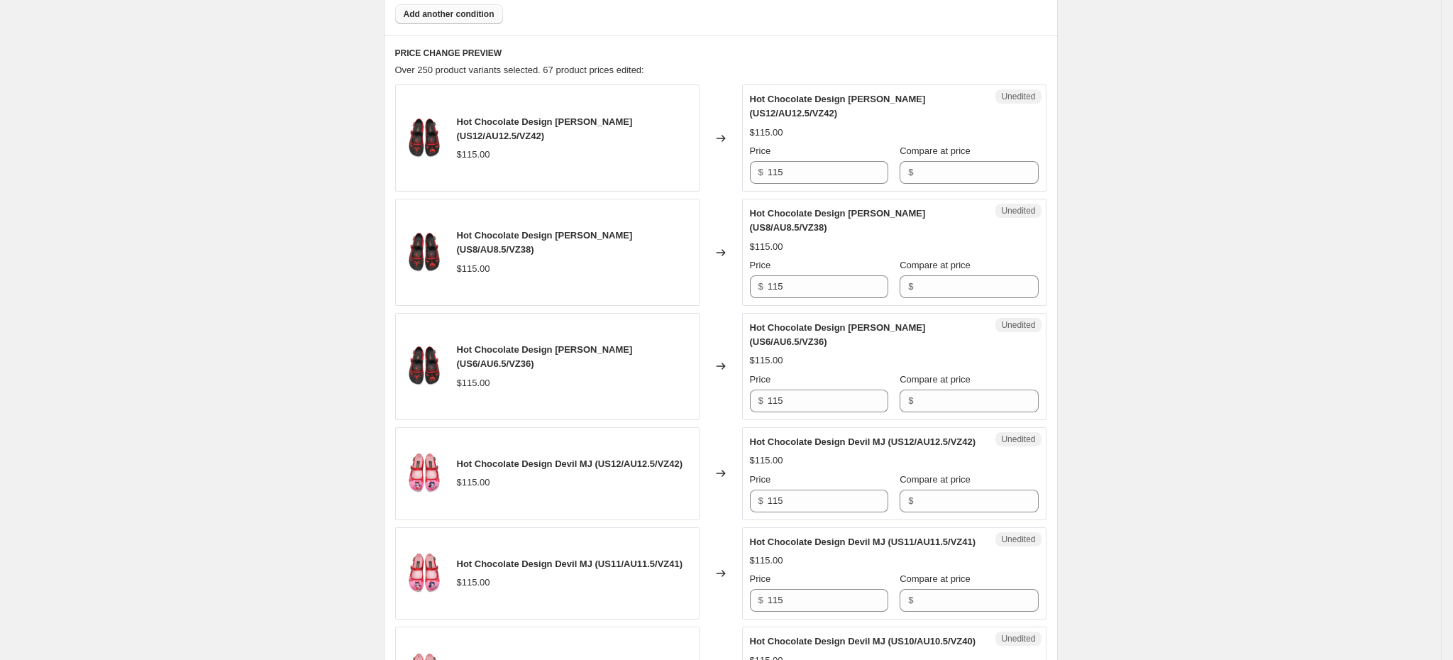
scroll to position [597, 0]
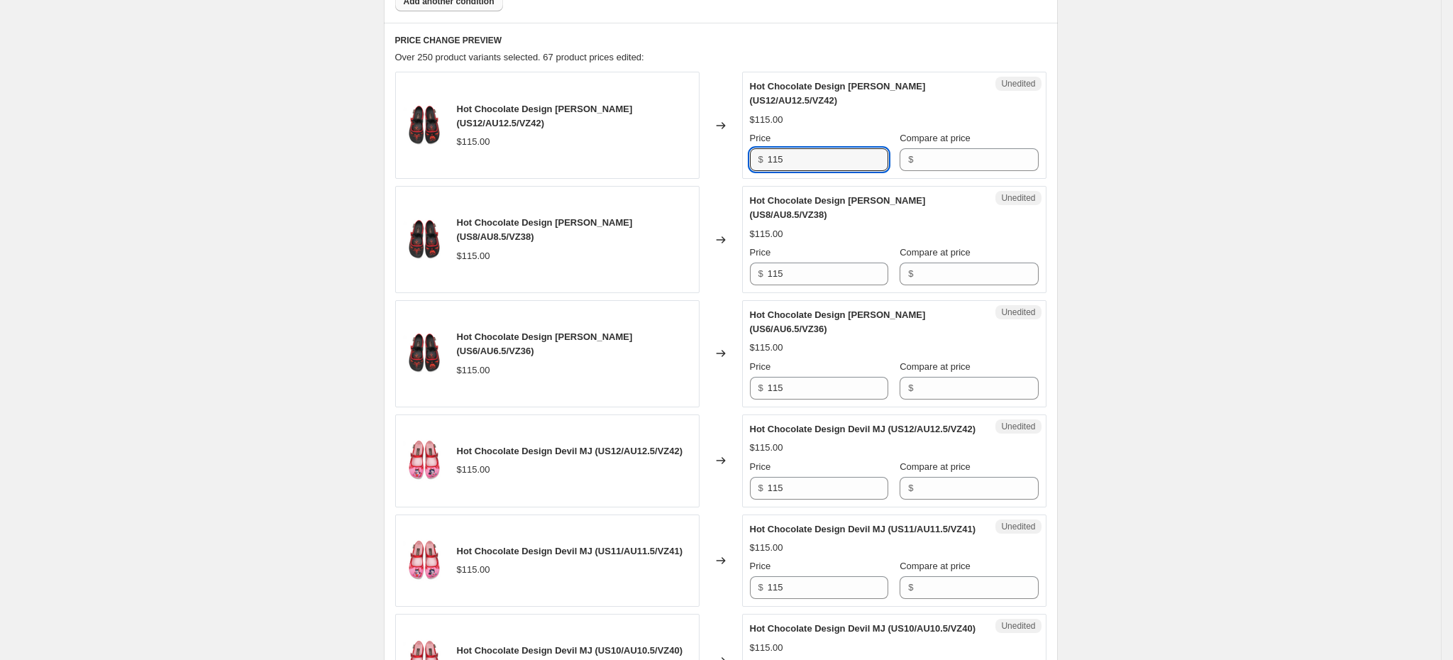
drag, startPoint x: 795, startPoint y: 160, endPoint x: 761, endPoint y: 160, distance: 34.1
click at [761, 160] on div "$ 115" at bounding box center [819, 159] width 138 height 23
type input "55"
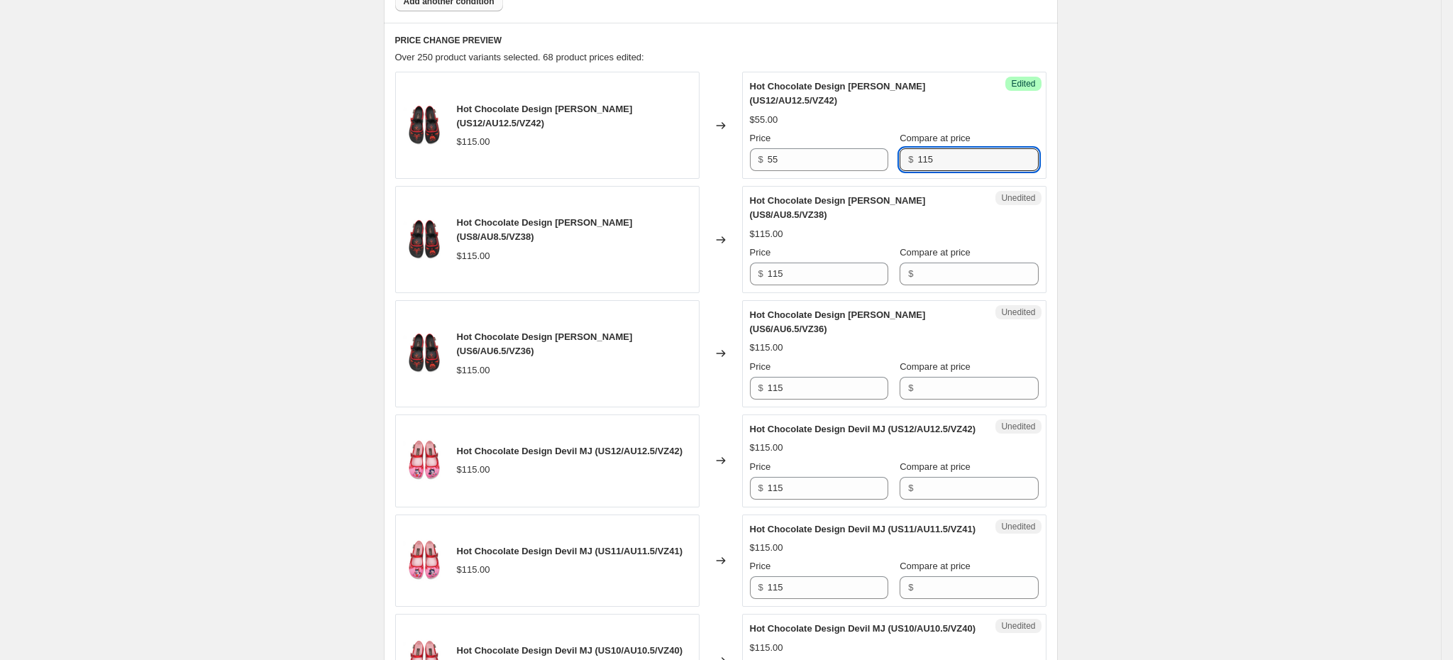
type input "115"
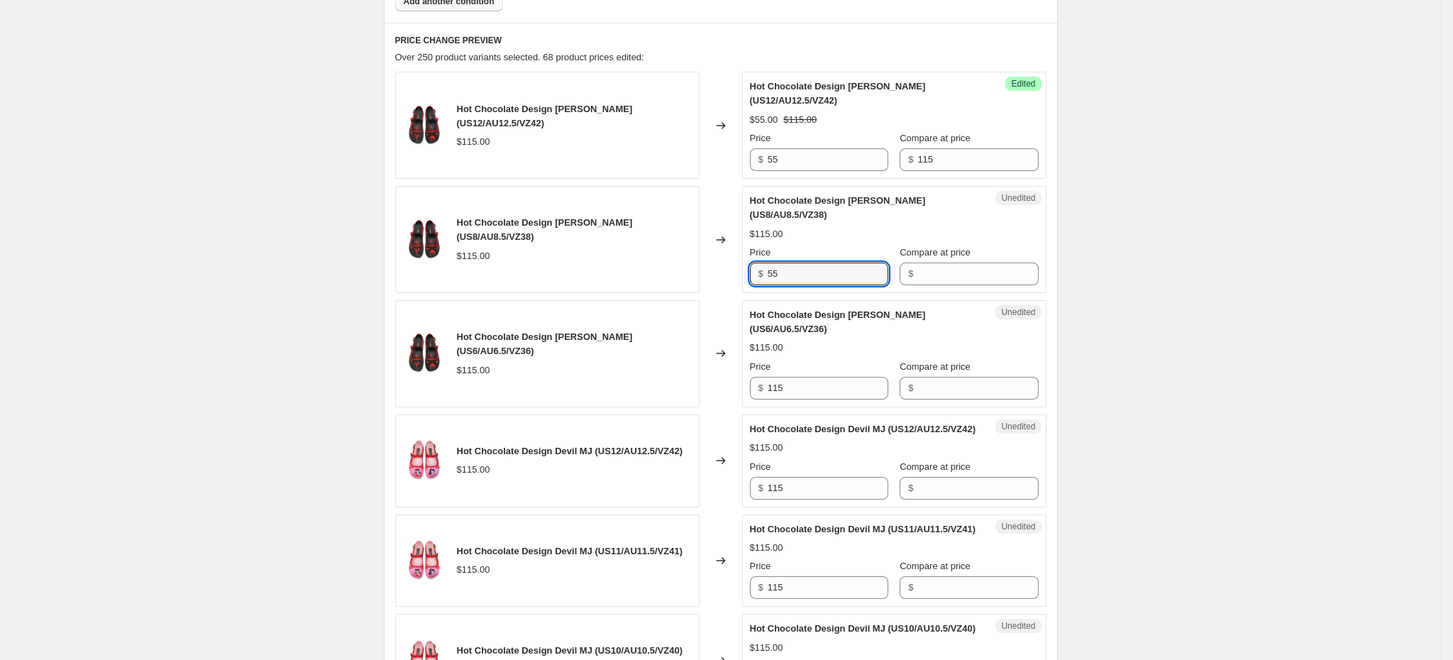
type input "55"
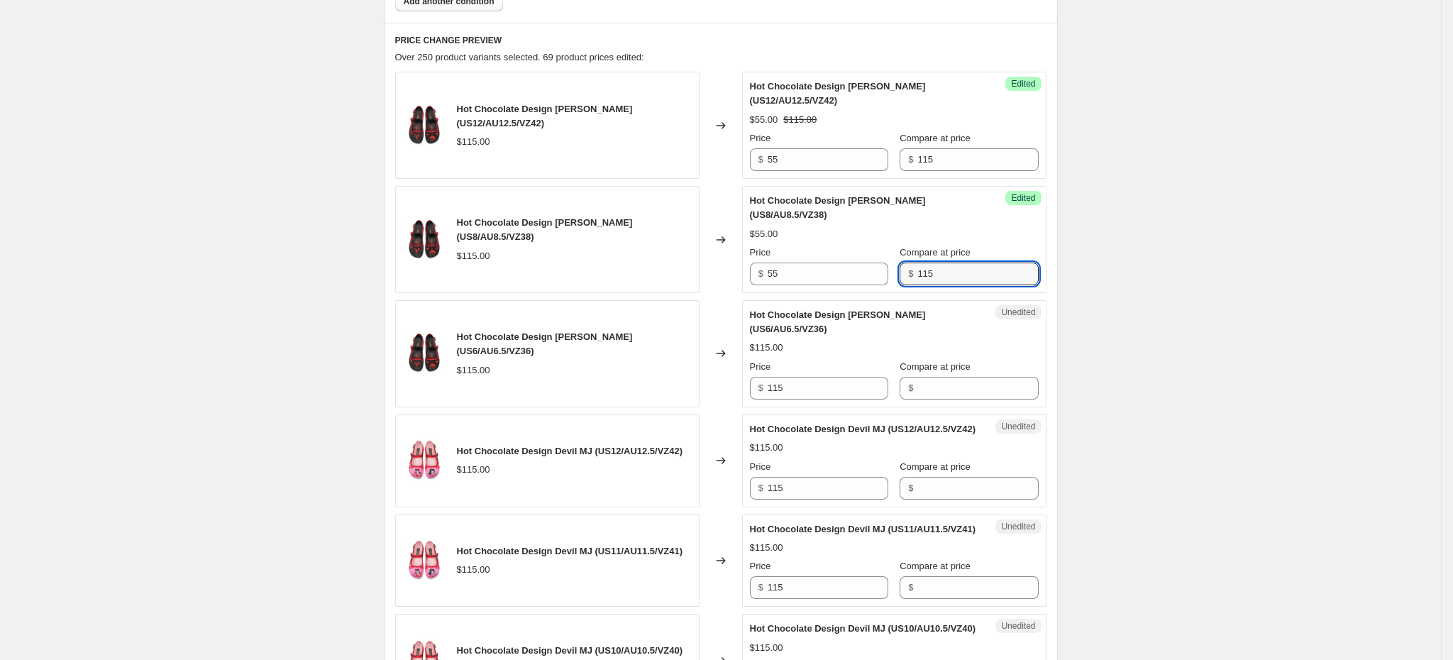
type input "115"
type input "55"
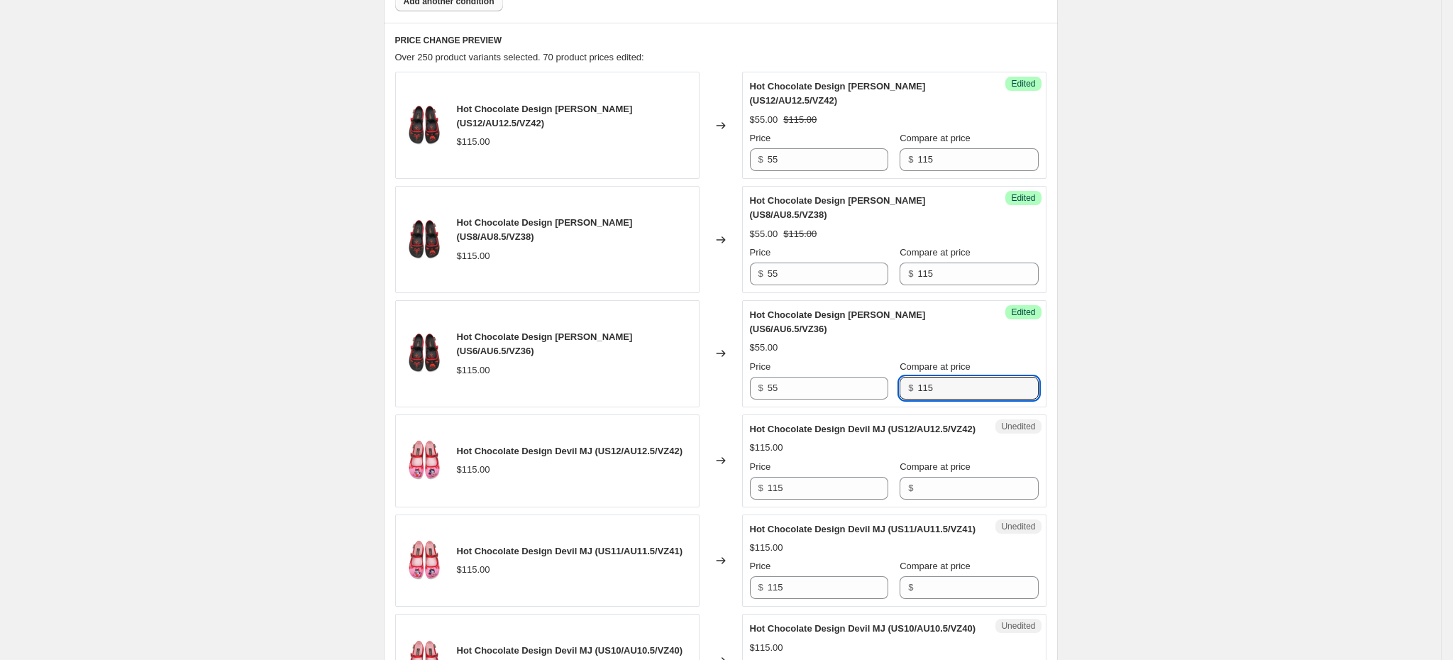
type input "115"
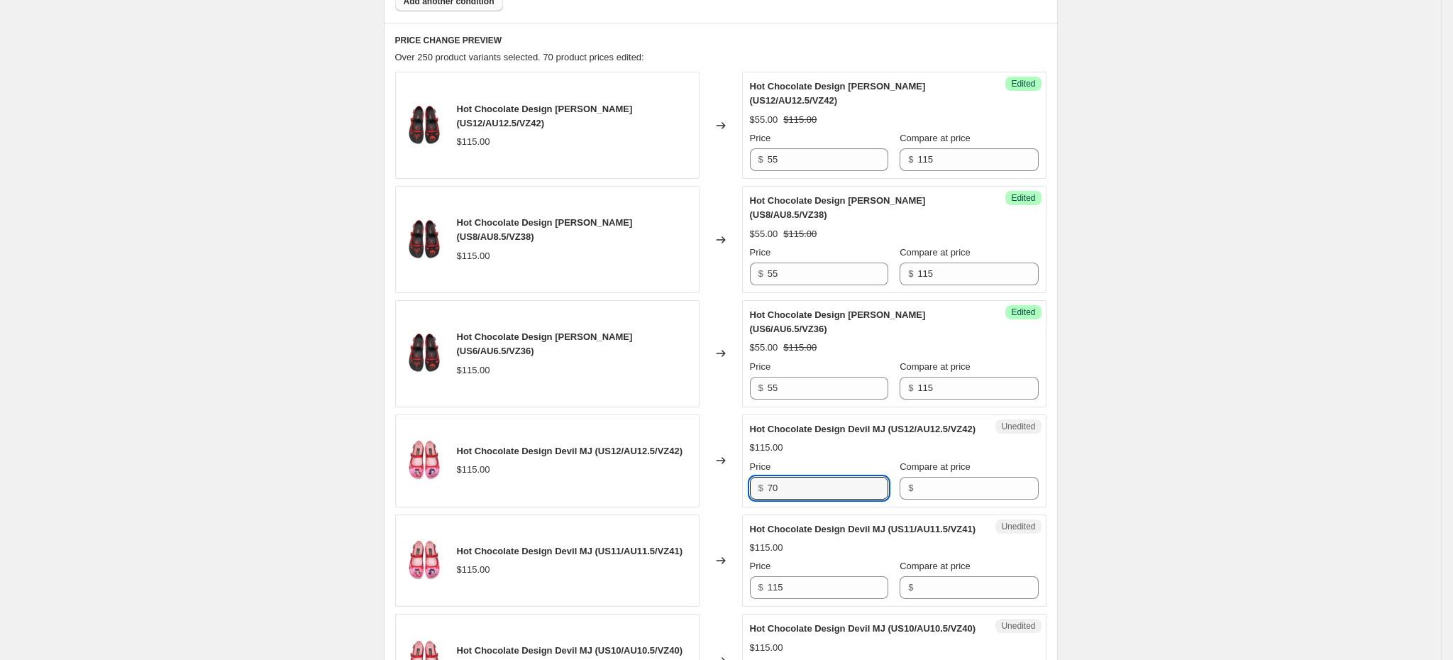
type input "70"
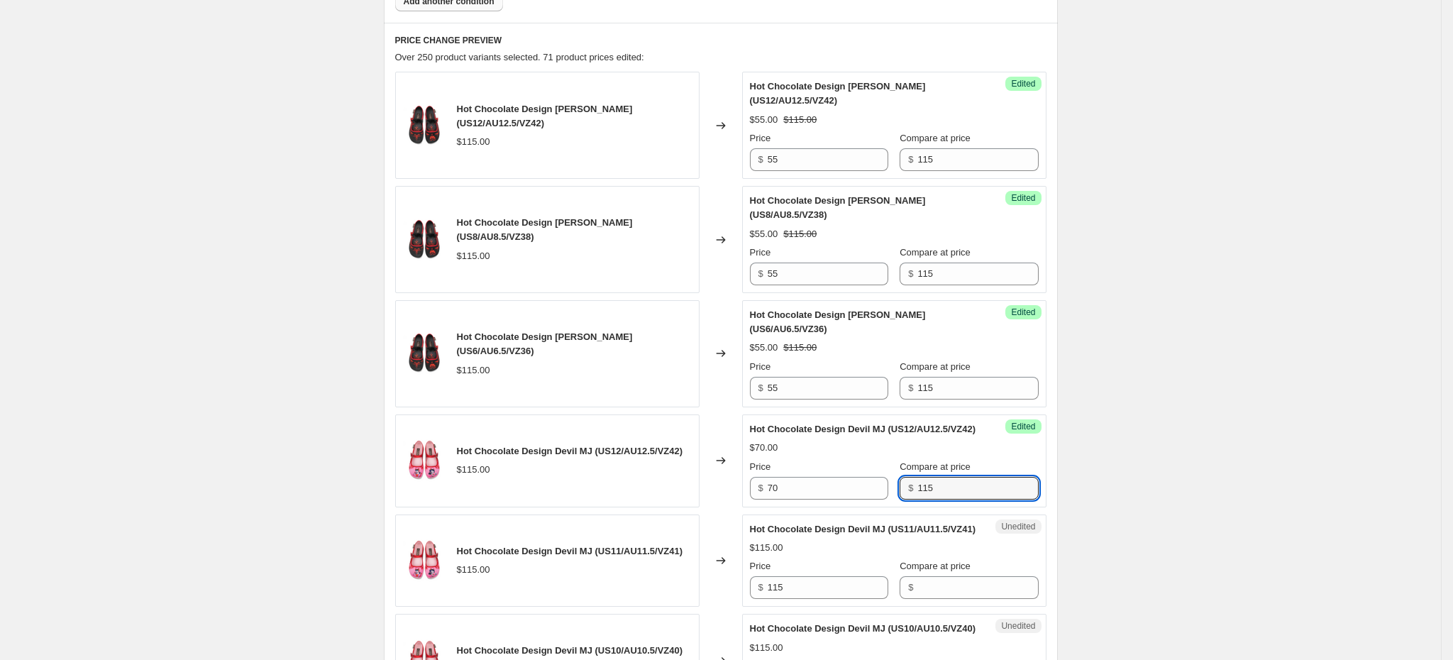
type input "115"
type input "70"
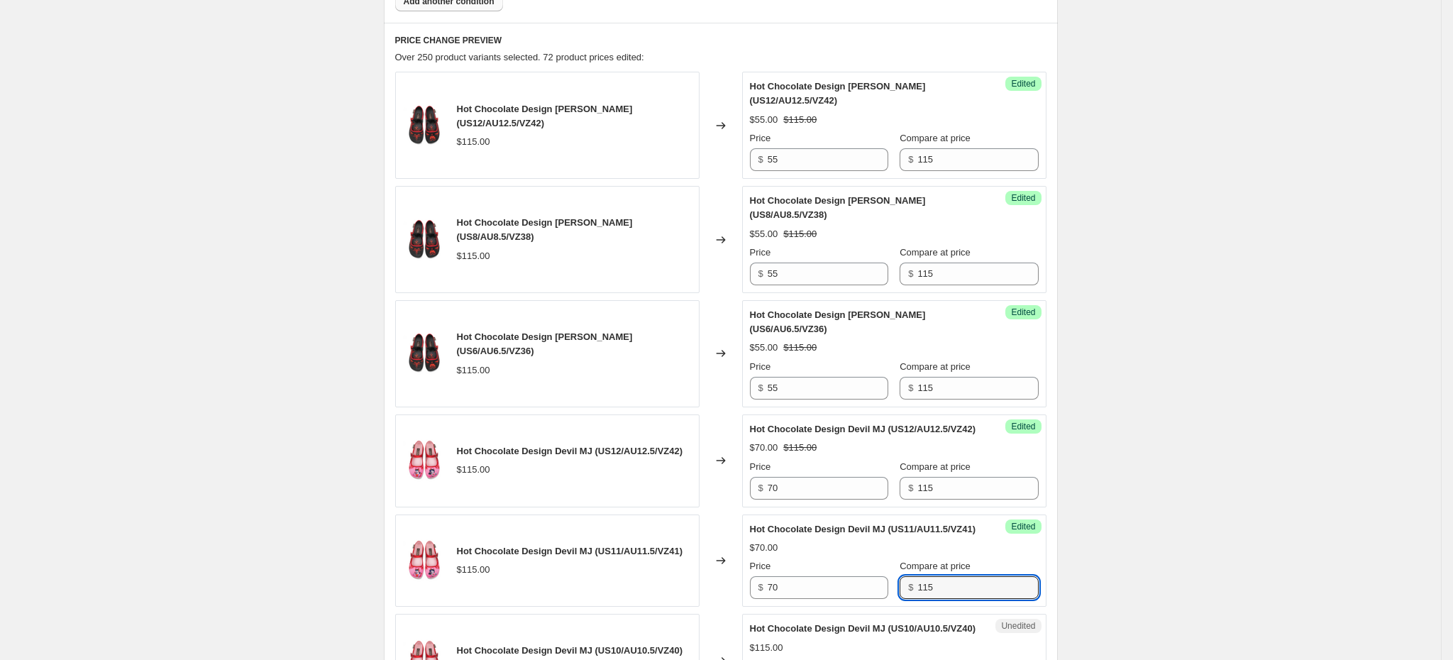
type input "115"
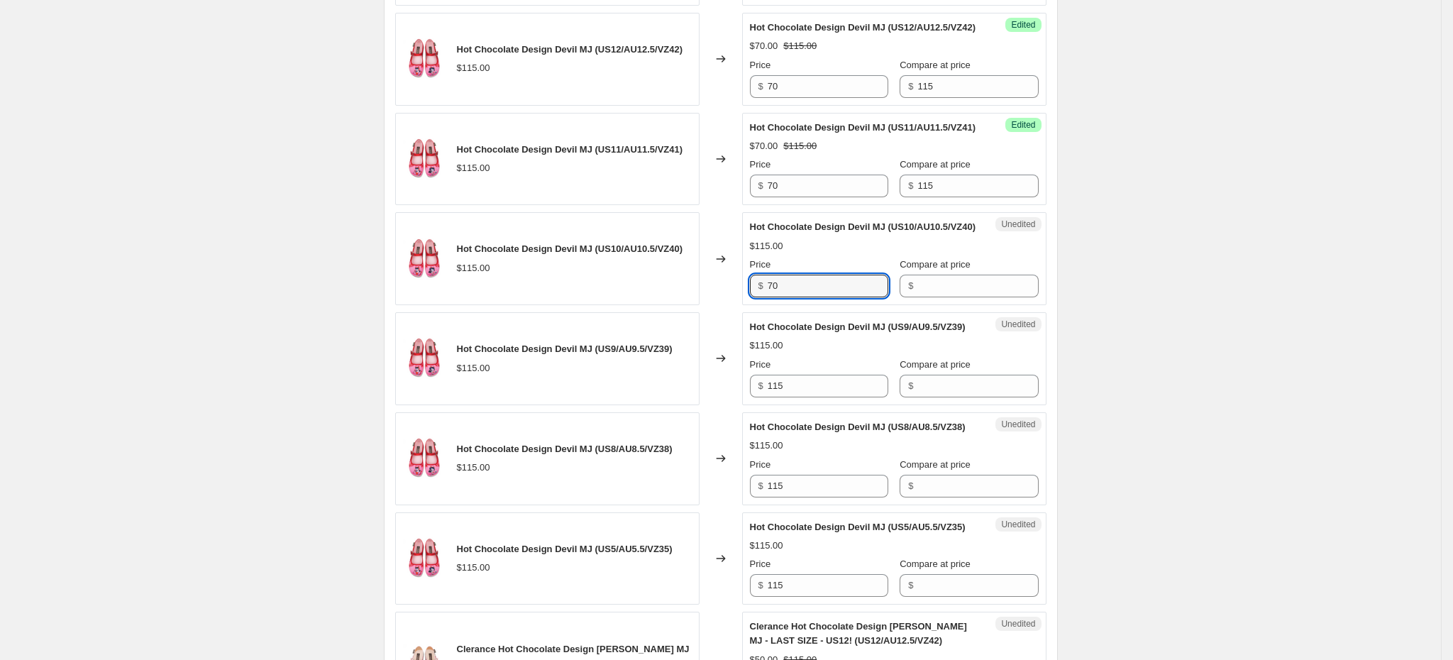
type input "70"
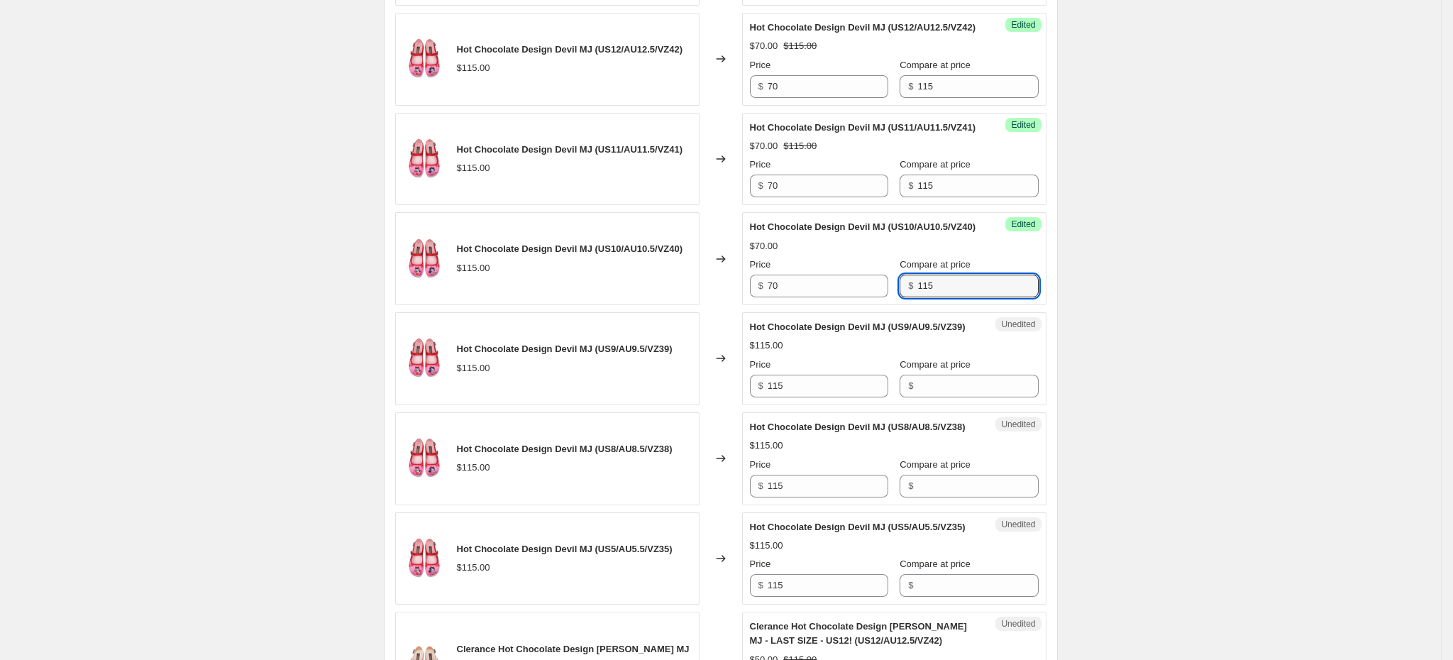
type input "115"
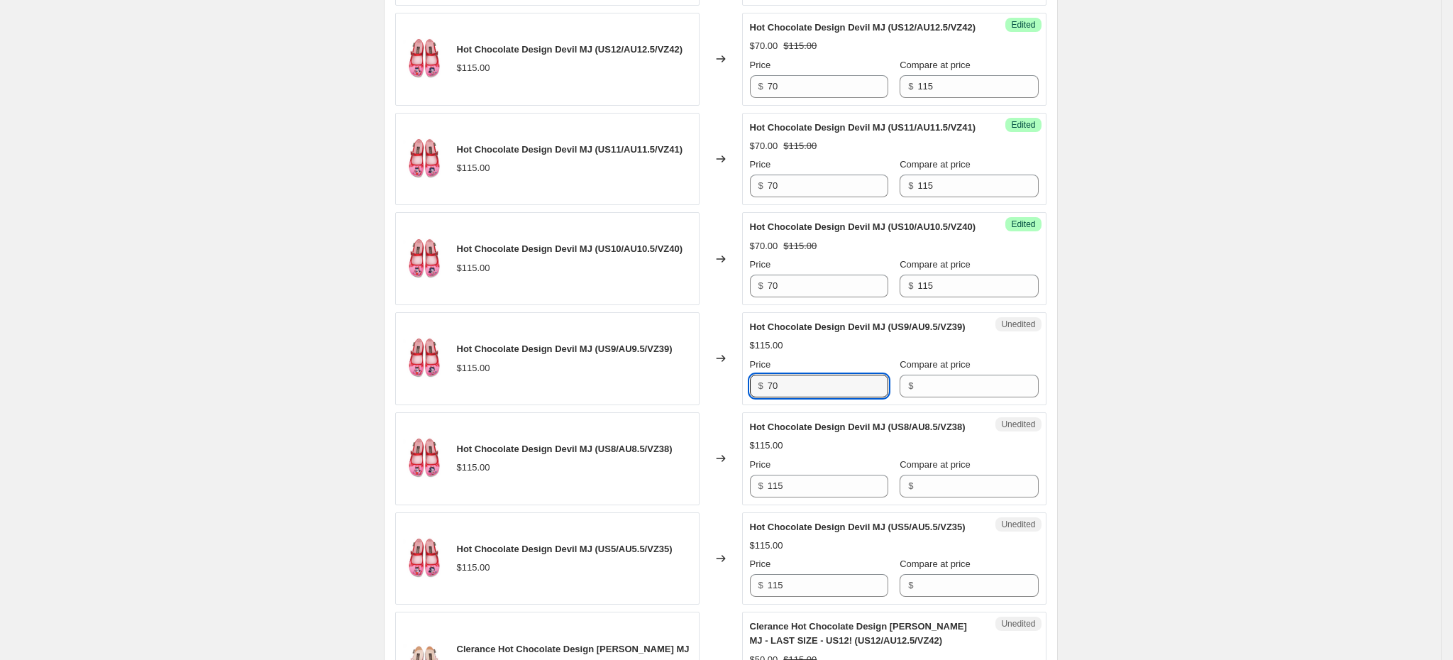
type input "70"
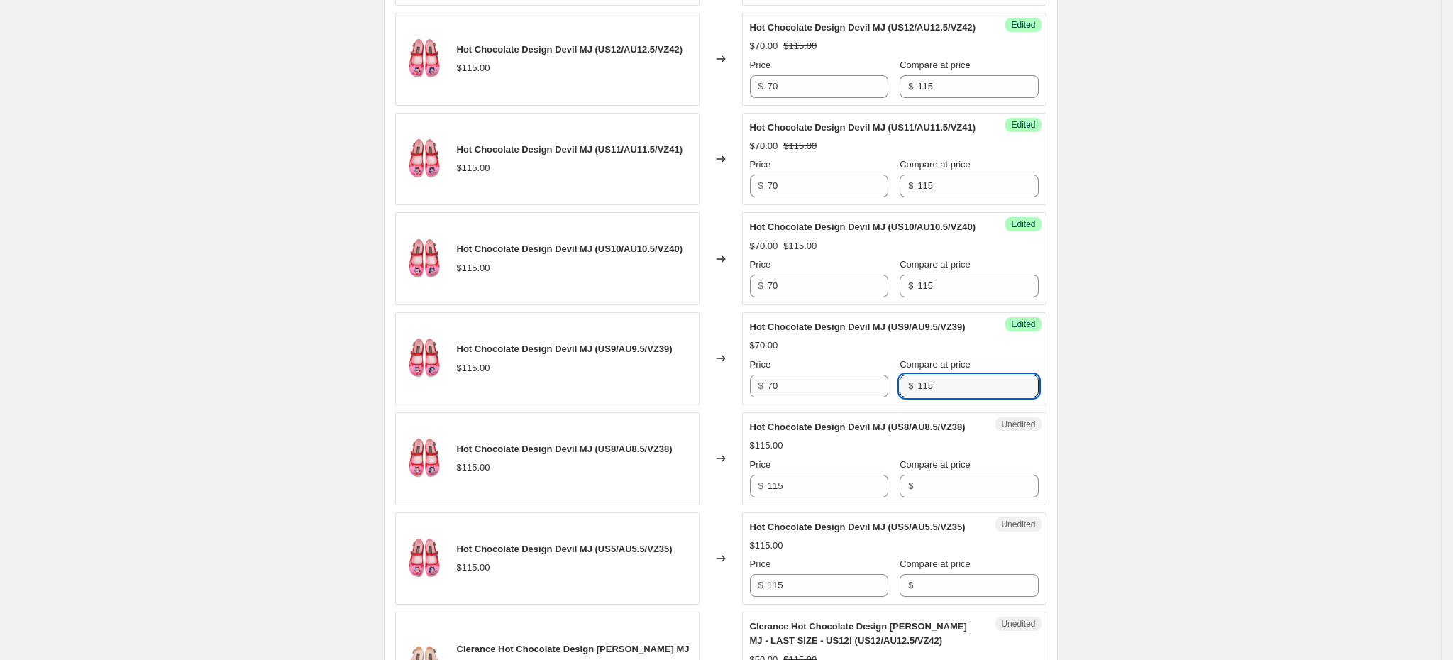
type input "115"
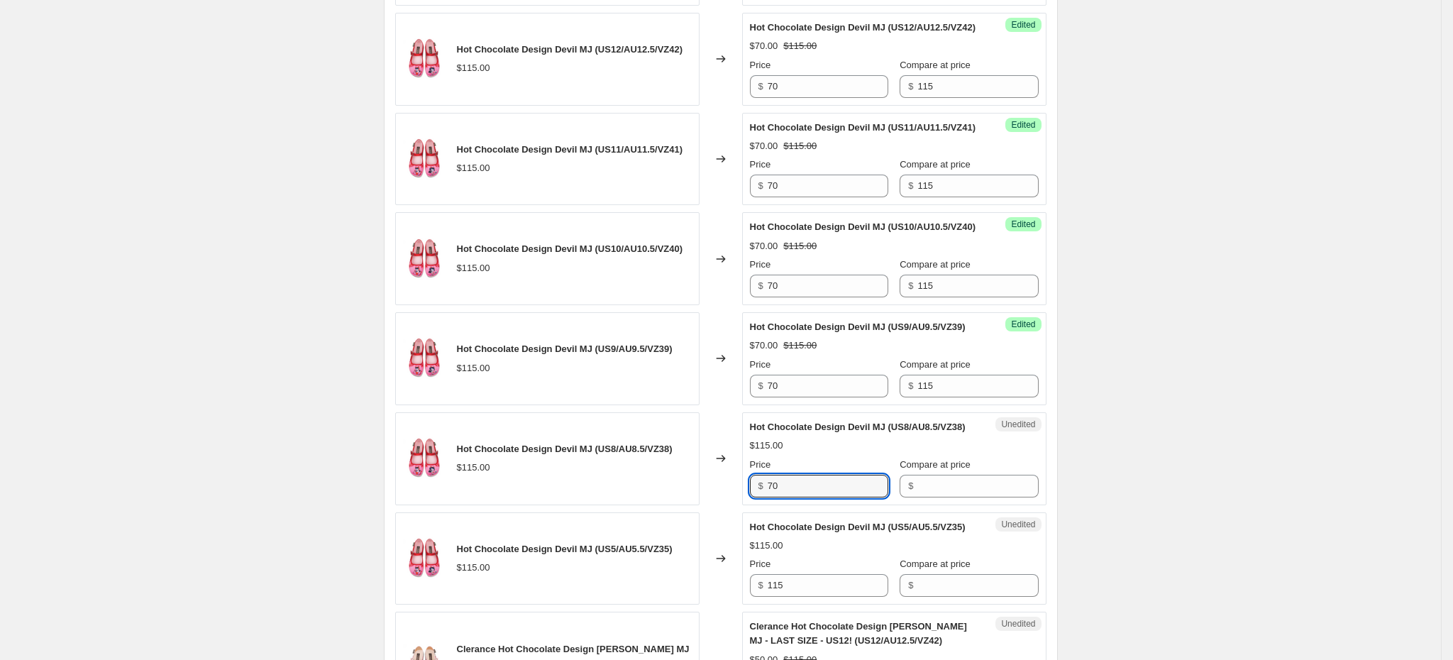
type input "70"
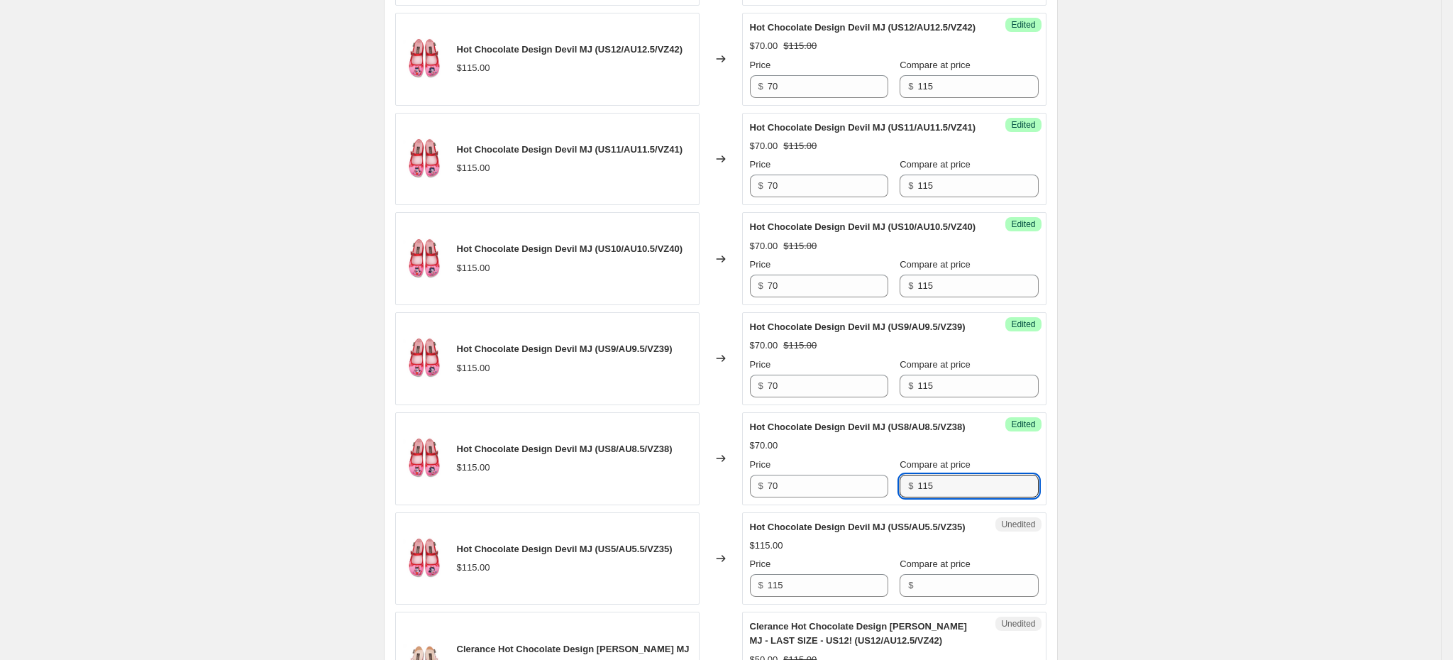
type input "115"
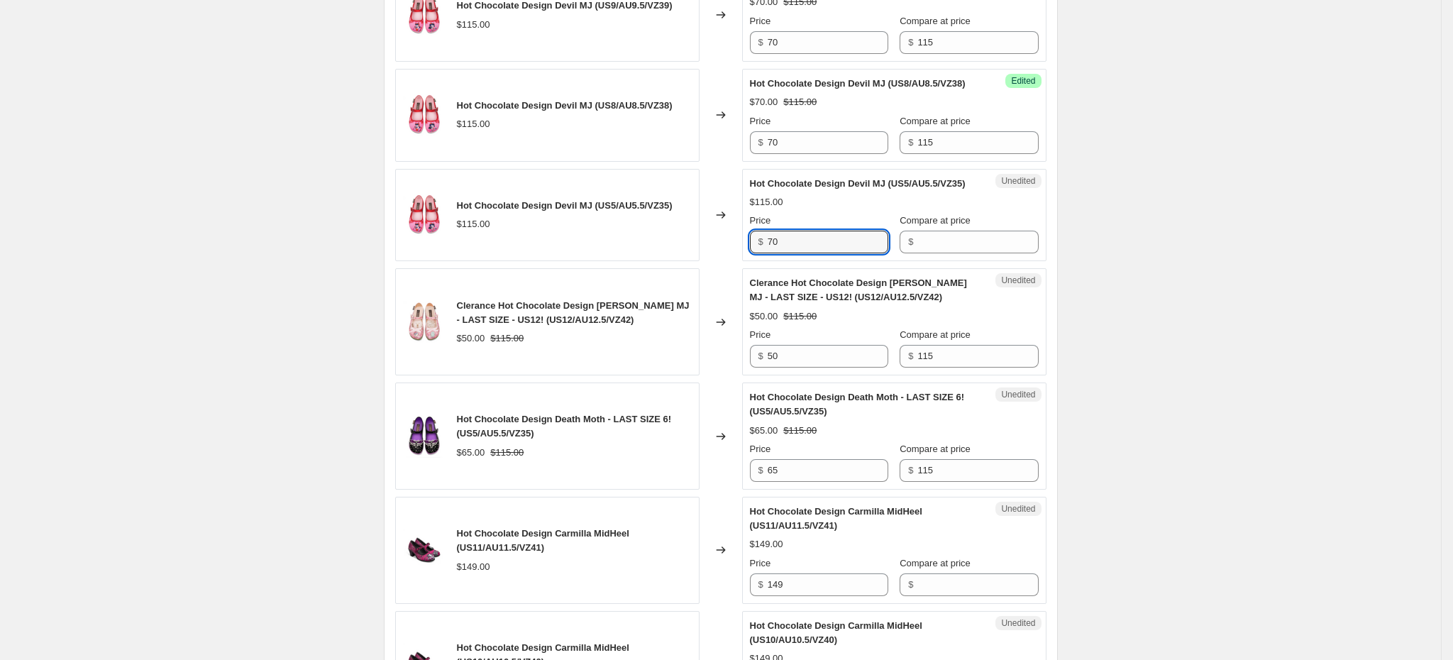
type input "70"
type input "115"
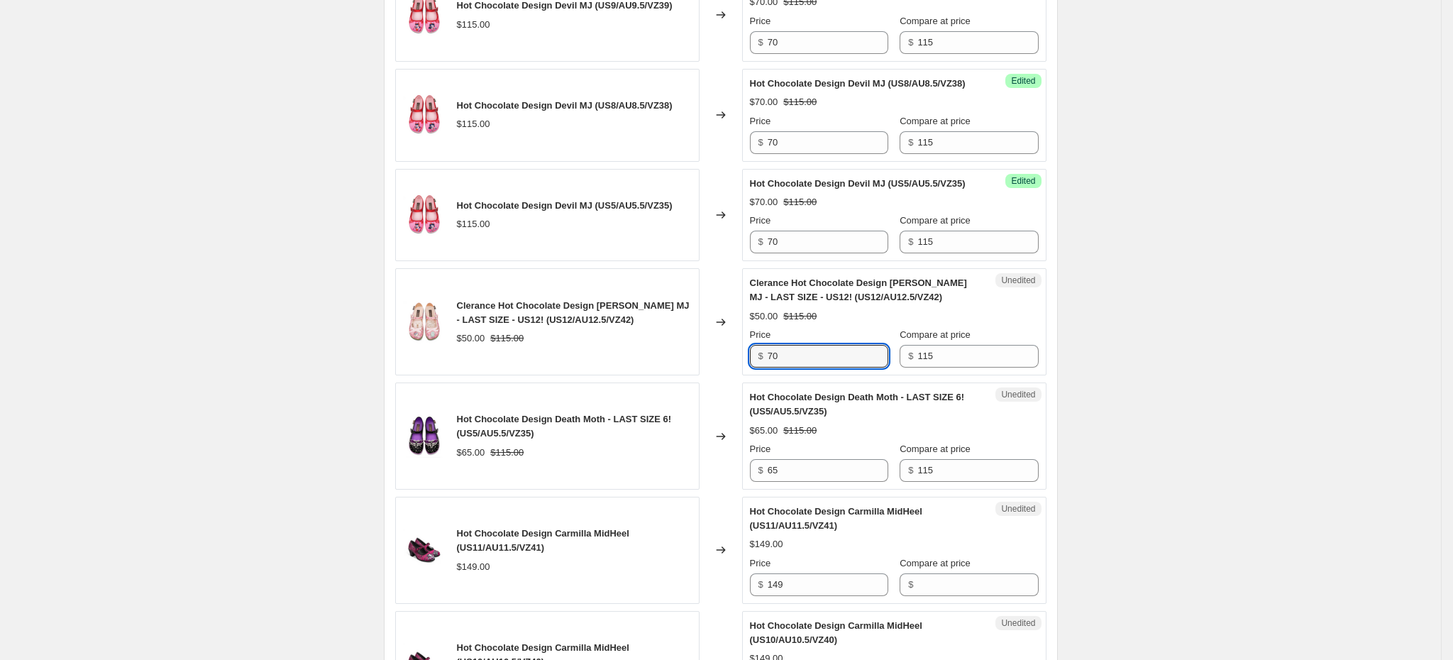
type input "7"
type input "50"
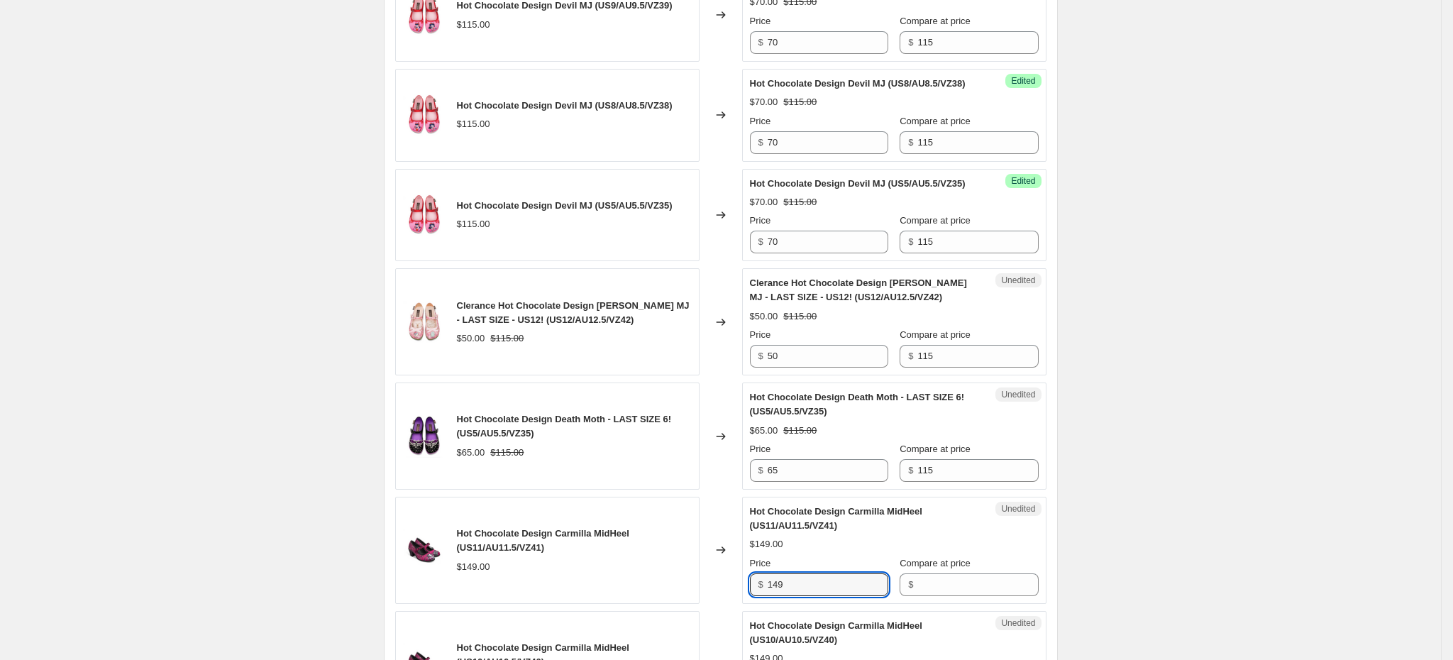
scroll to position [1684, 0]
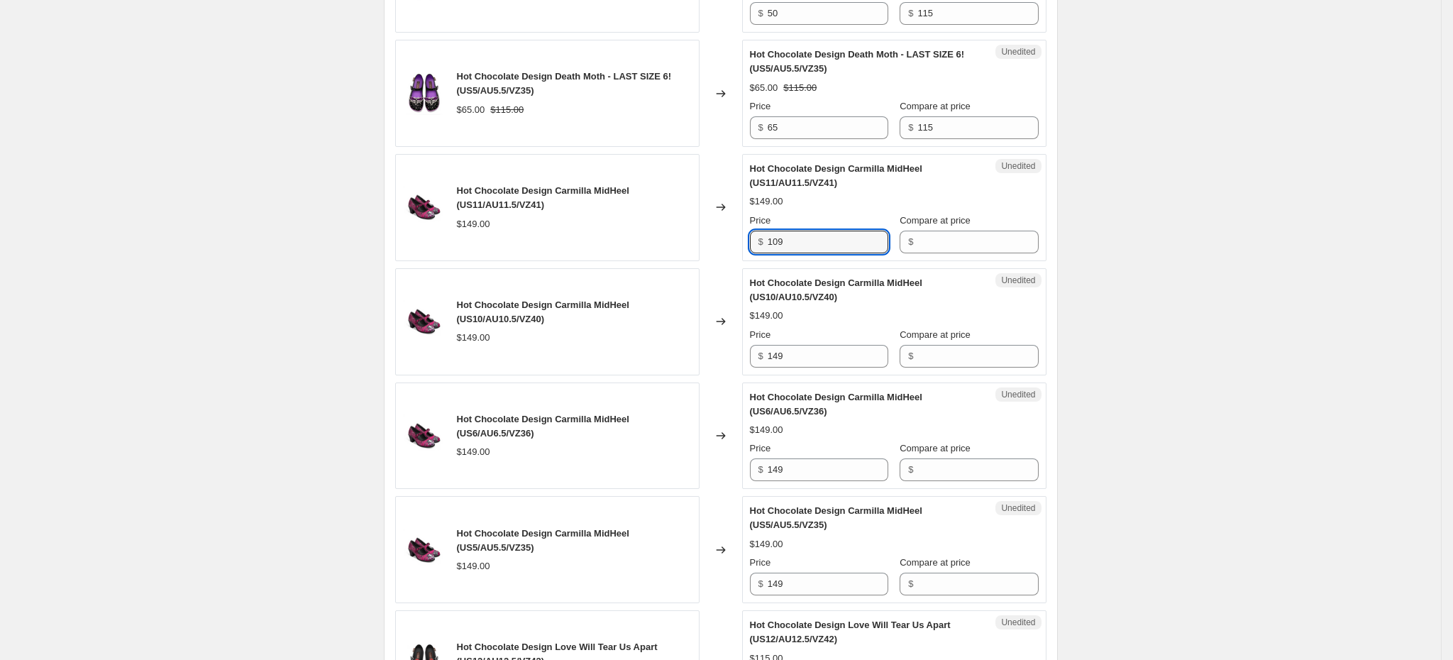
type input "109"
type input "149"
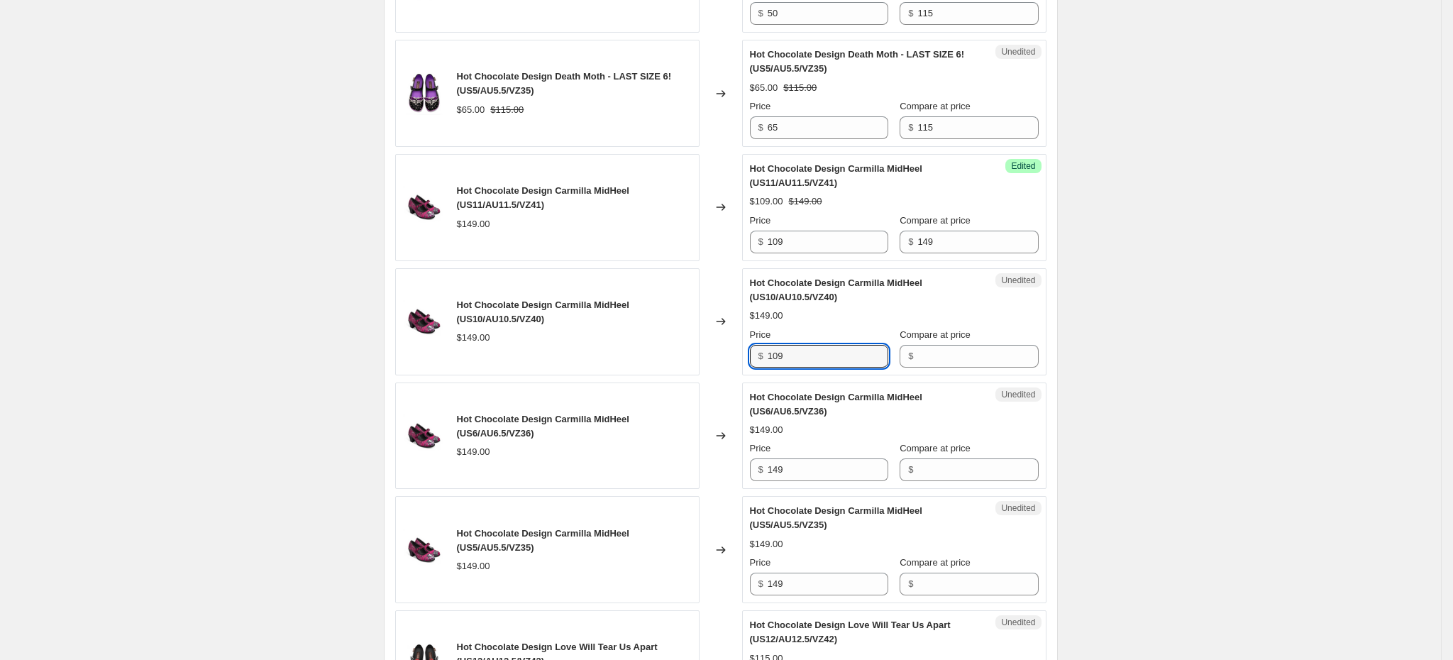
type input "109"
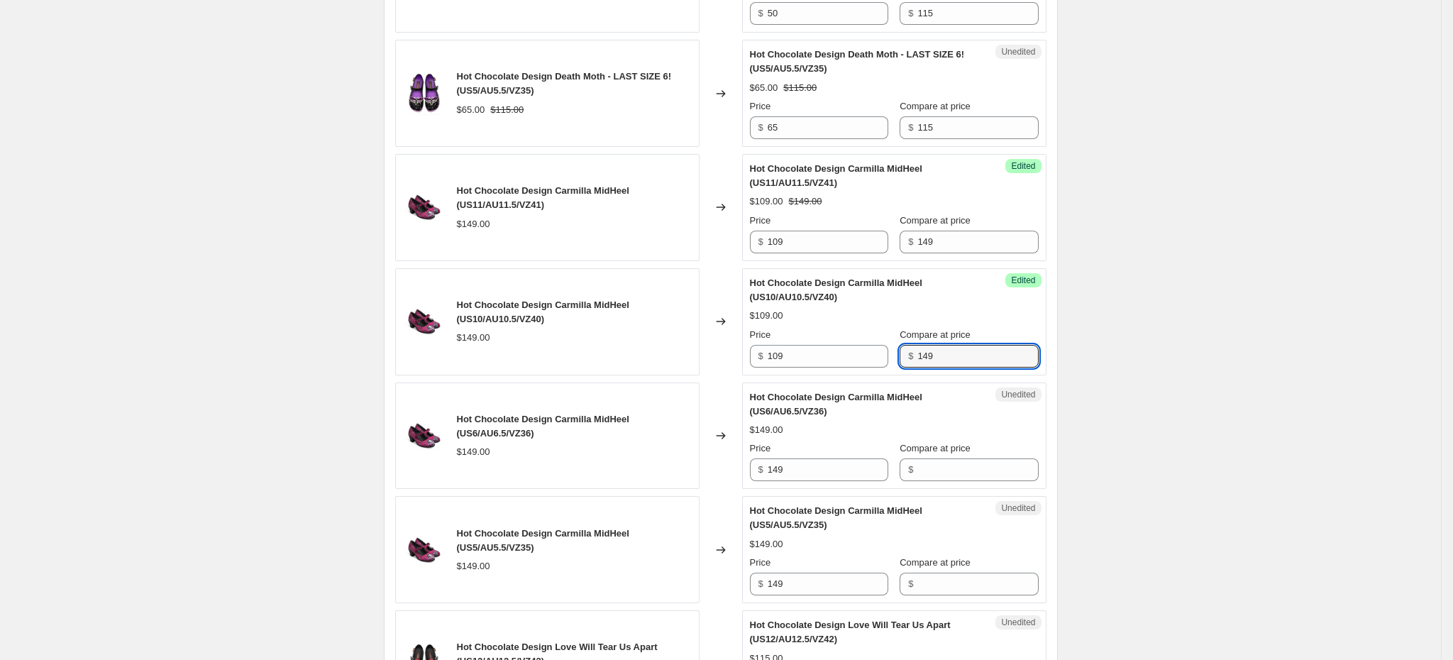
type input "149"
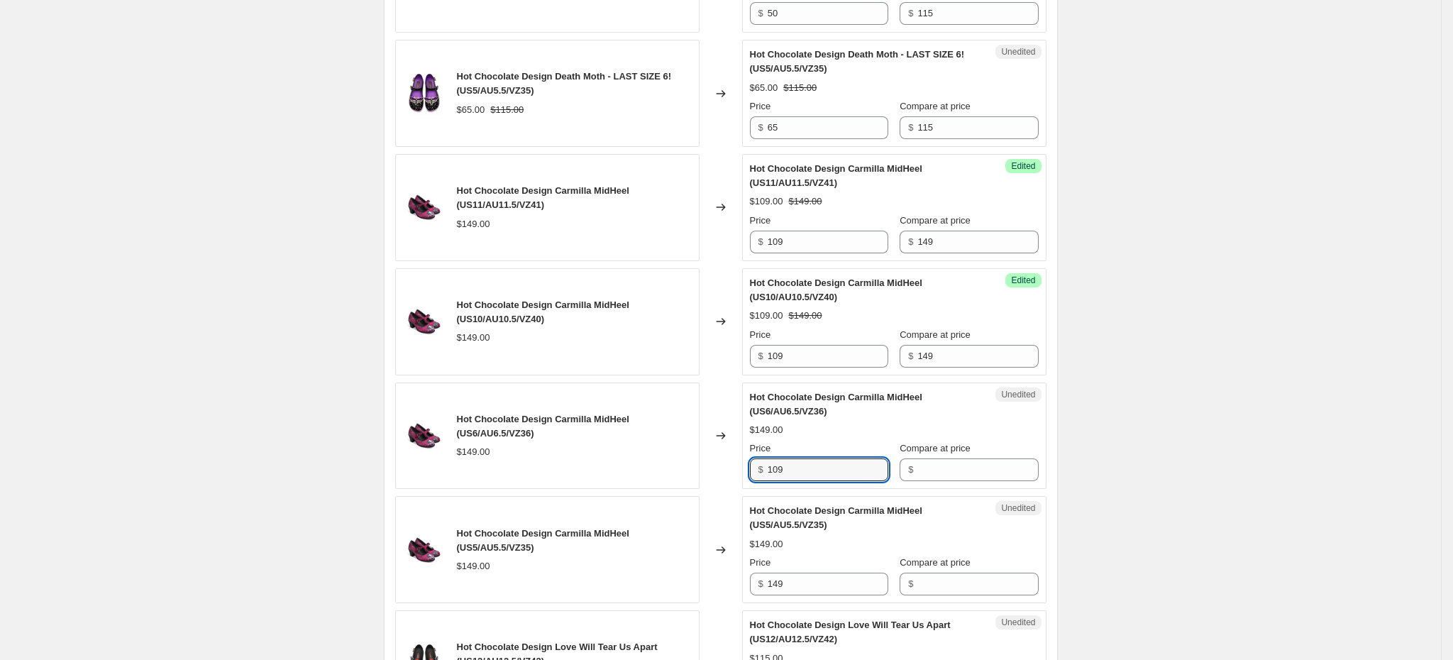
type input "109"
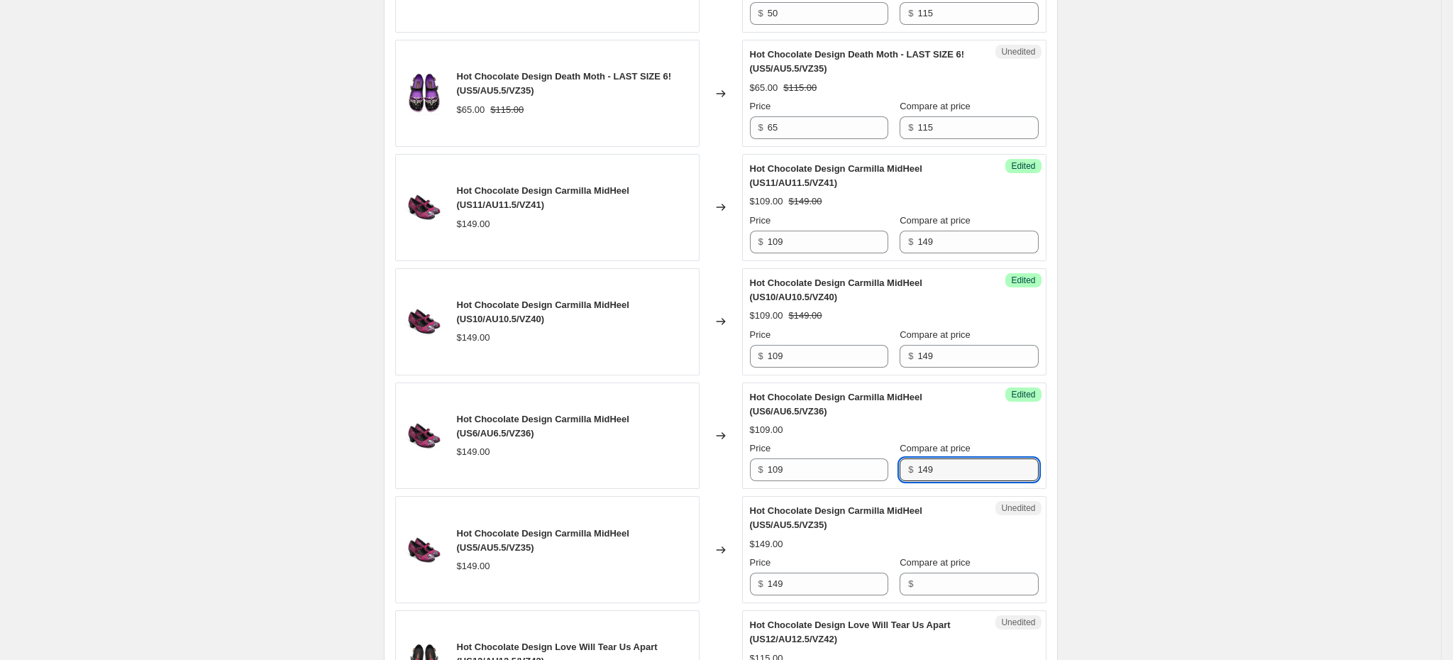
type input "149"
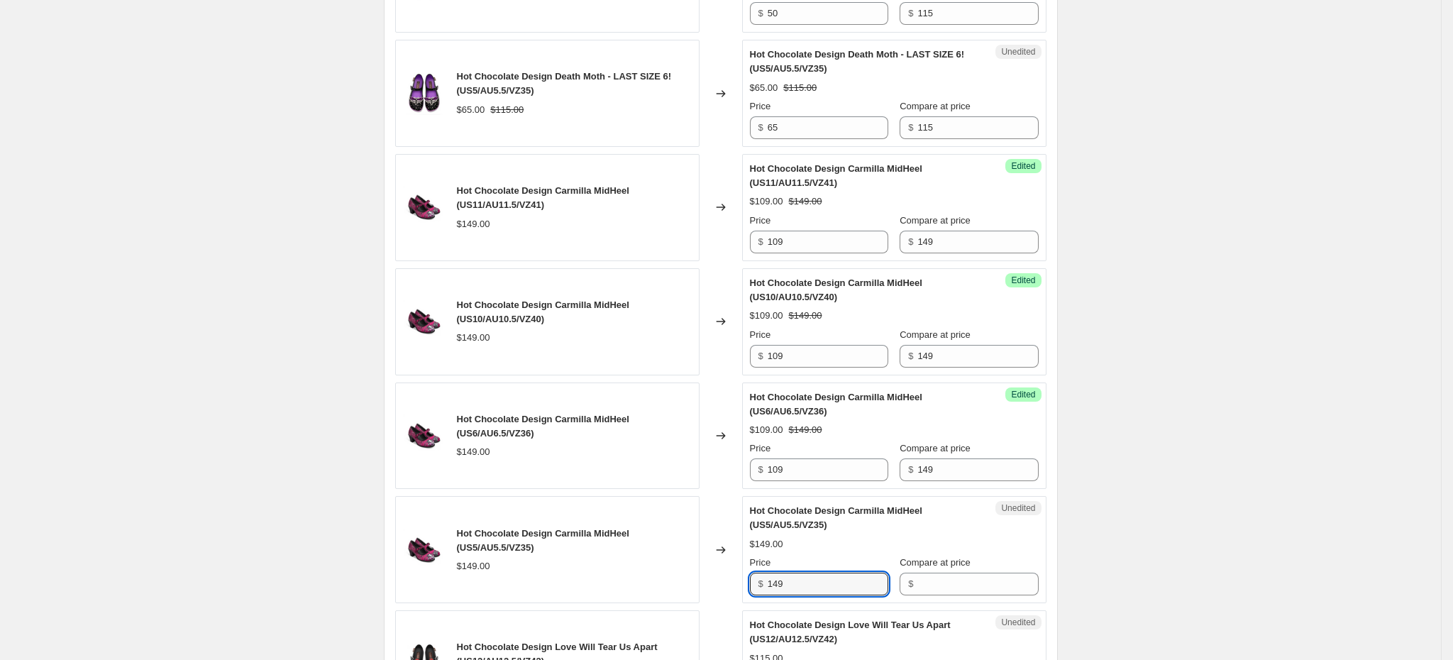
scroll to position [2028, 0]
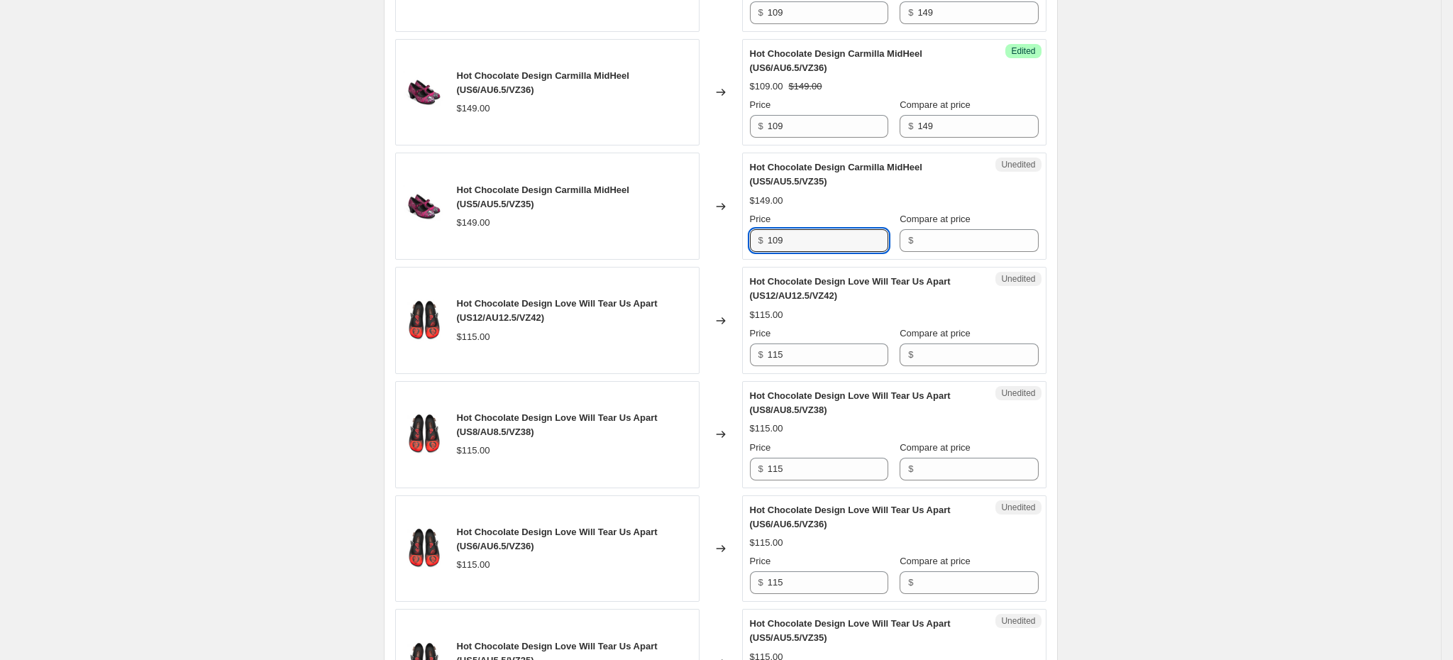
type input "109"
type input "149"
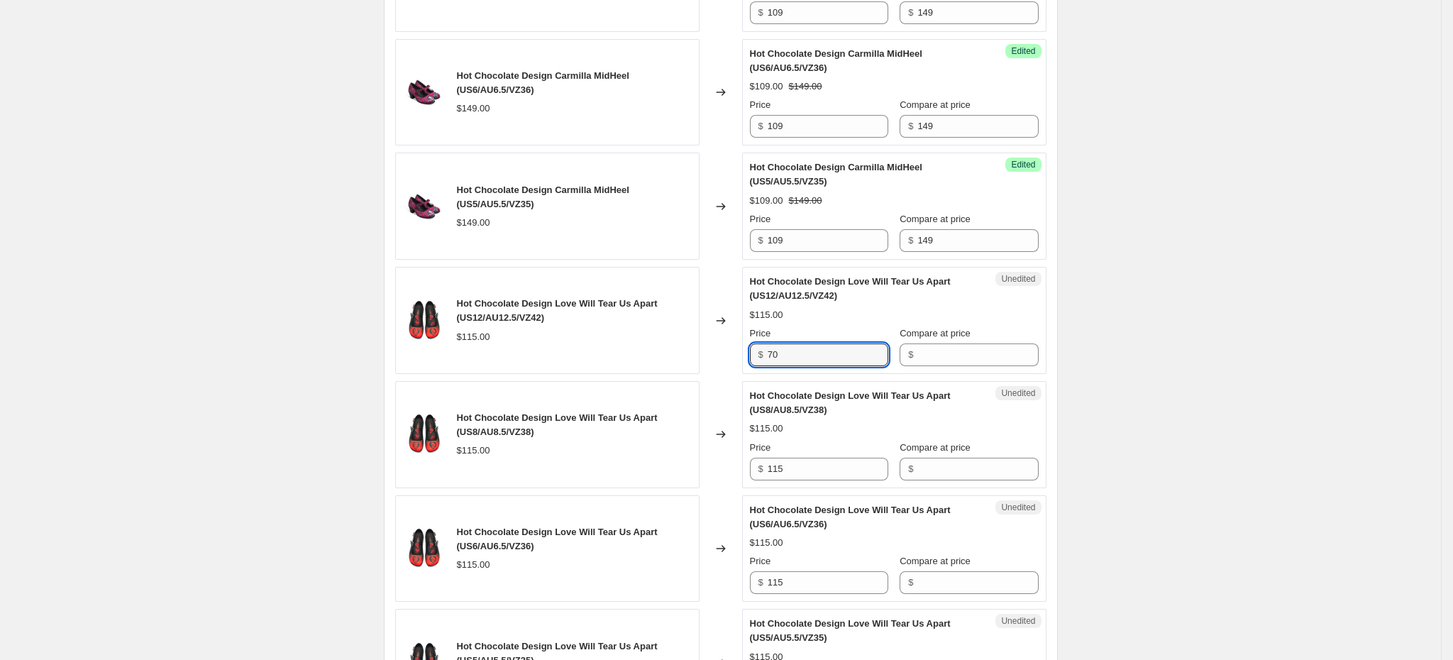
type input "70"
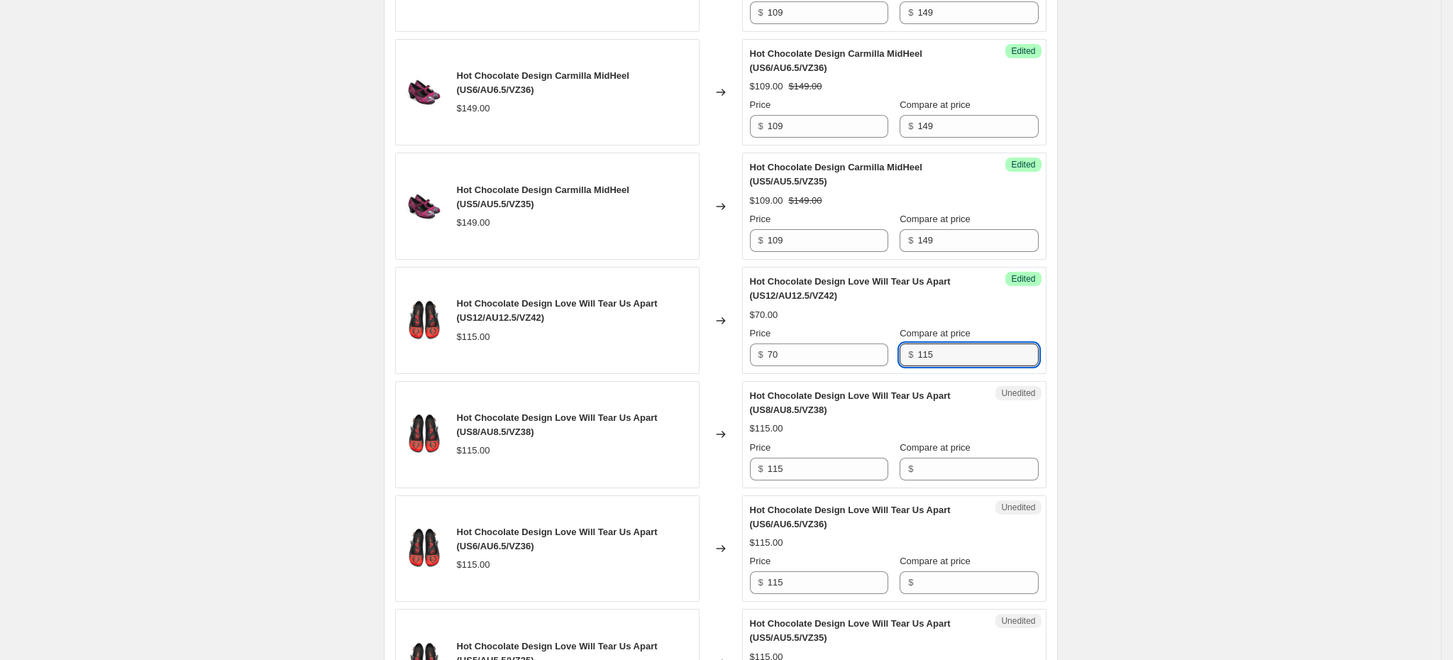
type input "115"
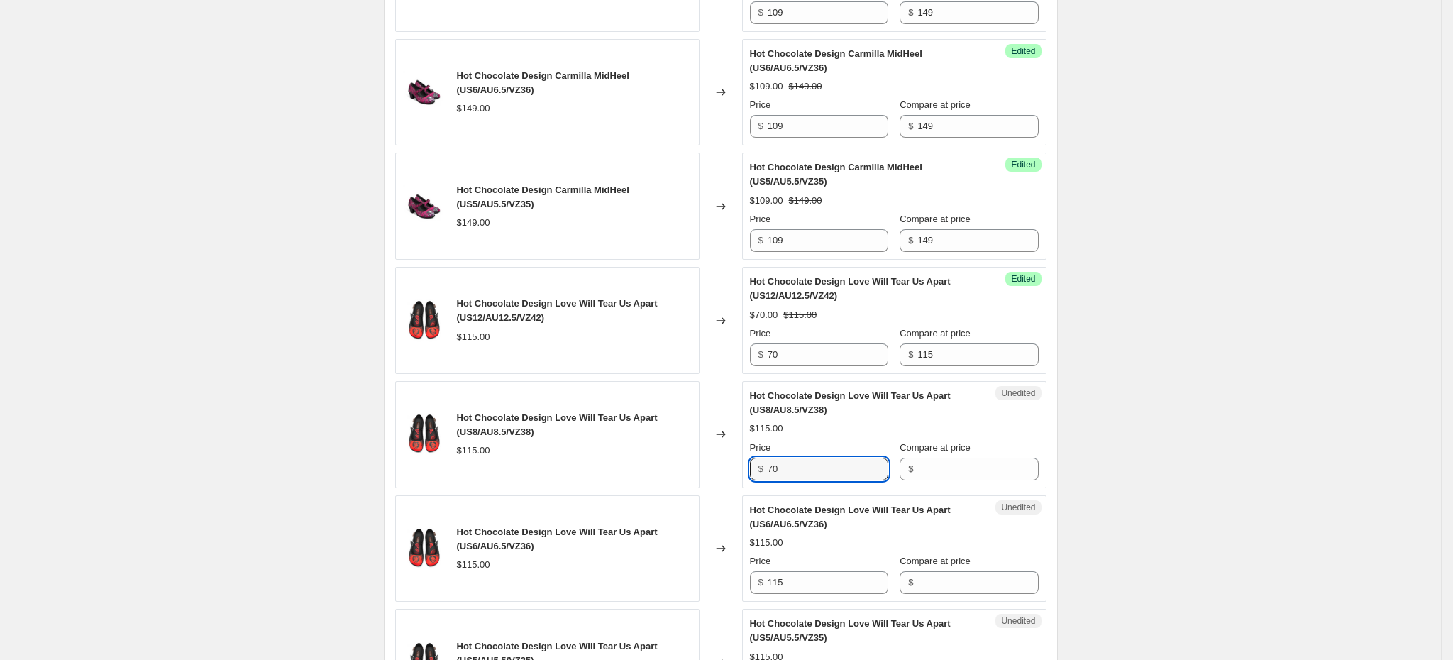
type input "70"
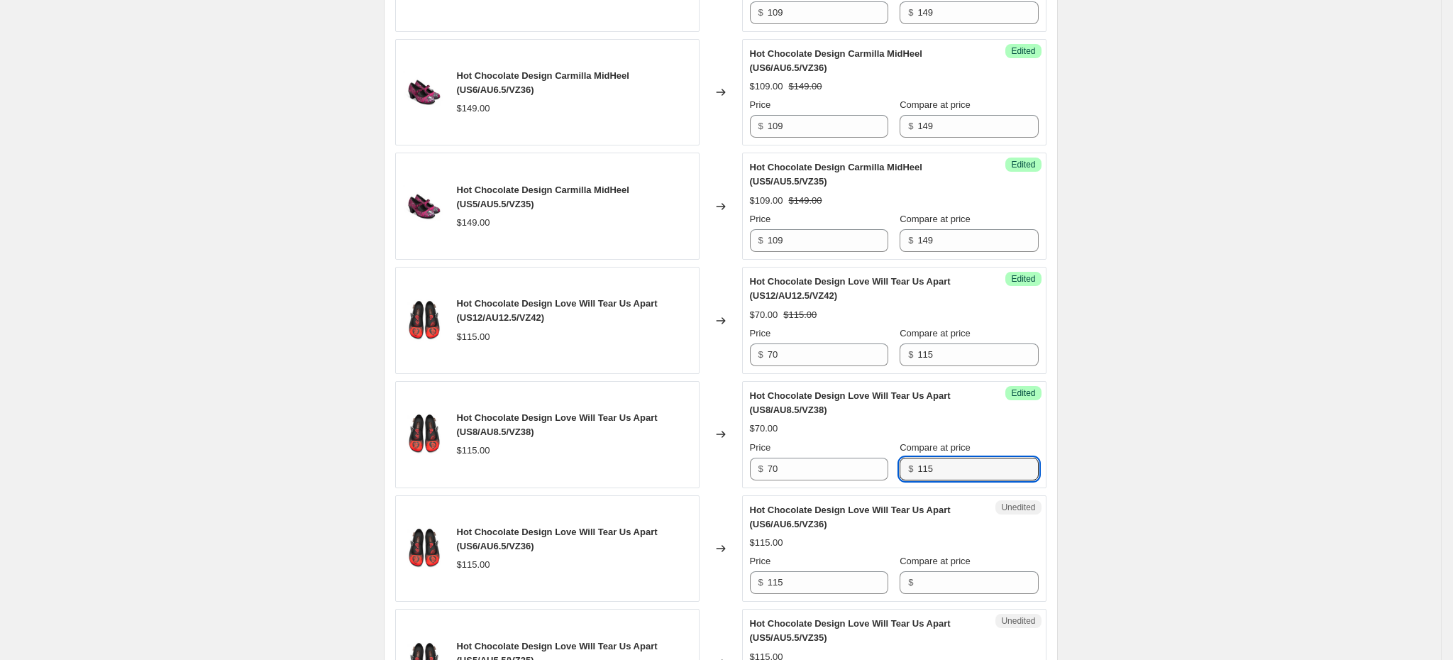
type input "115"
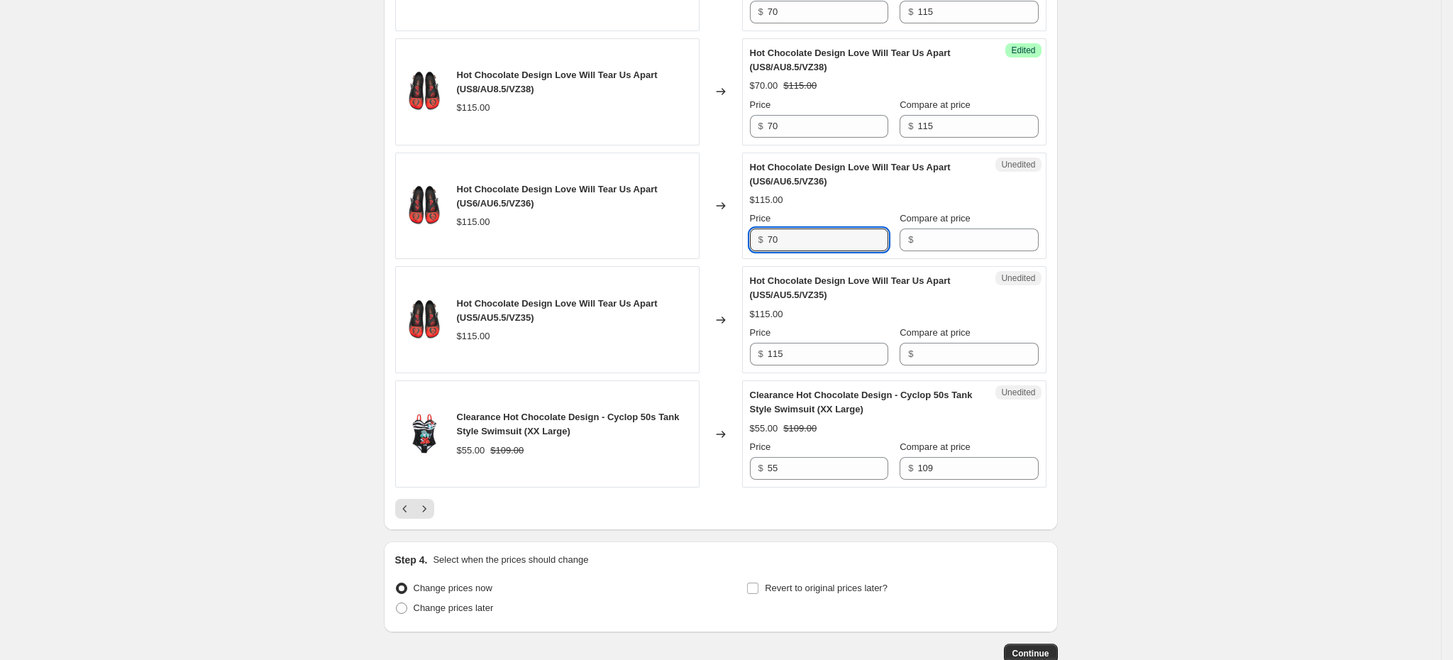
type input "70"
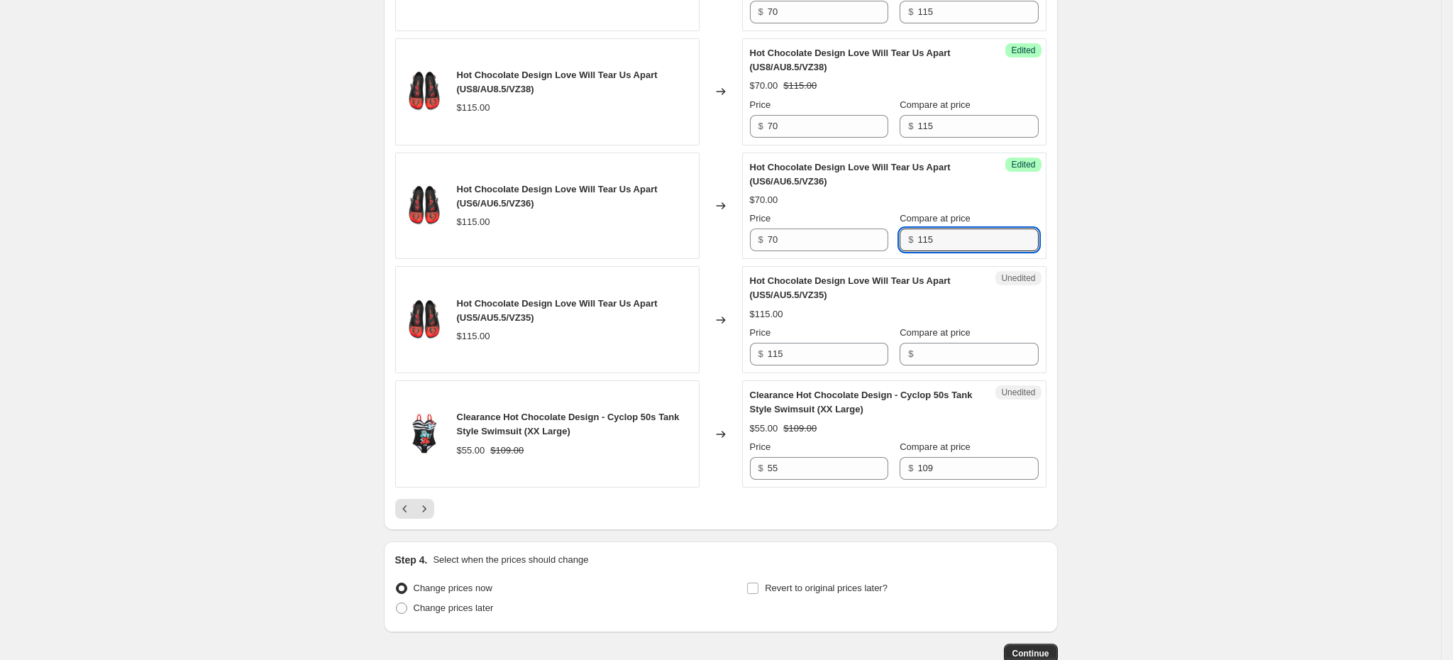
type input "115"
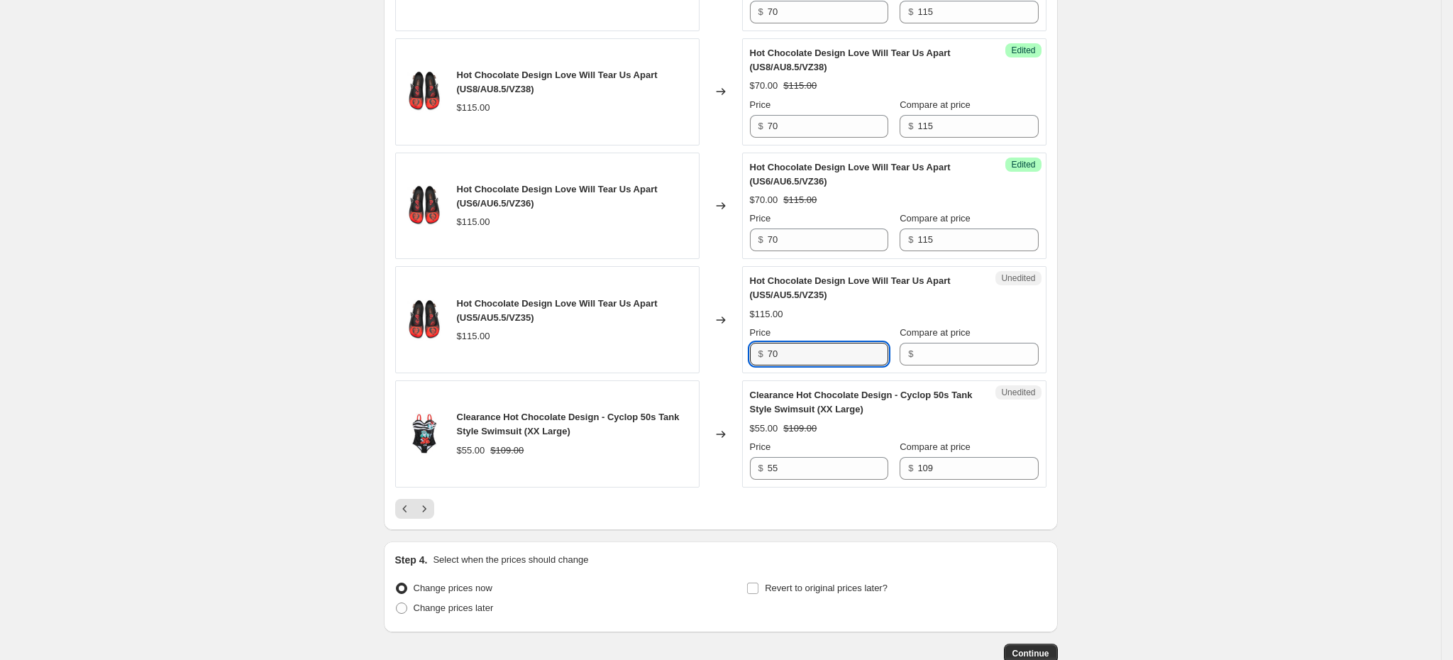
type input "70"
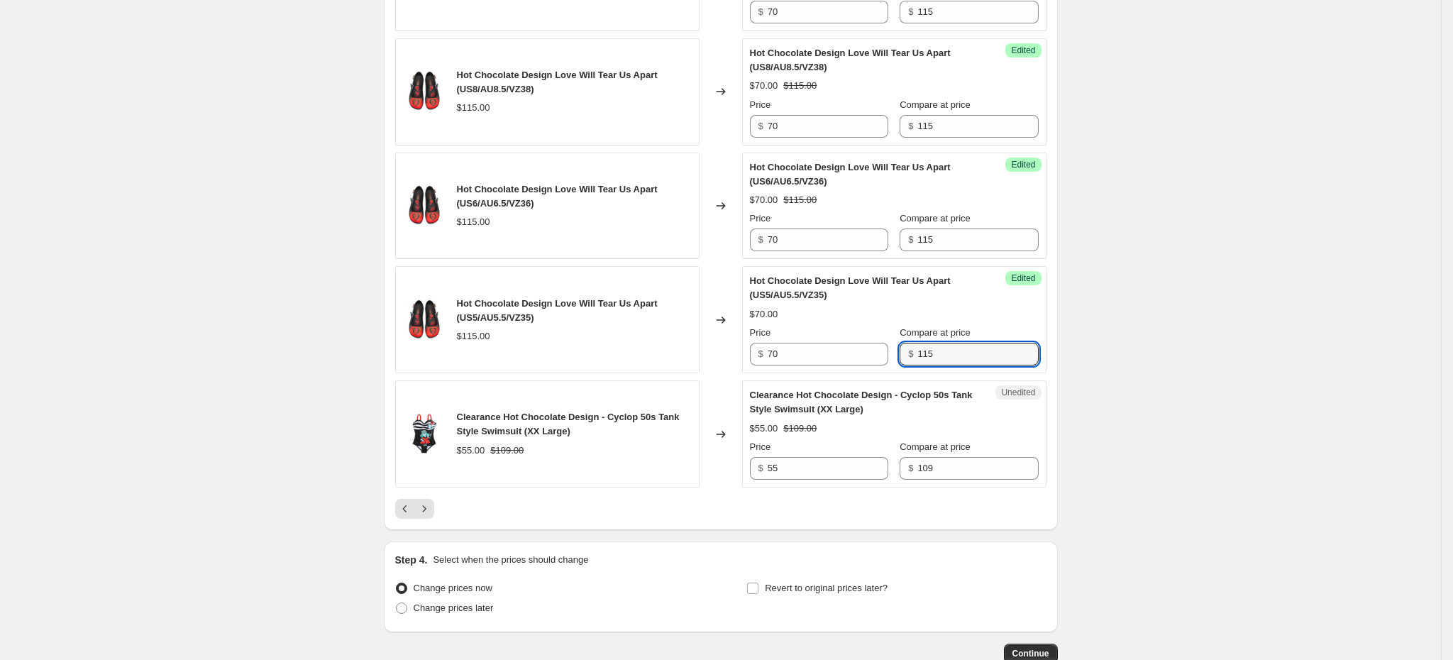
type input "115"
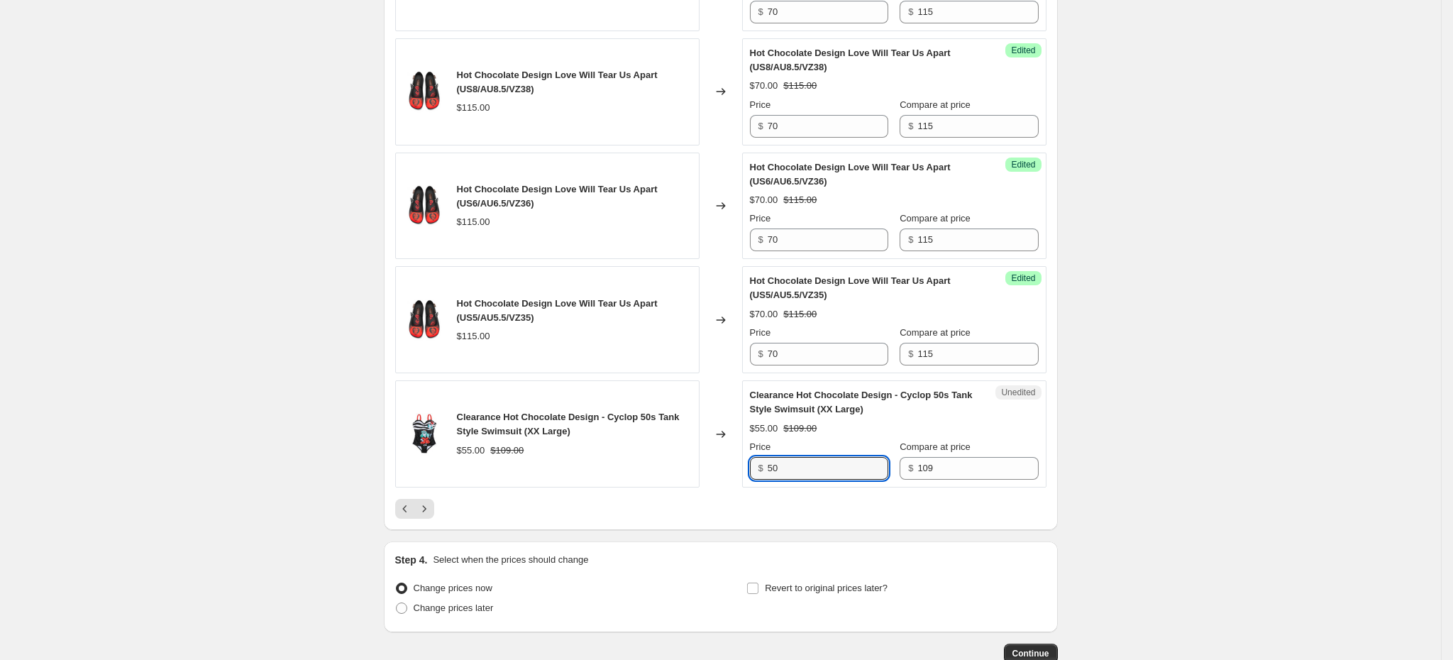
type input "50"
click at [427, 516] on icon "Next" at bounding box center [424, 509] width 14 height 14
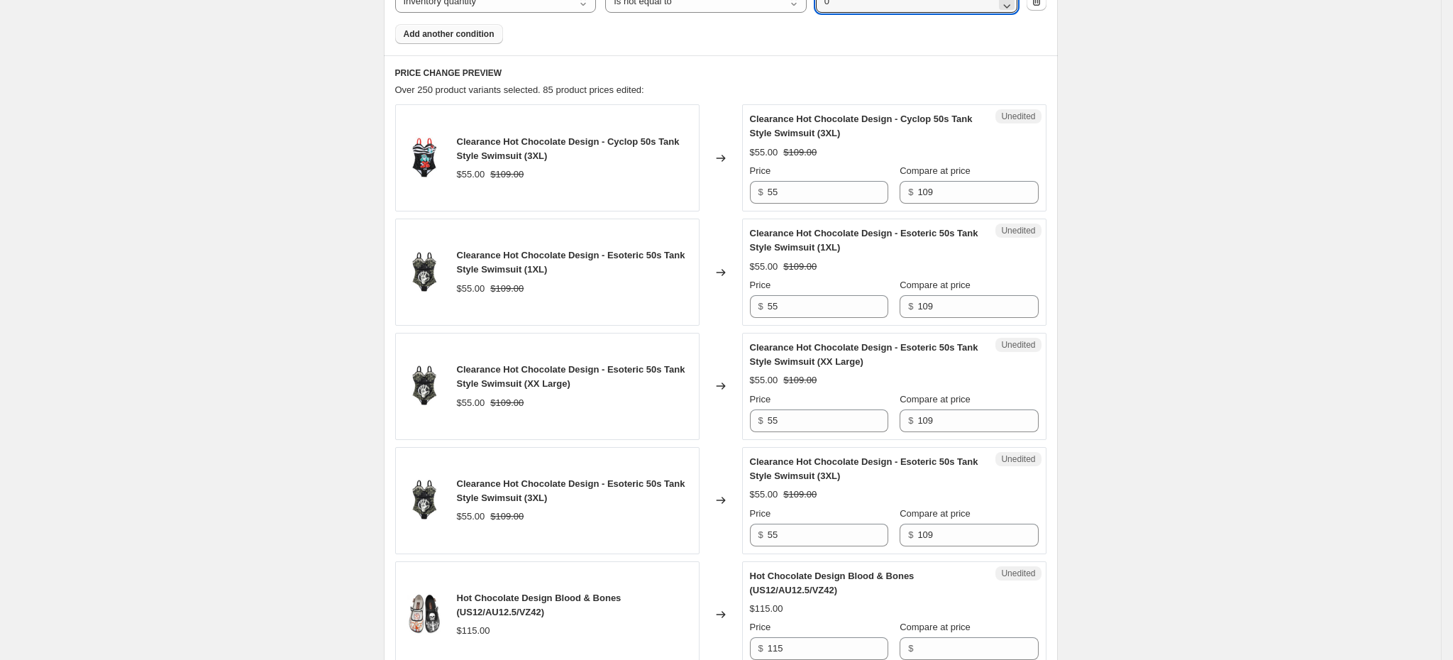
scroll to position [573, 0]
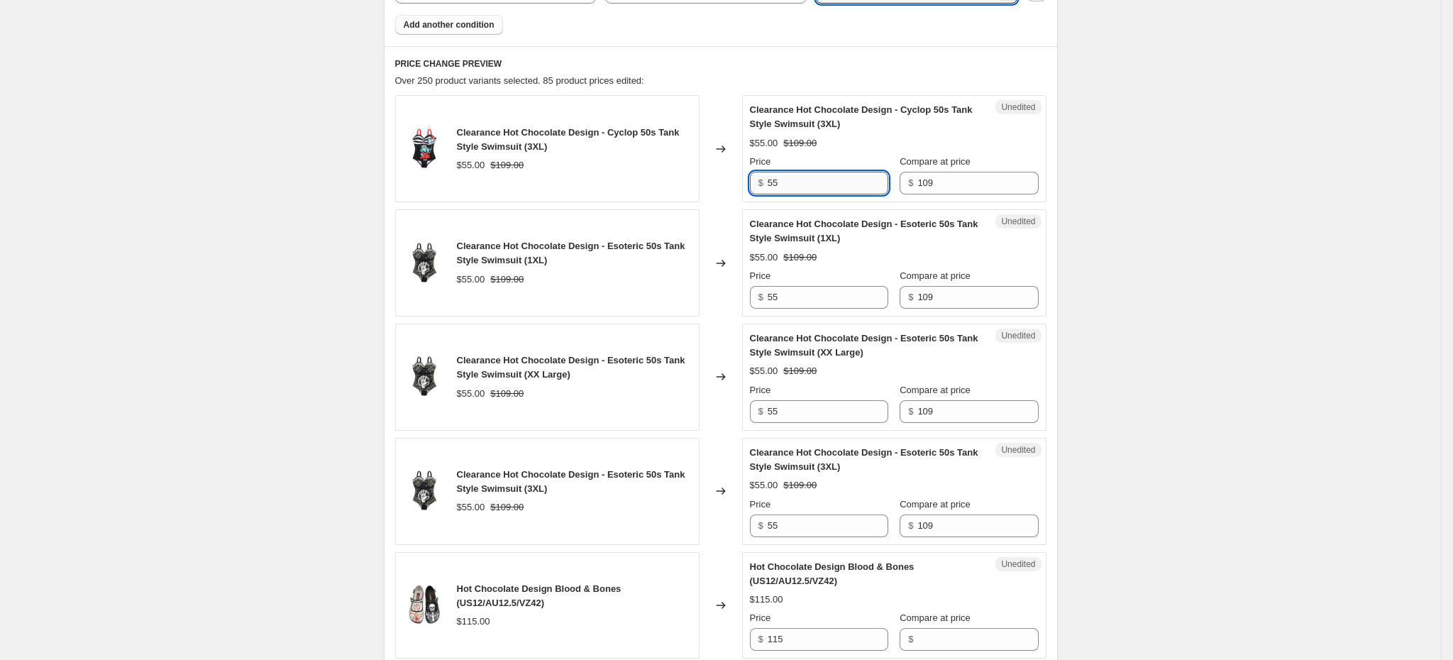
click at [780, 179] on input "55" at bounding box center [828, 183] width 121 height 23
type input "50"
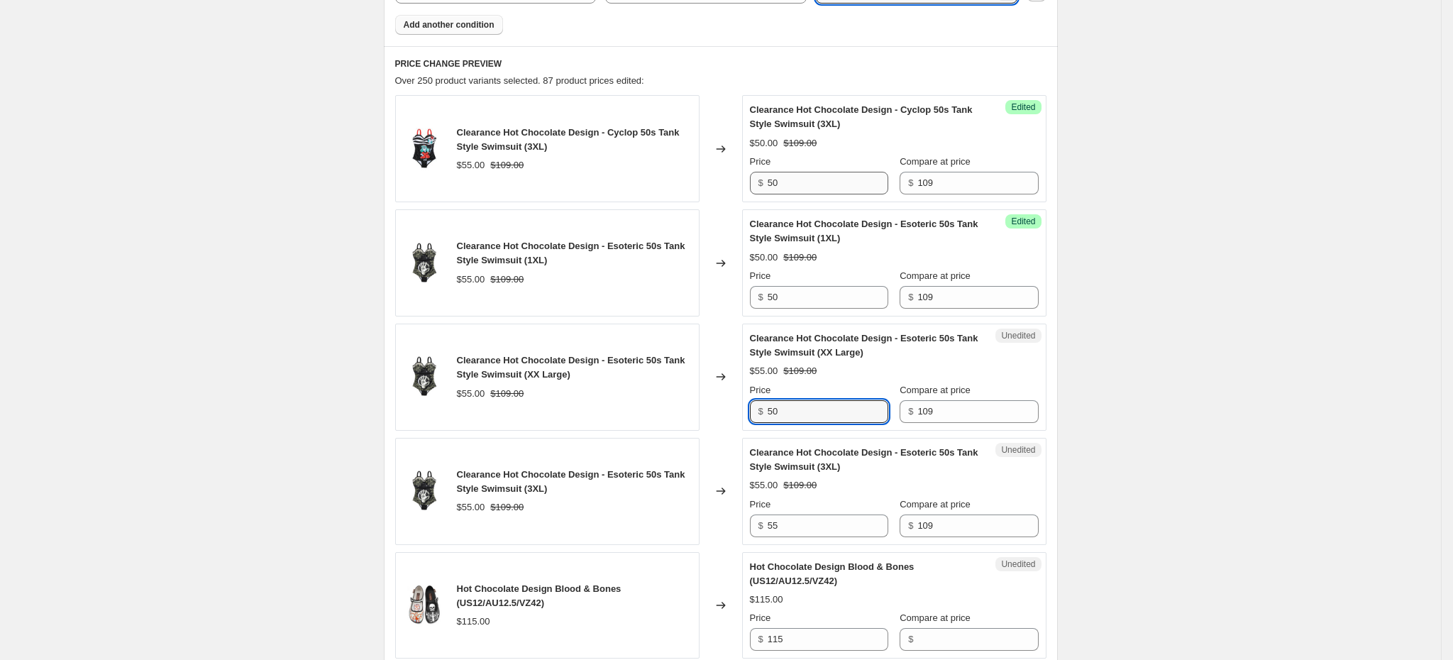
type input "50"
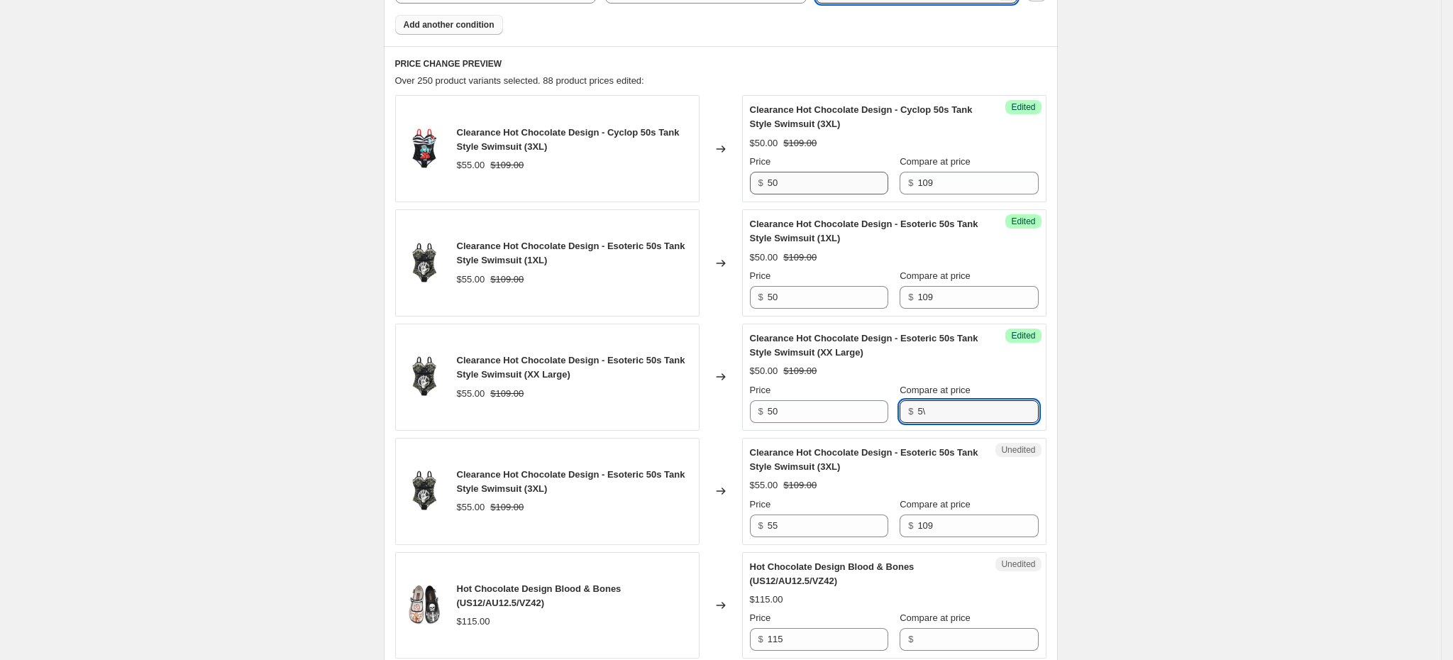
type input "5"
type input "109"
type input "50"
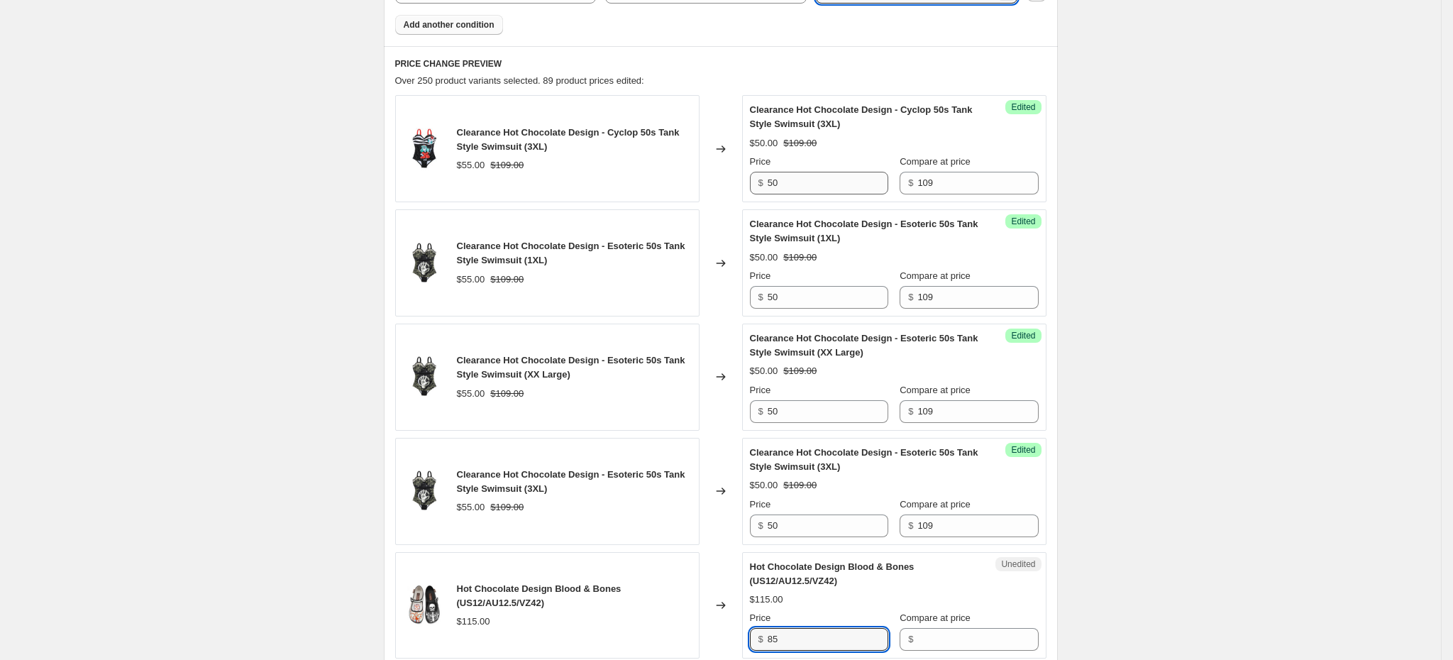
type input "85"
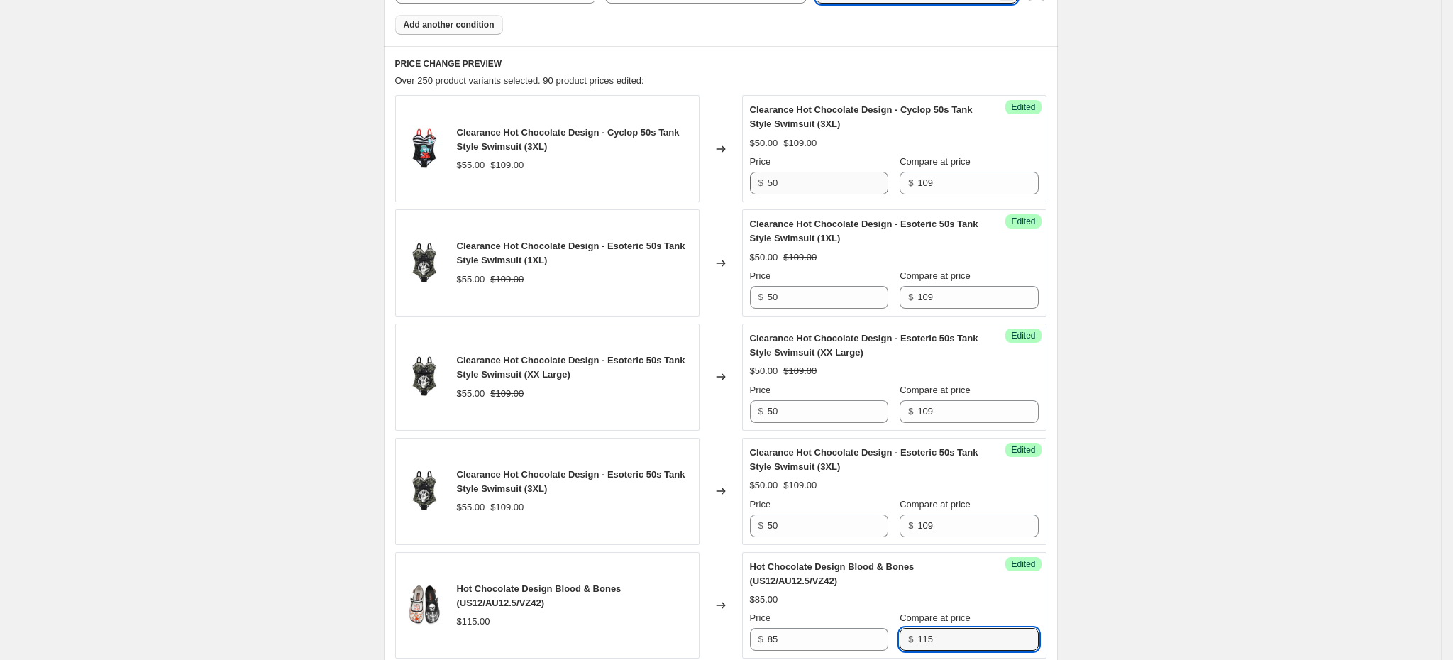
type input "115"
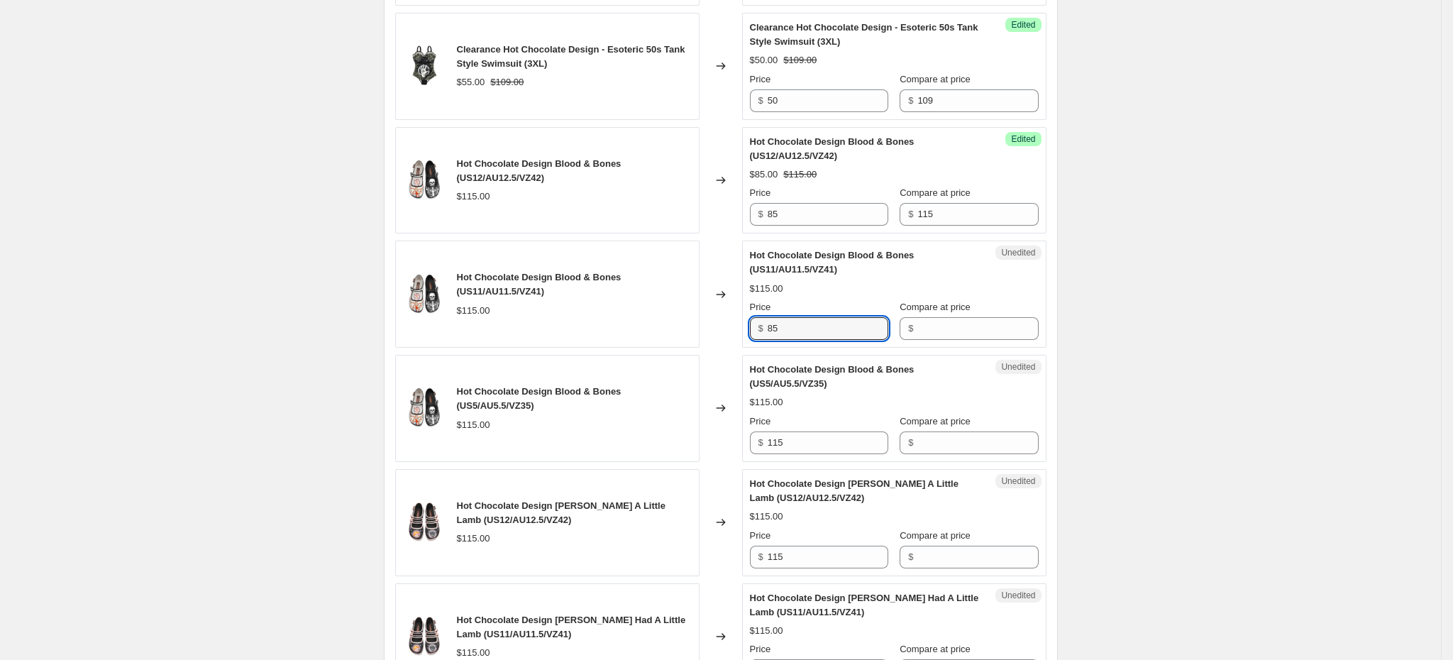
type input "85"
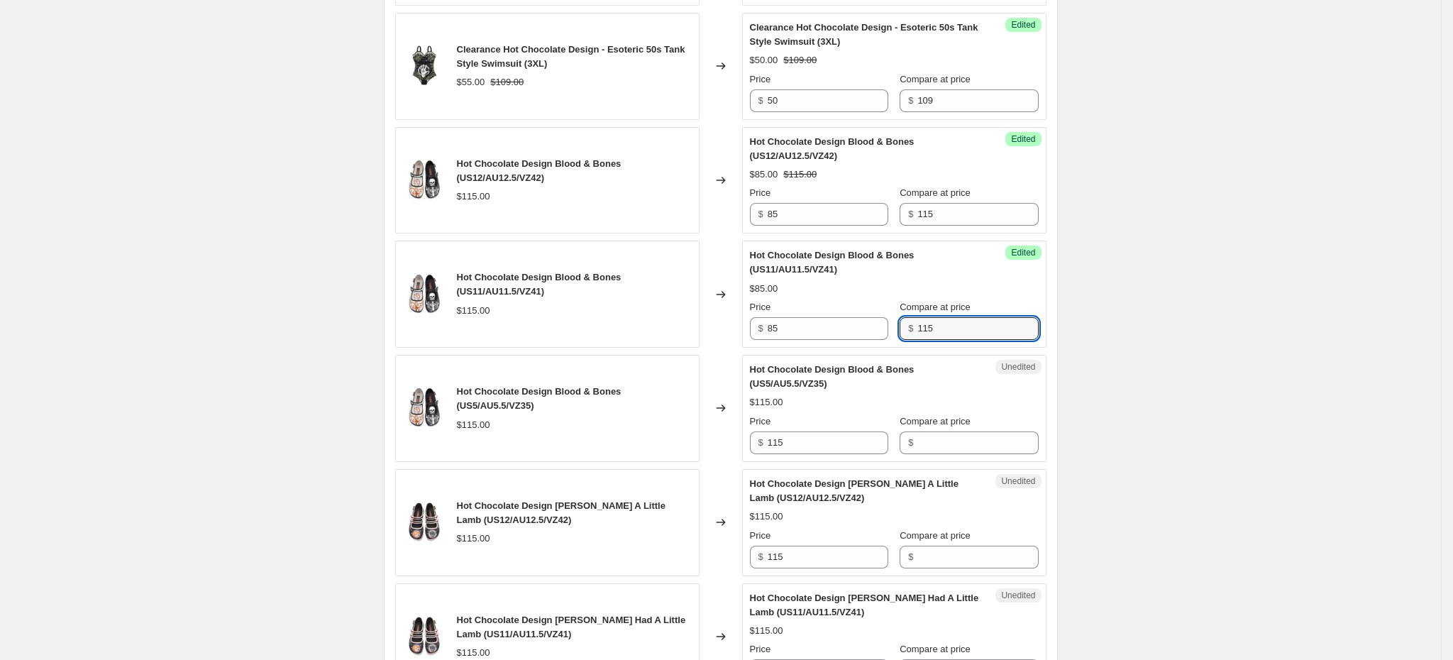
type input "115"
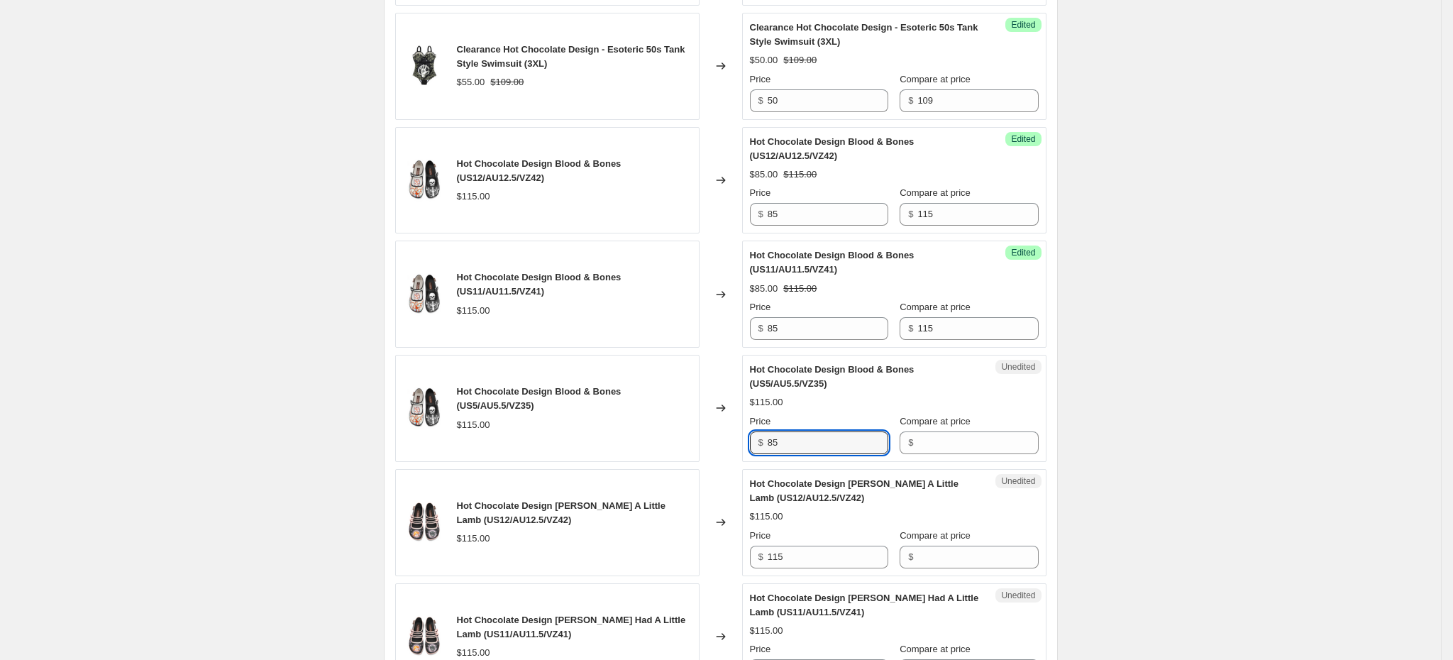
type input "85"
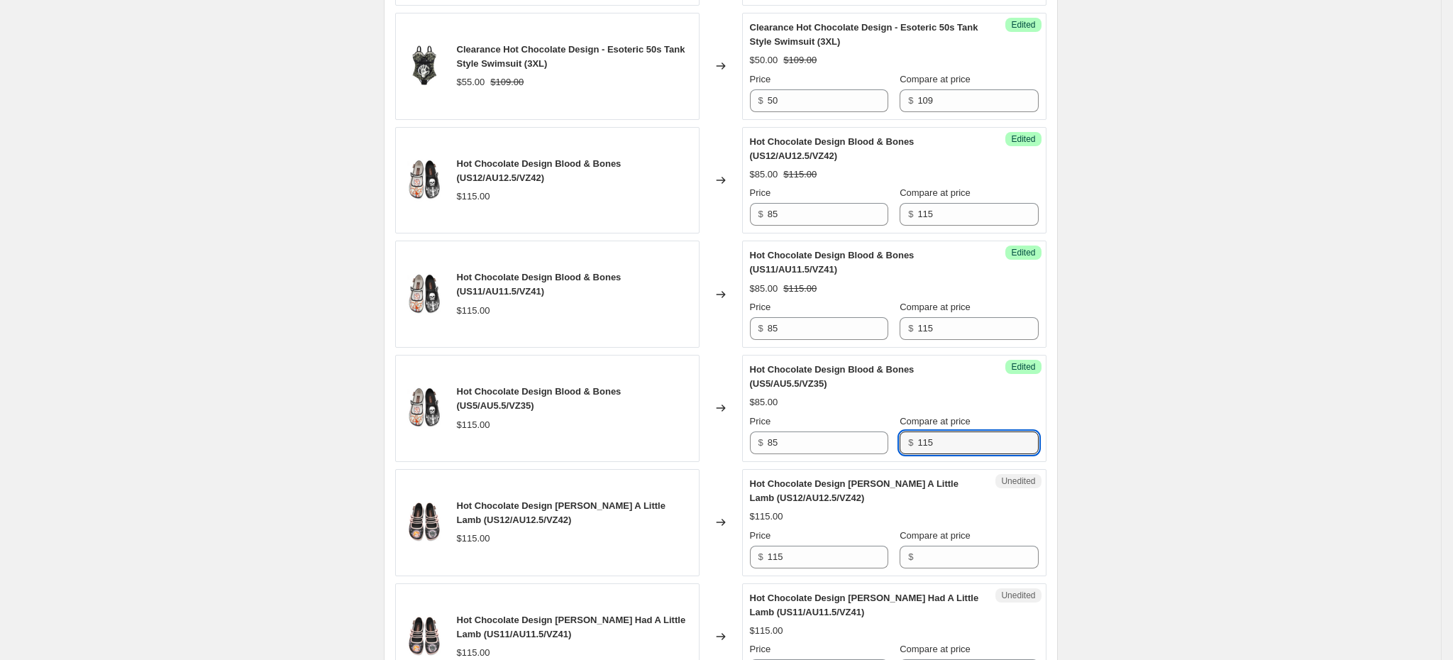
type input "115"
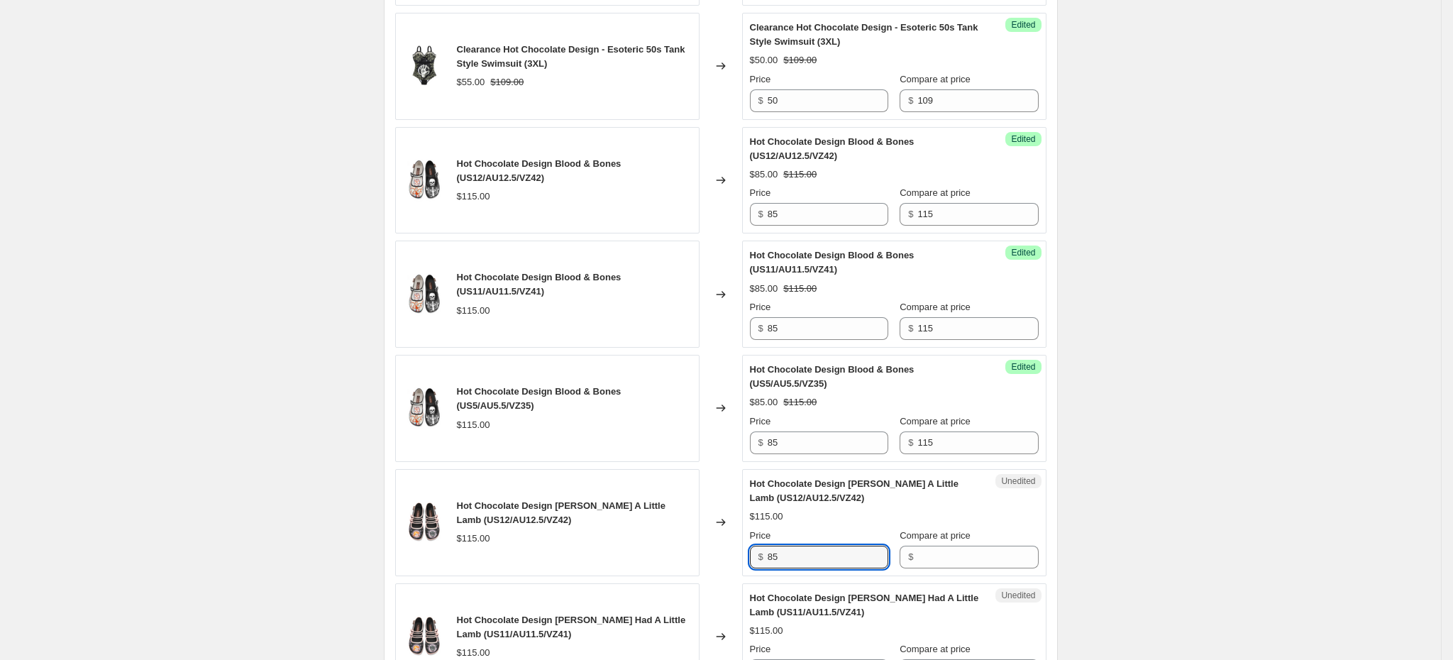
type input "85"
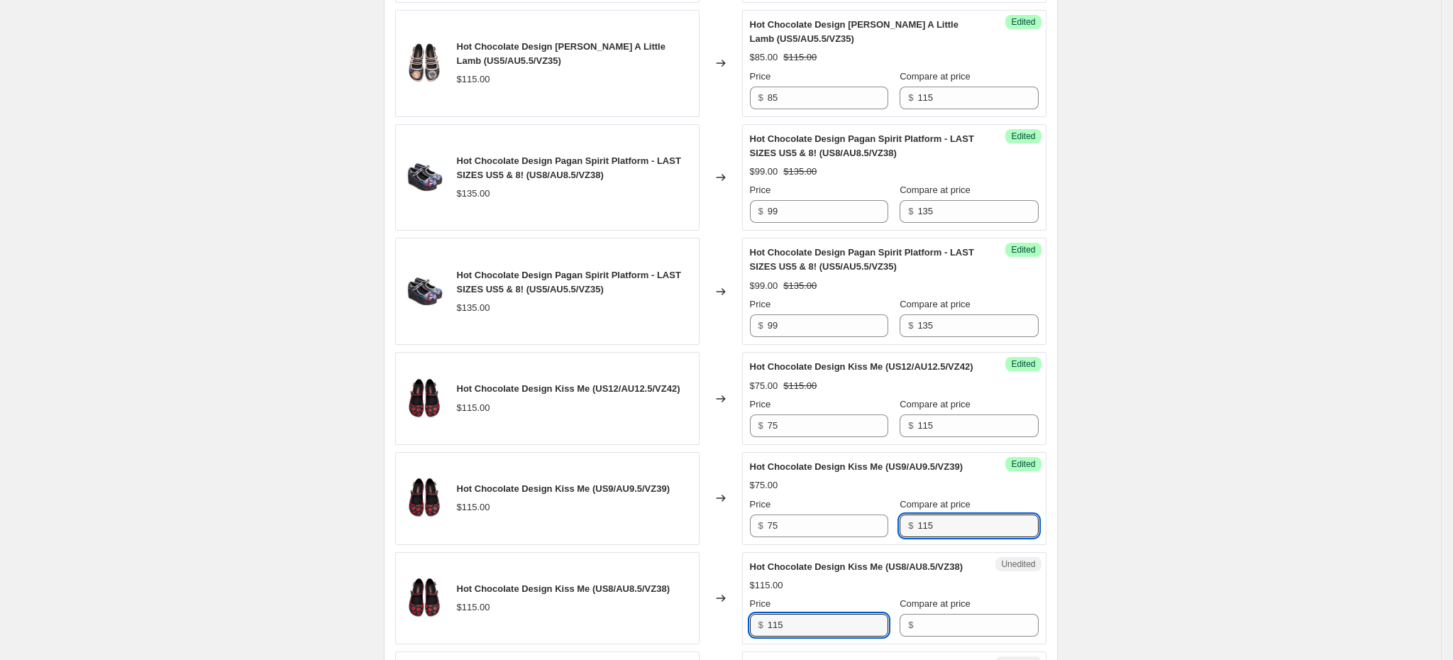
scroll to position [2370, 0]
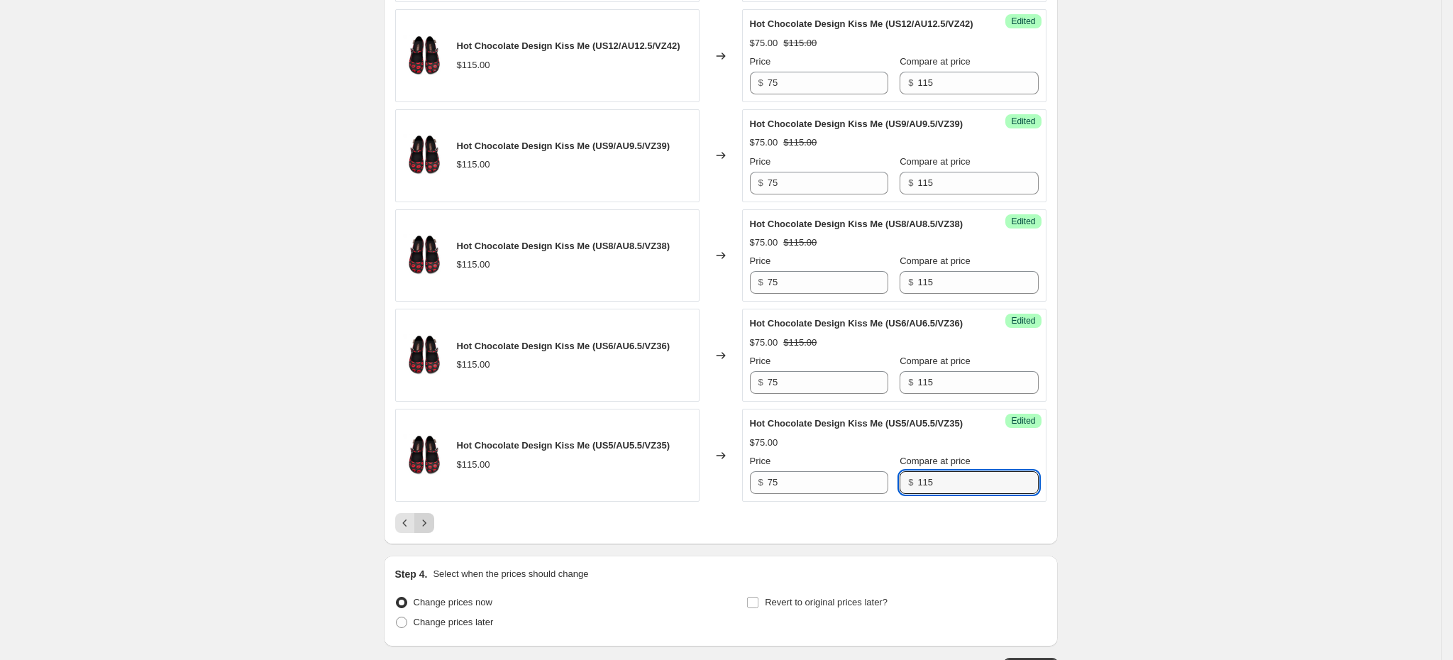
click at [431, 530] on icon "Next" at bounding box center [424, 523] width 14 height 14
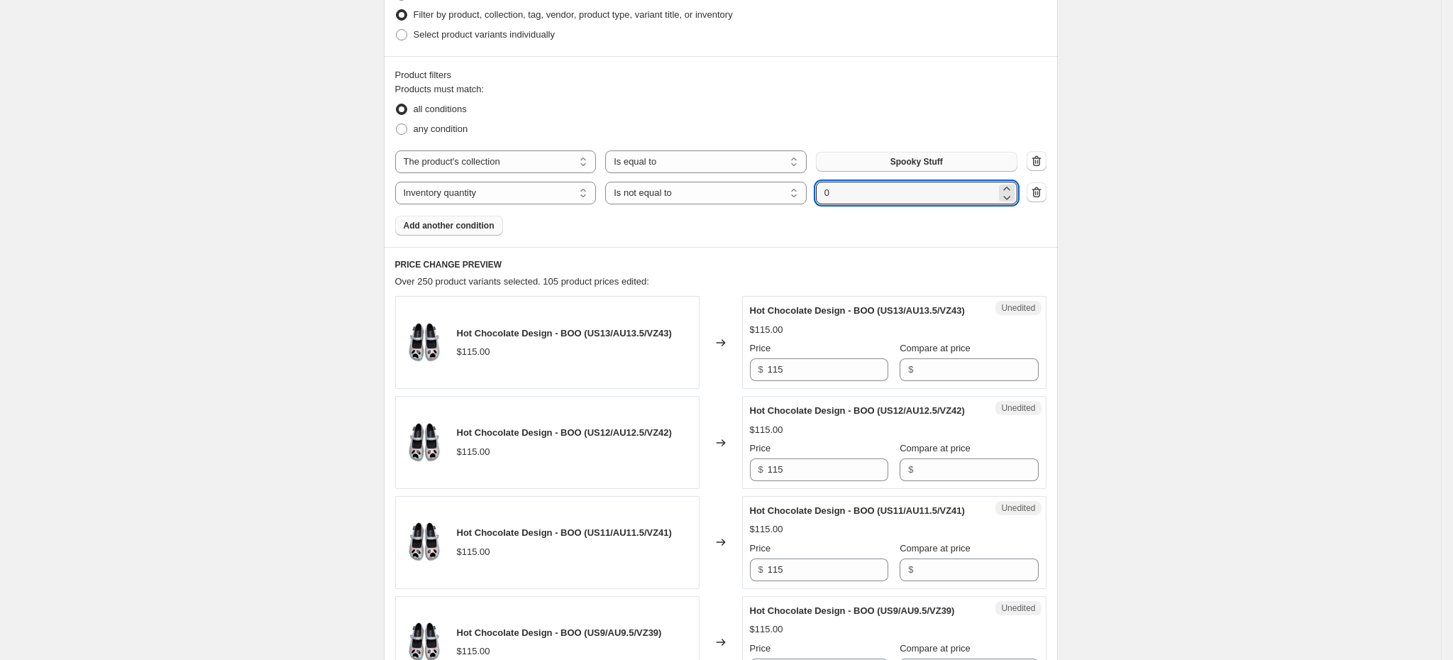
scroll to position [377, 0]
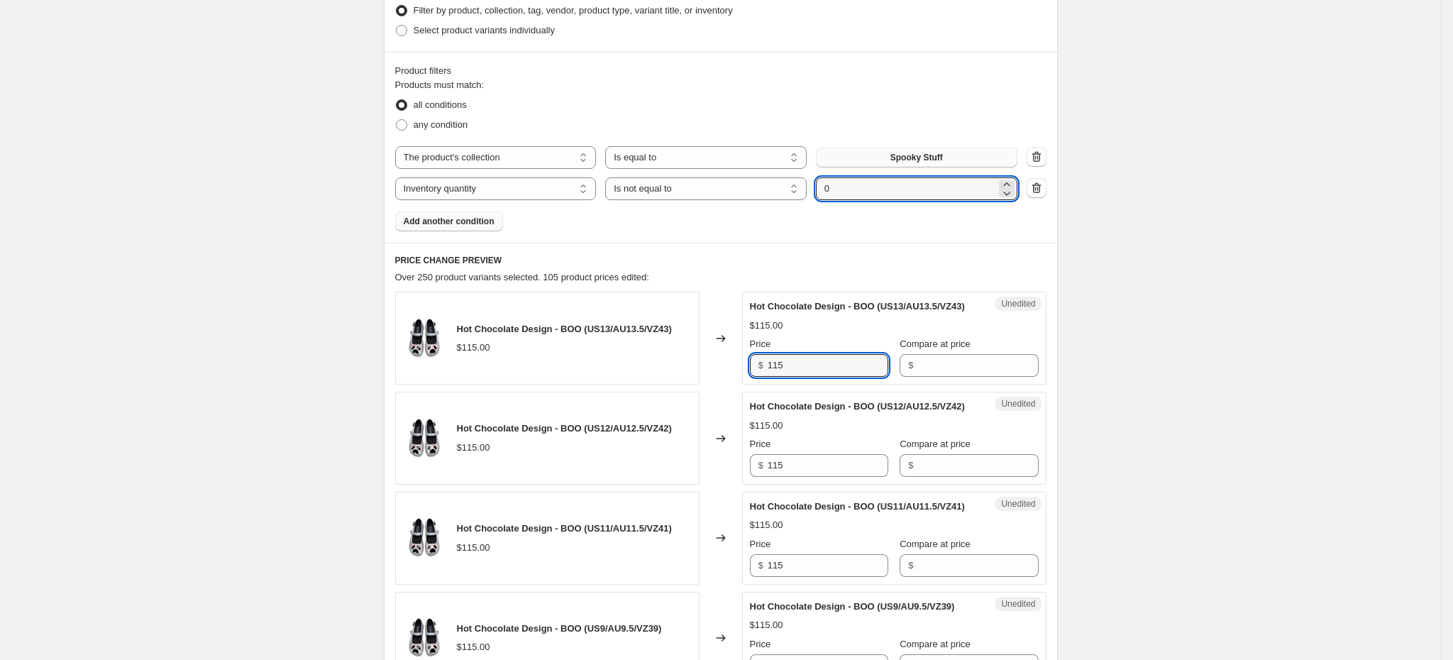
drag, startPoint x: 800, startPoint y: 381, endPoint x: 752, endPoint y: 381, distance: 47.5
click at [752, 381] on div "Unedited Hot Chocolate Design - BOO (US13/AU13.5/VZ43) $115.00 Price $ 115 Comp…" at bounding box center [894, 338] width 304 height 93
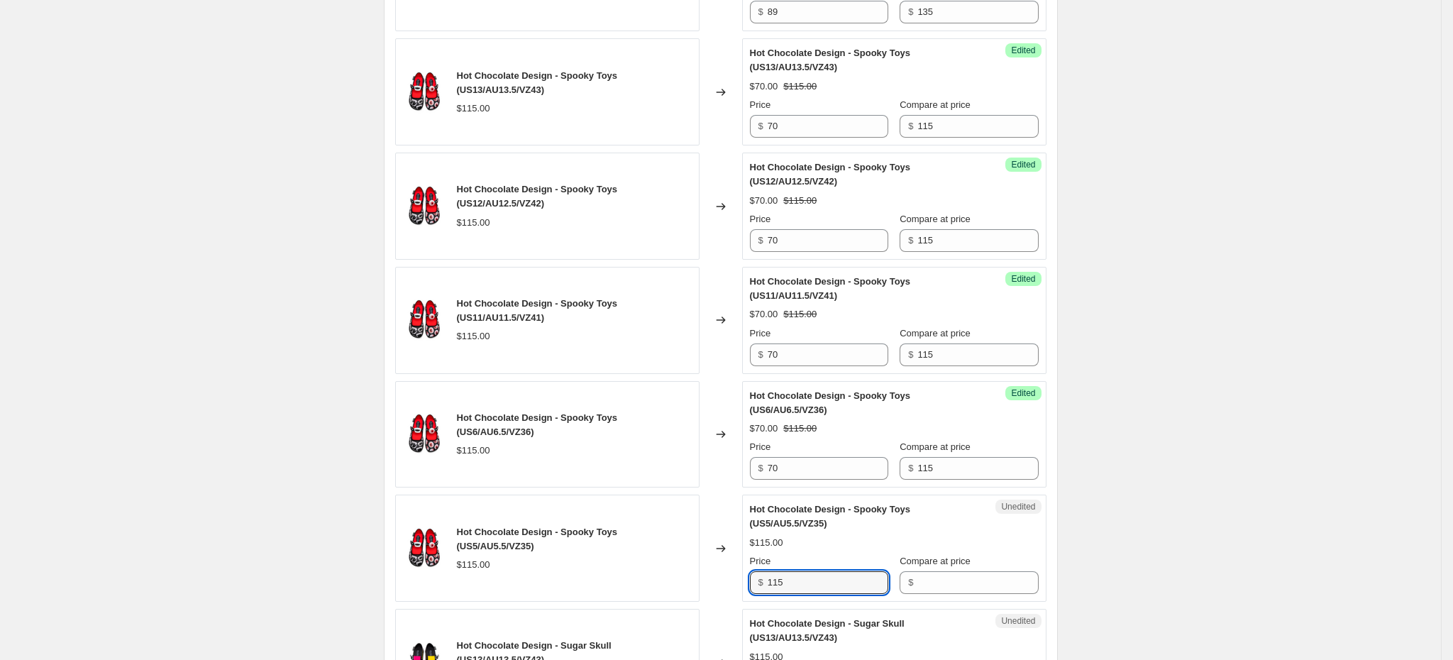
scroll to position [2484, 0]
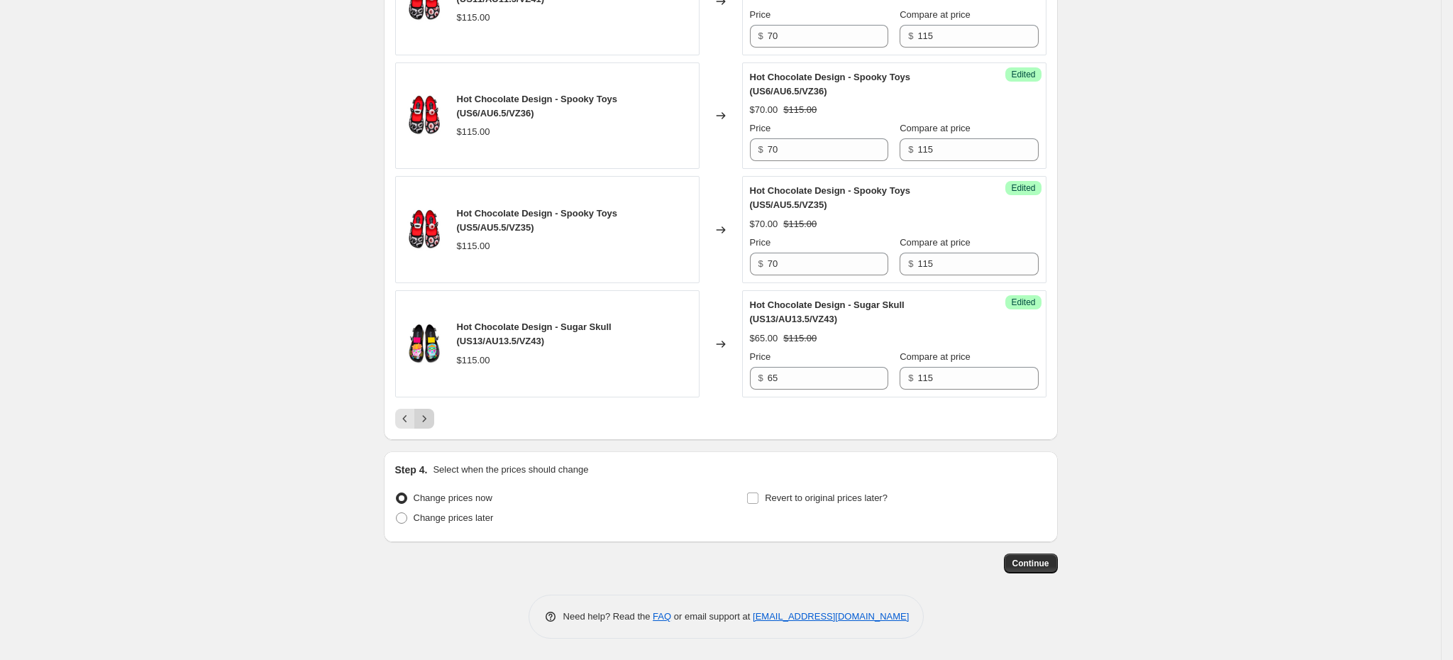
click at [428, 426] on icon "Next" at bounding box center [424, 418] width 14 height 14
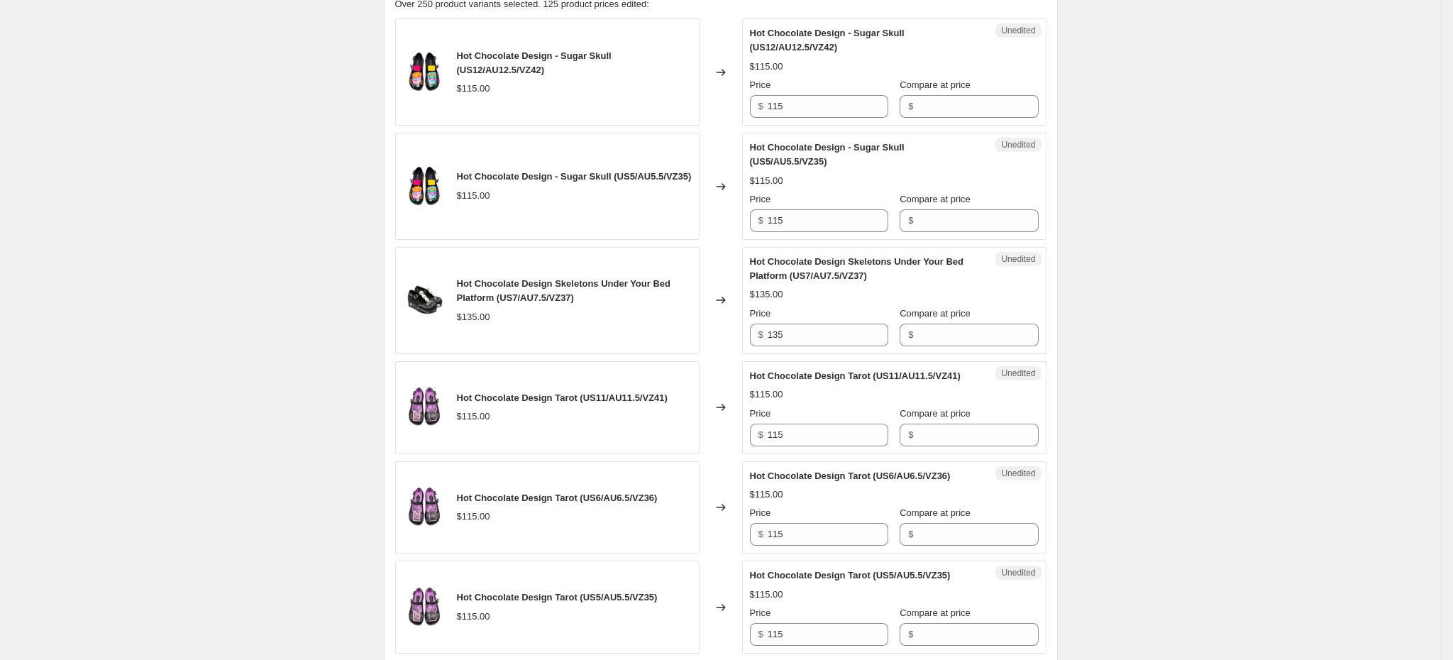
scroll to position [621, 0]
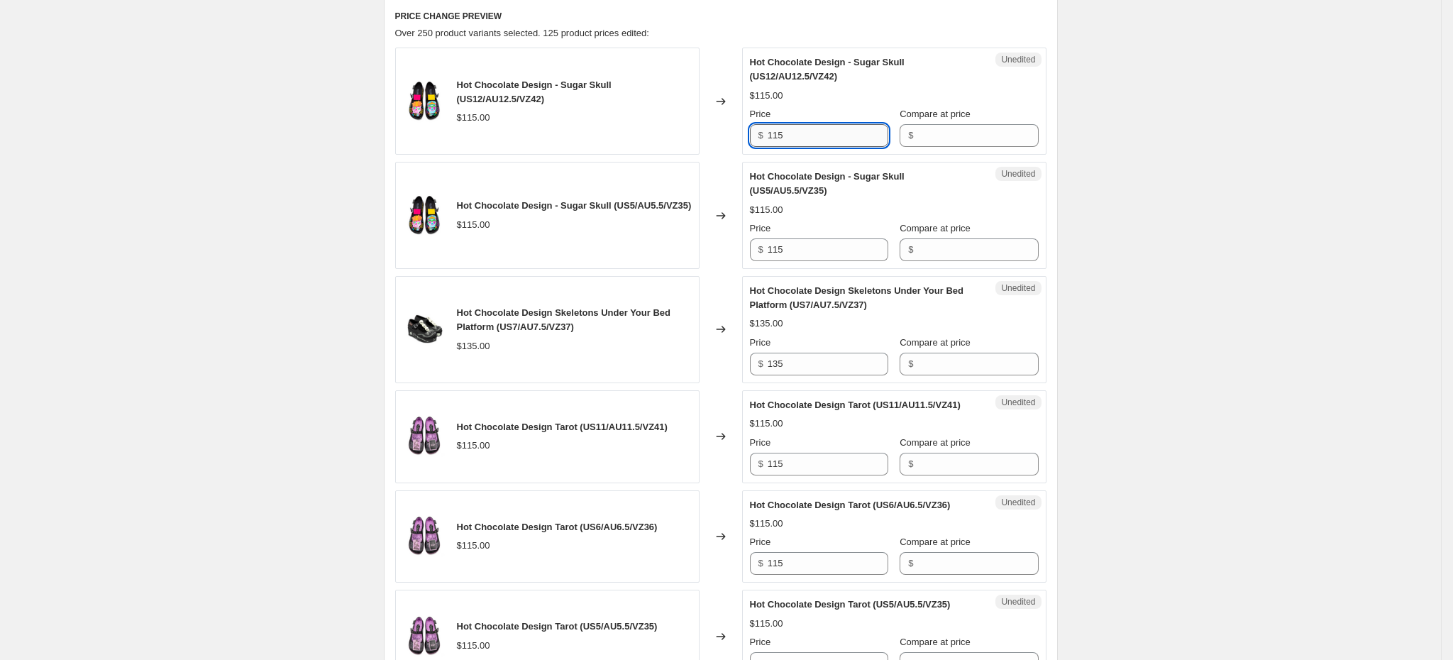
click at [797, 138] on input "115" at bounding box center [828, 135] width 121 height 23
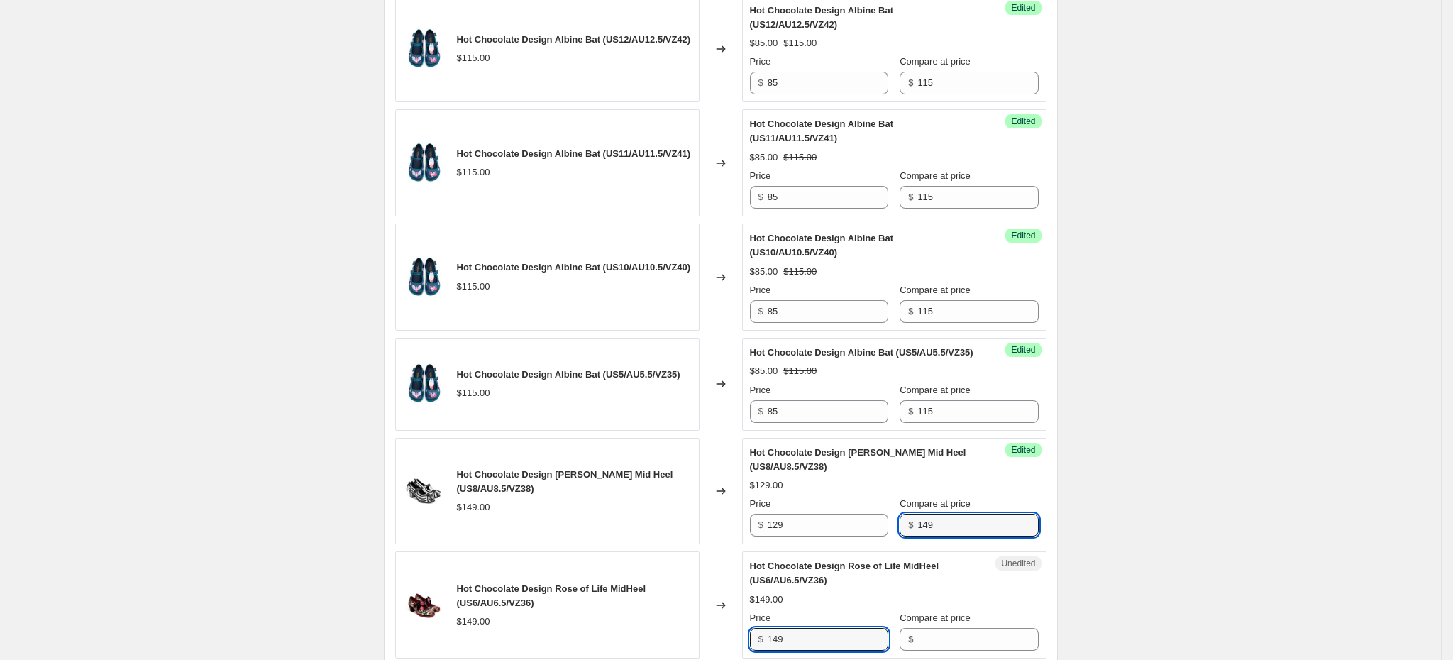
scroll to position [2414, 0]
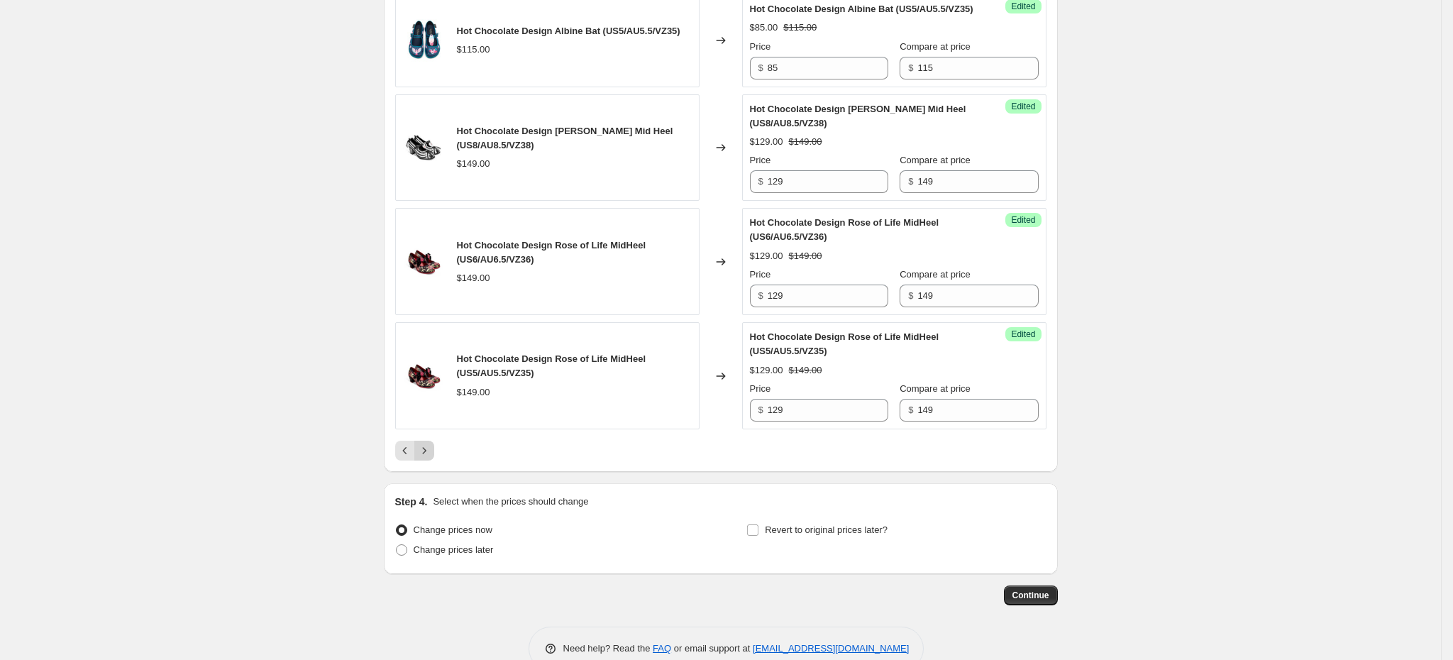
click at [431, 458] on icon "Next" at bounding box center [424, 450] width 14 height 14
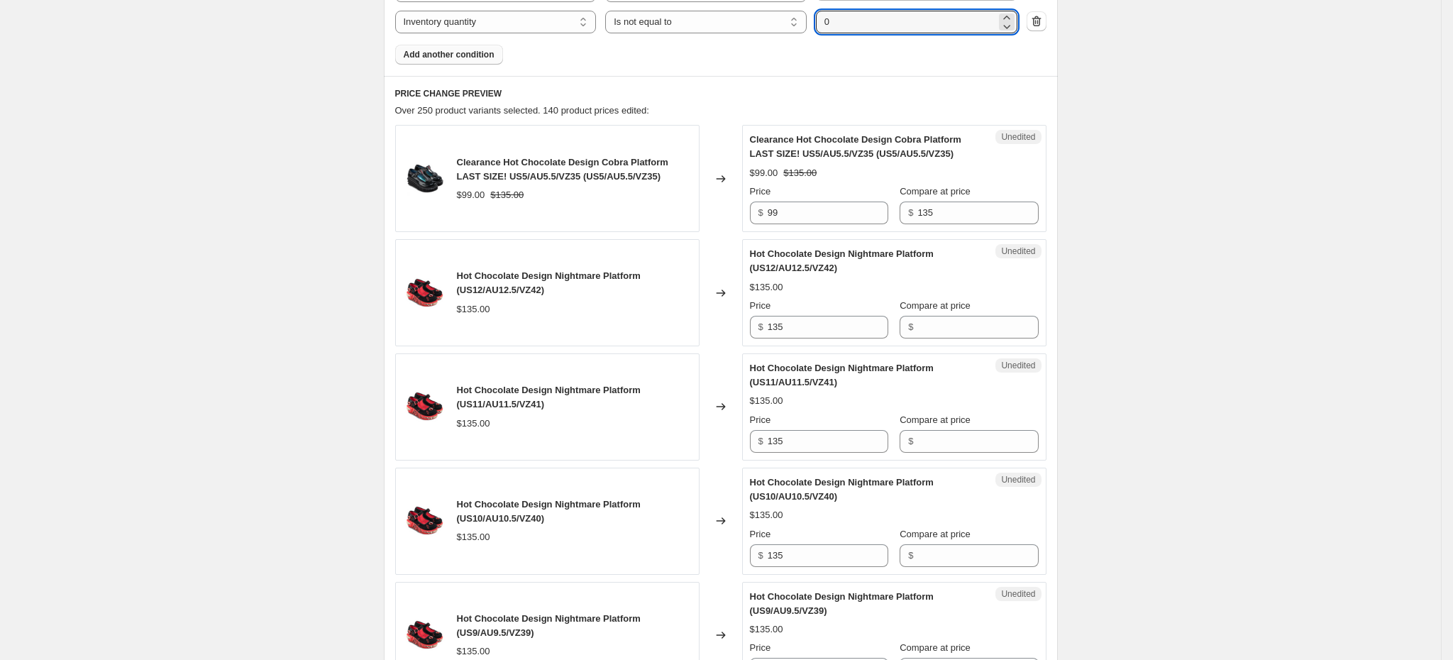
scroll to position [538, 0]
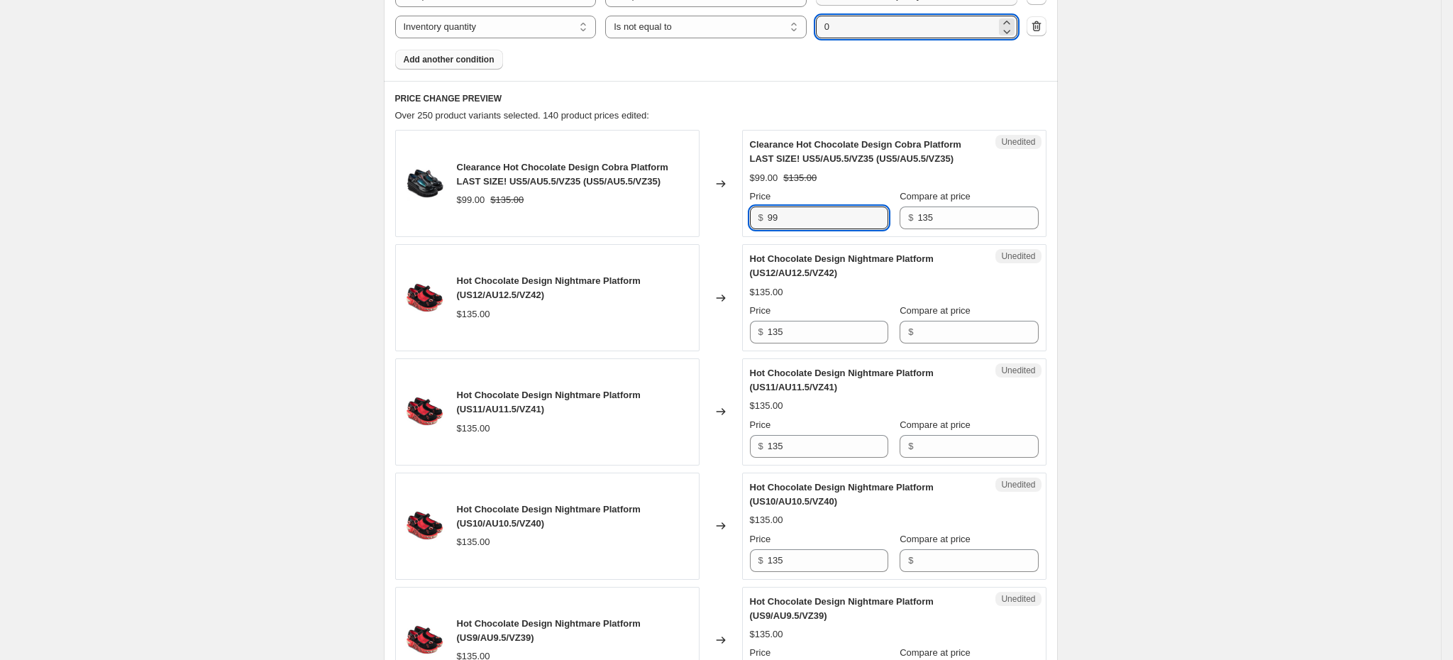
drag, startPoint x: 792, startPoint y: 214, endPoint x: 770, endPoint y: 215, distance: 22.7
click at [770, 215] on div "$ 99" at bounding box center [819, 217] width 138 height 23
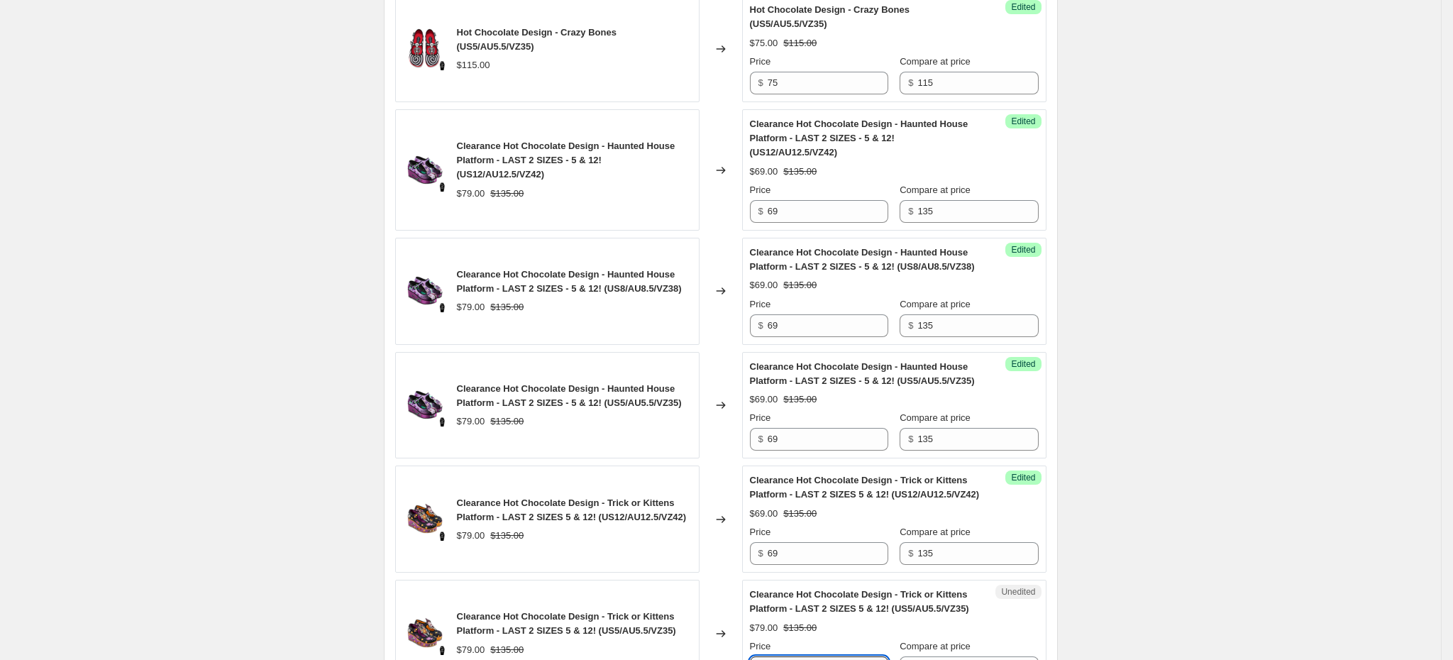
scroll to position [2565, 0]
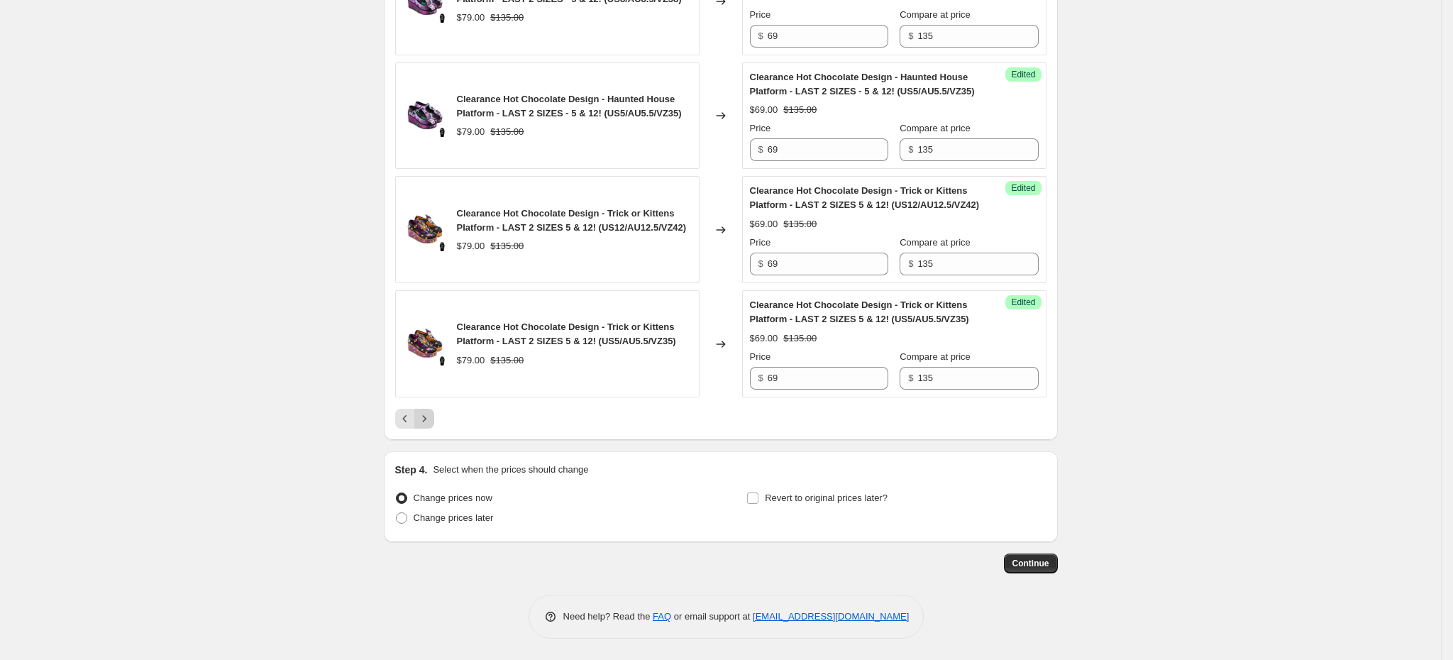
click at [429, 416] on icon "Next" at bounding box center [424, 418] width 14 height 14
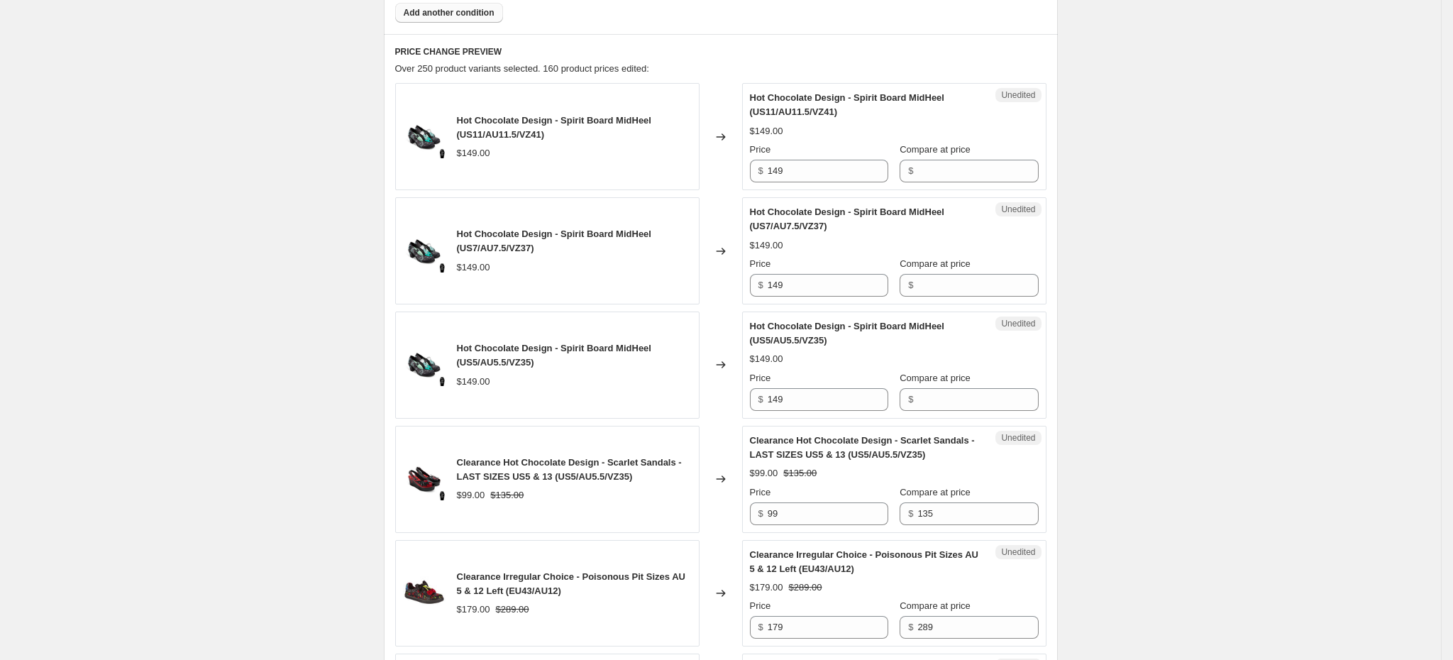
scroll to position [573, 0]
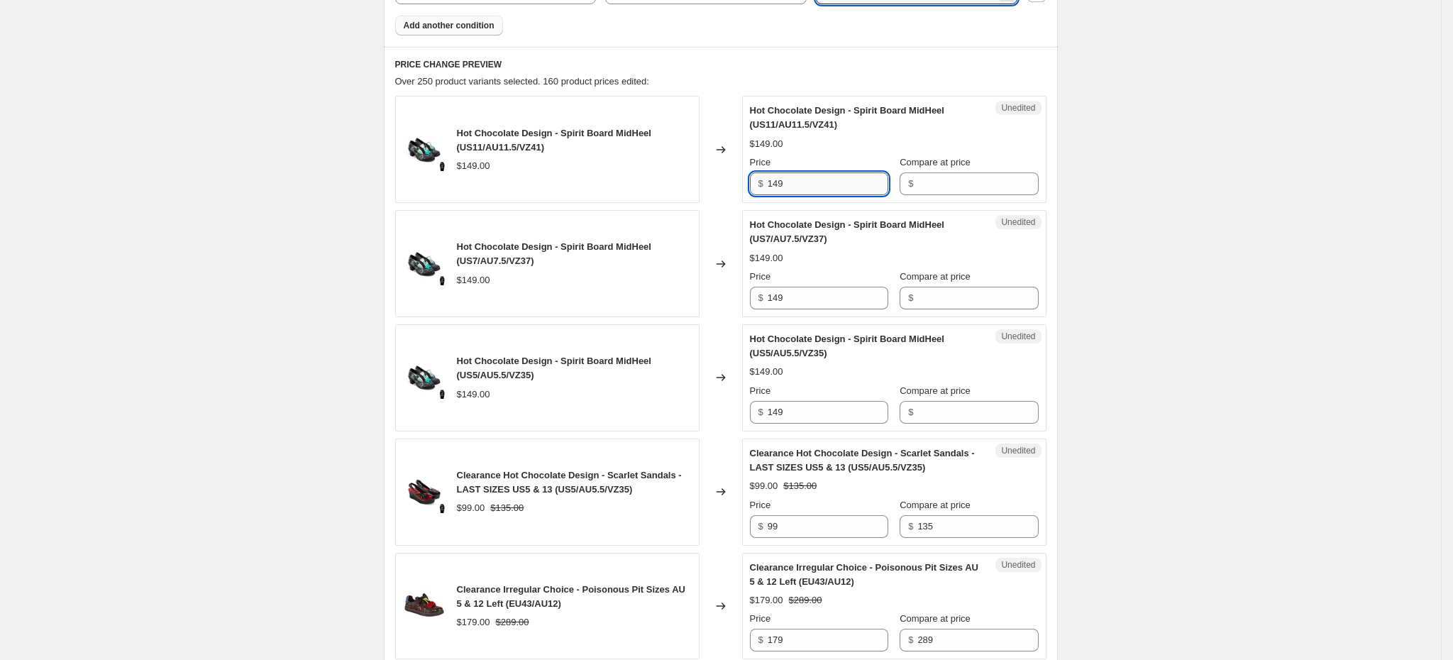
click at [812, 179] on input "149" at bounding box center [828, 183] width 121 height 23
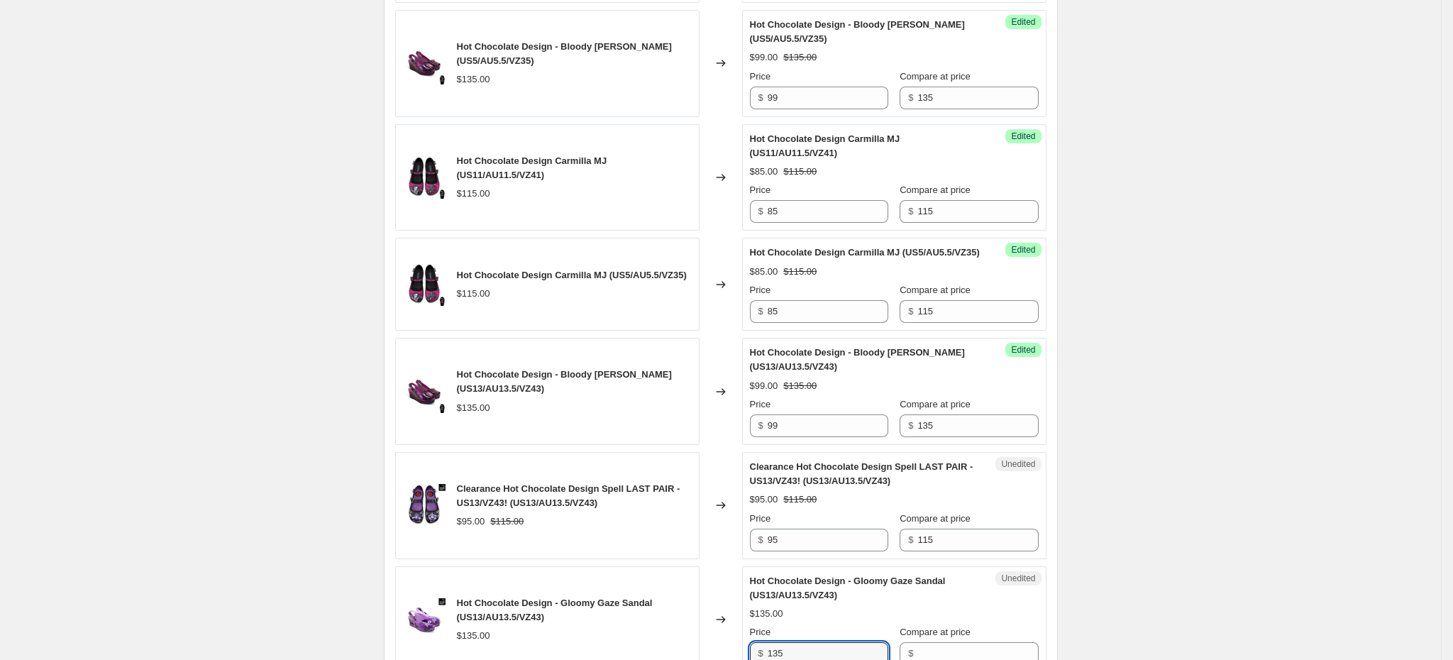
scroll to position [2370, 0]
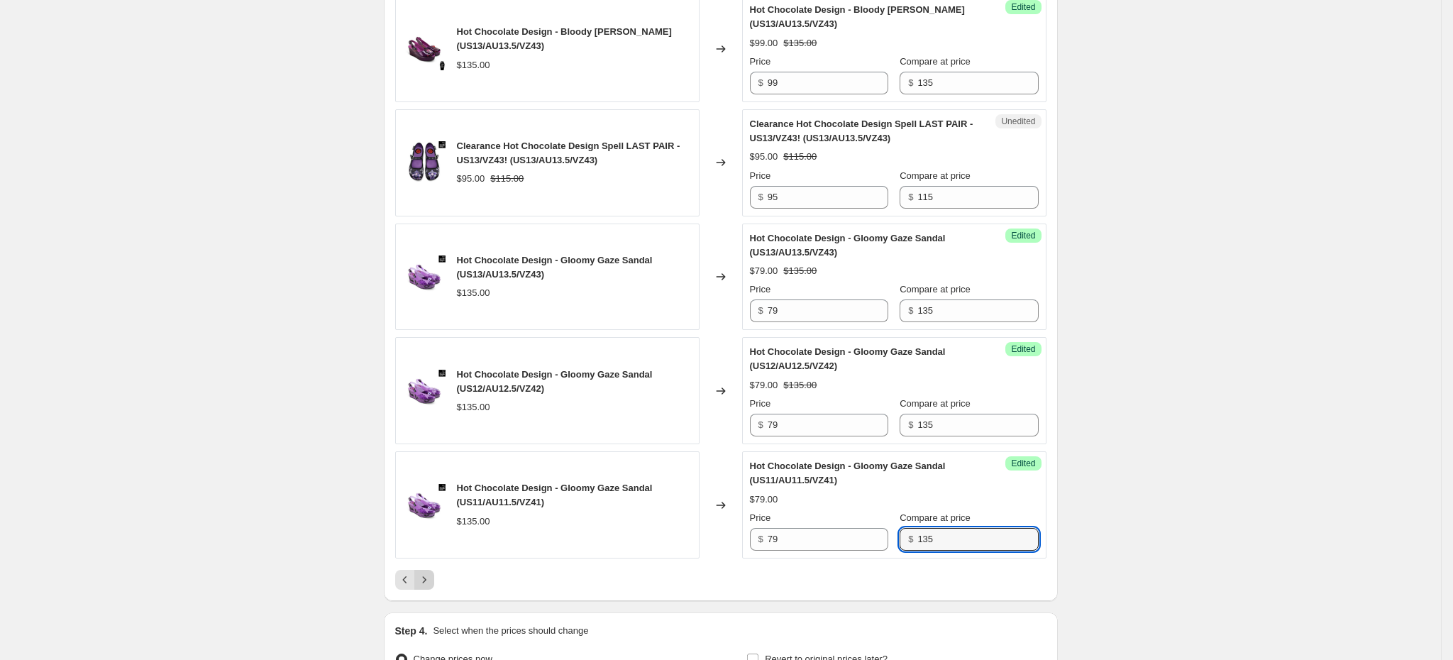
click at [431, 587] on icon "Next" at bounding box center [424, 580] width 14 height 14
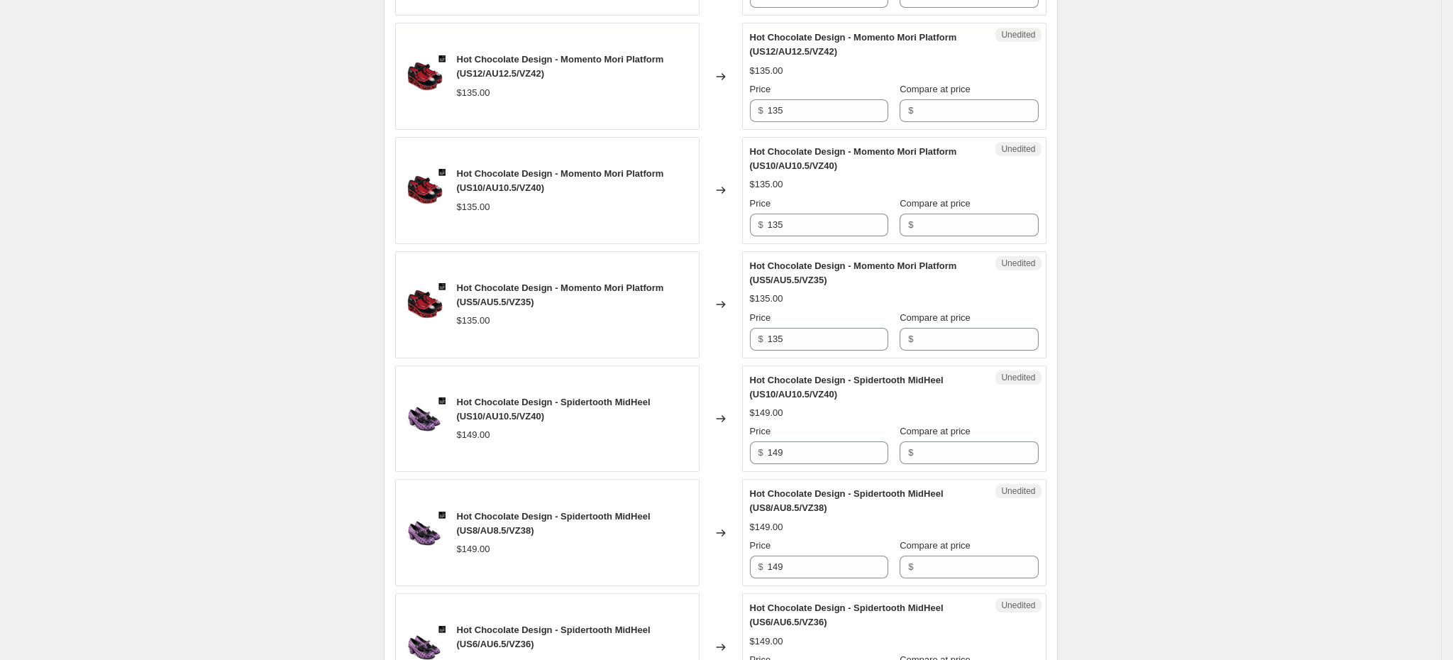
scroll to position [639, 0]
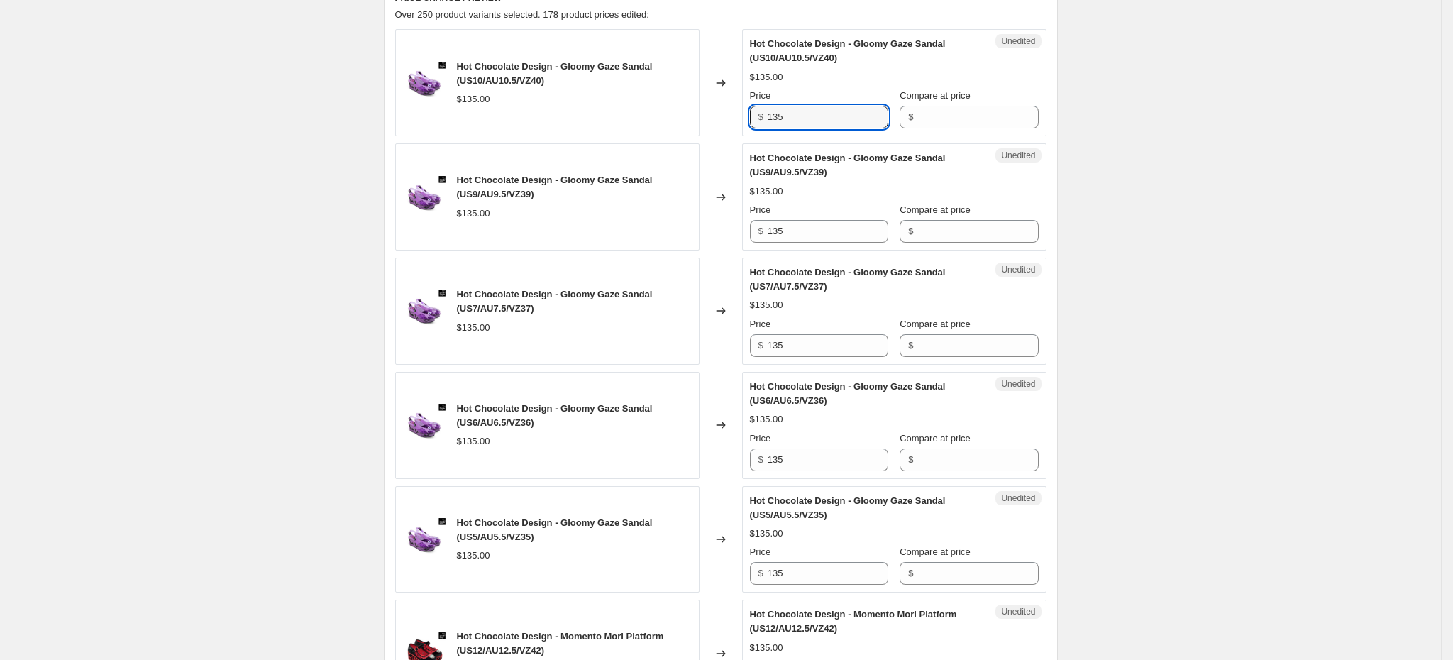
drag, startPoint x: 791, startPoint y: 119, endPoint x: 756, endPoint y: 122, distance: 34.9
click at [756, 122] on div "$ 135" at bounding box center [819, 117] width 138 height 23
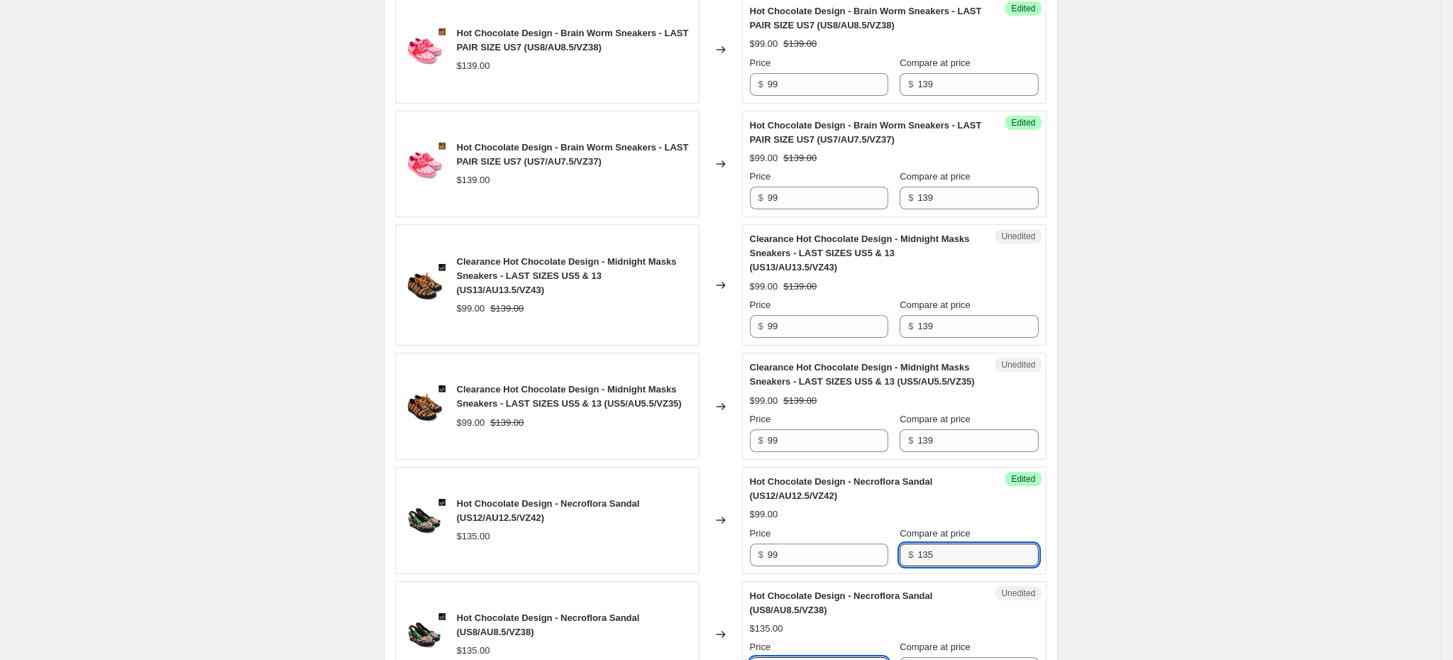
scroll to position [2384, 0]
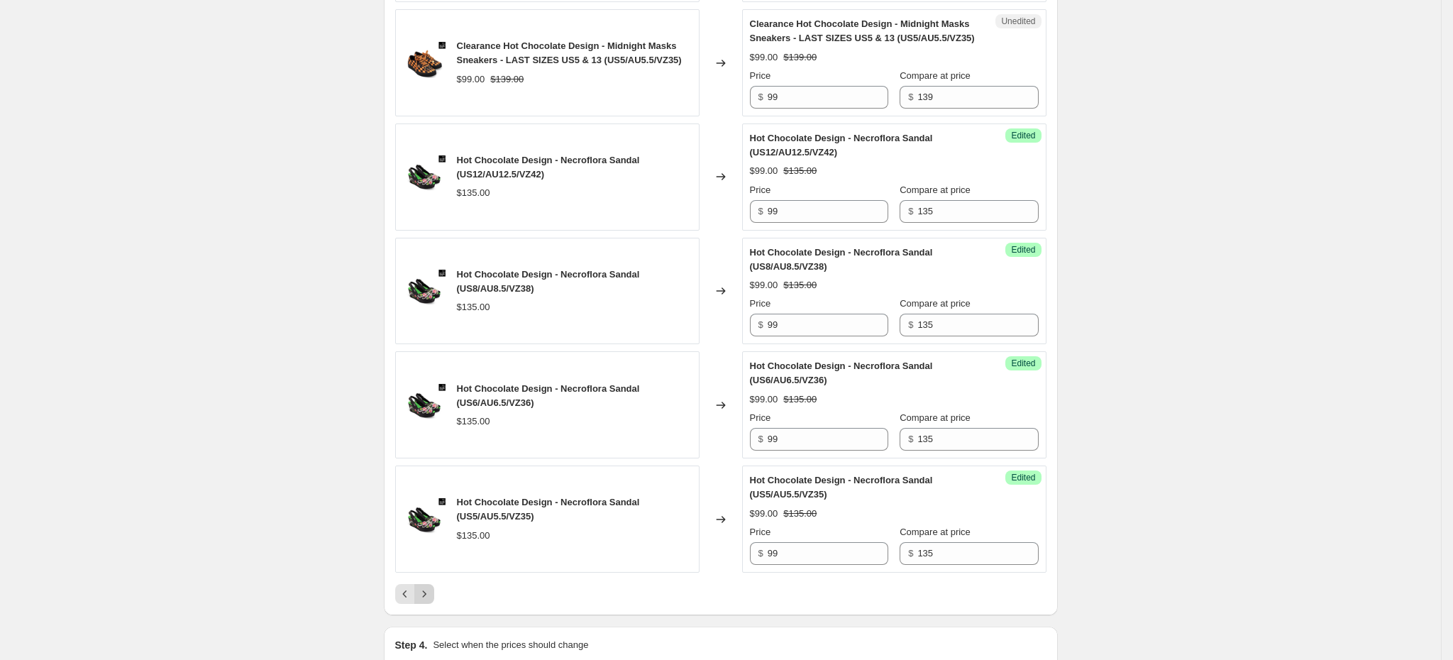
click at [428, 595] on icon "Next" at bounding box center [424, 594] width 14 height 14
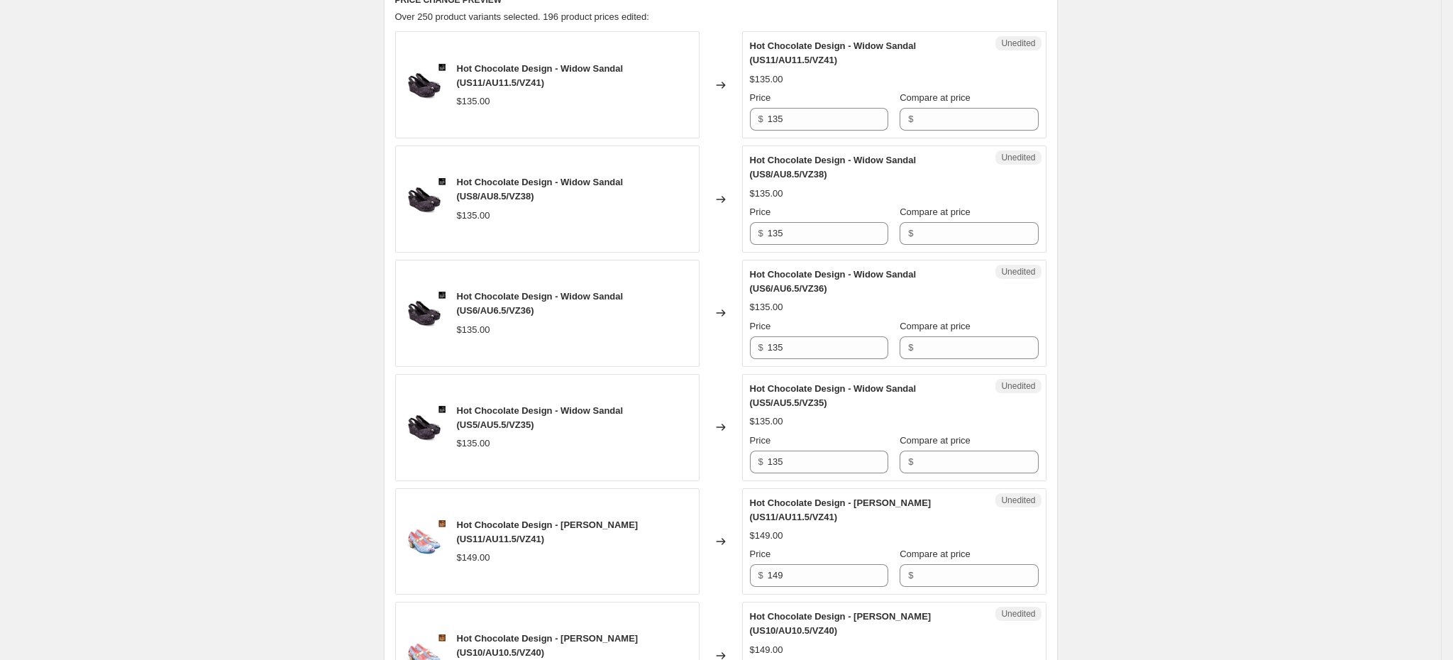
scroll to position [568, 0]
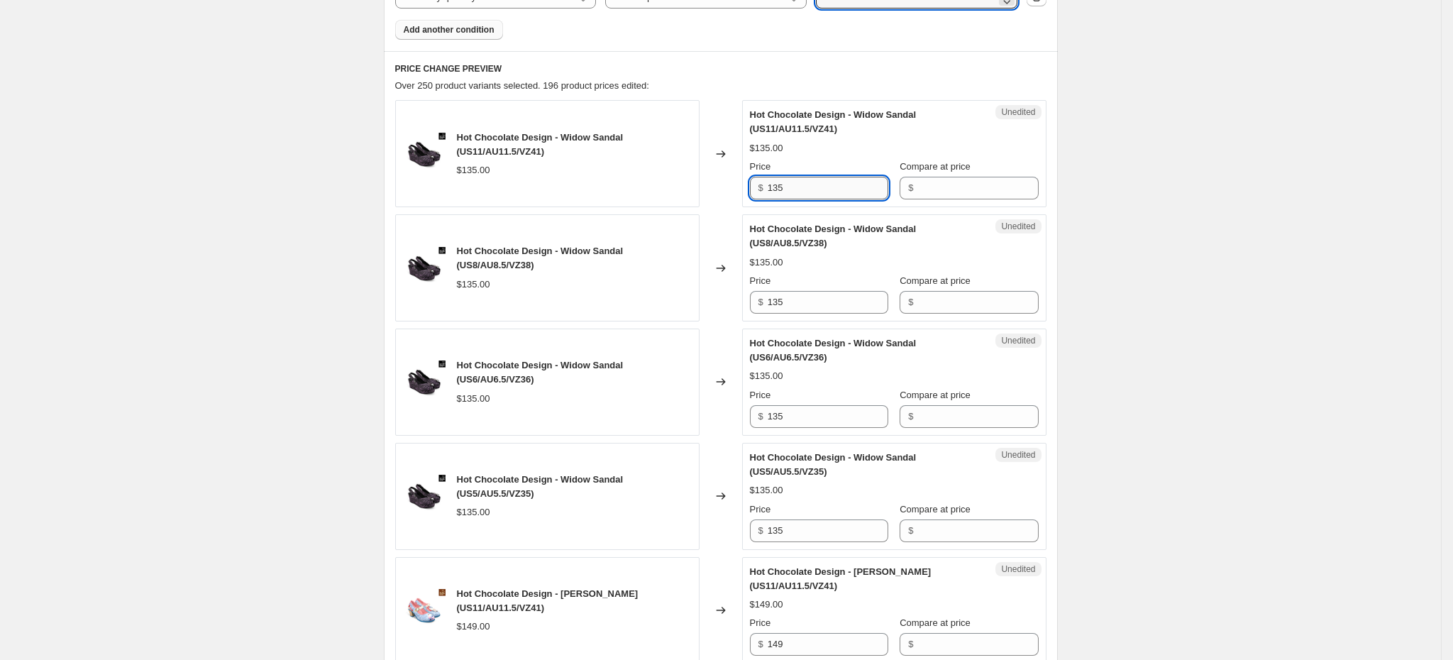
click at [785, 184] on input "135" at bounding box center [828, 188] width 121 height 23
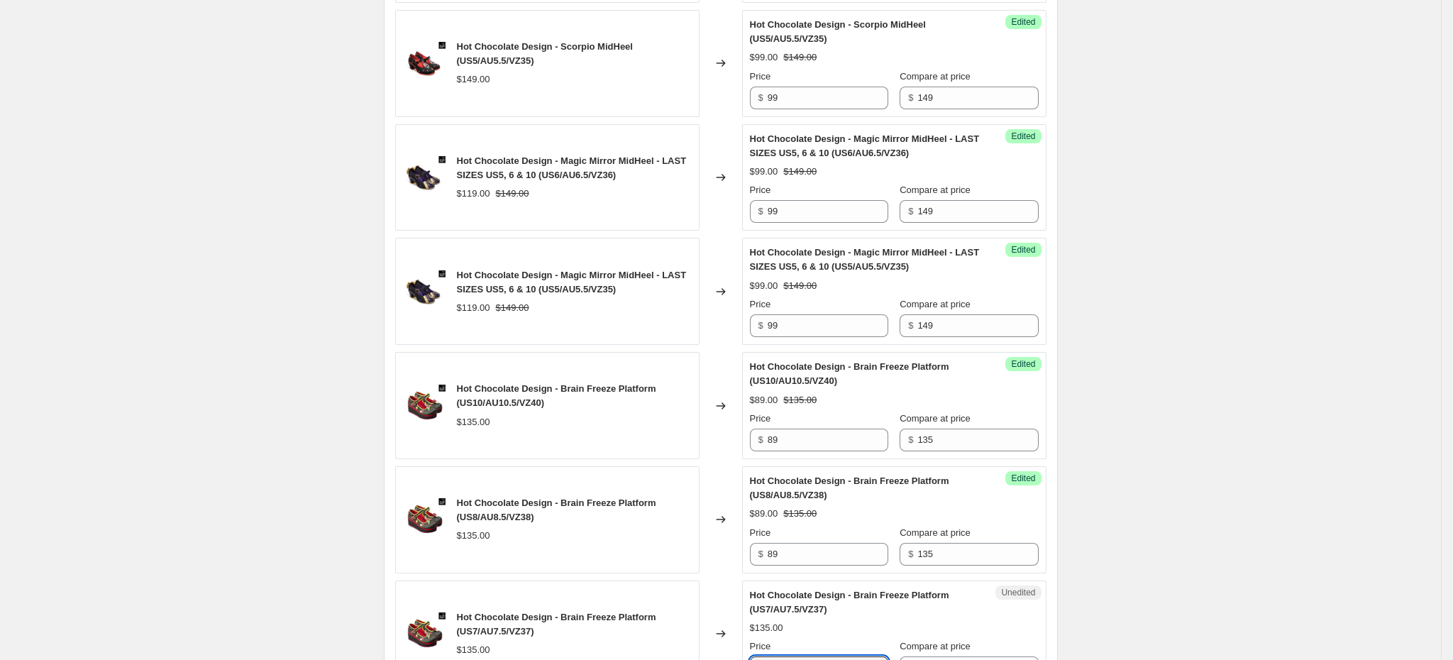
scroll to position [2370, 0]
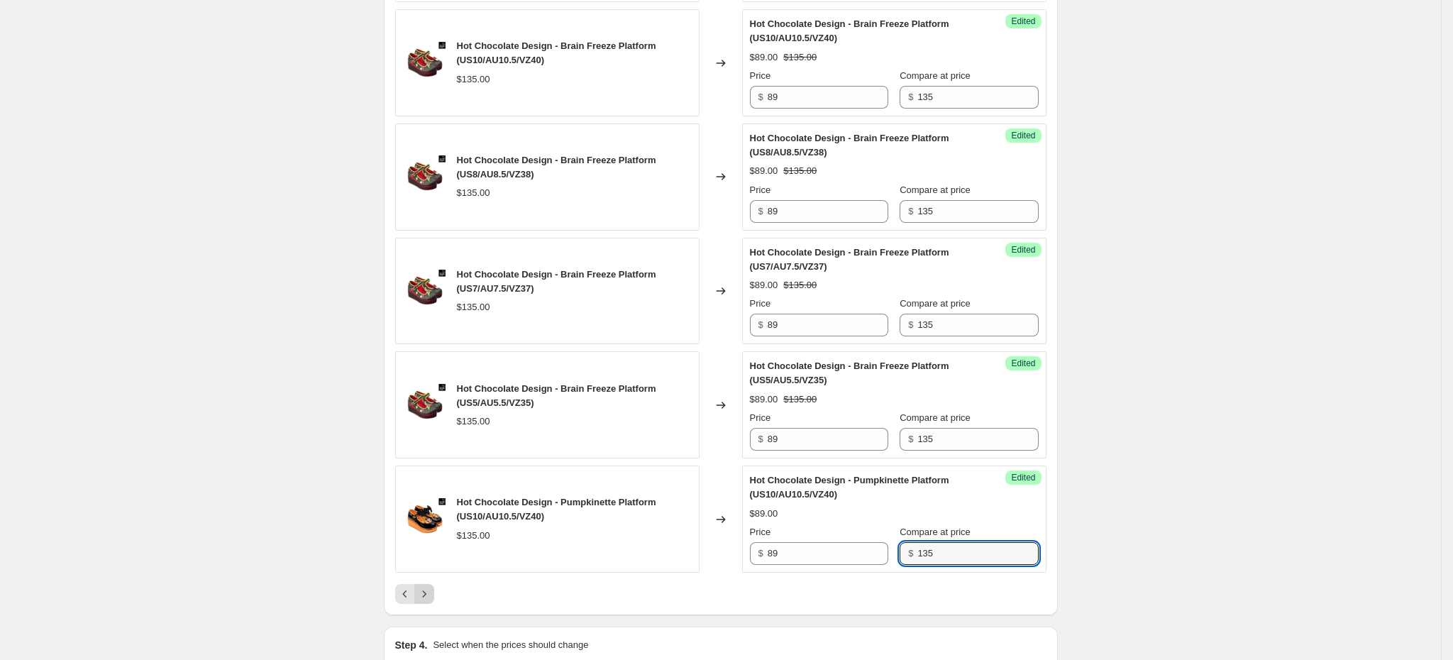
click at [433, 591] on button "Next" at bounding box center [424, 594] width 20 height 20
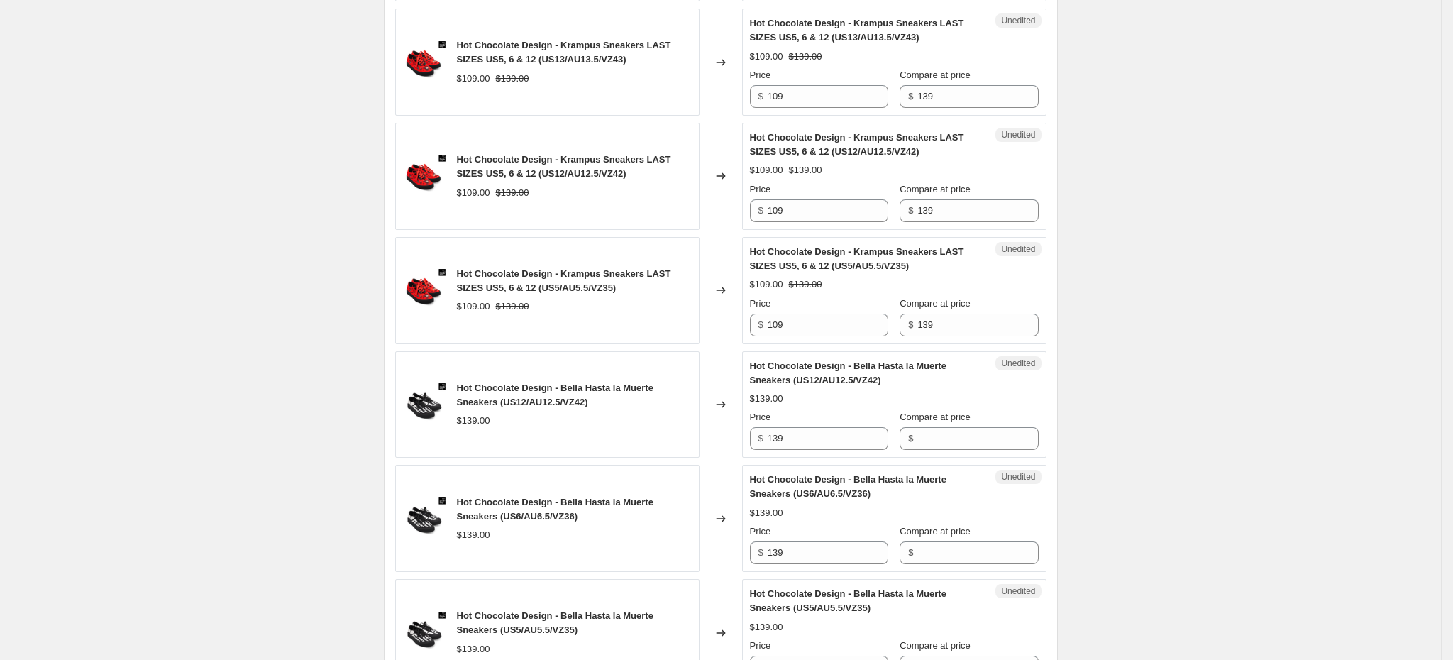
scroll to position [639, 0]
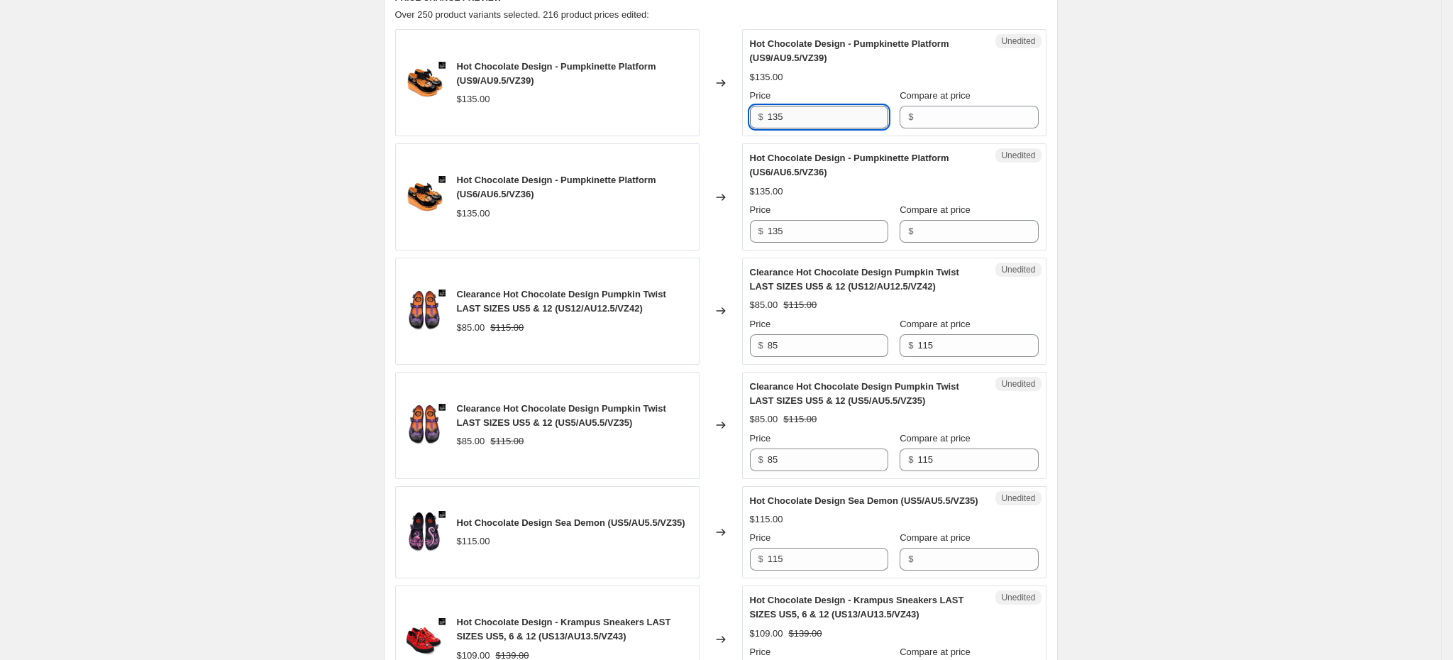
click at [784, 109] on input "135" at bounding box center [828, 117] width 121 height 23
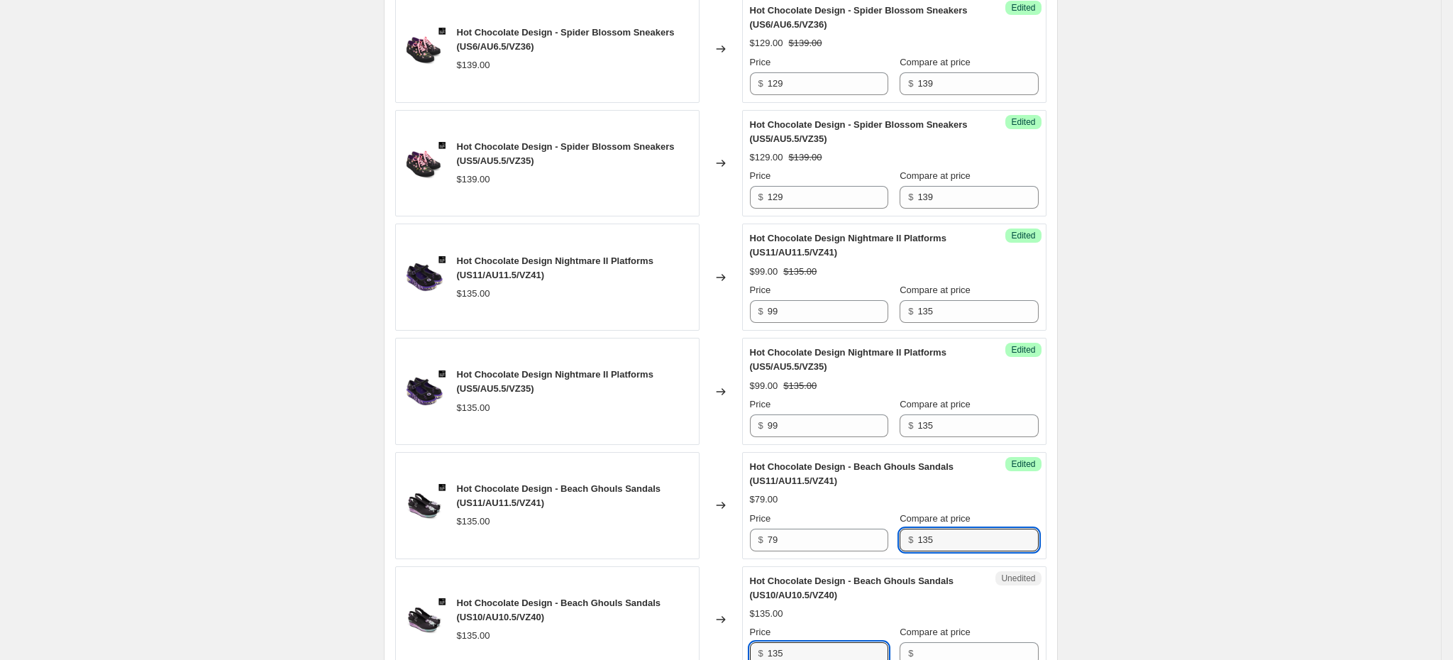
scroll to position [2370, 0]
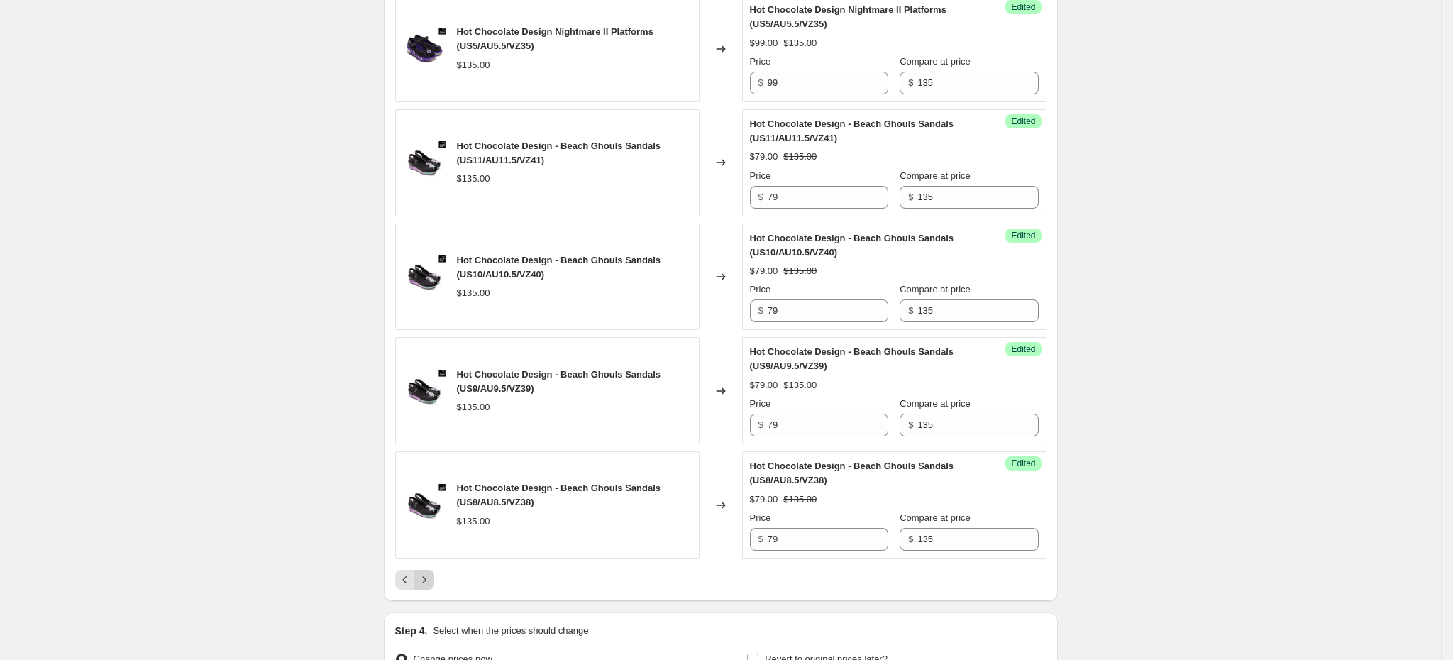
click at [425, 587] on icon "Next" at bounding box center [424, 580] width 14 height 14
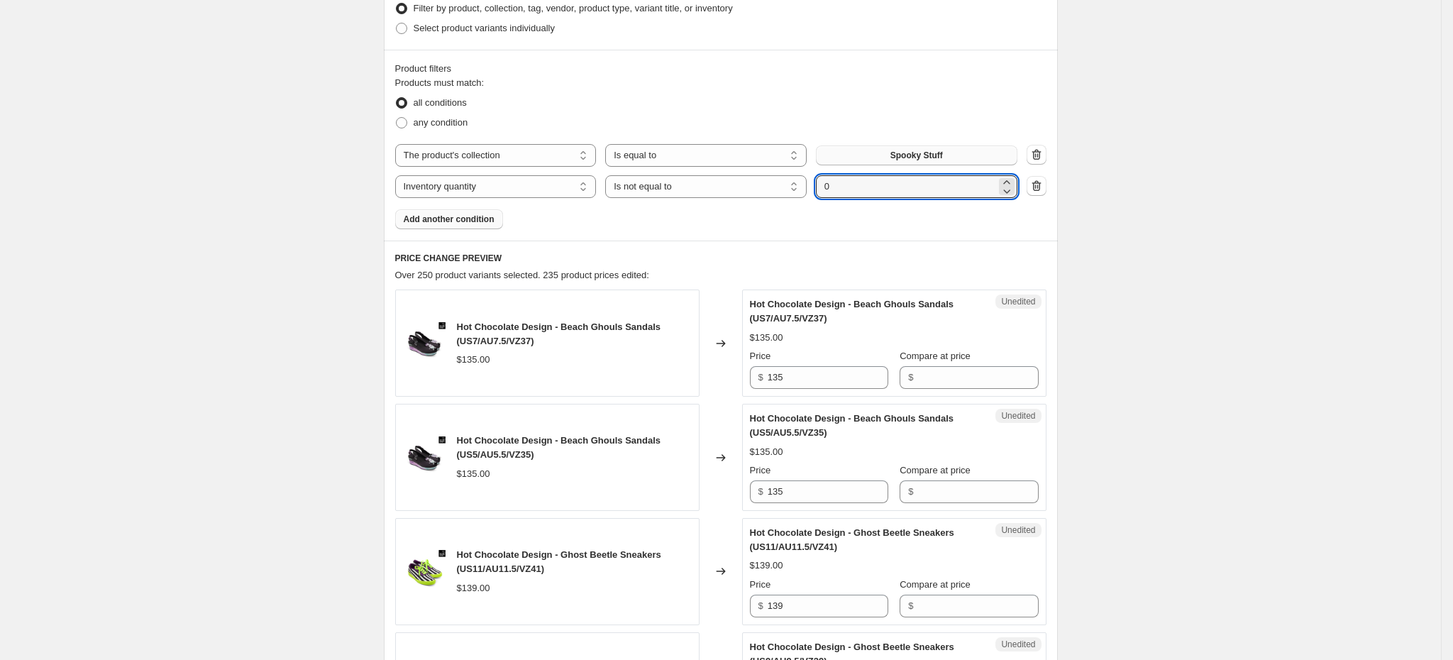
scroll to position [426, 0]
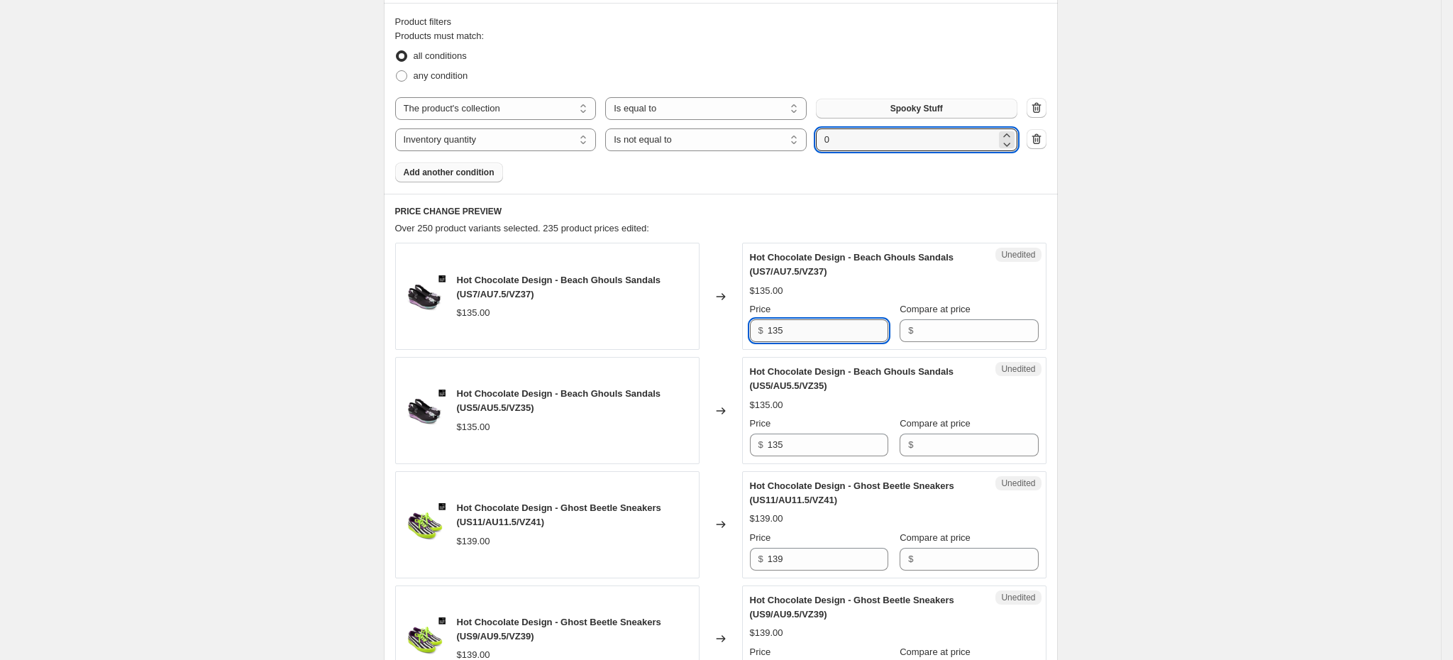
click at [785, 333] on input "135" at bounding box center [828, 330] width 121 height 23
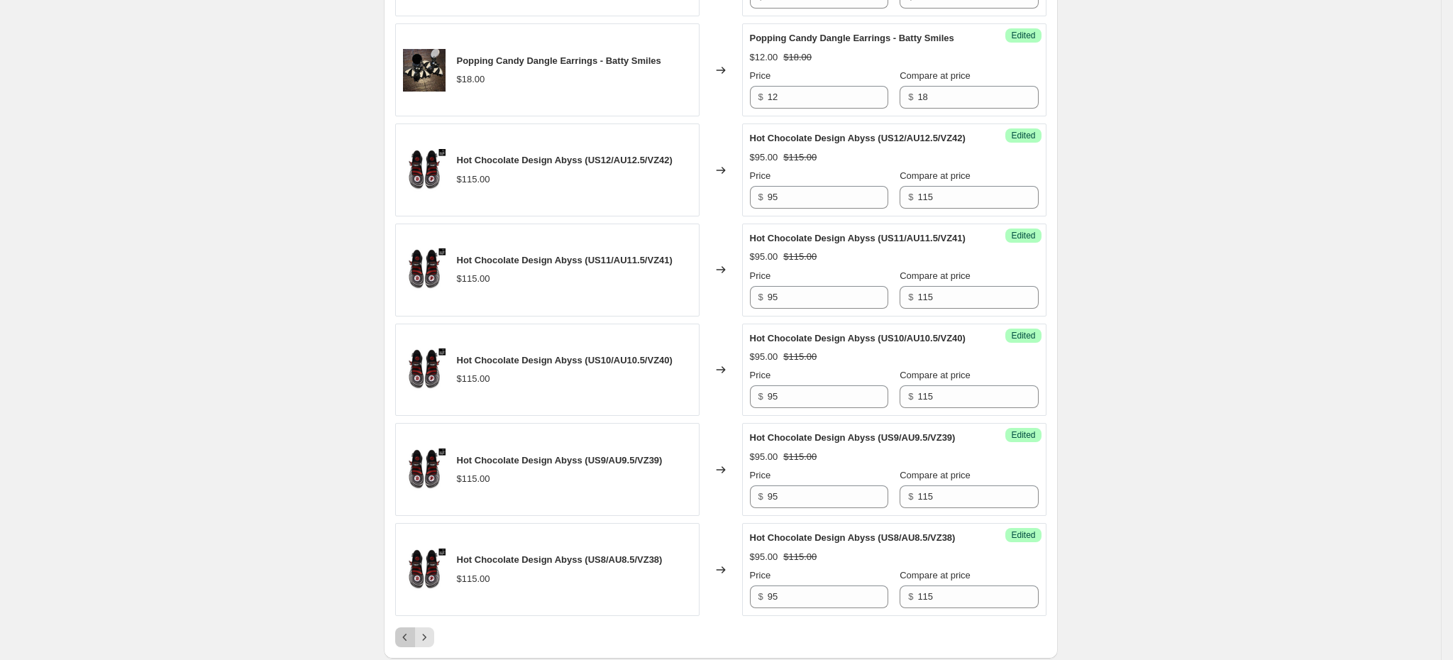
scroll to position [2509, 0]
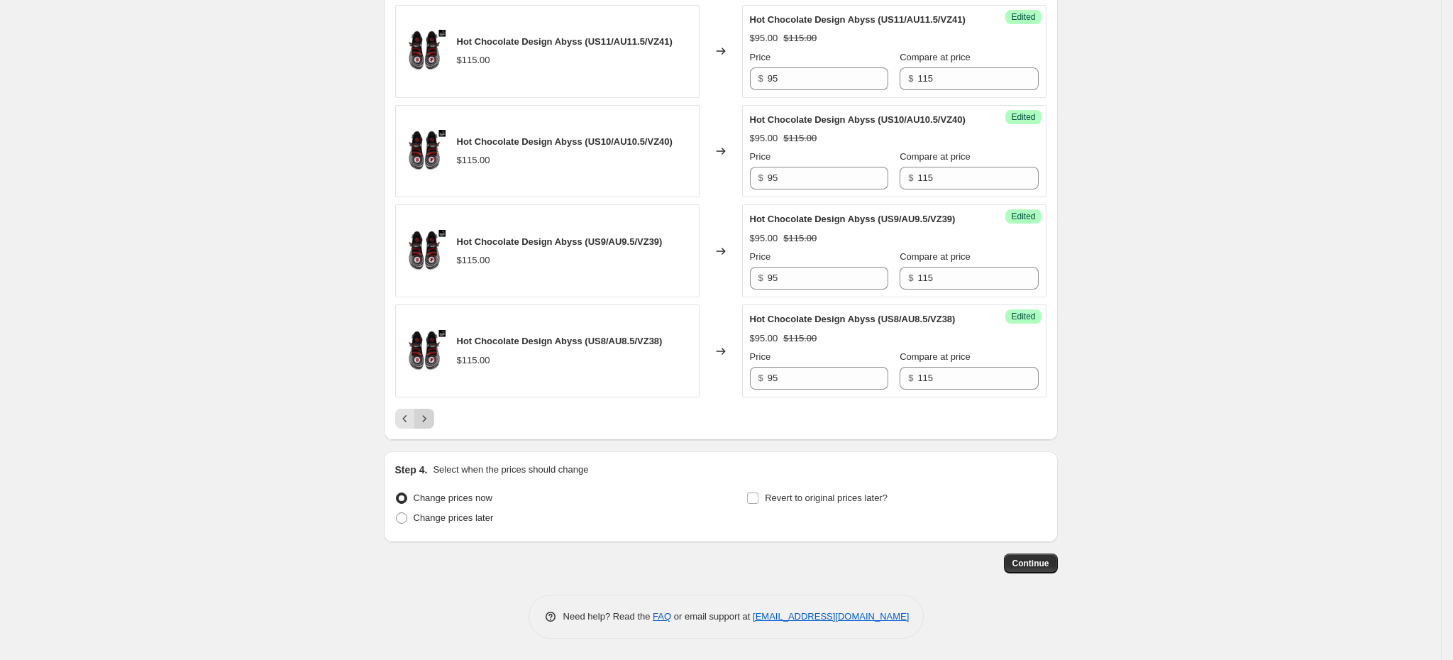
click at [431, 419] on icon "Next" at bounding box center [424, 418] width 14 height 14
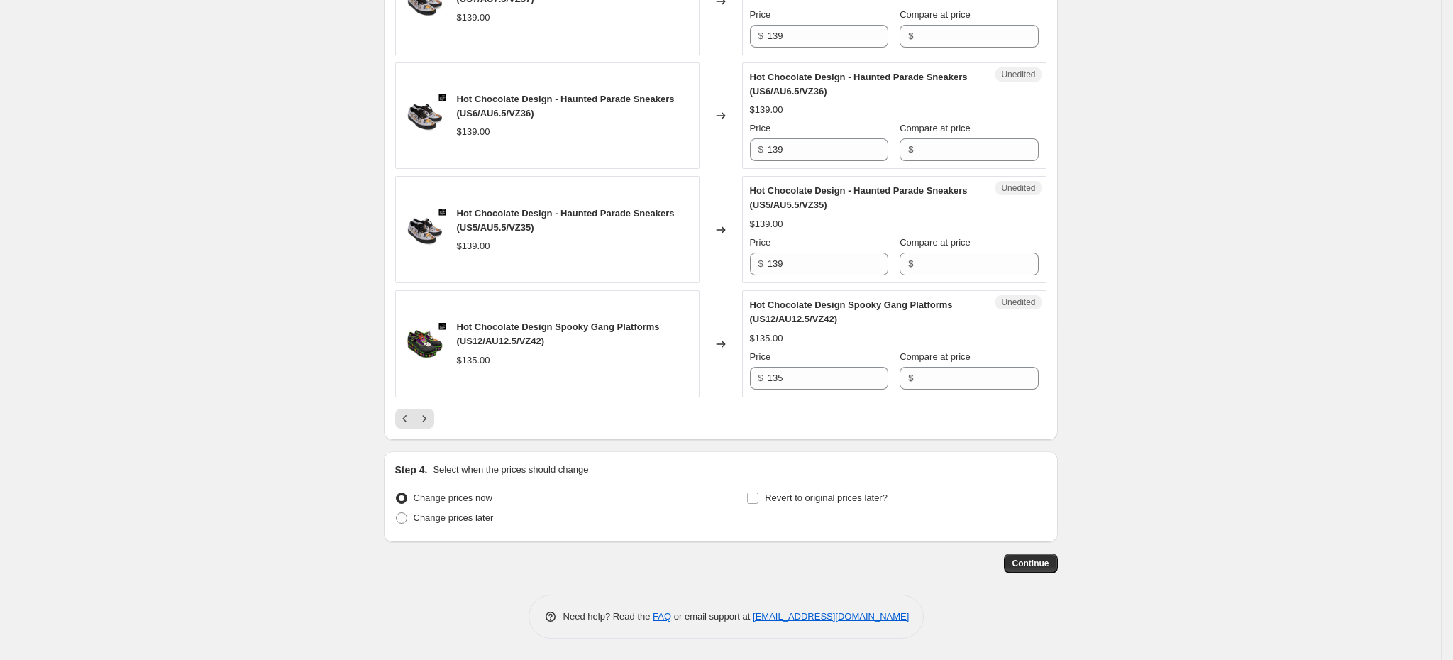
click at [1029, 467] on div "Step 4. Select when the prices should change" at bounding box center [720, 470] width 651 height 14
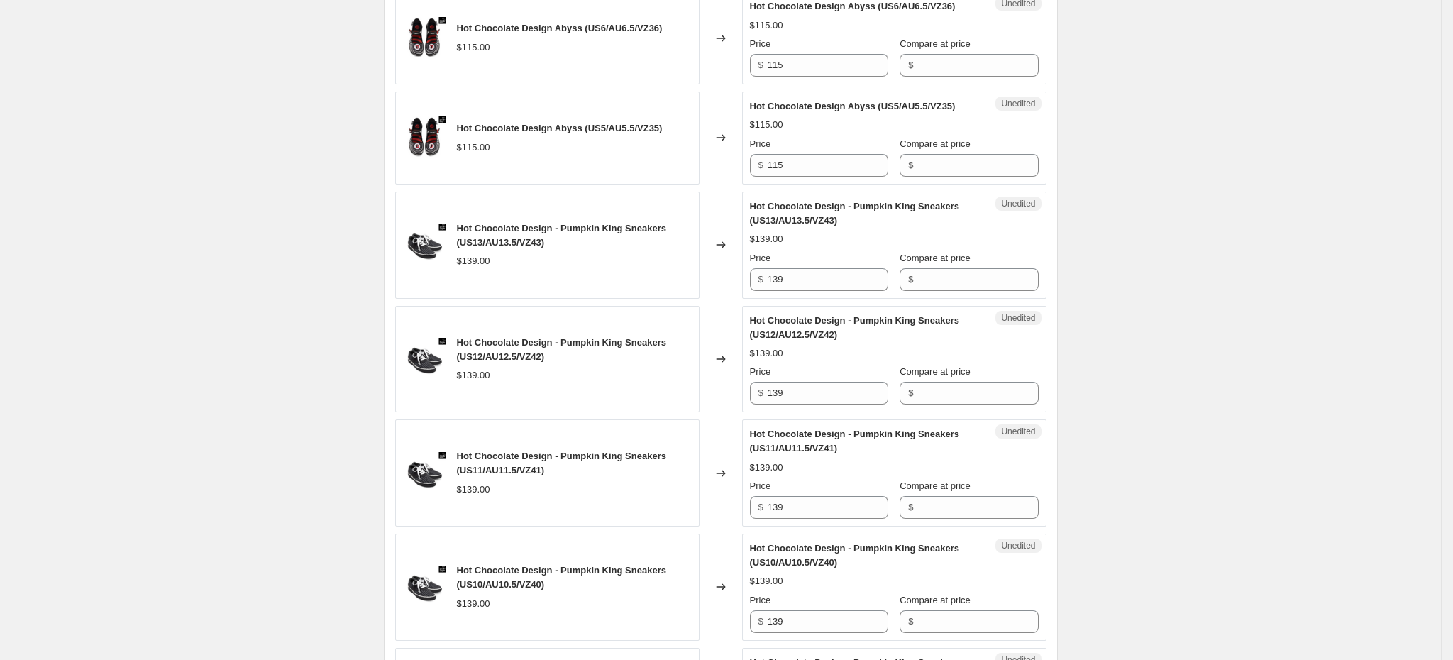
scroll to position [200, 0]
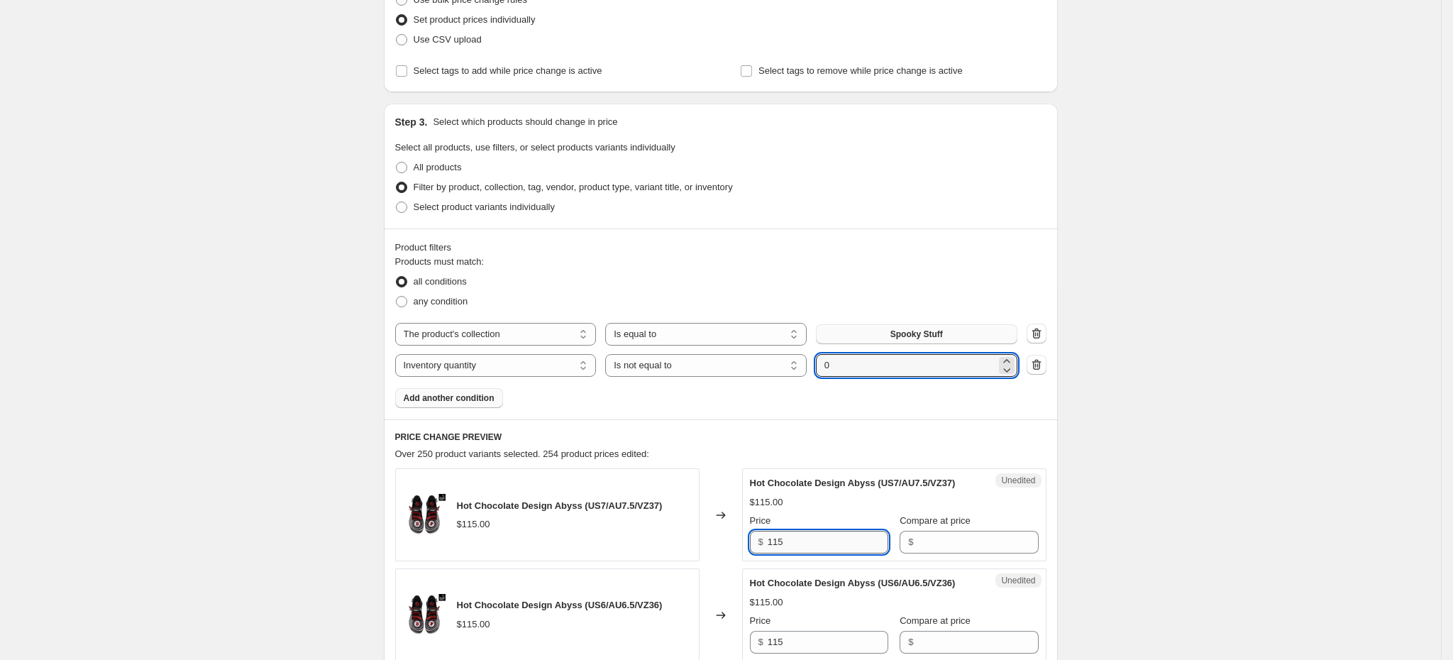
click at [815, 543] on input "115" at bounding box center [828, 542] width 121 height 23
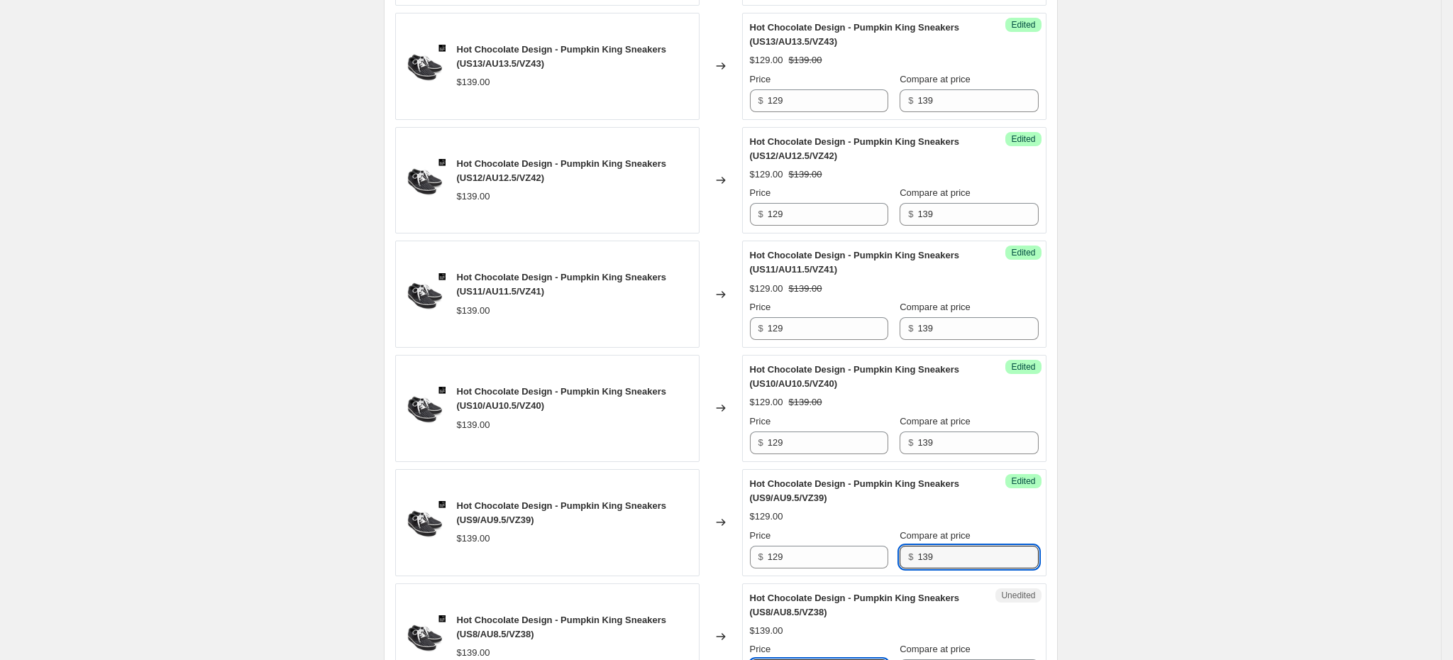
scroll to position [1299, 0]
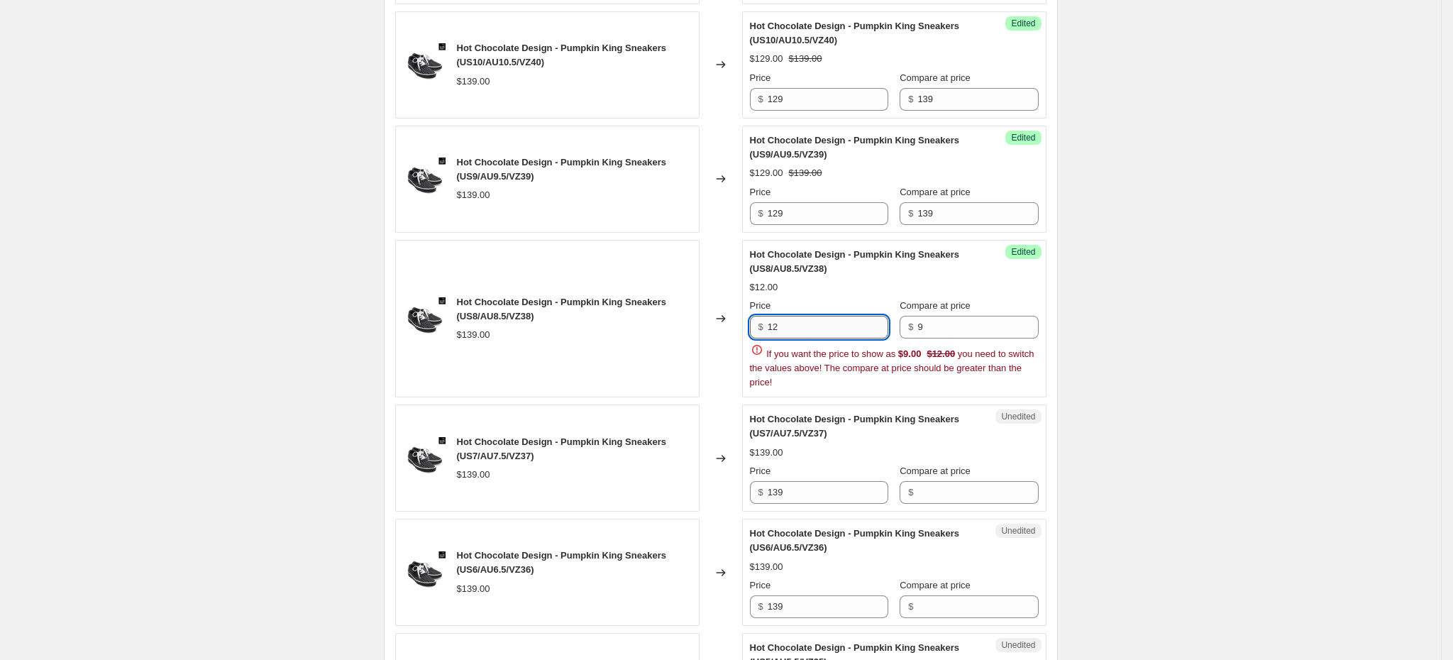
click at [789, 329] on input "12" at bounding box center [828, 327] width 121 height 23
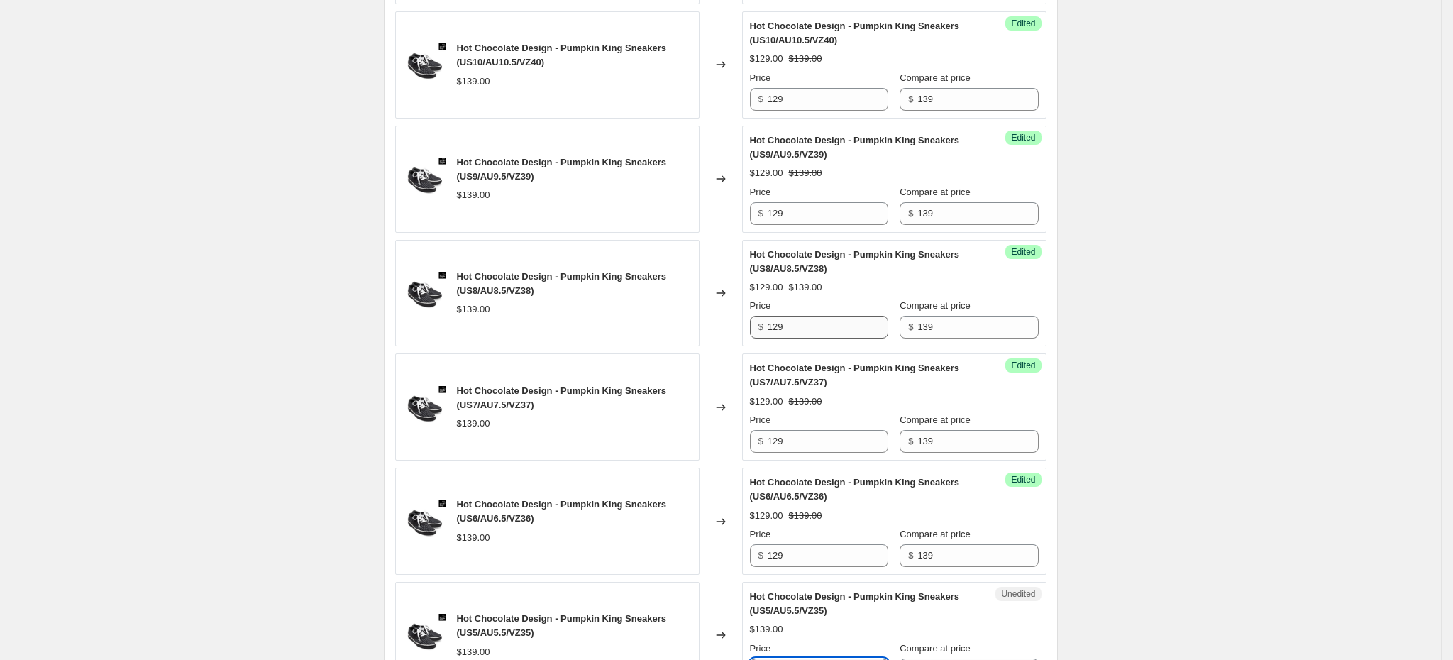
scroll to position [1642, 0]
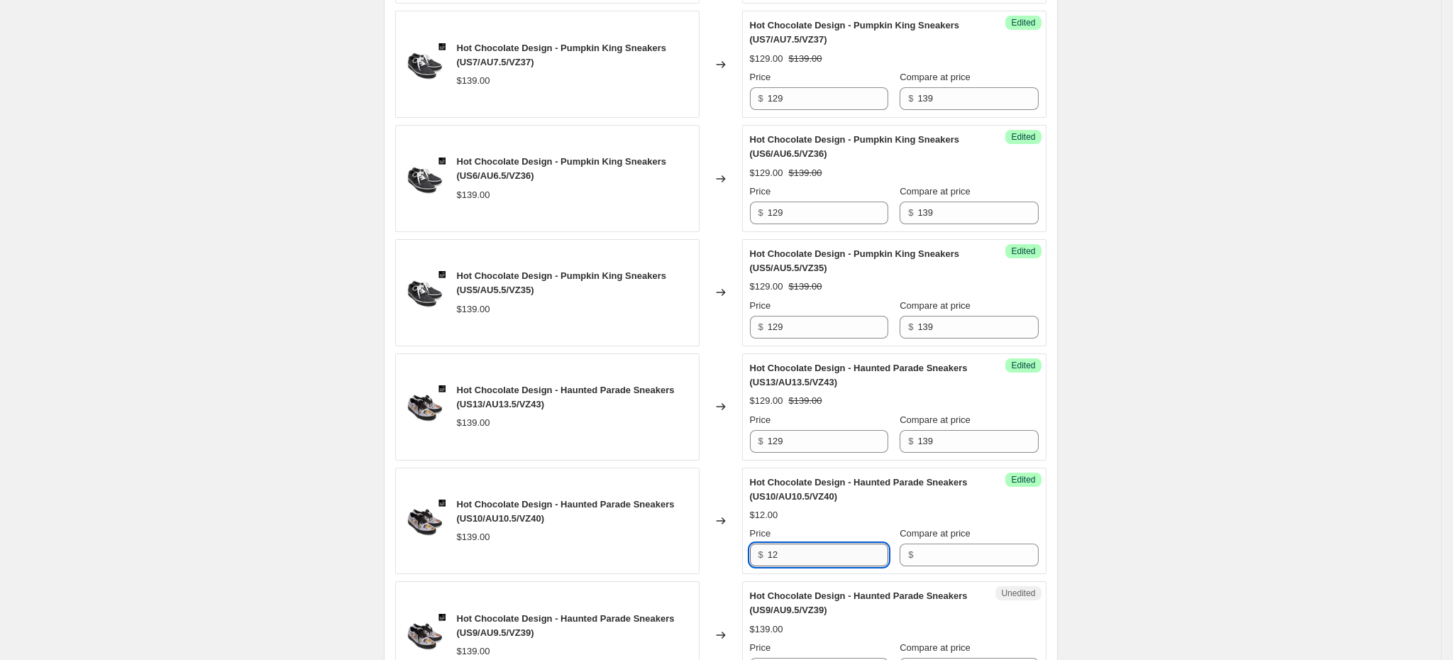
click at [801, 546] on input "12" at bounding box center [828, 554] width 121 height 23
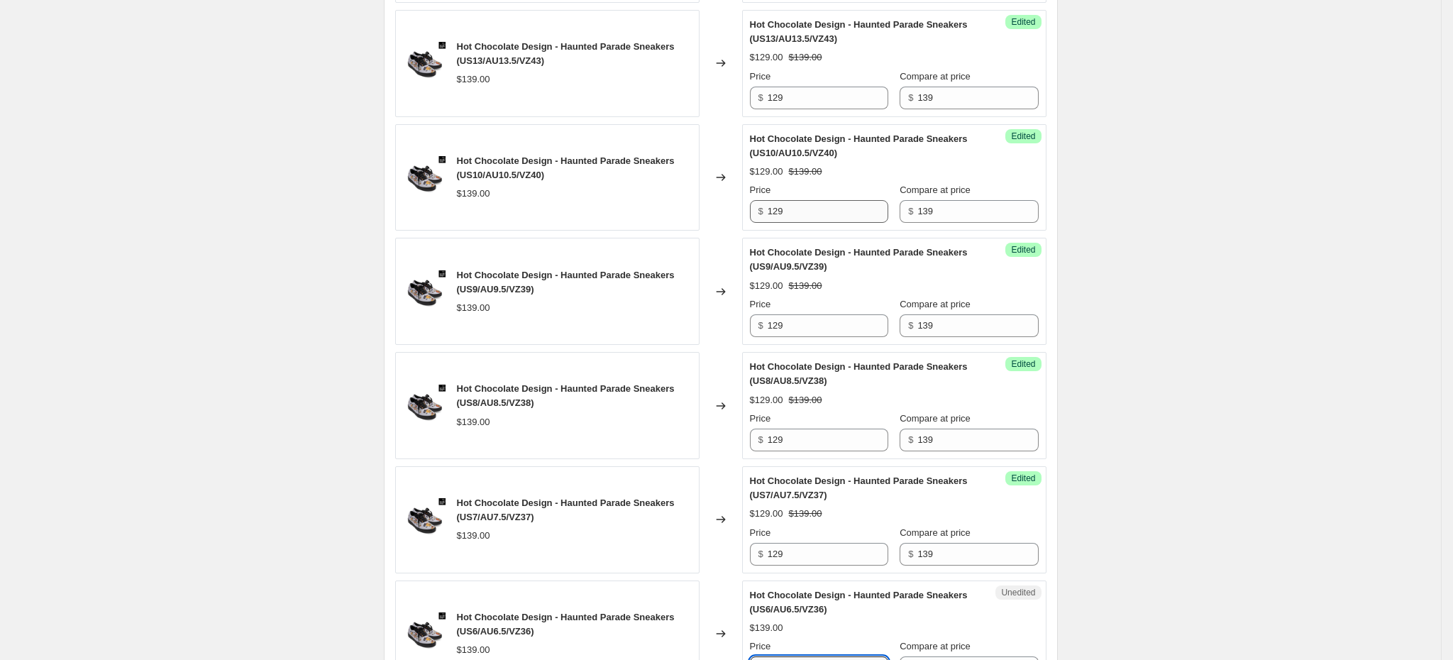
scroll to position [2328, 0]
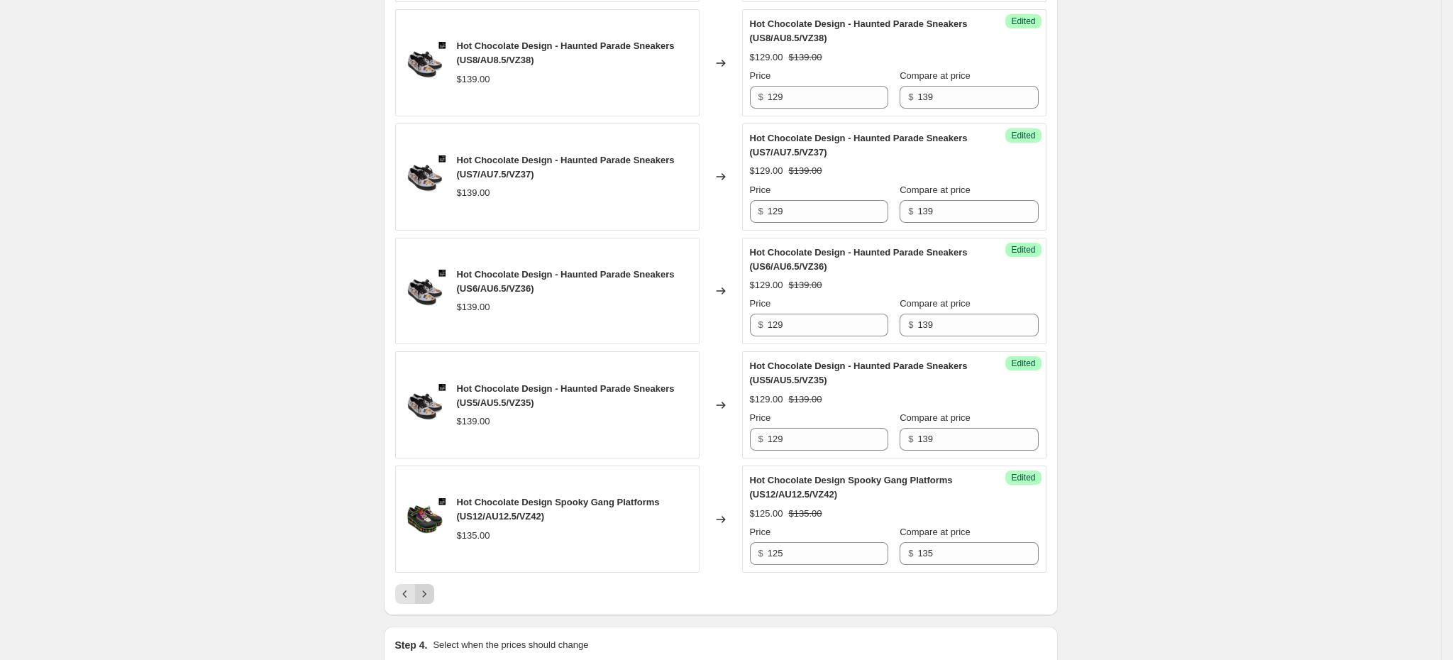
click at [426, 597] on icon "Next" at bounding box center [424, 593] width 4 height 6
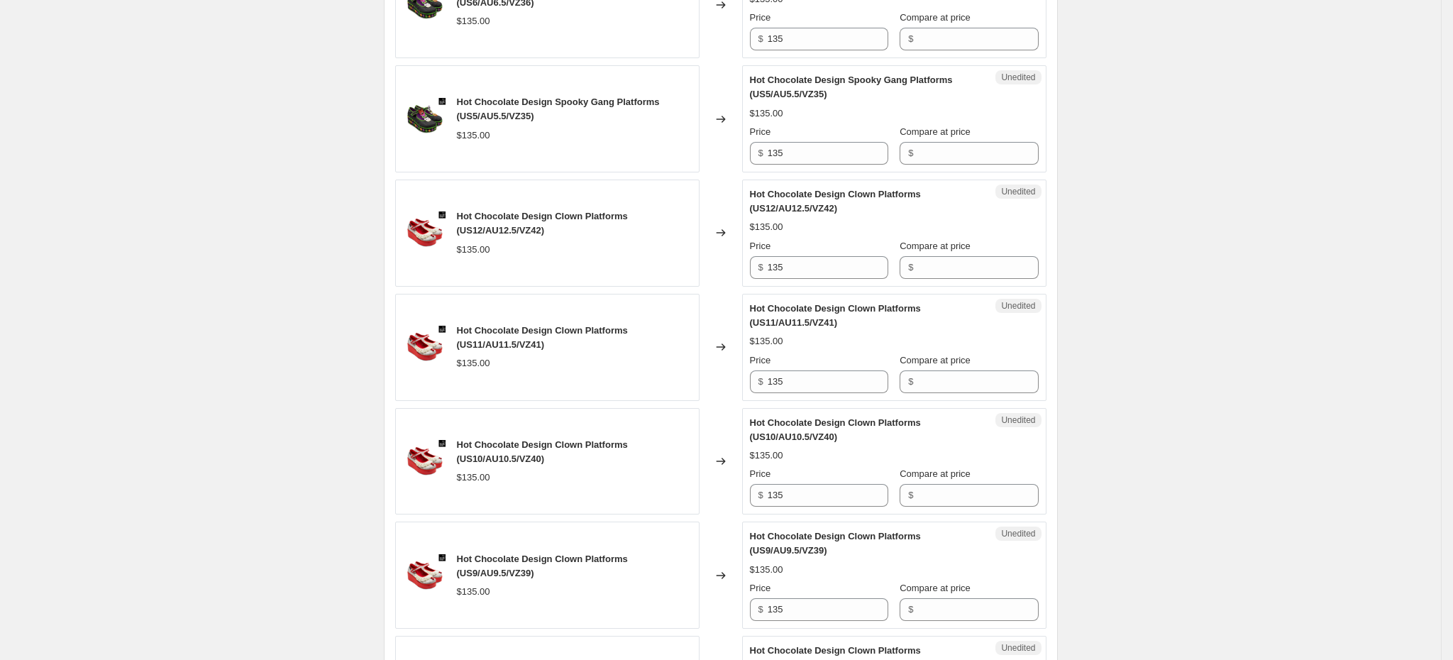
scroll to position [597, 0]
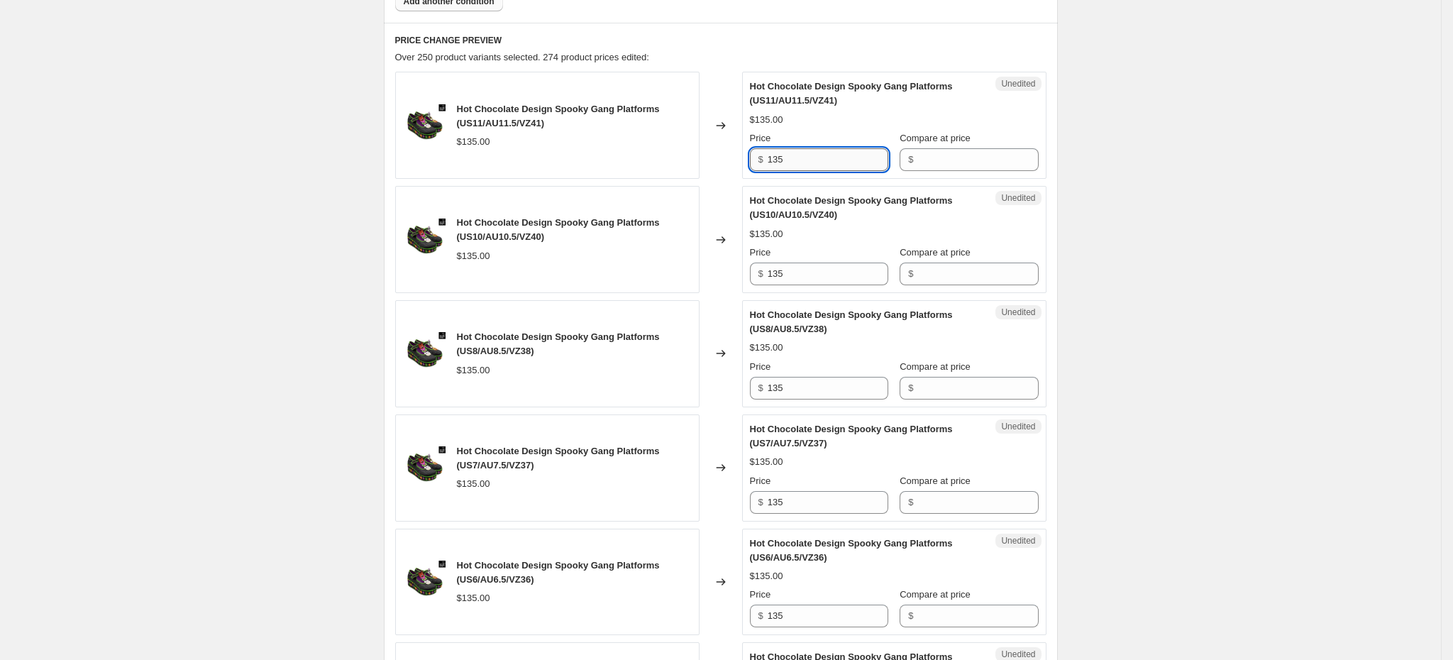
click at [790, 154] on input "135" at bounding box center [828, 159] width 121 height 23
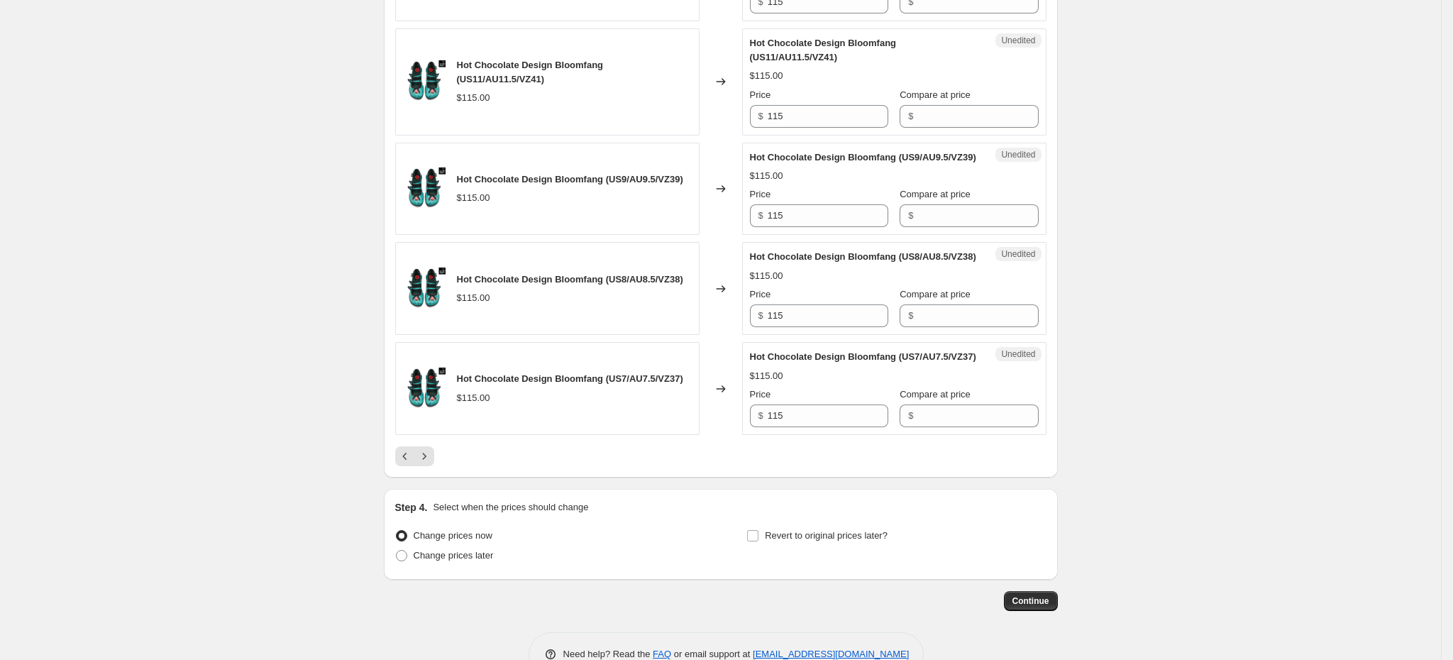
scroll to position [2474, 0]
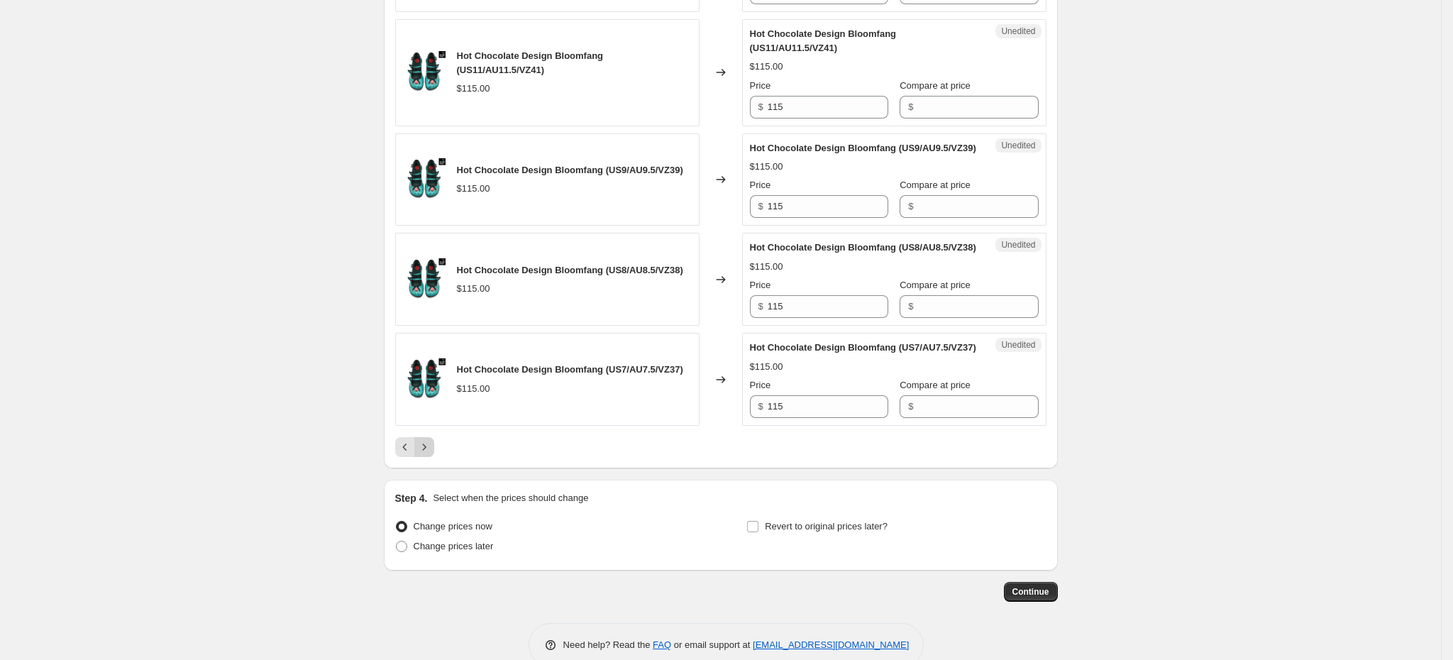
click at [424, 454] on icon "Next" at bounding box center [424, 447] width 14 height 14
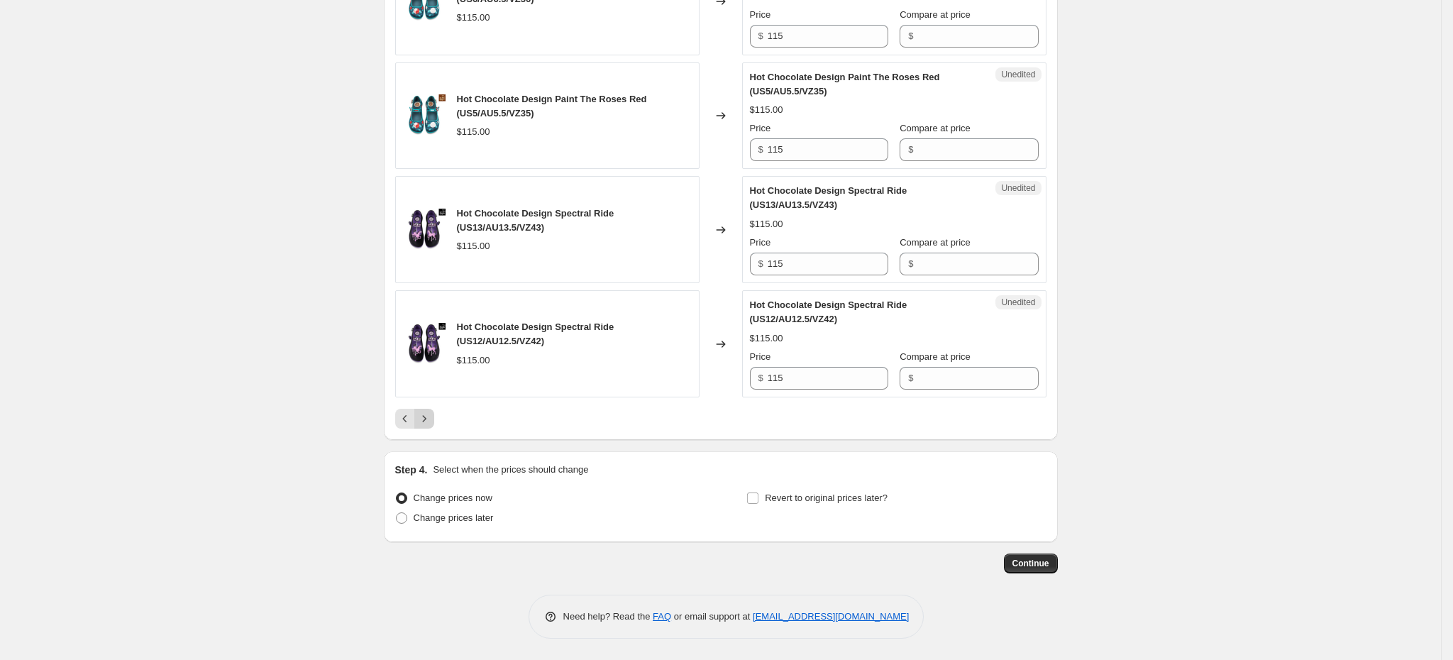
click at [431, 426] on icon "Next" at bounding box center [424, 418] width 14 height 14
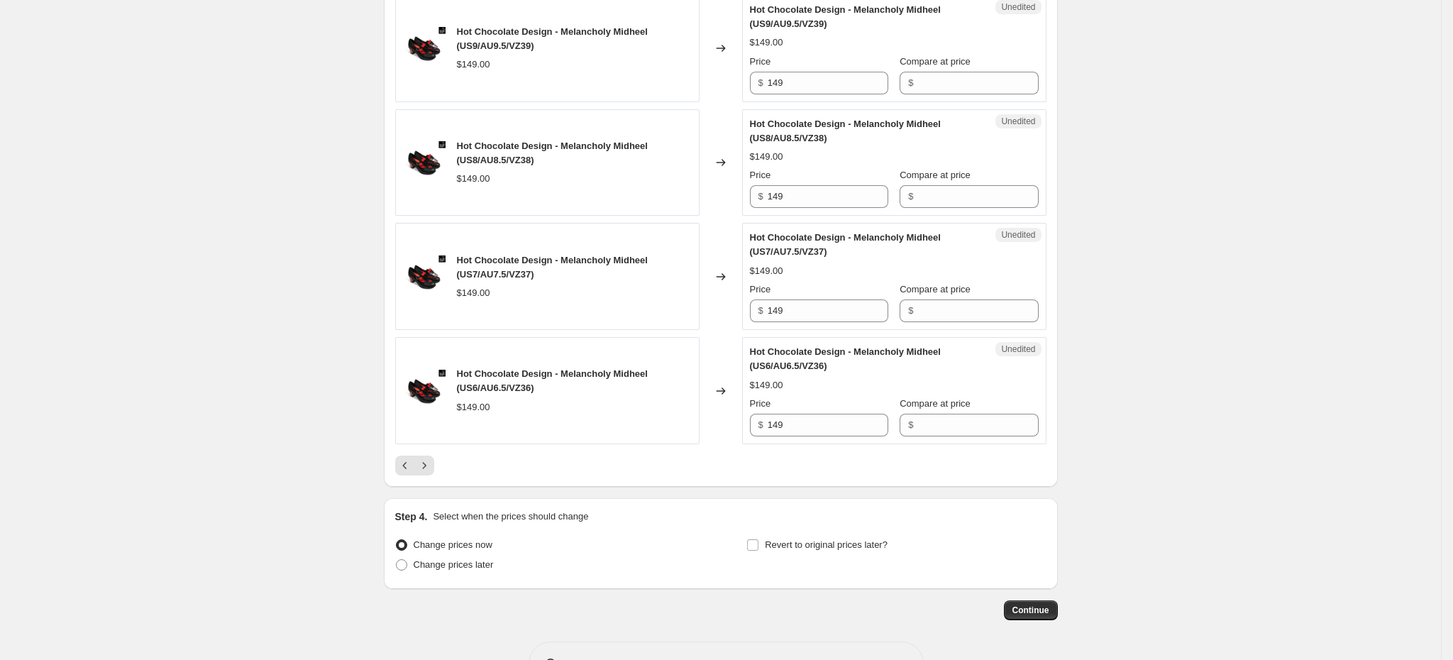
scroll to position [2551, 0]
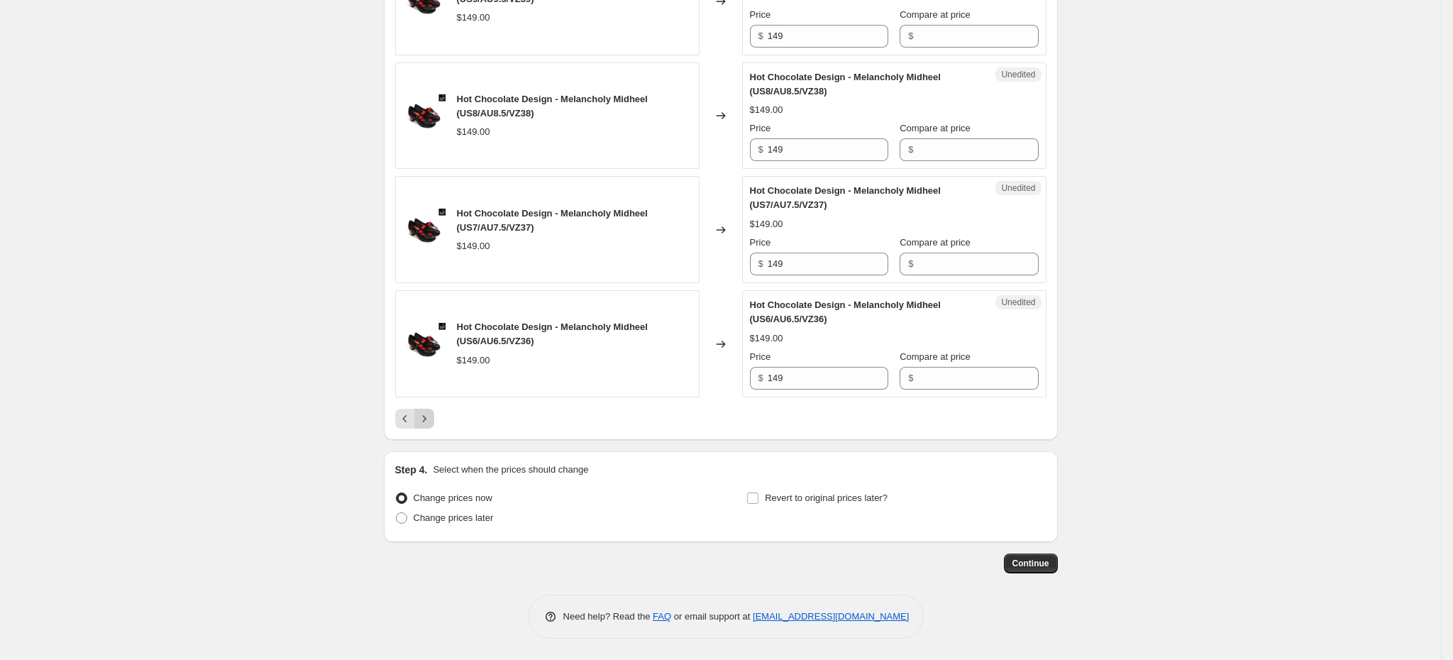
click at [426, 420] on icon "Next" at bounding box center [424, 418] width 4 height 6
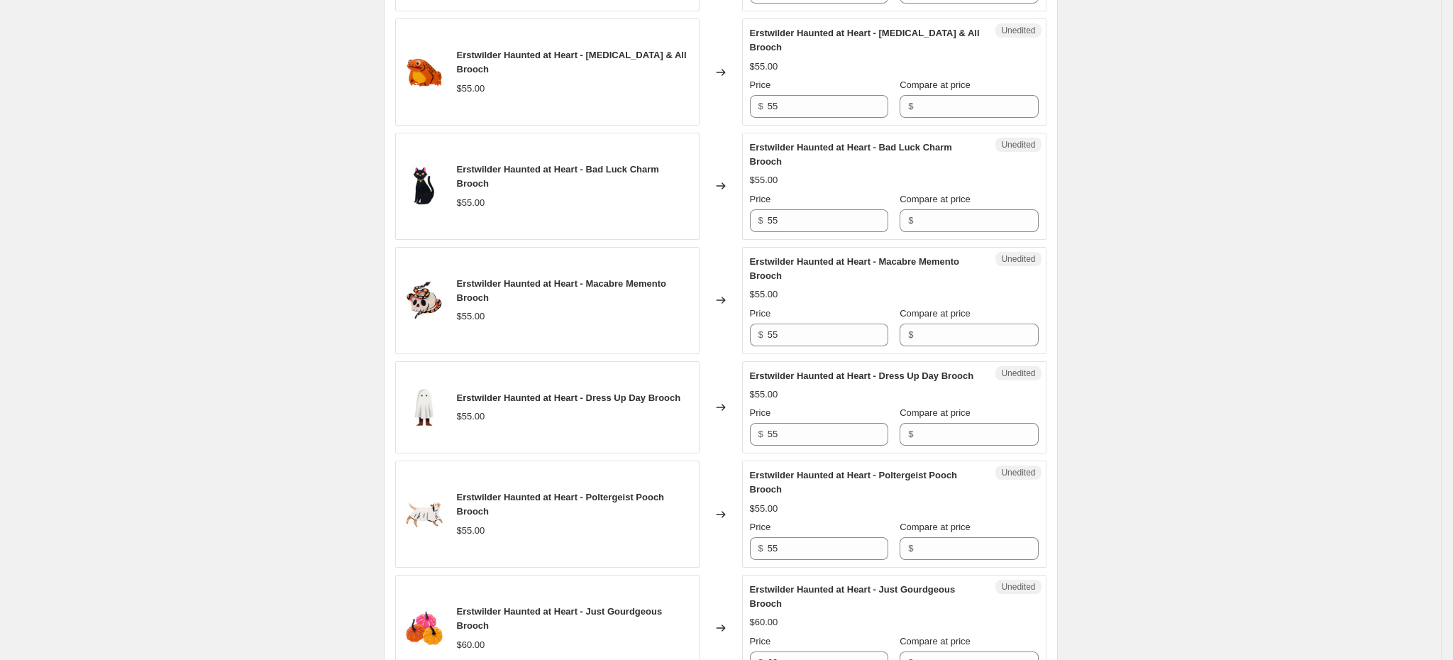
scroll to position [760, 0]
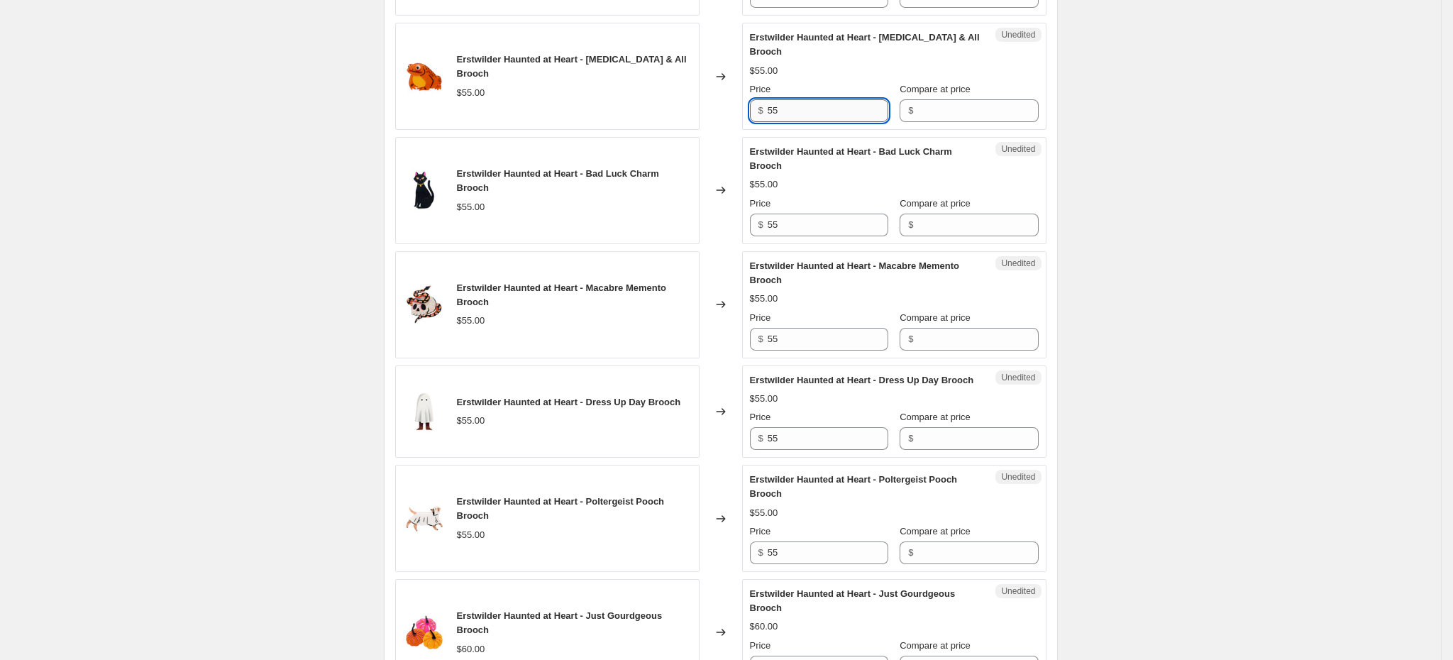
click at [778, 108] on input "55" at bounding box center [828, 110] width 121 height 23
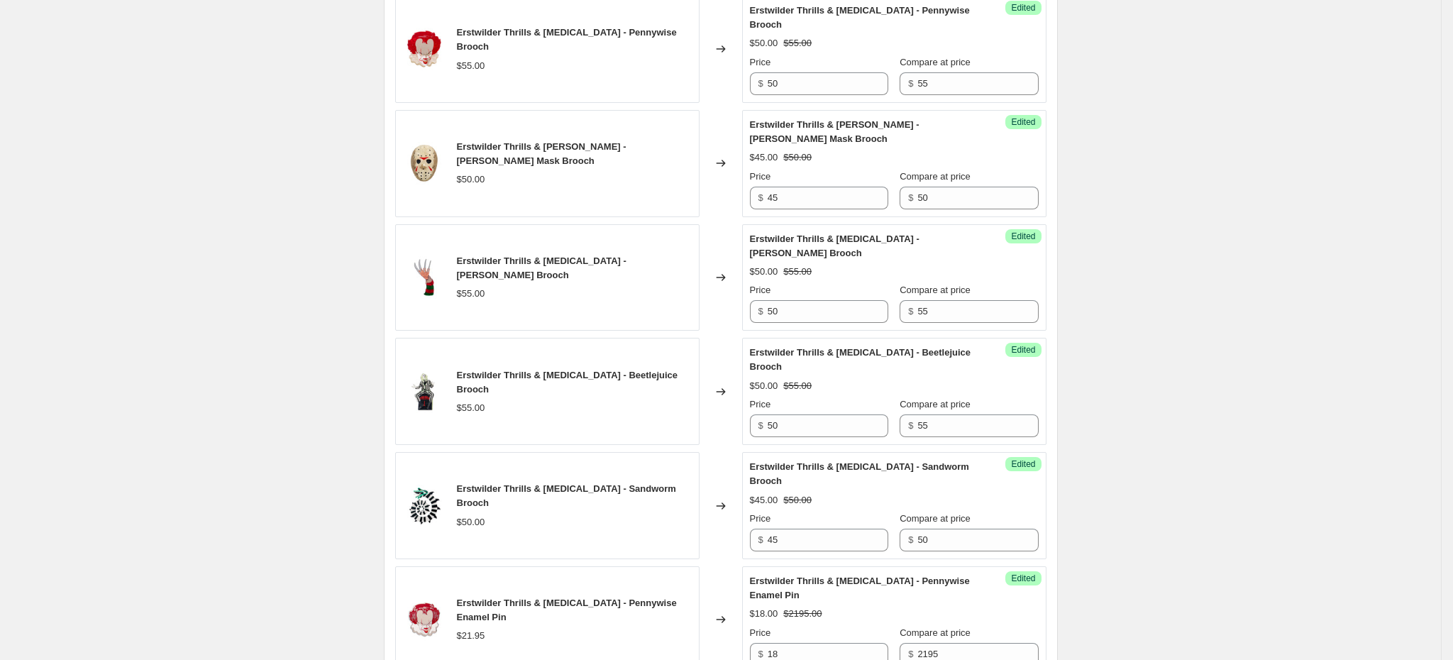
scroll to position [2328, 0]
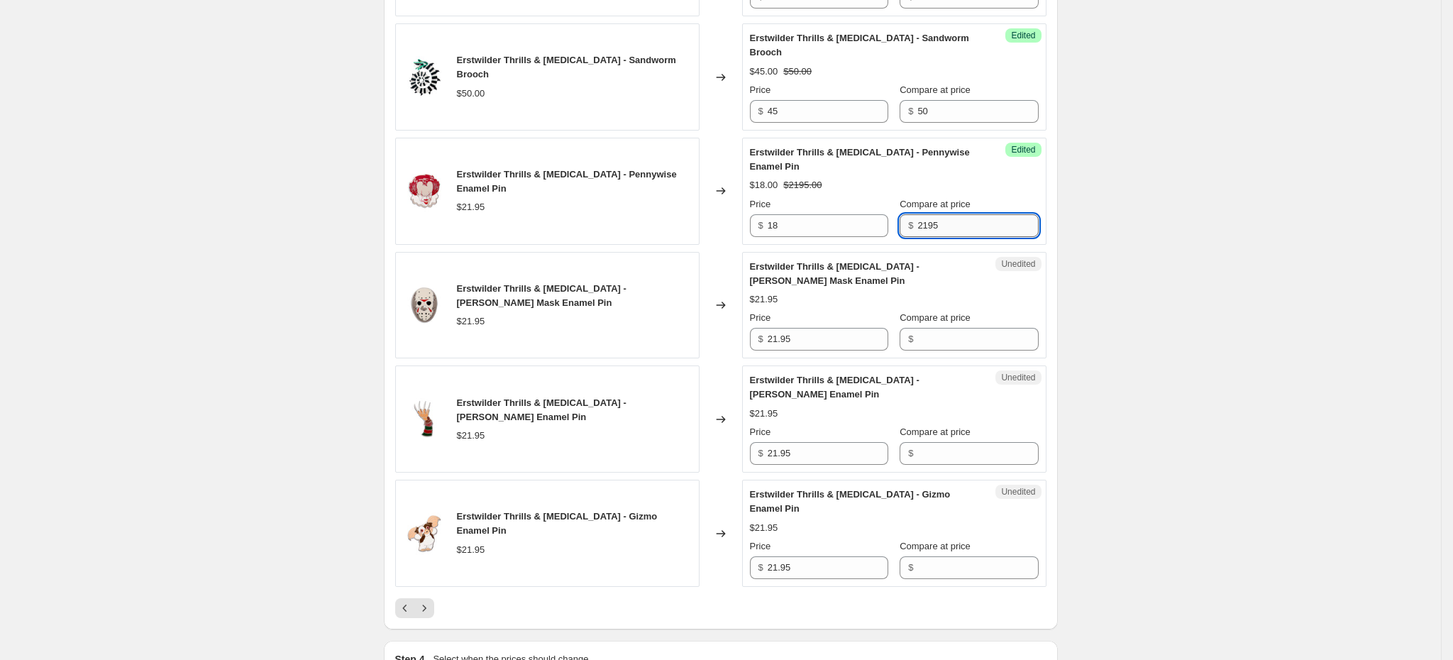
click at [918, 216] on input "2195" at bounding box center [977, 225] width 121 height 23
click at [820, 328] on input "21.95" at bounding box center [828, 339] width 121 height 23
click at [427, 601] on icon "Next" at bounding box center [424, 608] width 14 height 14
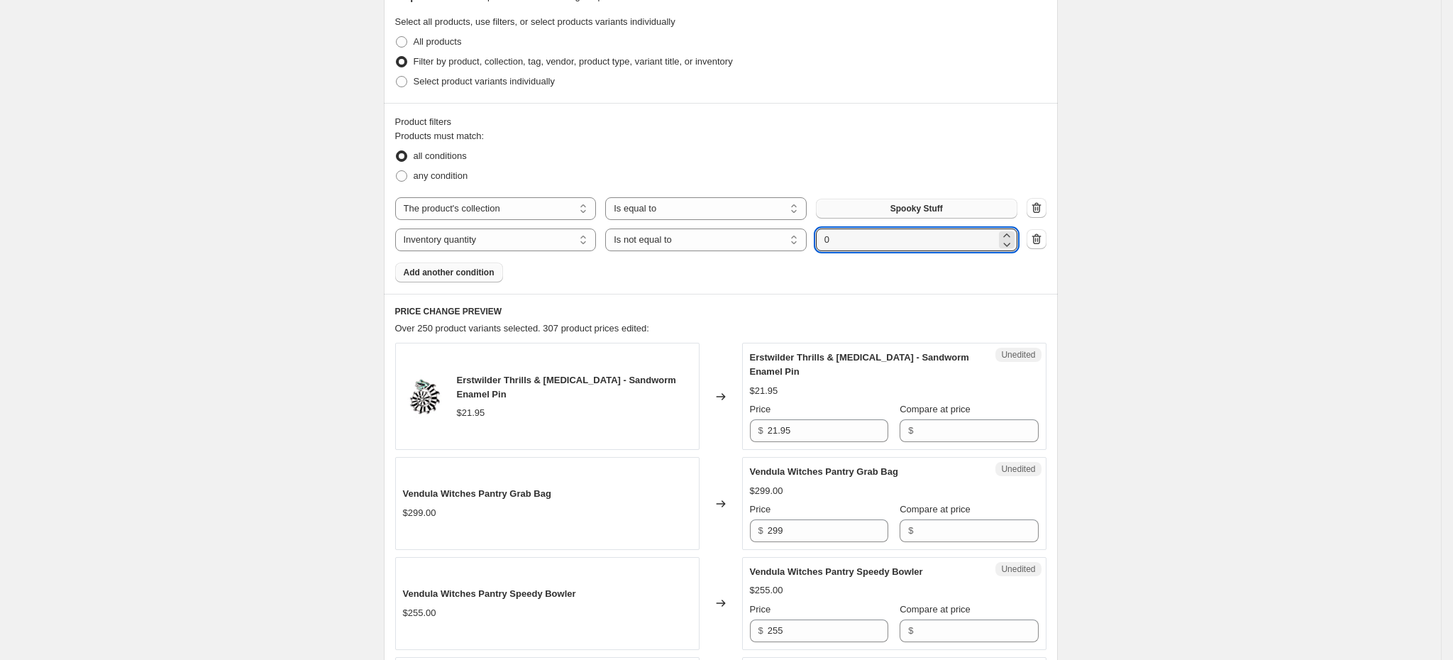
scroll to position [337, 0]
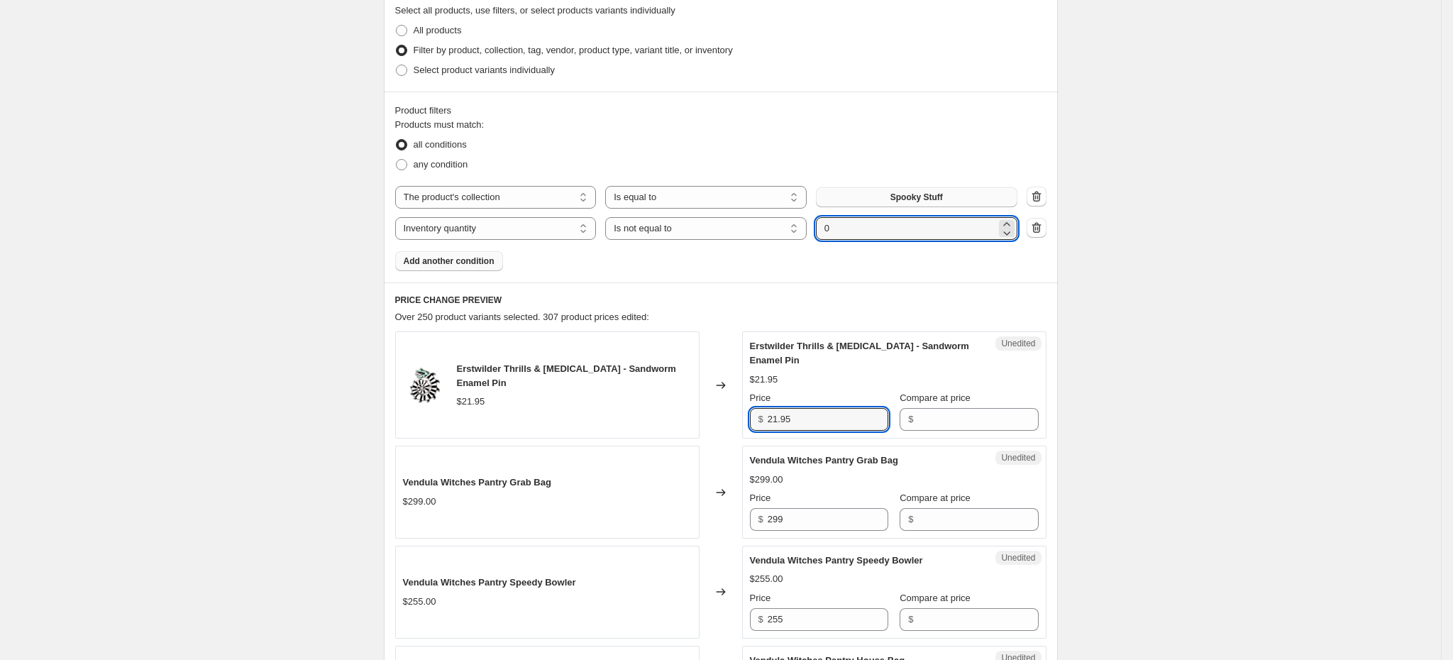
drag, startPoint x: 808, startPoint y: 417, endPoint x: 767, endPoint y: 417, distance: 41.1
click at [767, 417] on div "$ 21.95" at bounding box center [819, 419] width 138 height 23
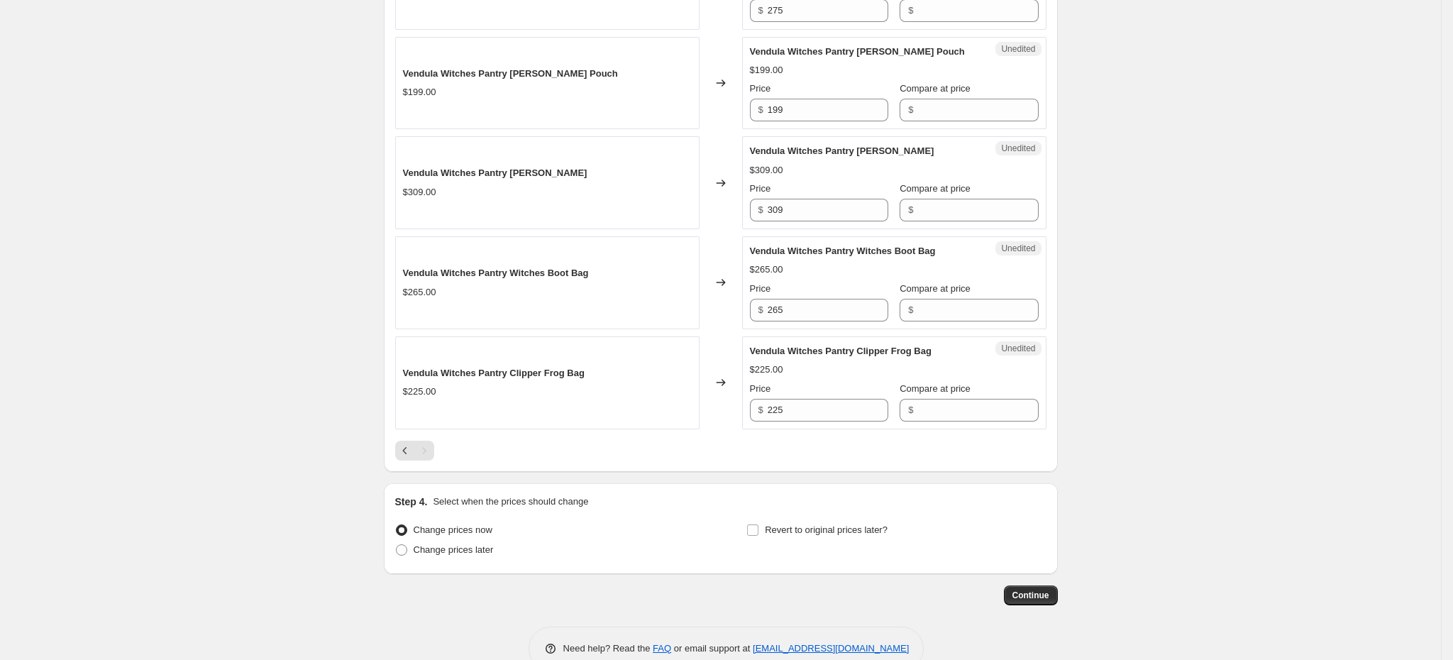
scroll to position [1080, 0]
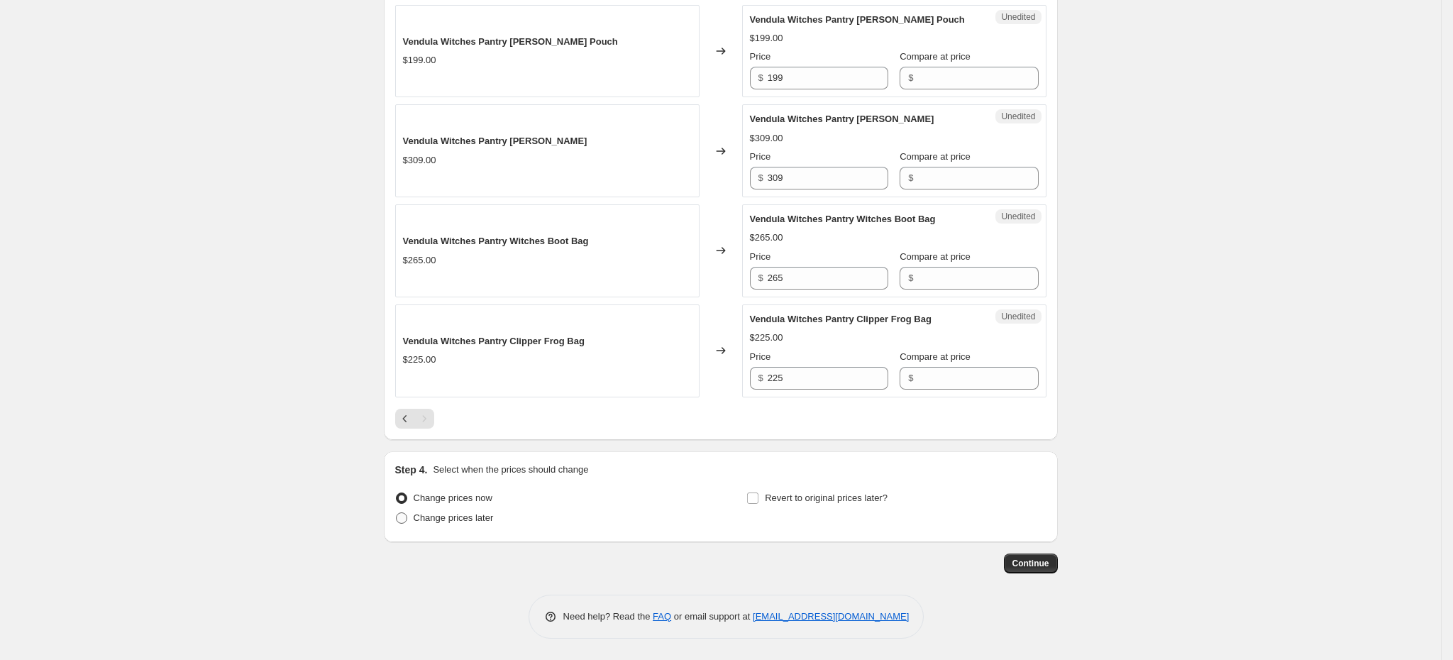
click at [450, 514] on span "Change prices later" at bounding box center [454, 517] width 80 height 11
click at [397, 513] on input "Change prices later" at bounding box center [396, 512] width 1 height 1
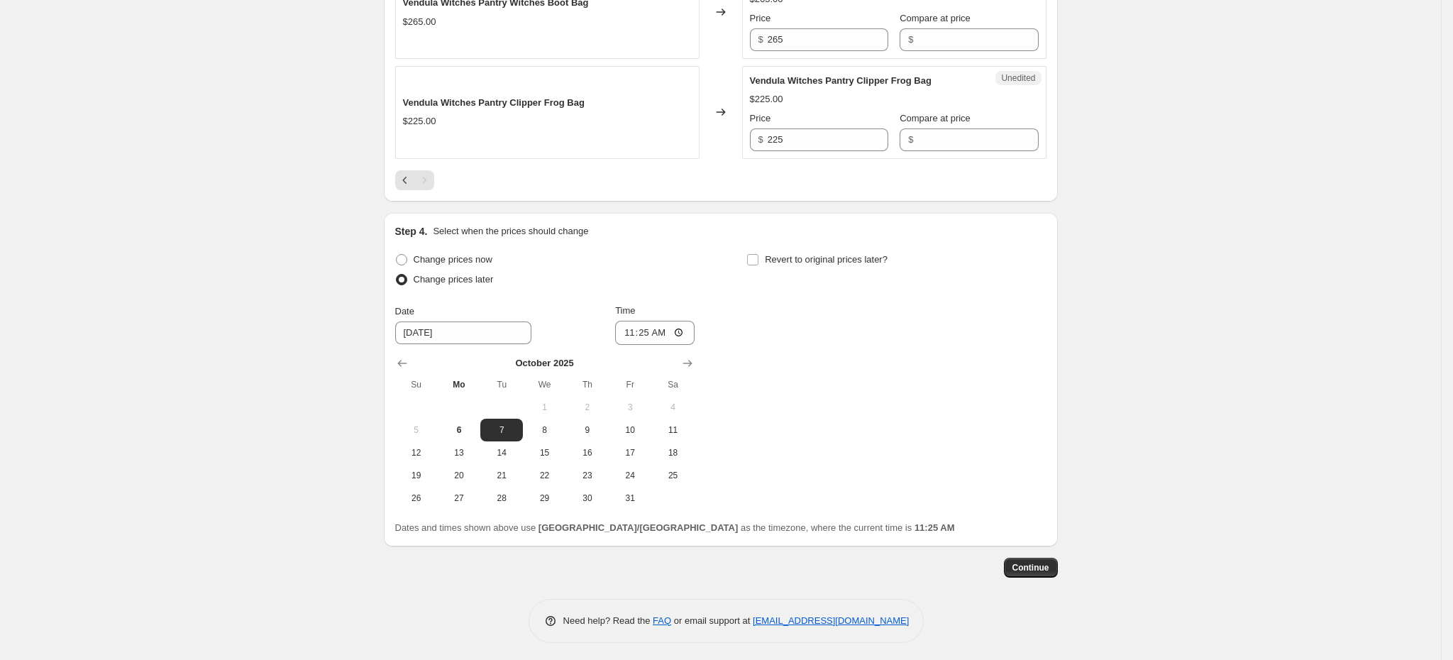
scroll to position [1322, 0]
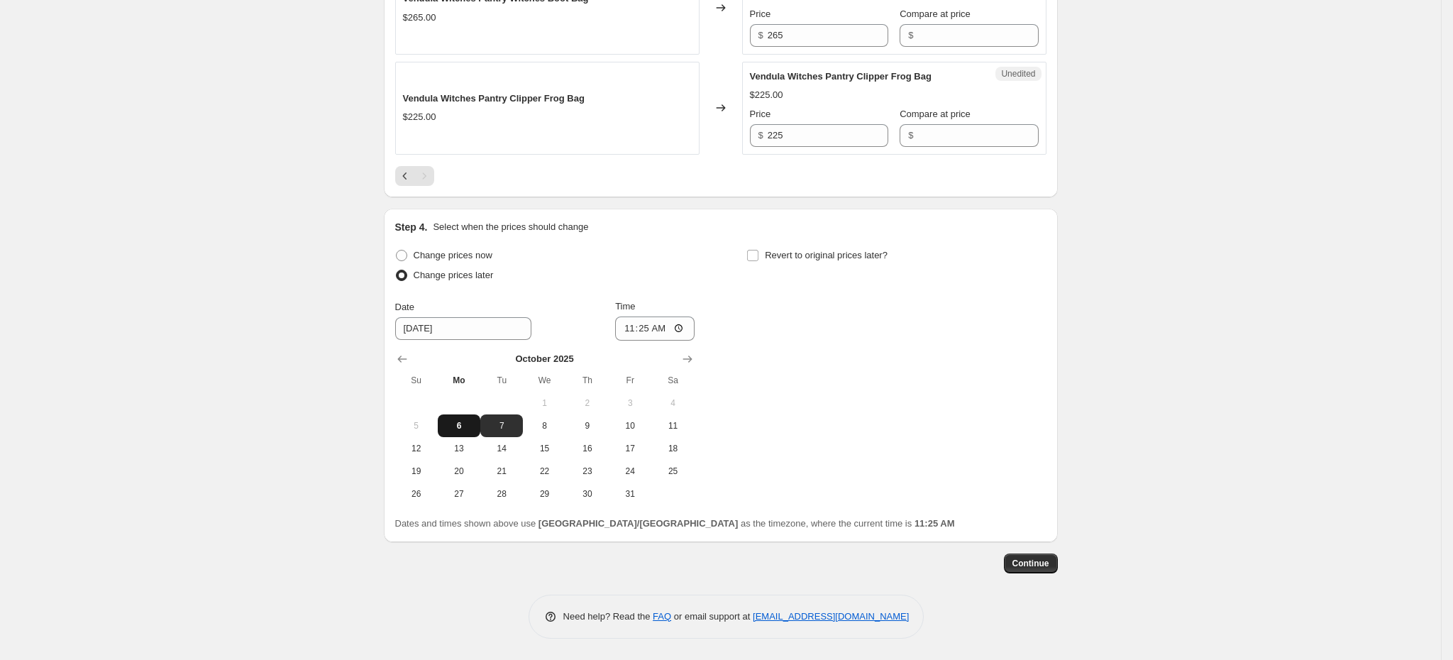
click at [470, 433] on button "6" at bounding box center [459, 425] width 43 height 23
click at [663, 326] on input "11:25" at bounding box center [654, 328] width 79 height 24
click at [646, 332] on input "23:25" at bounding box center [654, 328] width 79 height 24
click at [758, 254] on input "Revert to original prices later?" at bounding box center [752, 255] width 11 height 11
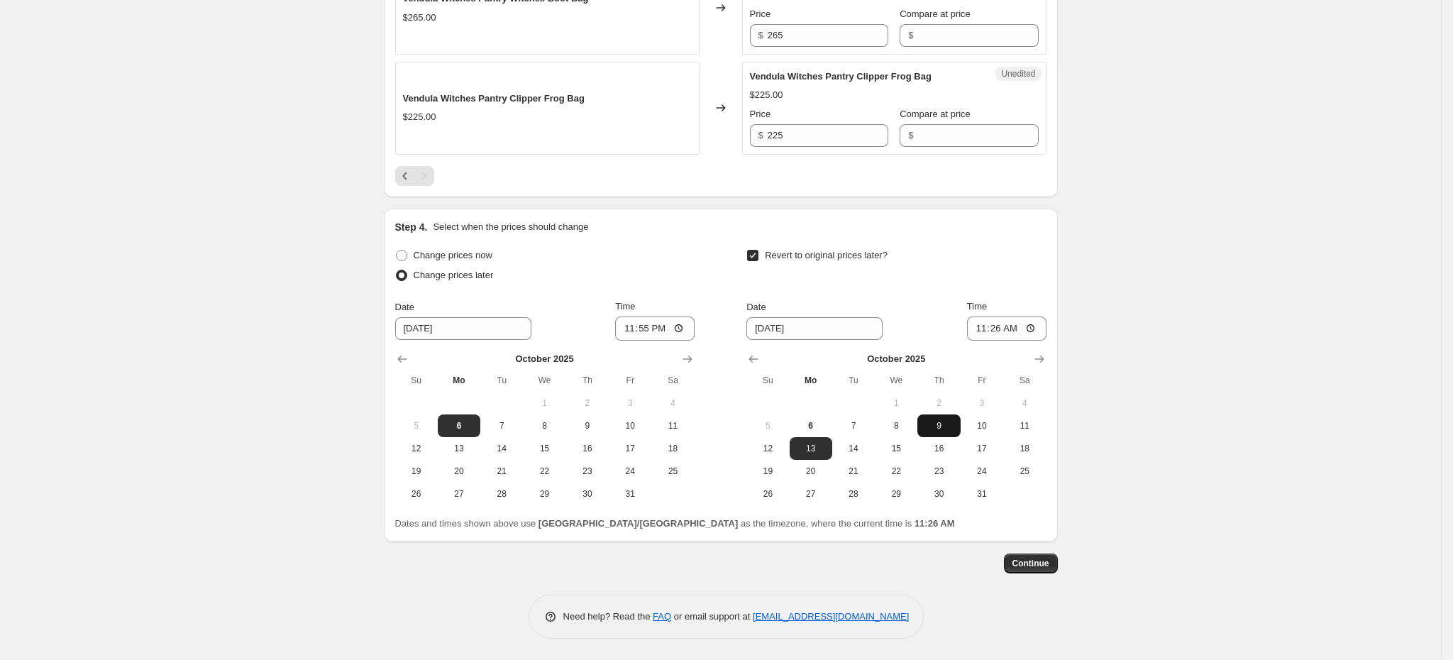
click at [931, 425] on span "9" at bounding box center [938, 425] width 31 height 11
click at [987, 329] on input "11:26" at bounding box center [1006, 328] width 79 height 24
click at [1045, 560] on span "Continue" at bounding box center [1030, 563] width 37 height 11
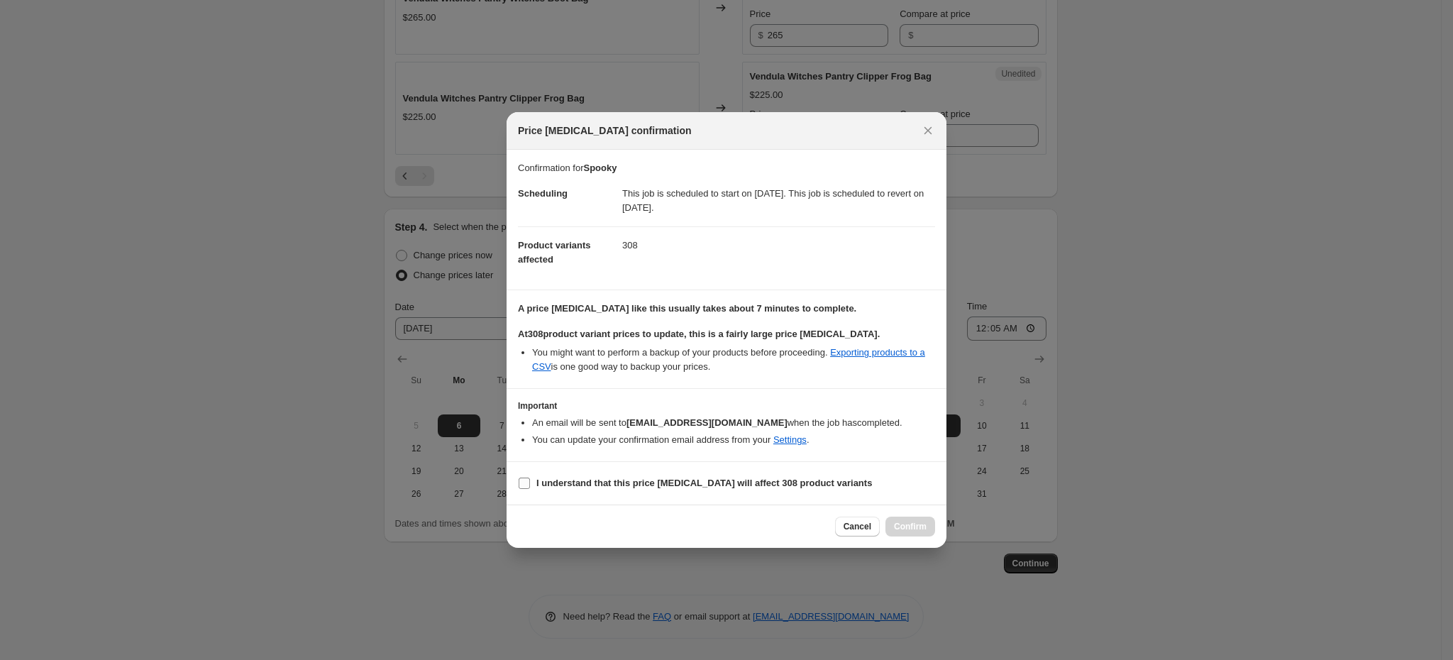
click at [623, 481] on b "I understand that this price change job will affect 308 product variants" at bounding box center [704, 482] width 336 height 11
click at [530, 481] on input "I understand that this price change job will affect 308 product variants" at bounding box center [524, 482] width 11 height 11
click at [921, 521] on span "Confirm" at bounding box center [910, 526] width 33 height 11
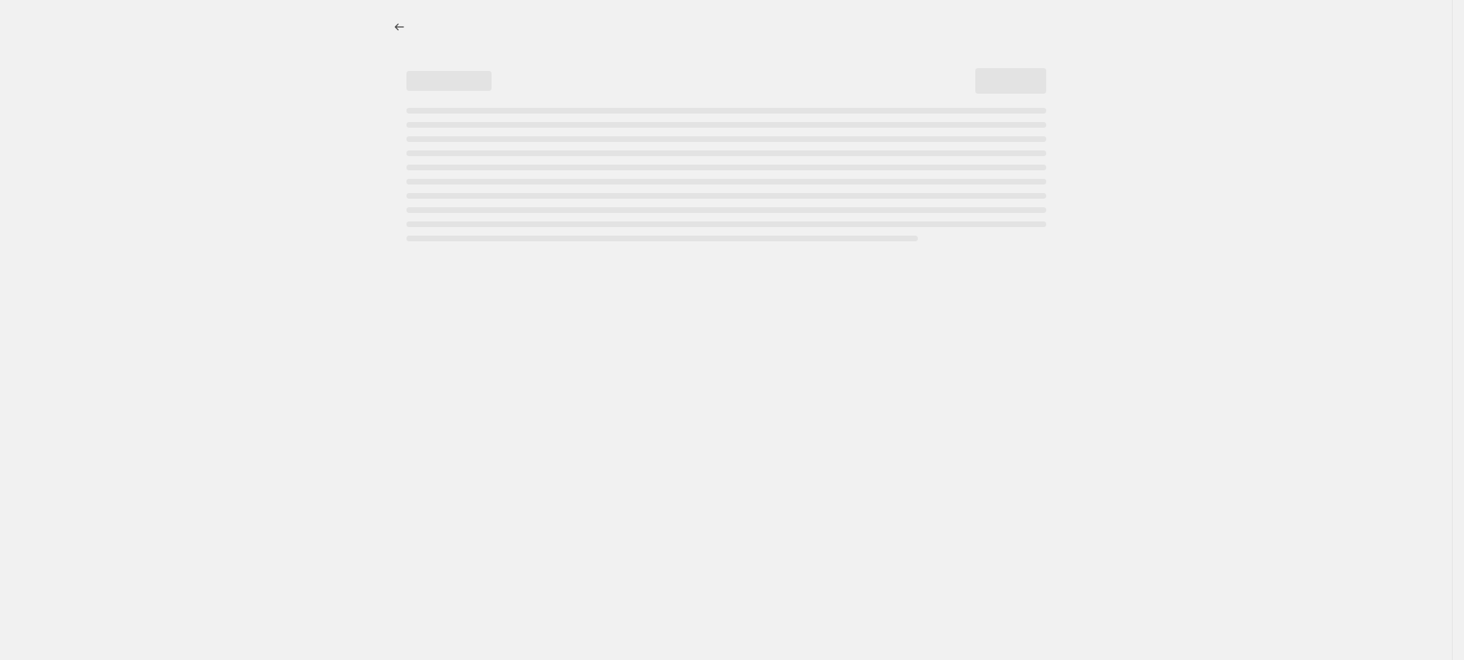
select select "inventory_quantity"
select select "not_equal"
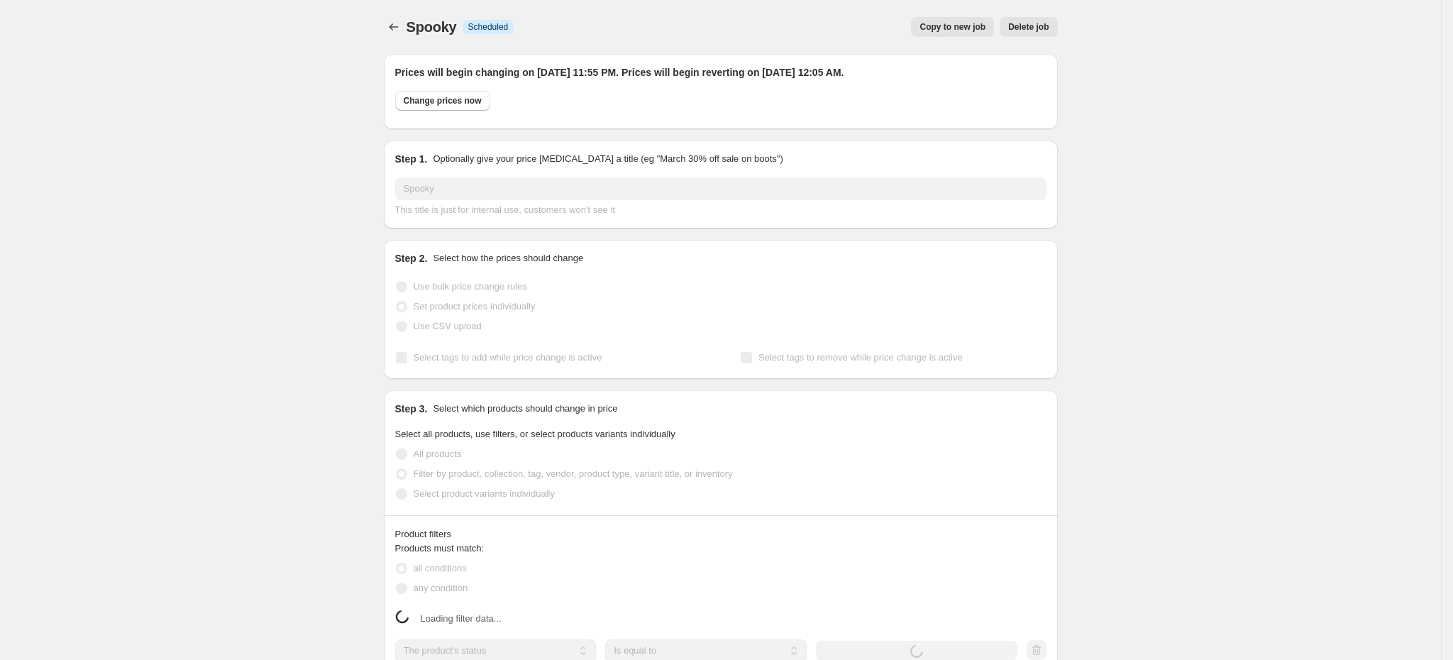
select select "collection"
